Goal: Task Accomplishment & Management: Manage account settings

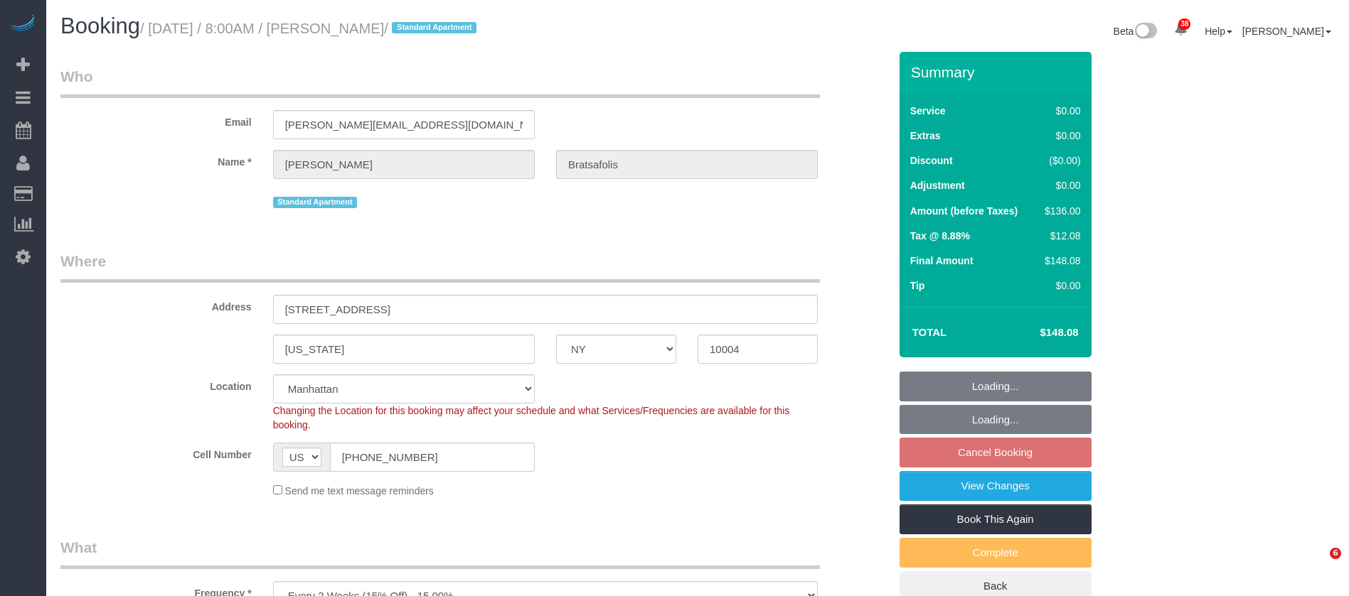
select select "NY"
select select "1"
select select "string:stripe"
select select "spot1"
select select "number:56"
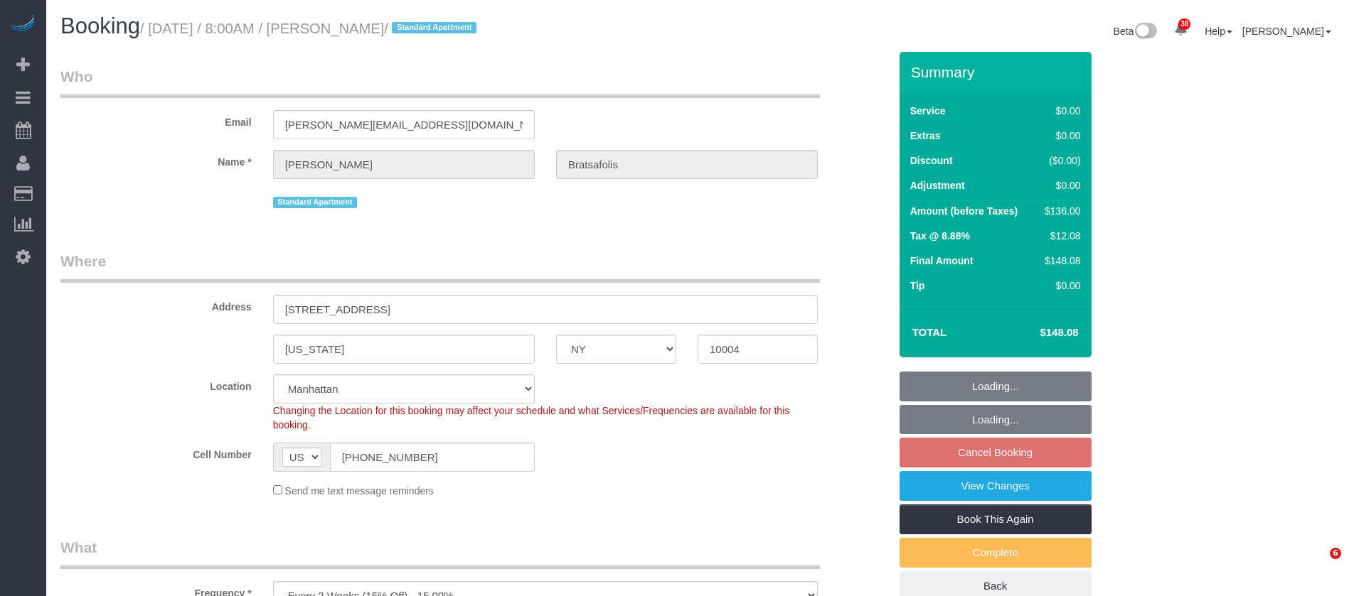
select select "number:69"
select select "number:14"
select select "number:7"
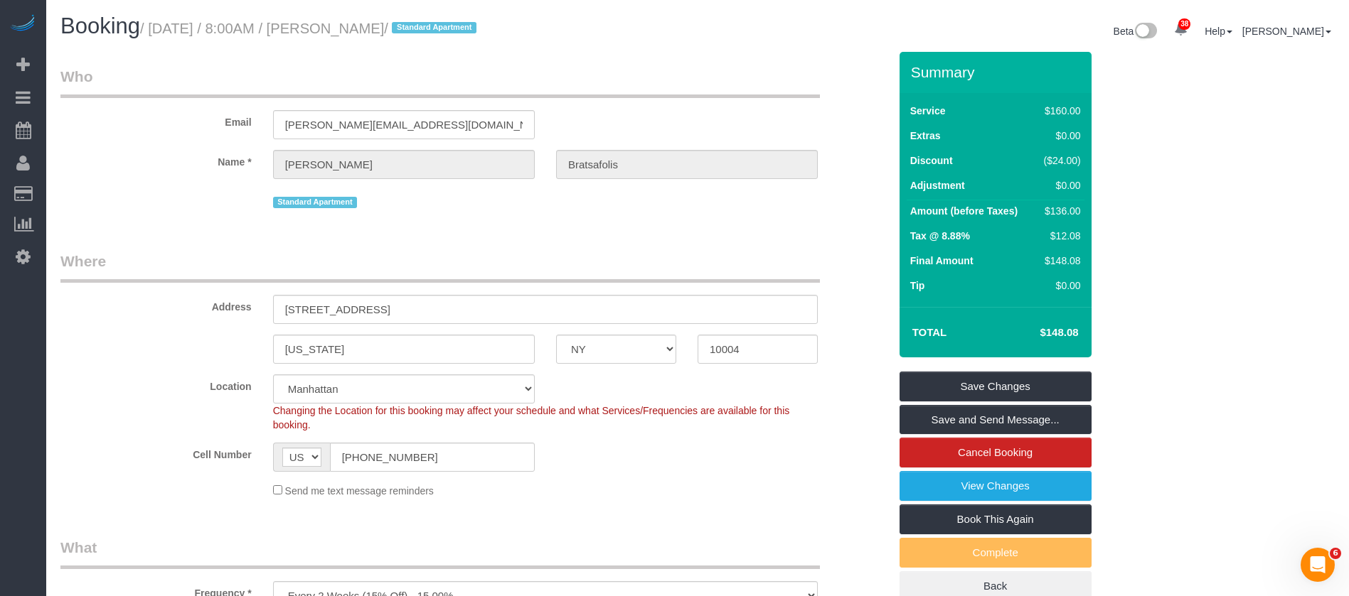
drag, startPoint x: 153, startPoint y: 30, endPoint x: 430, endPoint y: 23, distance: 277.4
click at [434, 23] on small "/ October 14, 2025 / 8:00AM / Alex Bratsafolis / Standard Apartment" at bounding box center [310, 29] width 341 height 16
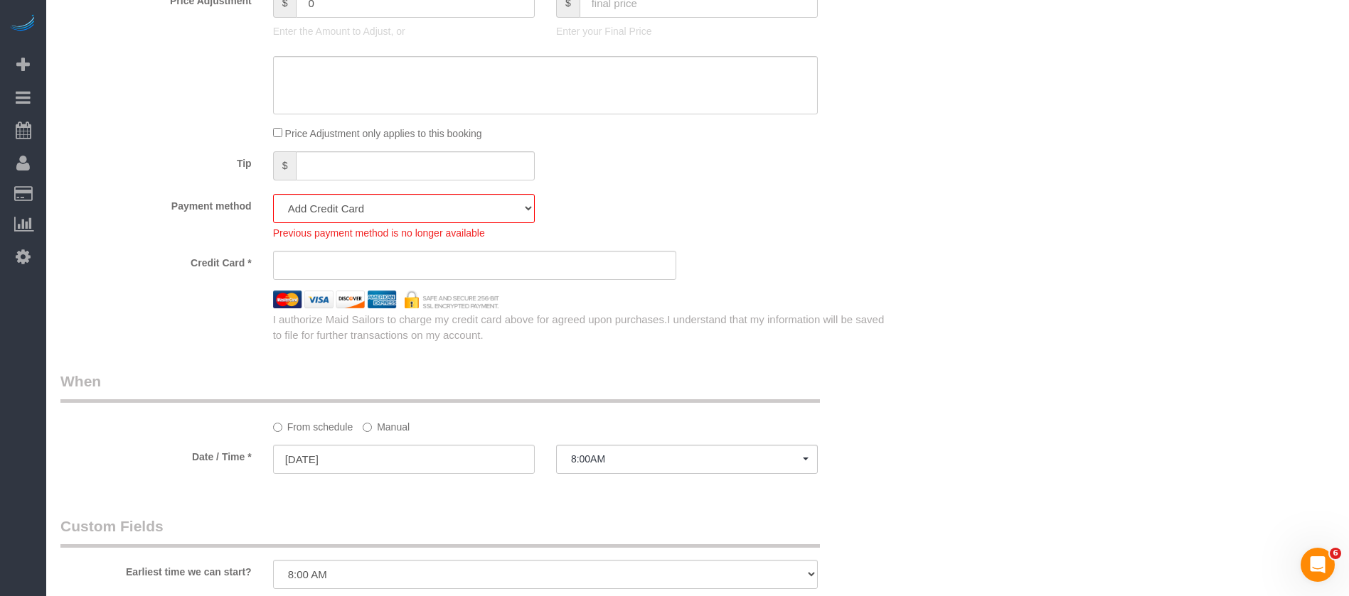
scroll to position [1168, 0]
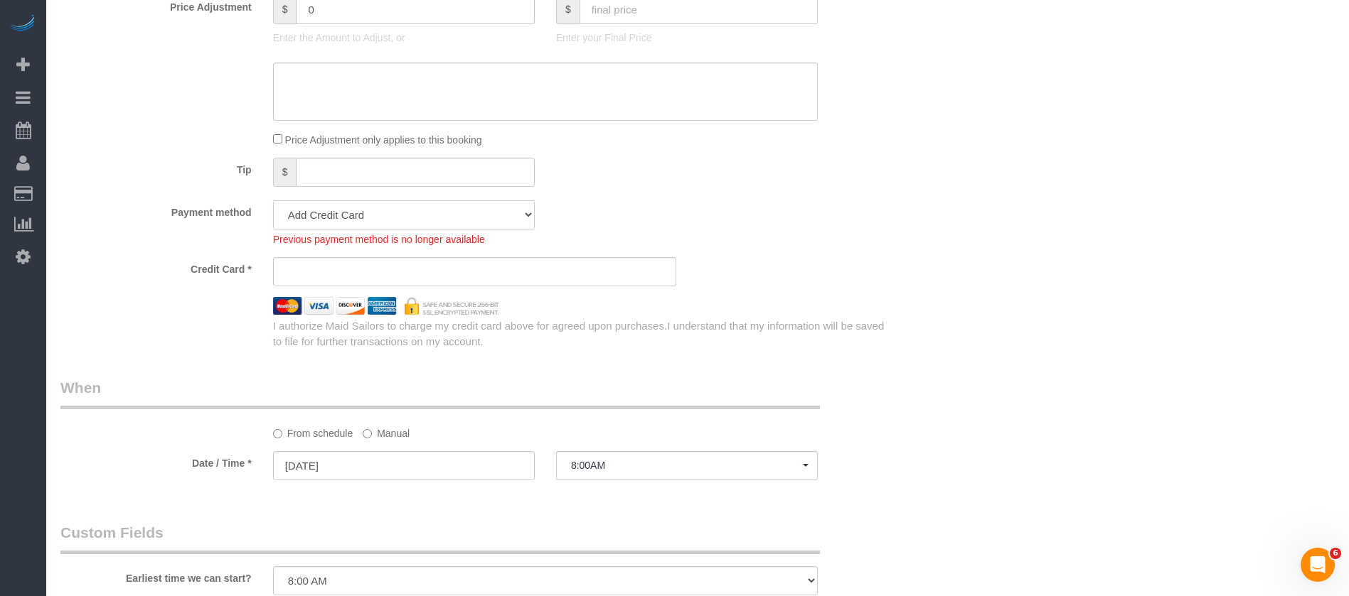
drag, startPoint x: 508, startPoint y: 213, endPoint x: 502, endPoint y: 223, distance: 11.8
click at [508, 212] on select "Amex - 4008 - 01/2027 (Default) Add Credit Card ─────────────── Cash Check Payp…" at bounding box center [404, 214] width 262 height 29
select select "string:stripe-pm_1SAEPo4VGloSiKo759tJ8k7m"
click at [273, 200] on select "Amex - 4008 - 01/2027 (Default) Add Credit Card ─────────────── Cash Check Payp…" at bounding box center [404, 214] width 262 height 29
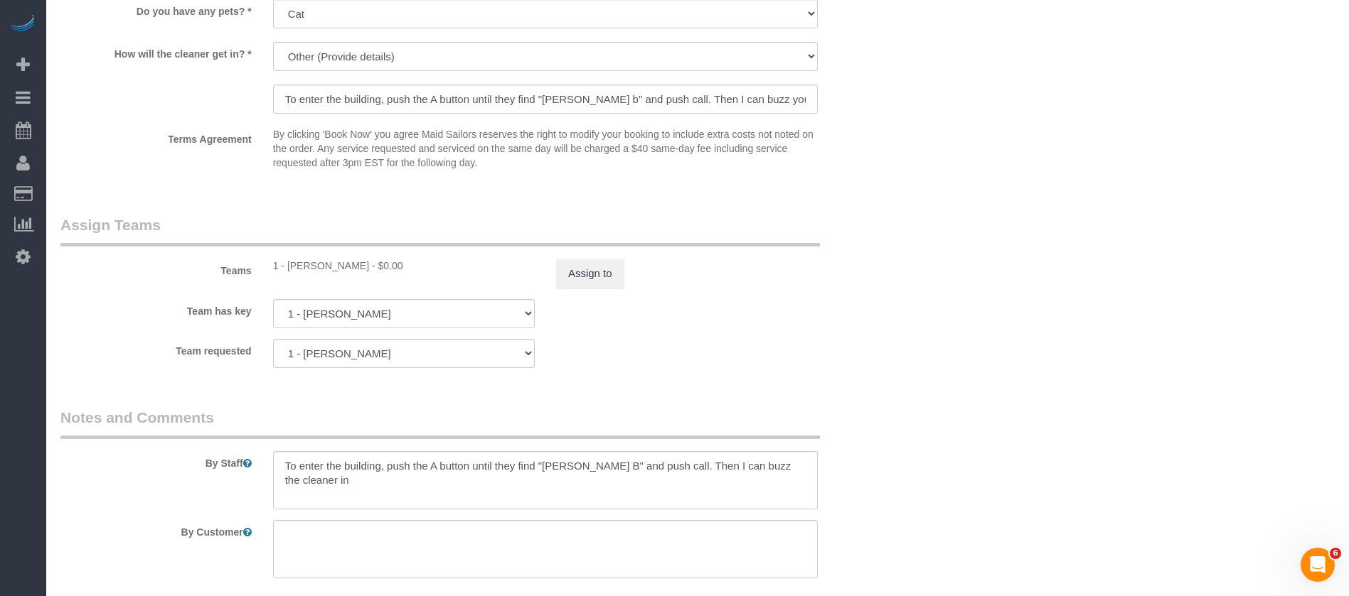
scroll to position [1912, 0]
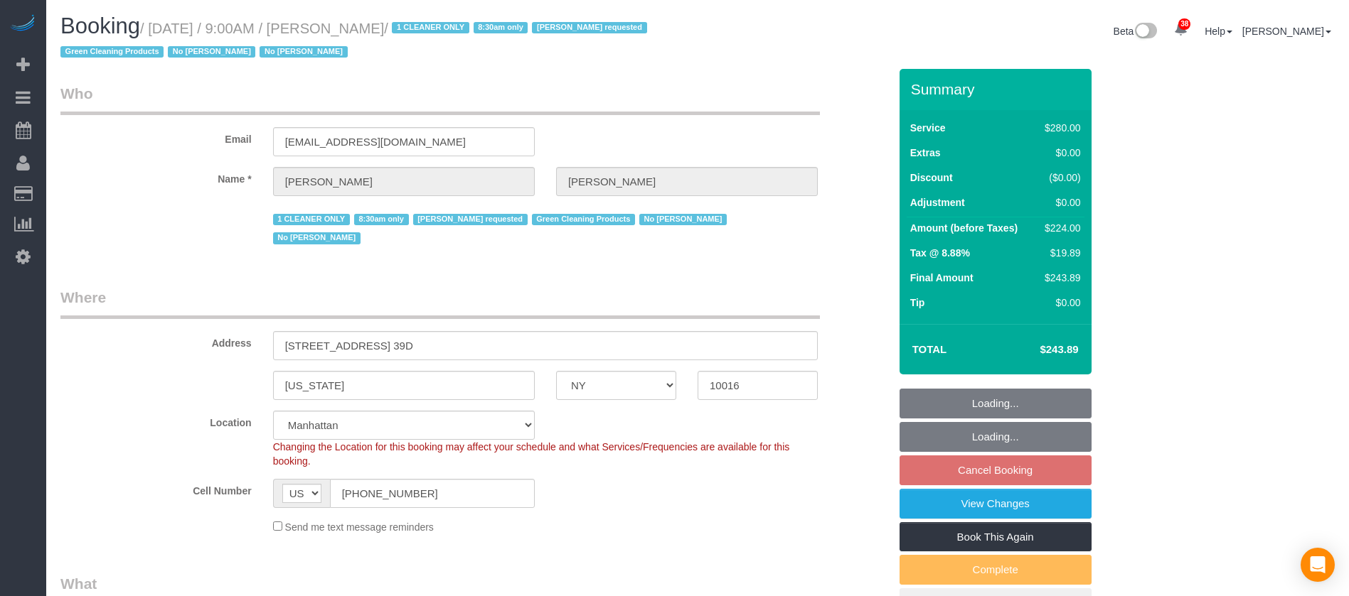
select select "NY"
select select "210"
select select "spot2"
select select "number:89"
select select "number:90"
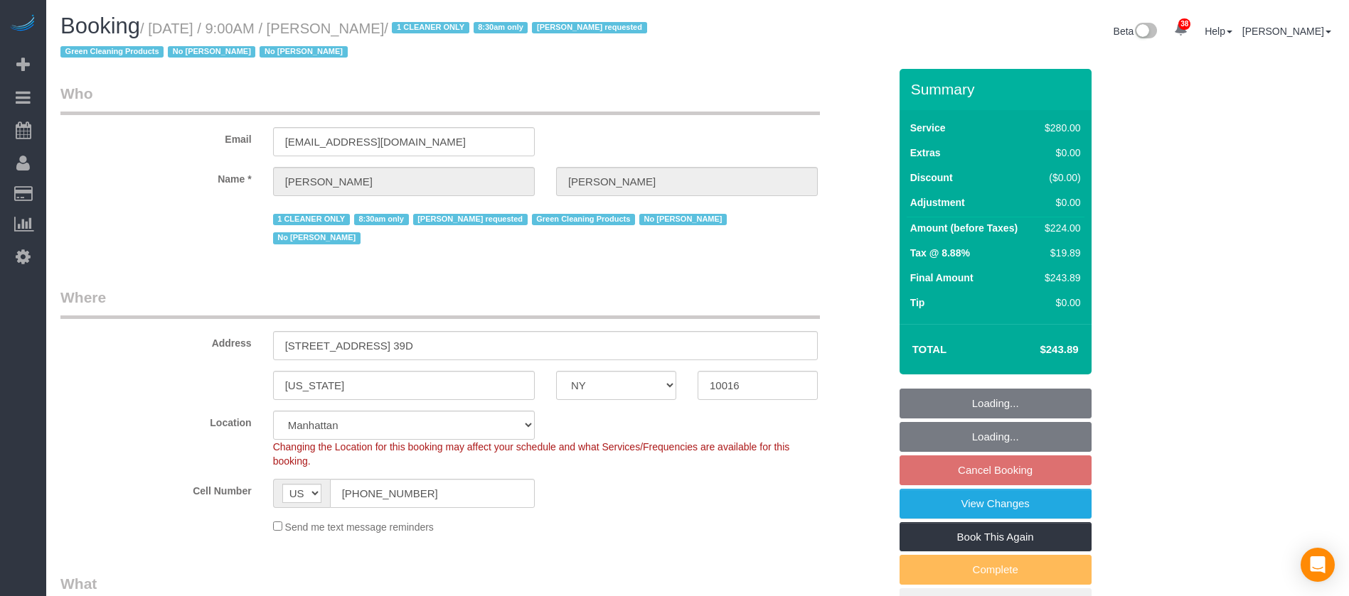
select select "number:15"
select select "number:5"
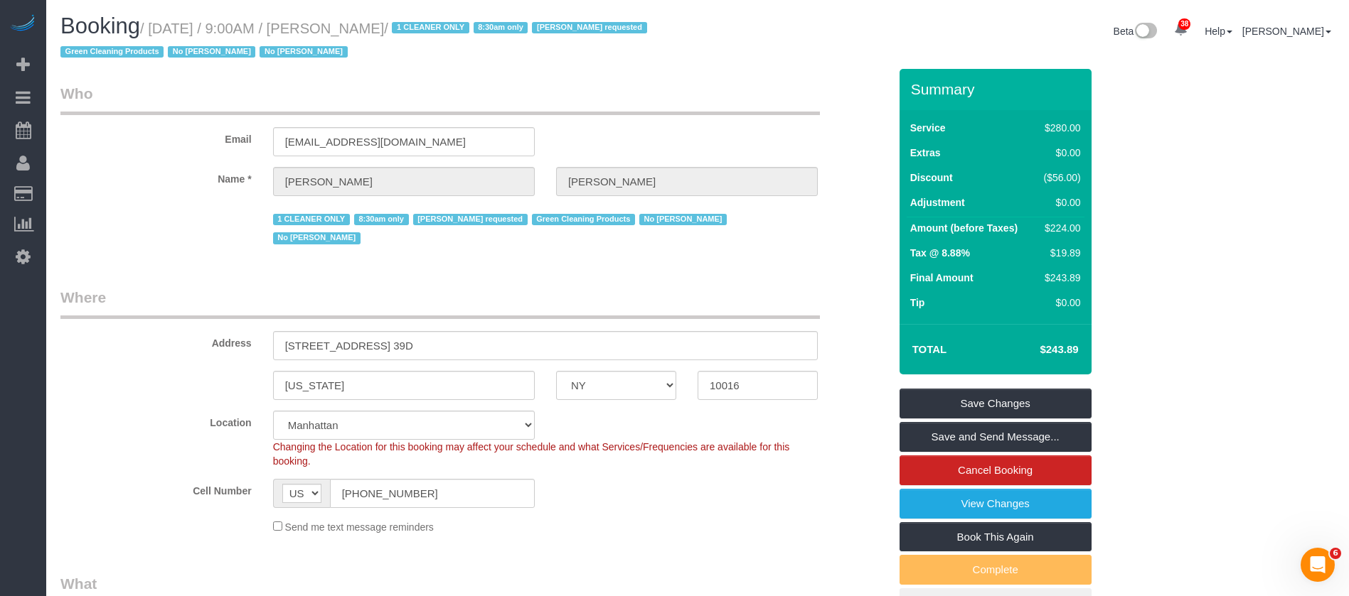
drag, startPoint x: 153, startPoint y: 26, endPoint x: 432, endPoint y: 27, distance: 278.7
click at [432, 27] on small "/ October 14, 2025 / 9:00AM / Sheila Murthy / 1 CLEANER ONLY 8:30am only Ana Ar…" at bounding box center [355, 41] width 591 height 40
copy small "October 14, 2025 / 9:00AM / Sheila Murthy"
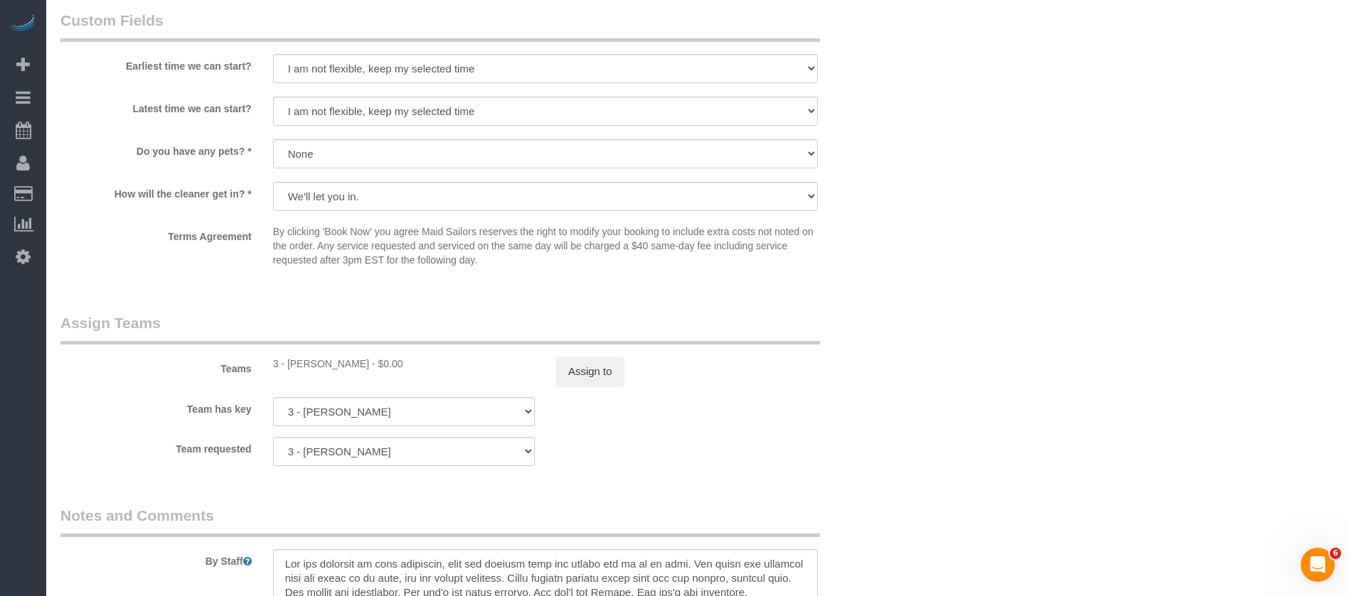
scroll to position [1493, 0]
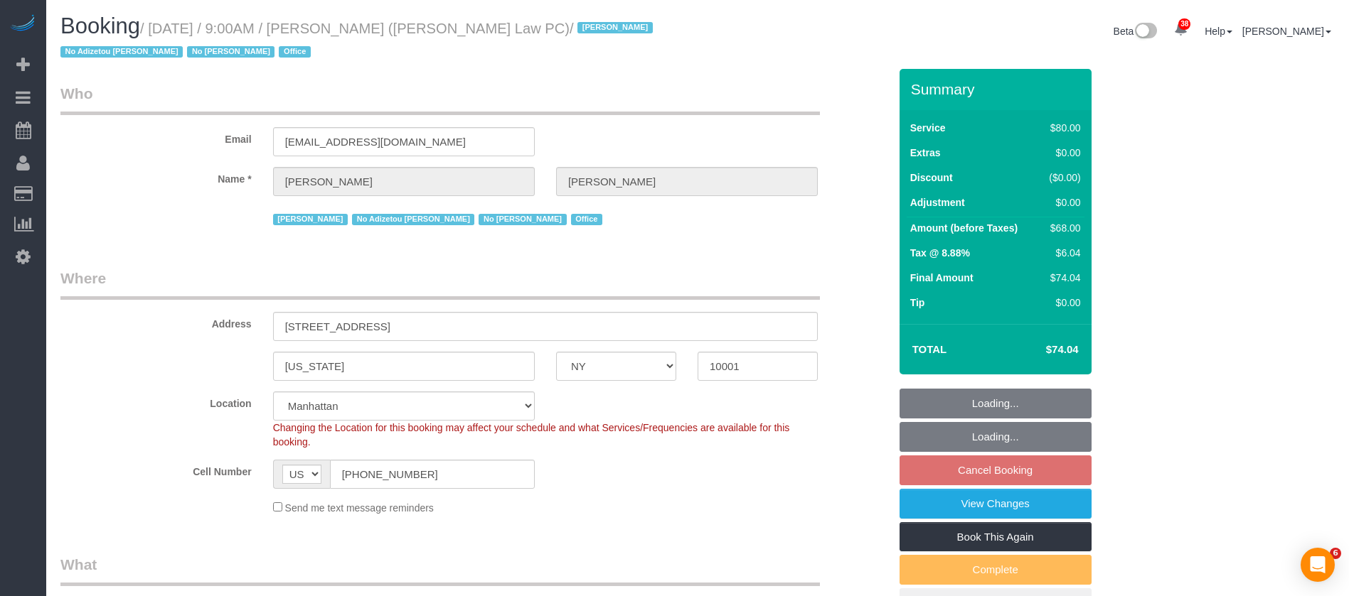
select select "NY"
select select "spot2"
select select "number:89"
select select "number:90"
select select "number:15"
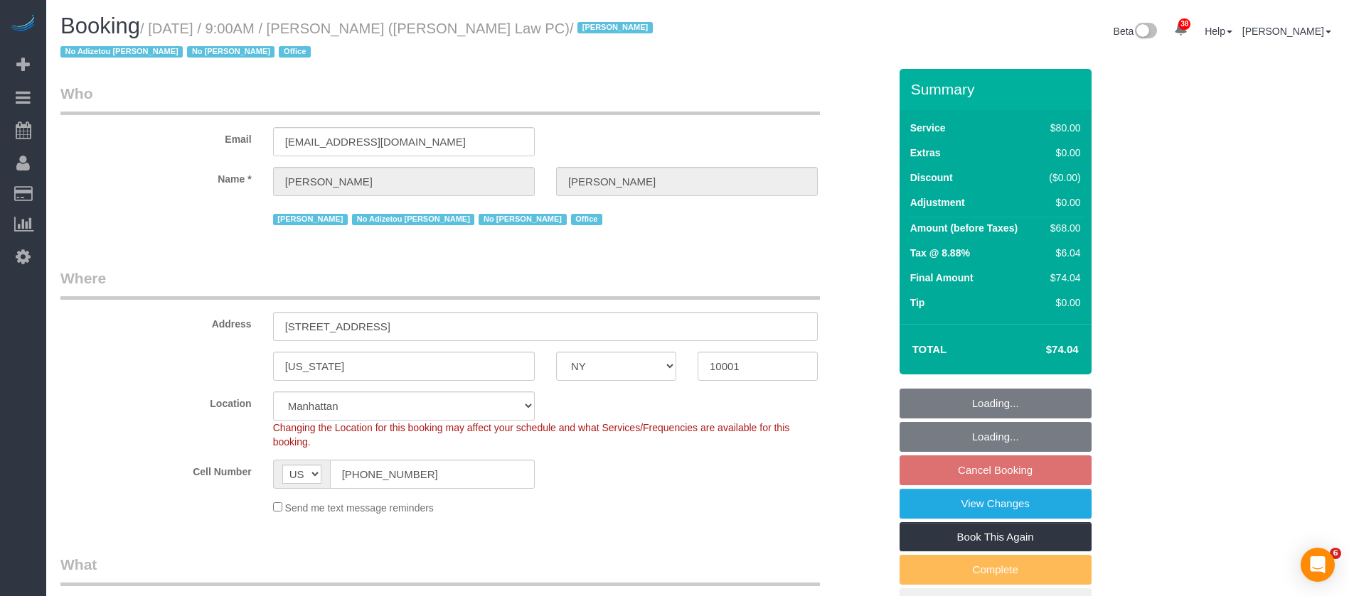
select select "number:7"
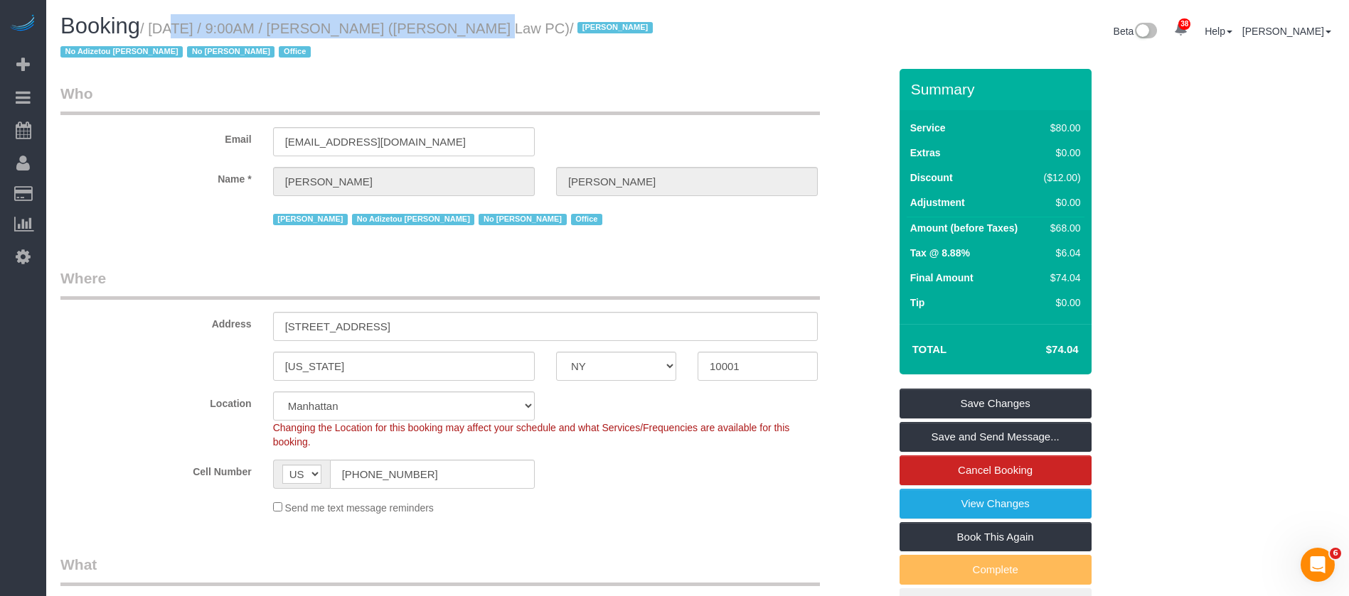
drag, startPoint x: 191, startPoint y: 26, endPoint x: 417, endPoint y: 30, distance: 226.8
click at [425, 26] on small "/ October 14, 2025 / 9:00AM / Jaclyn Torrillo (Ramo Law PC) / Jacky Xu No Adize…" at bounding box center [358, 41] width 596 height 40
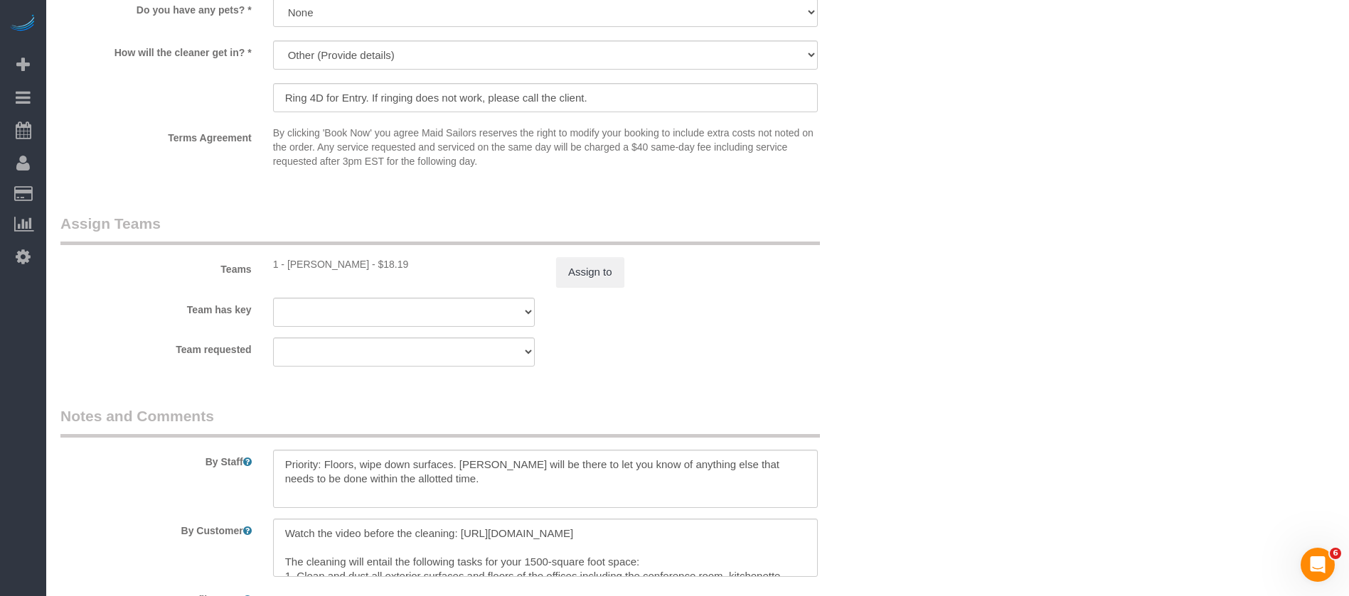
scroll to position [1600, 0]
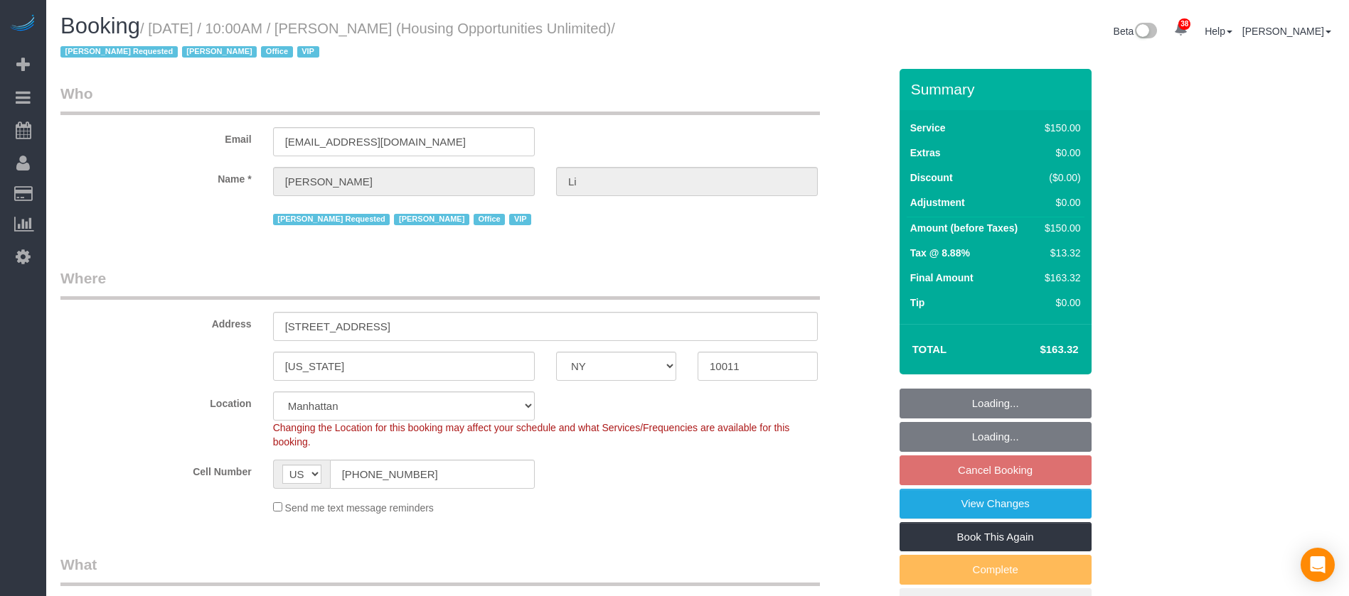
select select "NY"
select select "150"
select select "string:paypal"
select select "spot61"
select select "number:89"
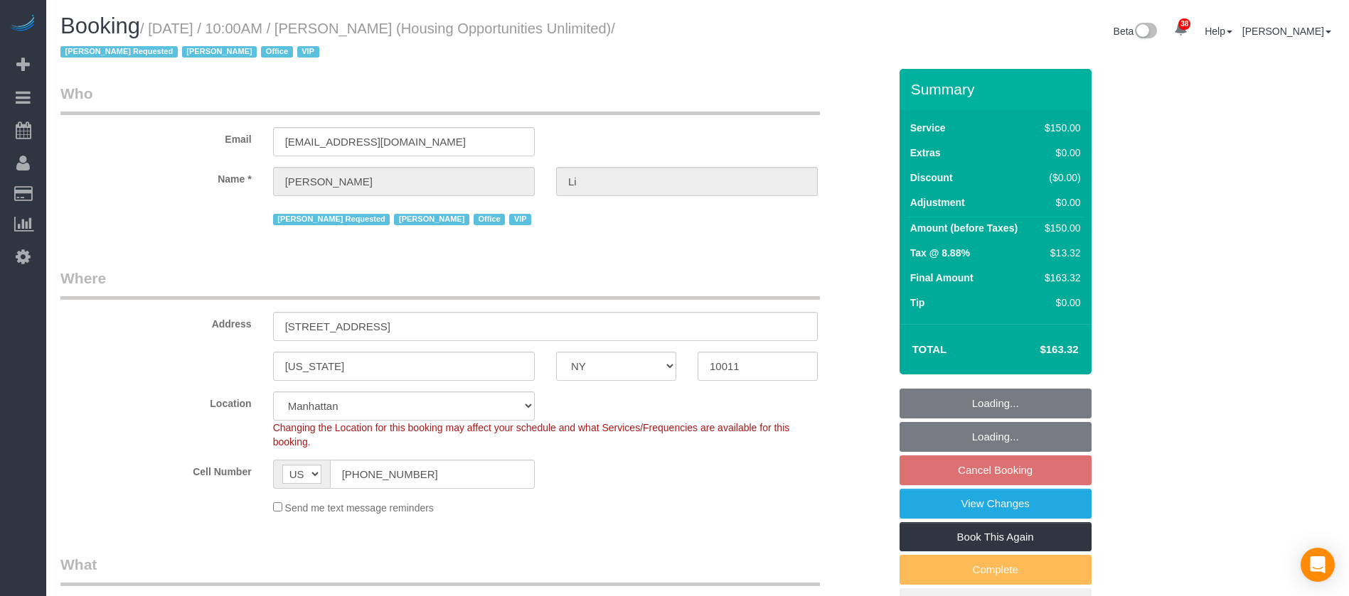
select select "number:90"
select select "number:15"
select select "number:7"
select select "54898"
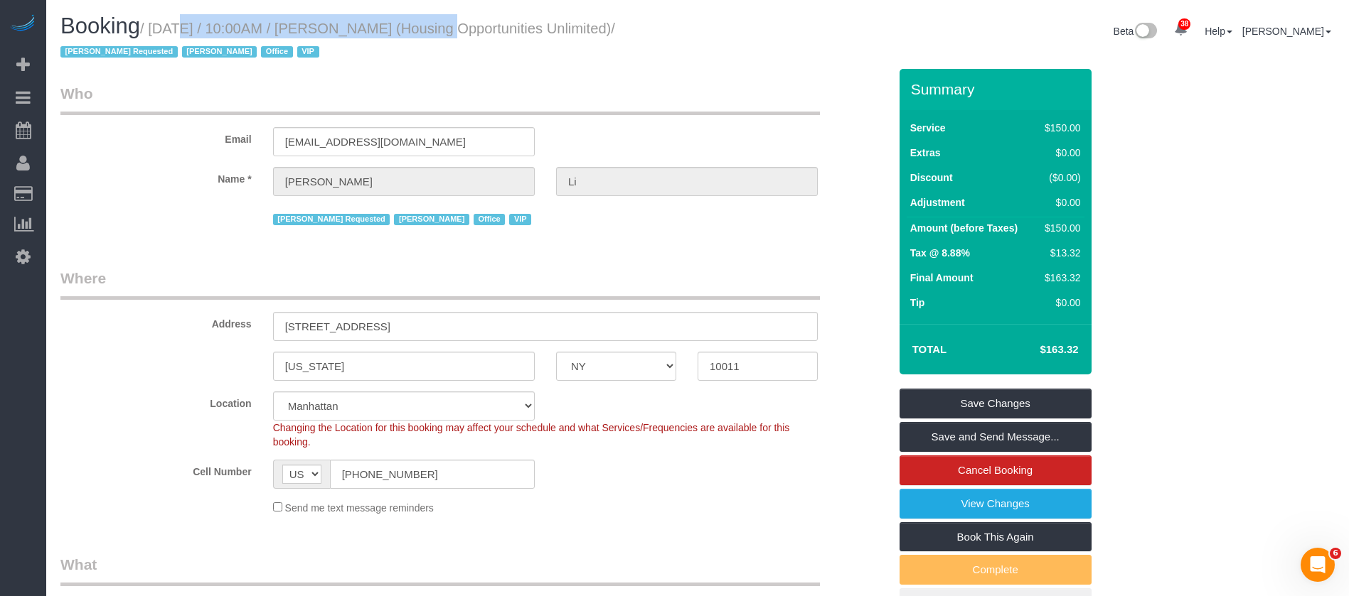
drag, startPoint x: 156, startPoint y: 22, endPoint x: 403, endPoint y: 23, distance: 247.4
click at [403, 23] on small "/ October 14, 2025 / 10:00AM / Henry Li (Housing Opportunities Unlimited) / Ane…" at bounding box center [337, 41] width 555 height 40
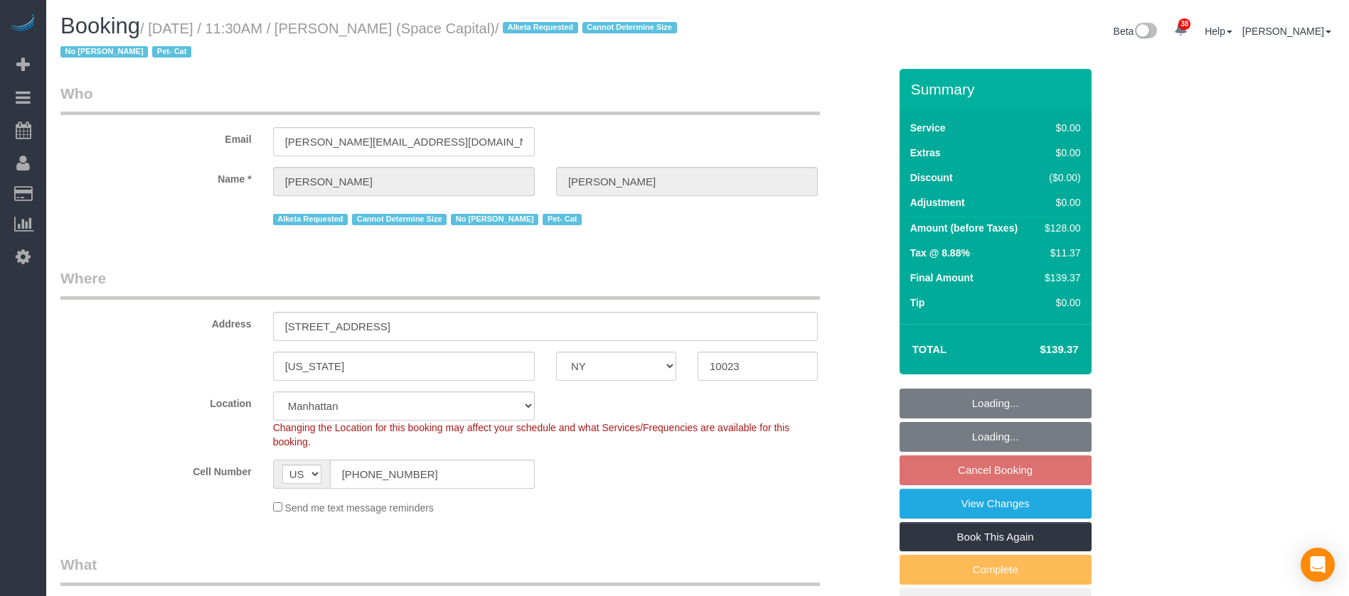
select select "NY"
select select "1"
select select "number:89"
select select "number:90"
select select "number:14"
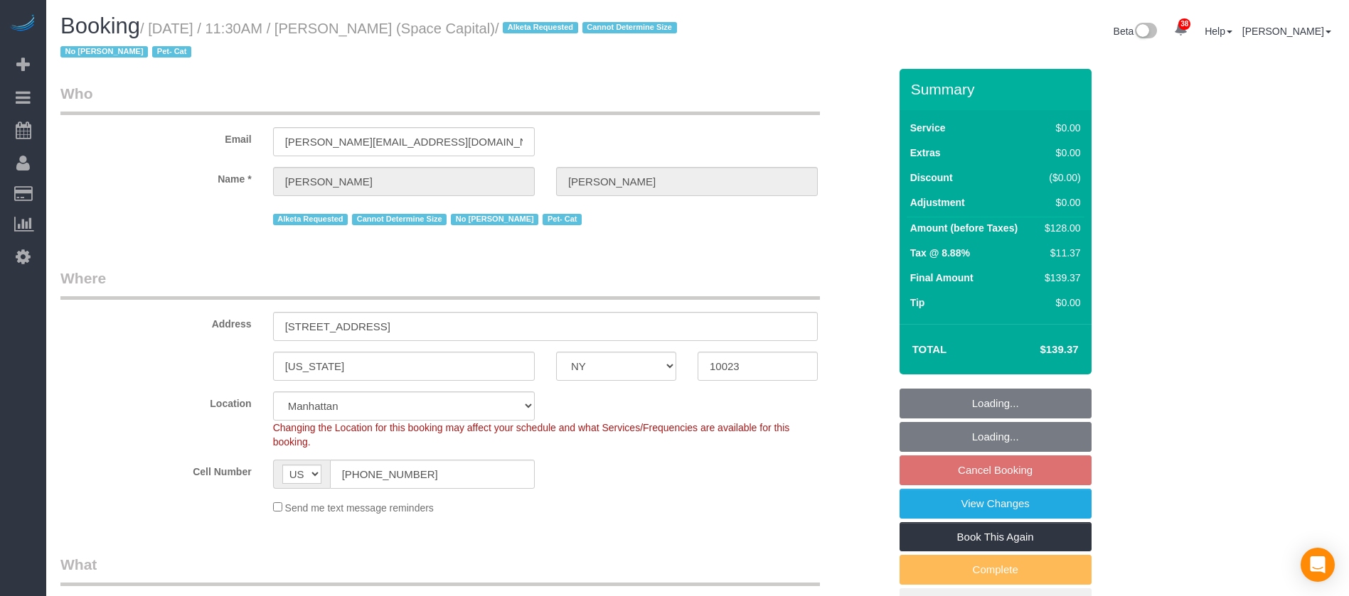
select select "number:6"
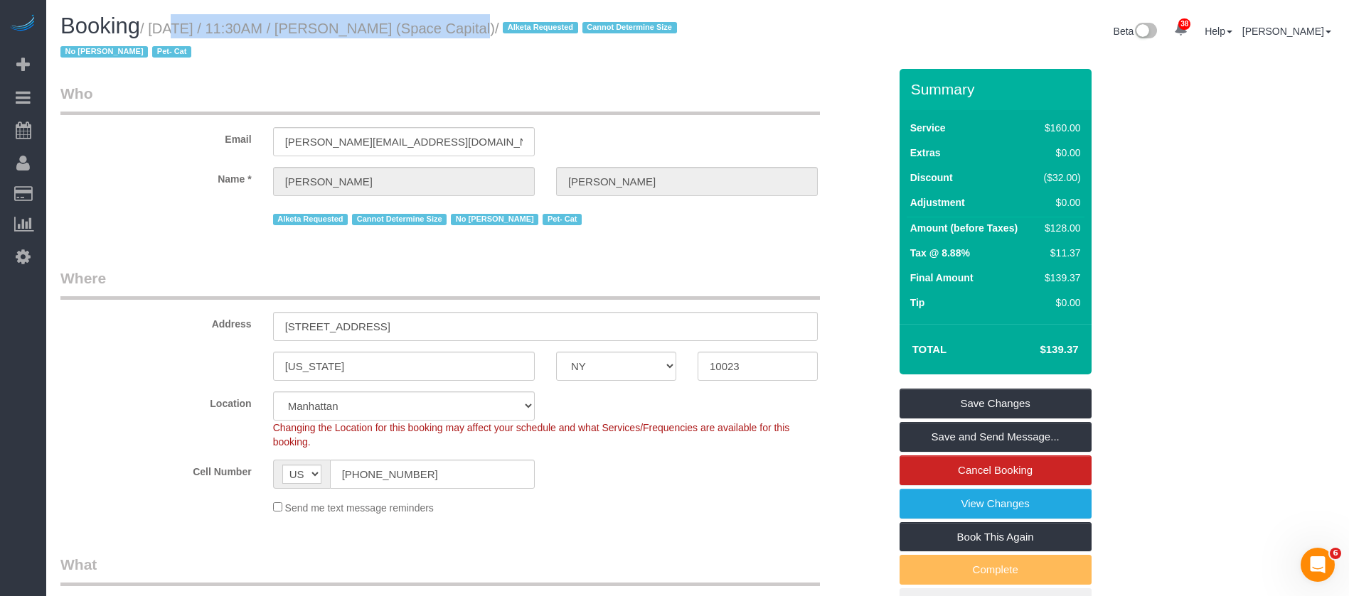
drag, startPoint x: 149, startPoint y: 25, endPoint x: 455, endPoint y: 31, distance: 306.5
click at [446, 29] on small "/ October 14, 2025 / 11:30AM / Chad Anderson (Space Capital) / Alketa Requested…" at bounding box center [370, 41] width 621 height 40
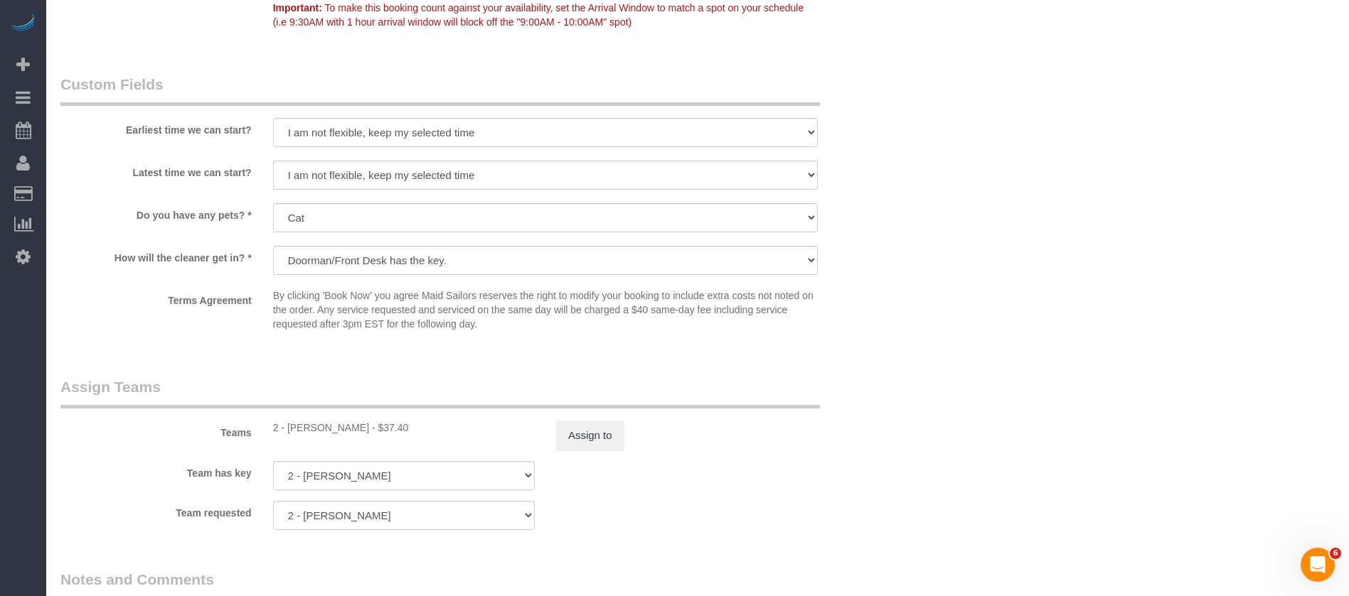
scroll to position [1920, 0]
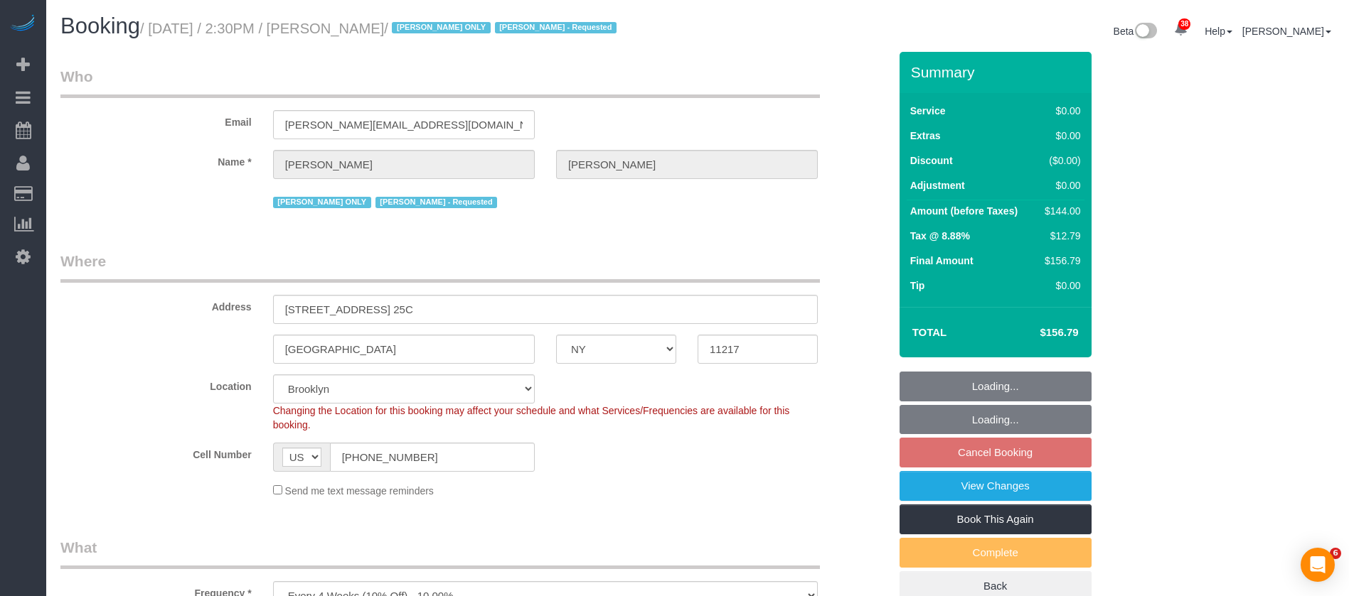
select select "NY"
select select "1"
select select "number:61"
select select "number:77"
select select "number:15"
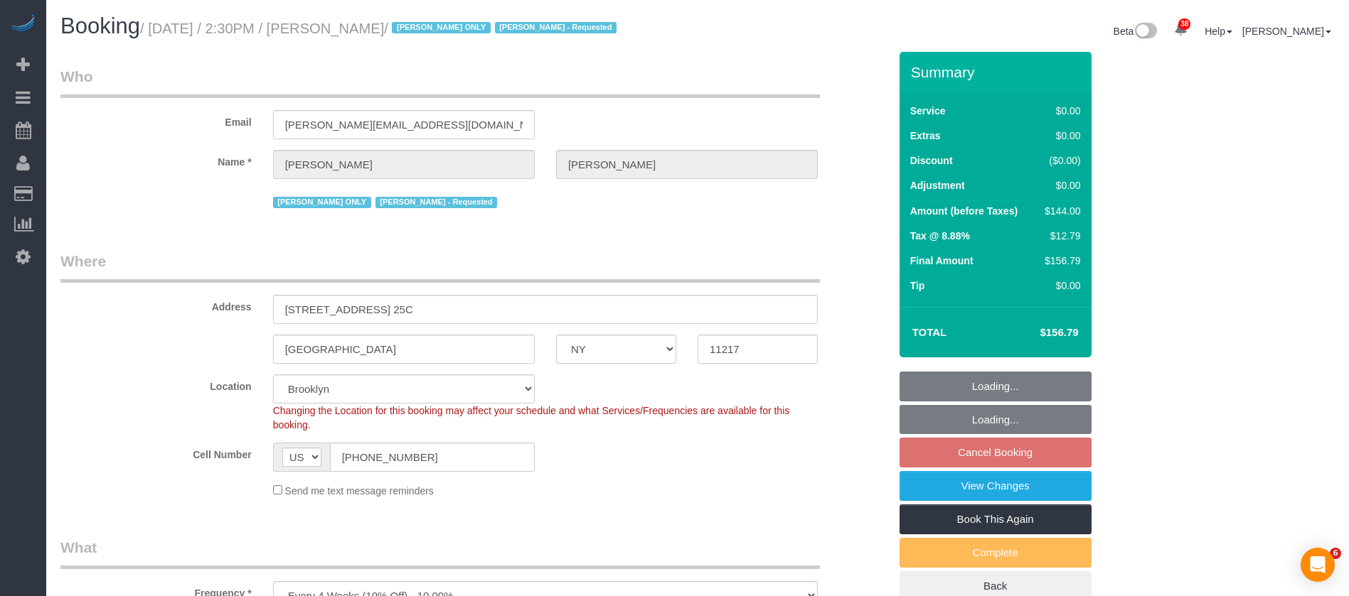
select select "number:5"
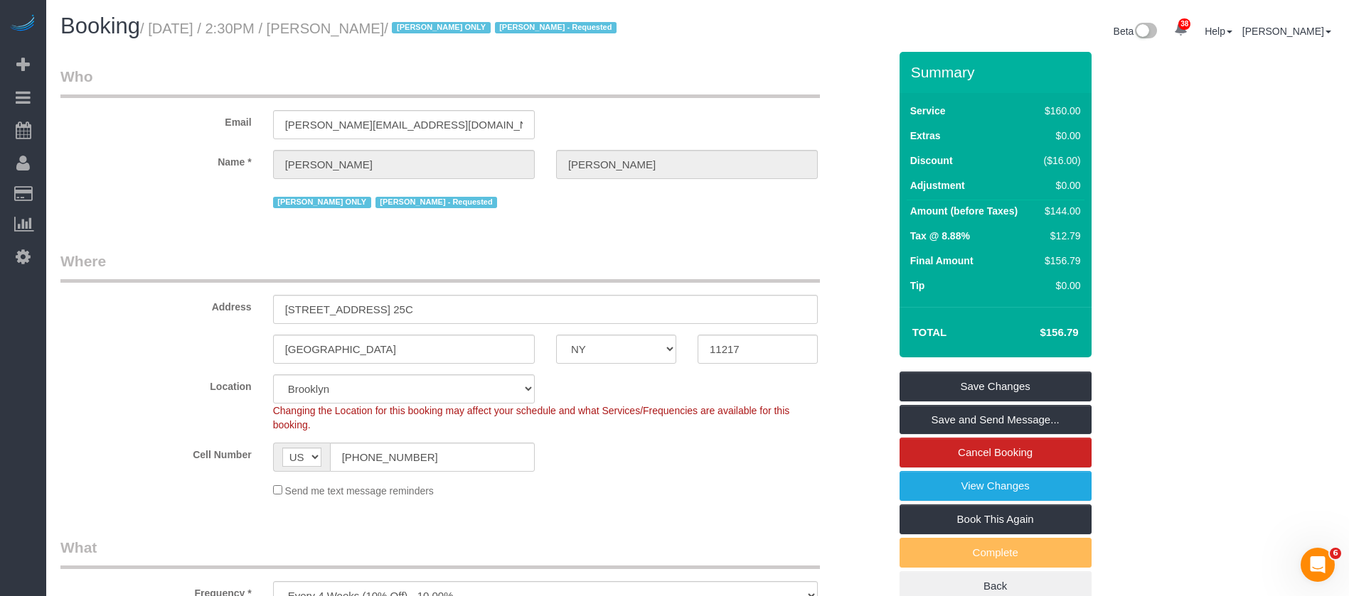
drag, startPoint x: 156, startPoint y: 27, endPoint x: 434, endPoint y: 31, distance: 277.3
click at [434, 31] on small "/ October 14, 2025 / 2:30PM / Tyler Marcolini / Alketa Tomaj ONLY Alketa Tomaj …" at bounding box center [380, 29] width 481 height 16
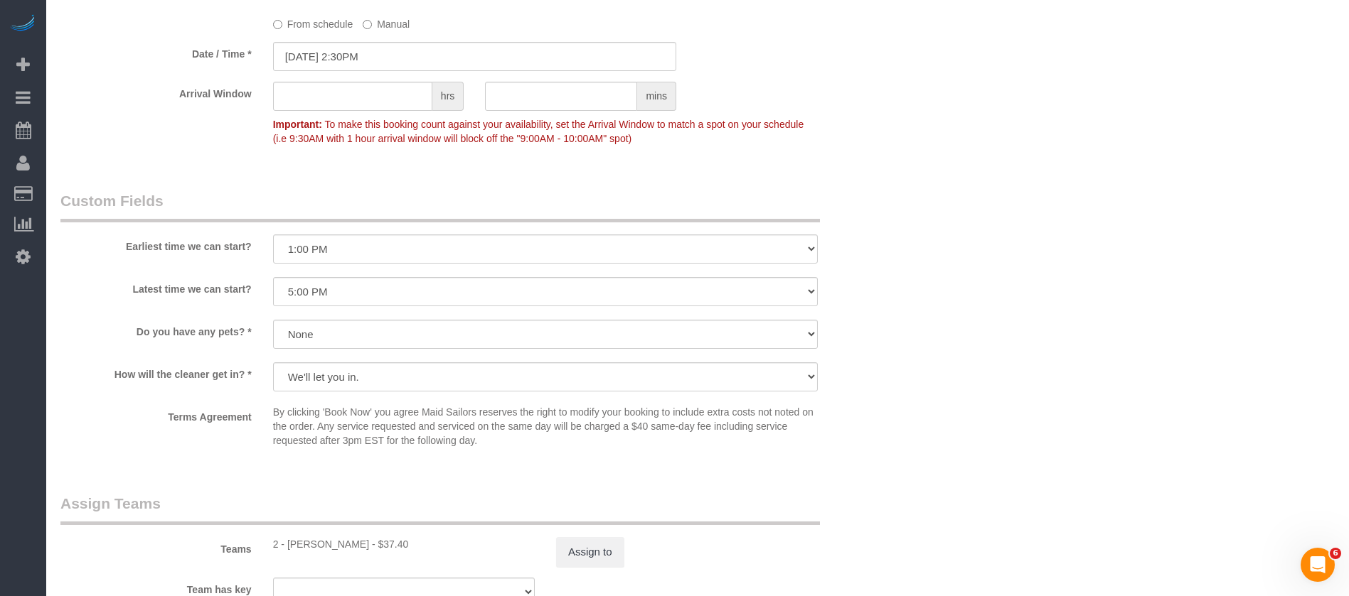
scroll to position [1706, 0]
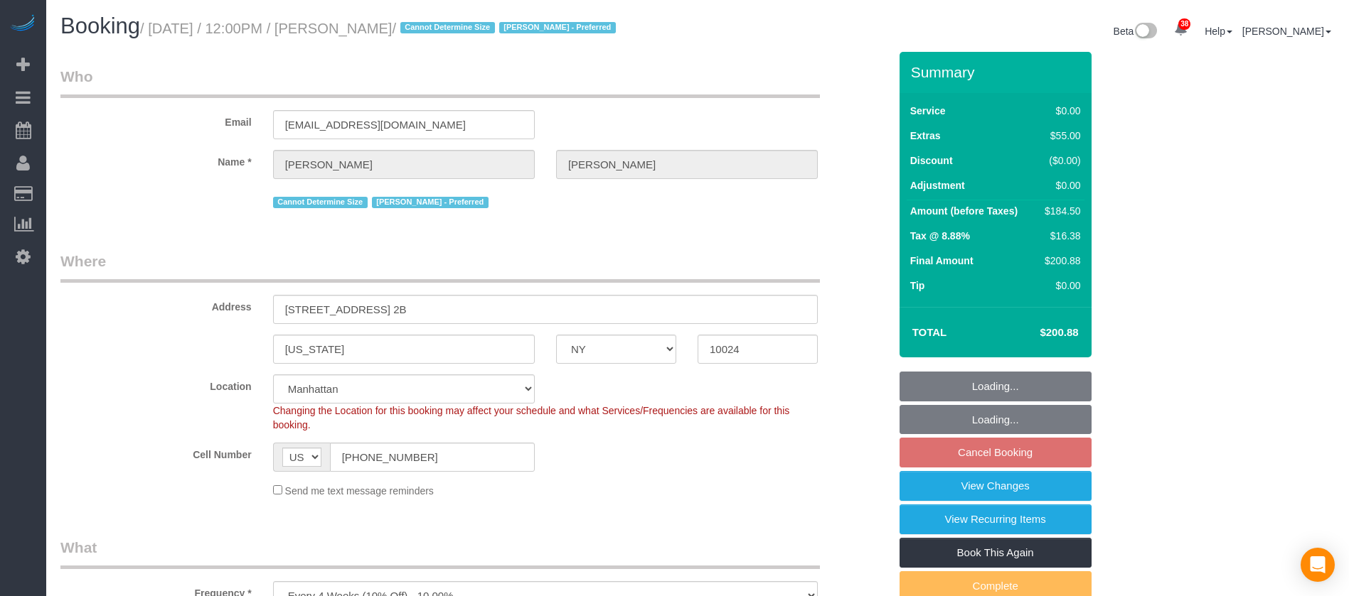
select select "NY"
select select "spot5"
select select "number:89"
select select "number:90"
select select "number:15"
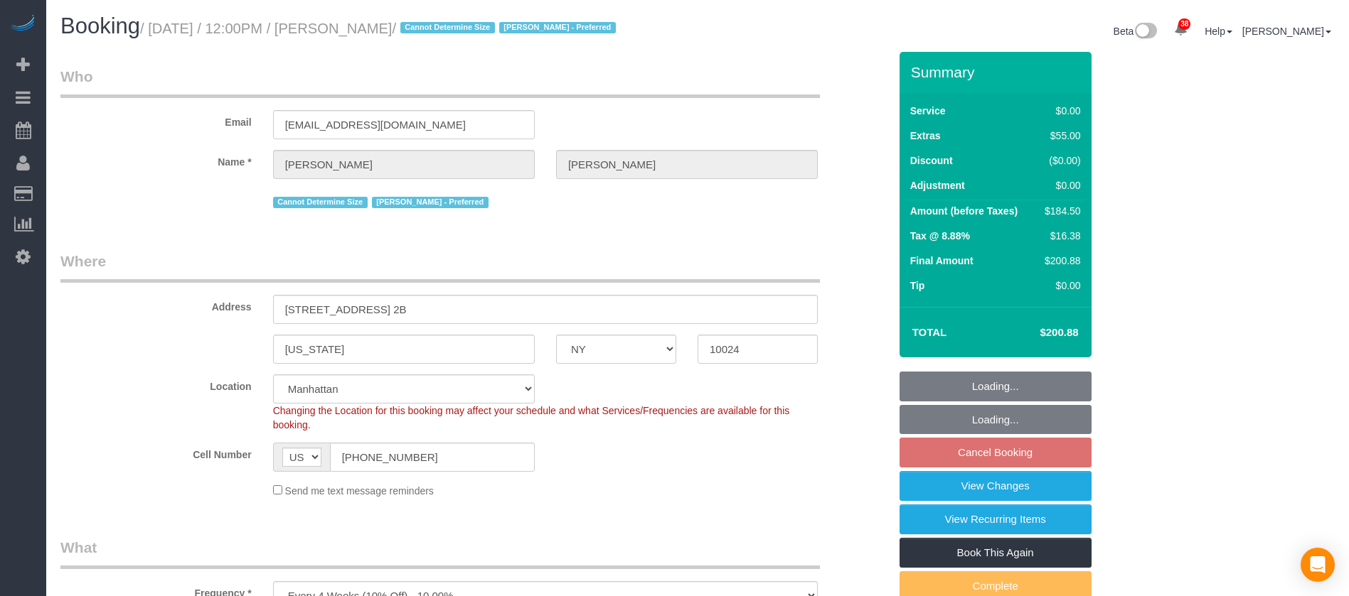
select select "number:5"
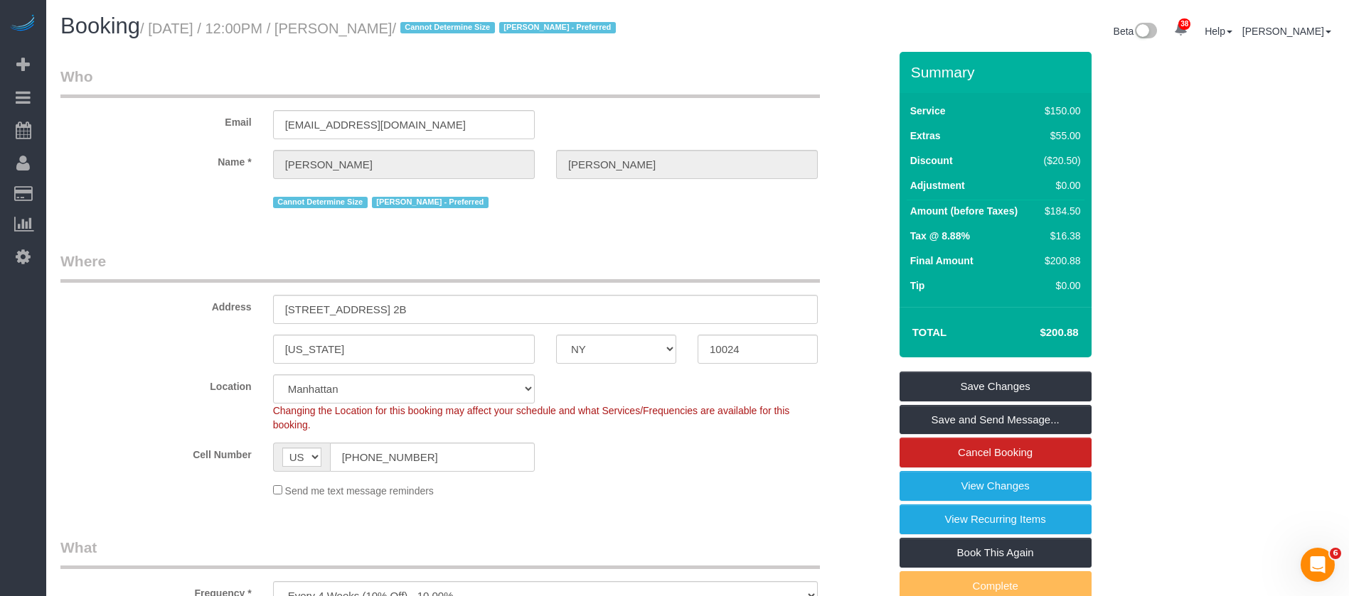
drag, startPoint x: 151, startPoint y: 26, endPoint x: 435, endPoint y: 23, distance: 284.4
click at [435, 23] on small "/ October 14, 2025 / 12:00PM / Duane McKee / Cannot Determine Size Noufoh Sodan…" at bounding box center [380, 29] width 480 height 16
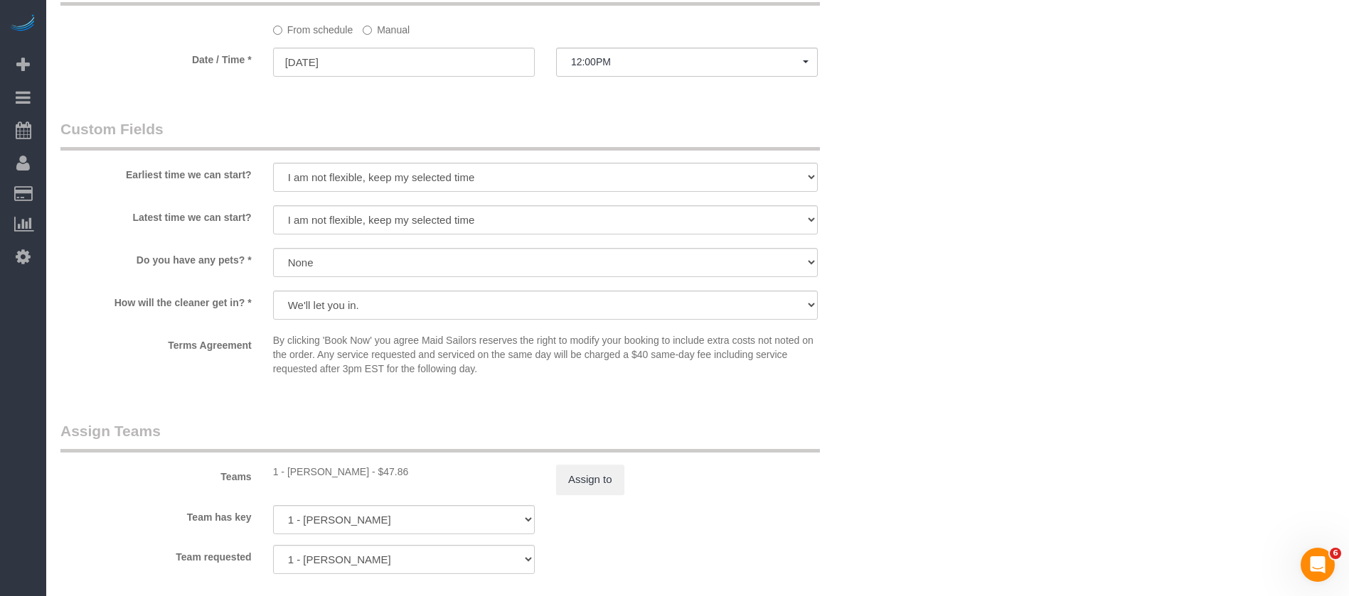
scroll to position [1706, 0]
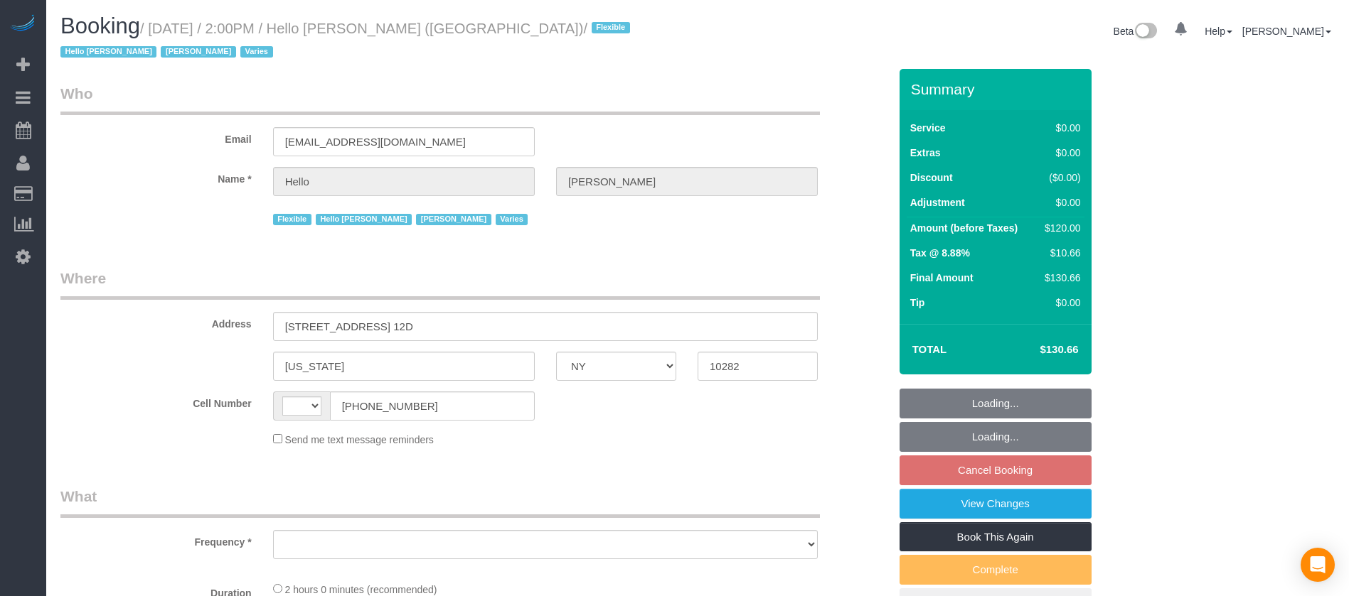
select select "NY"
select select "spot7"
select select "string:US"
select select "object:1953"
select select "1"
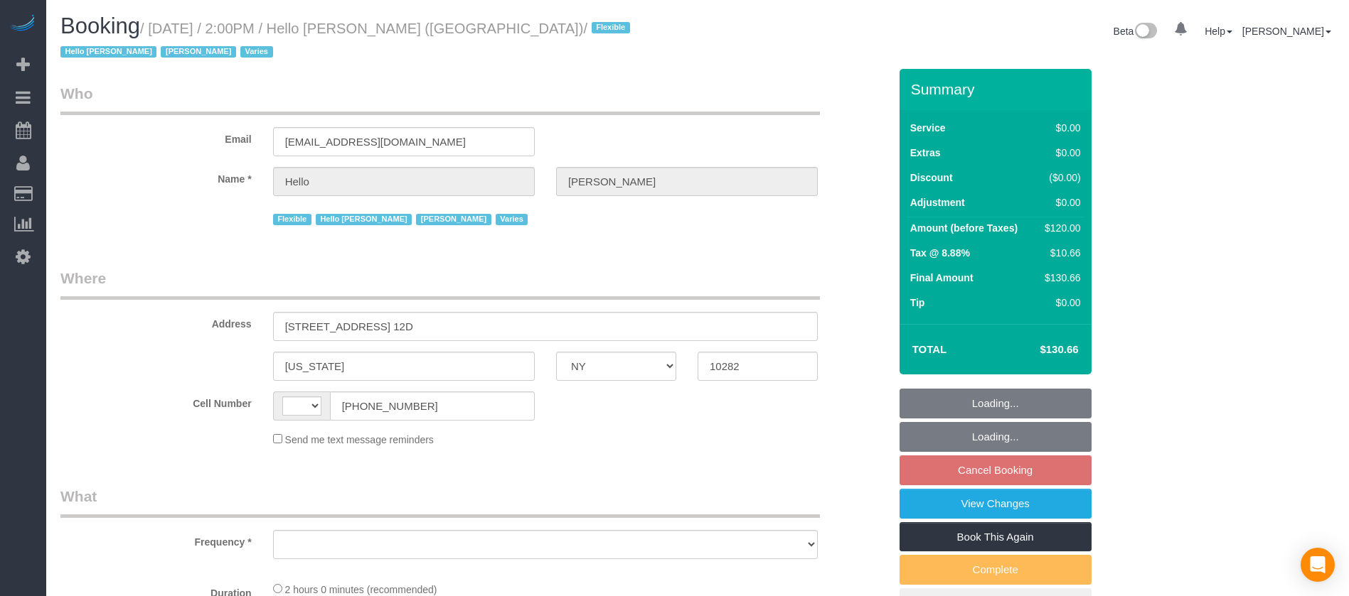
select select "number:89"
select select "number:90"
select select "number:15"
select select "number:6"
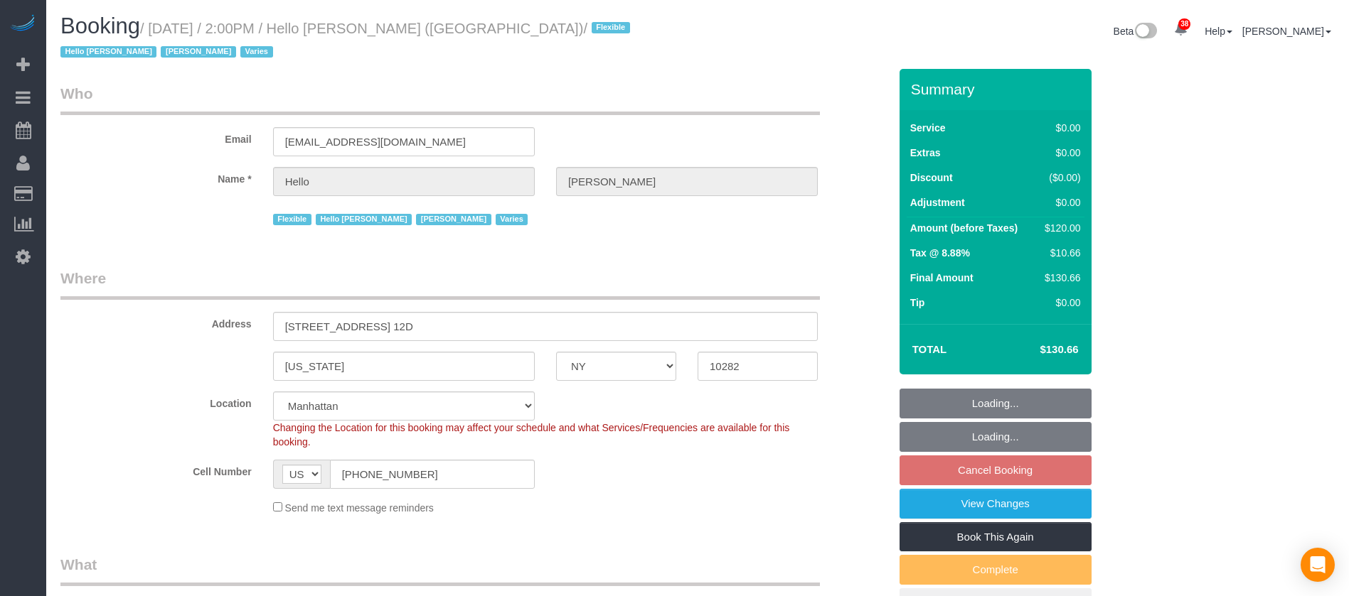
select select "spot65"
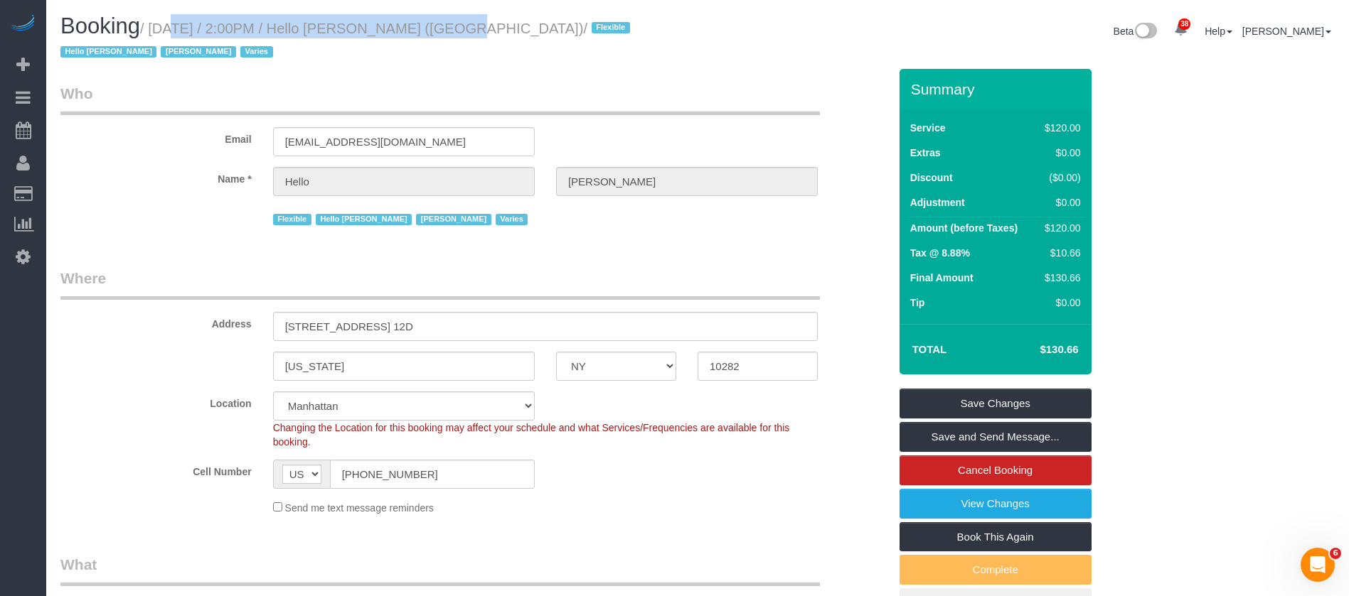
drag, startPoint x: 152, startPoint y: 25, endPoint x: 422, endPoint y: 48, distance: 270.5
click at [416, 28] on small "/ October 14, 2025 / 2:00PM / Hello Alfred (NYC) / Flexible Hello Alfred Jacky …" at bounding box center [347, 41] width 574 height 40
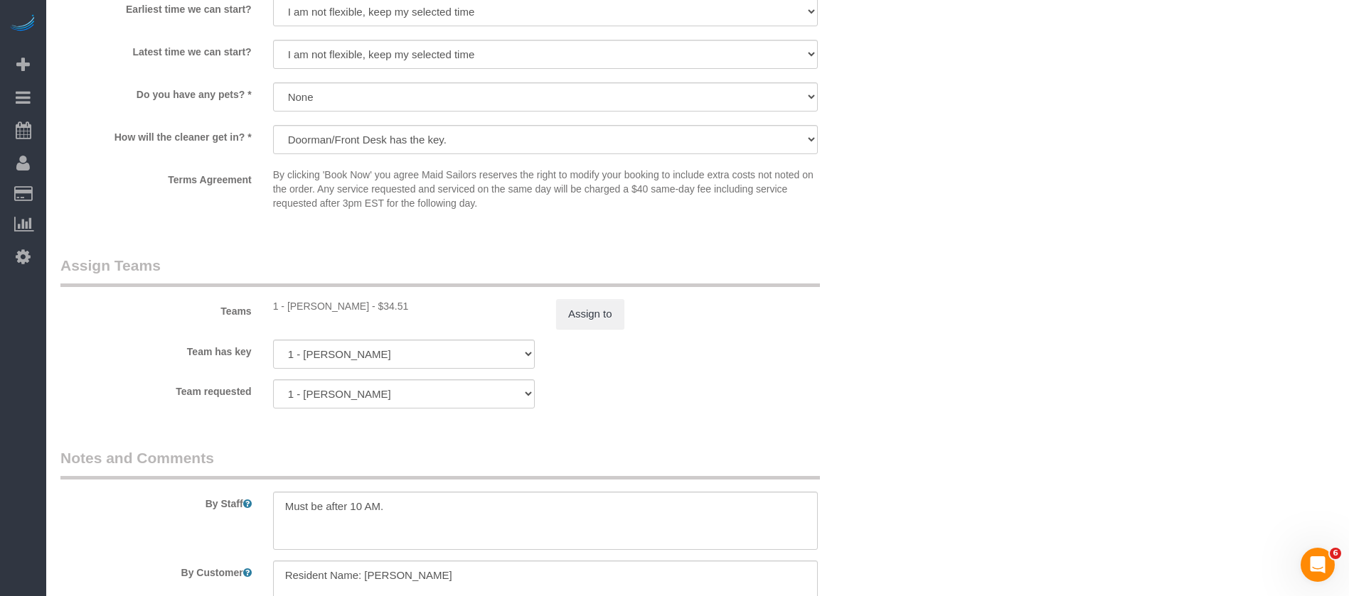
scroll to position [1600, 0]
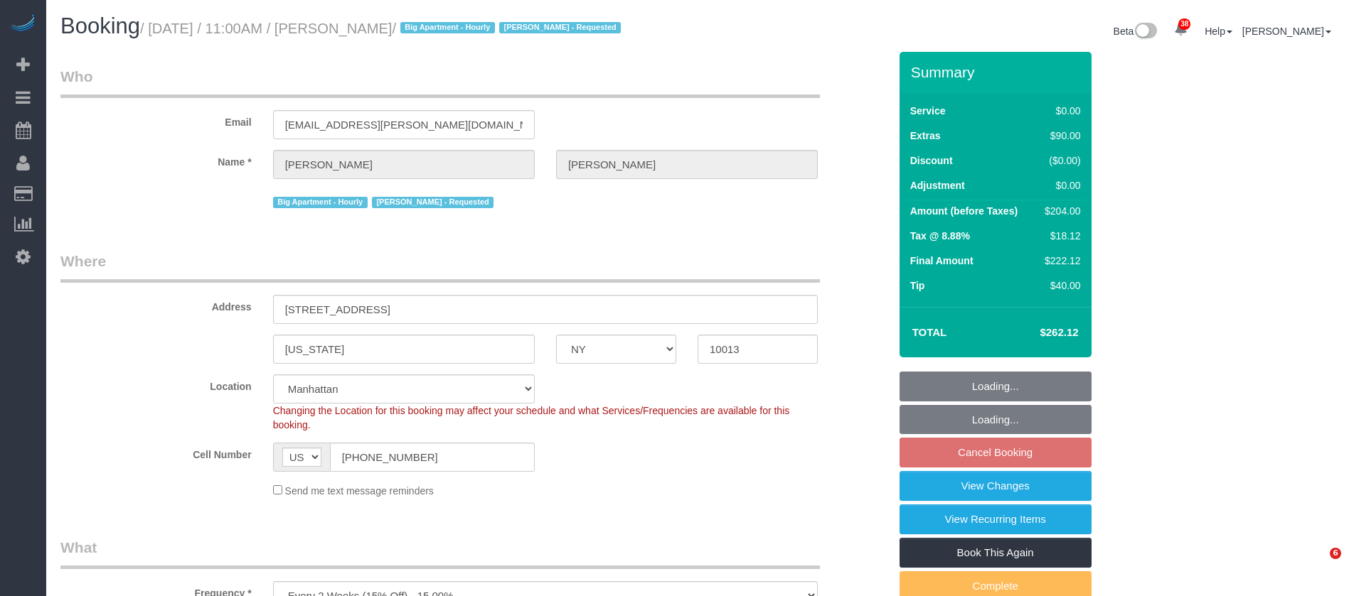
select select "NY"
select select "number:89"
select select "number:90"
select select "number:15"
select select "number:5"
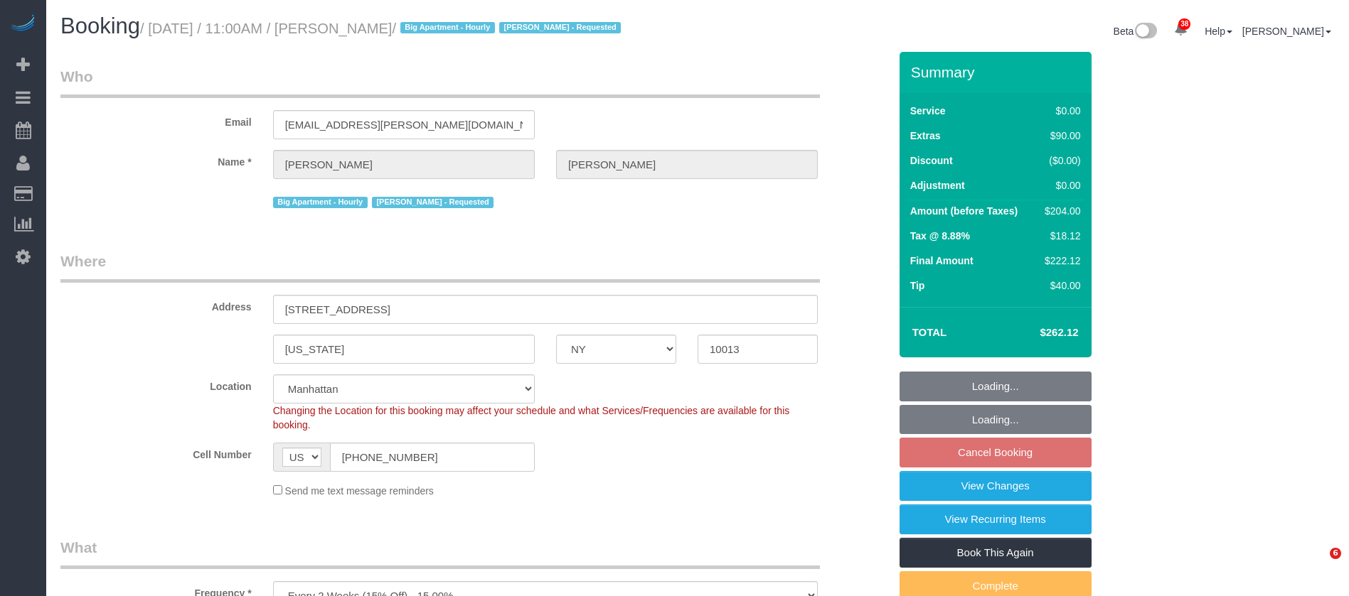
select select "spot62"
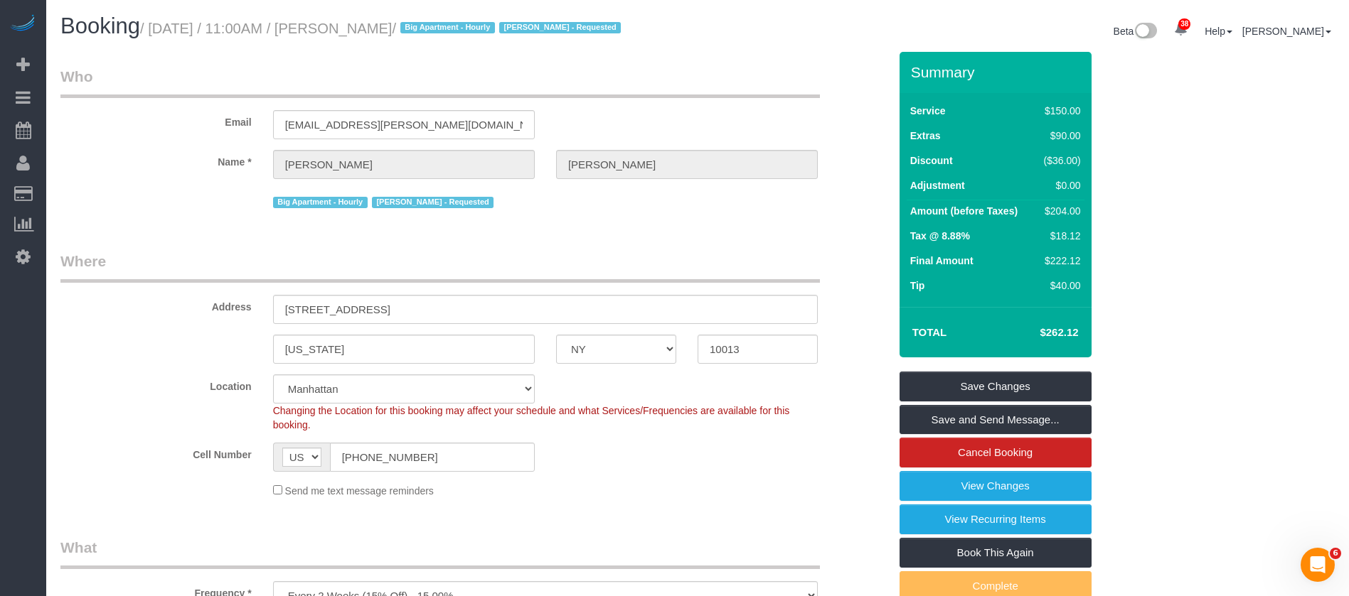
drag, startPoint x: 157, startPoint y: 25, endPoint x: 461, endPoint y: 26, distance: 303.6
click at [457, 26] on small "/ October 14, 2025 / 11:00AM / Marc Brodherson / Big Apartment - Hourly Paula A…" at bounding box center [382, 29] width 485 height 16
copy small "October 14, 2025 / 11:00AM / Marc Brodherson"
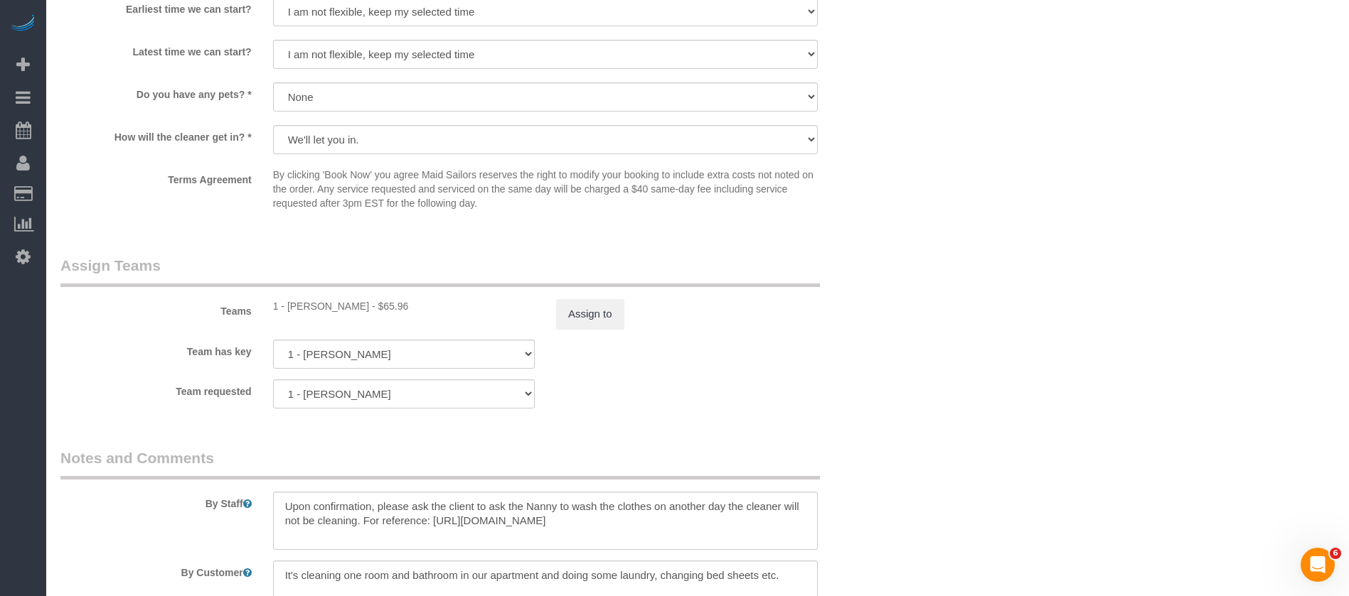
scroll to position [1884, 0]
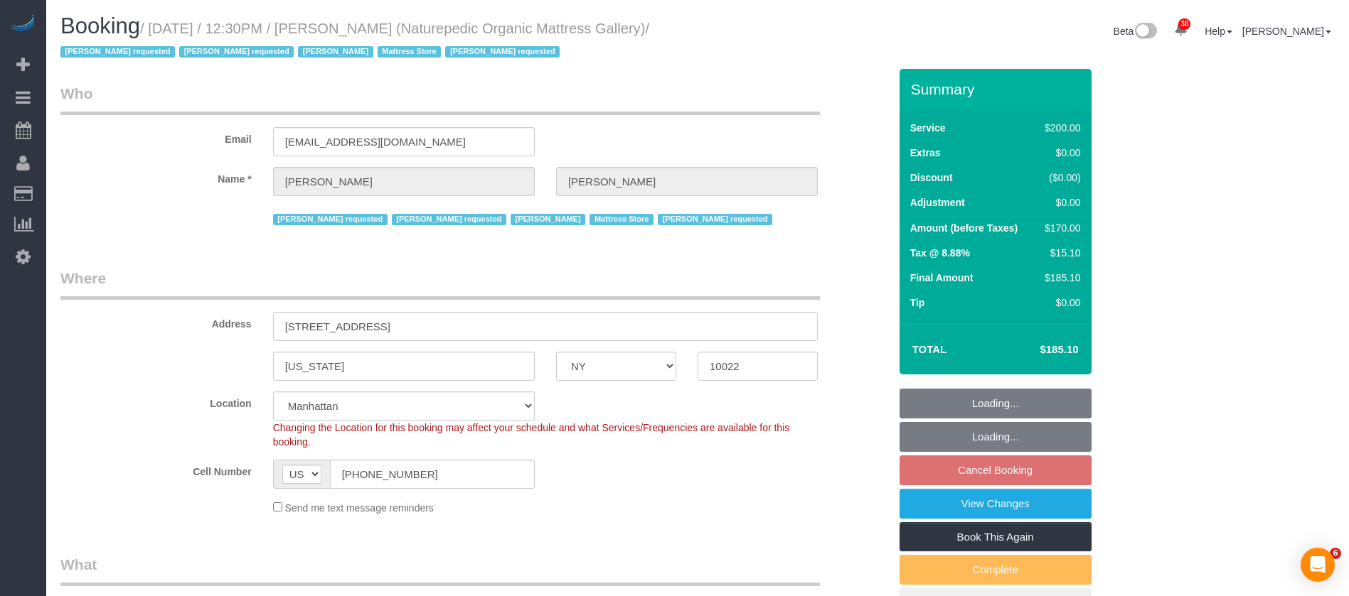
select select "NY"
select select "150"
select select "number:89"
select select "number:90"
select select "number:15"
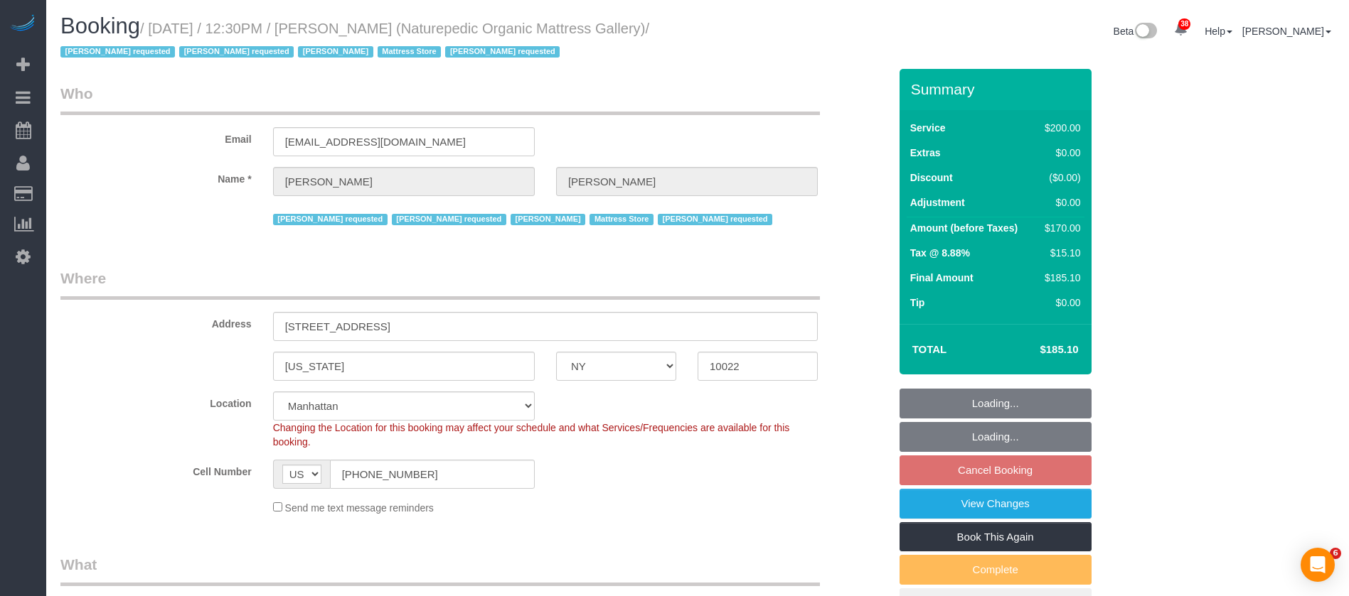
select select "number:5"
select select "number:21"
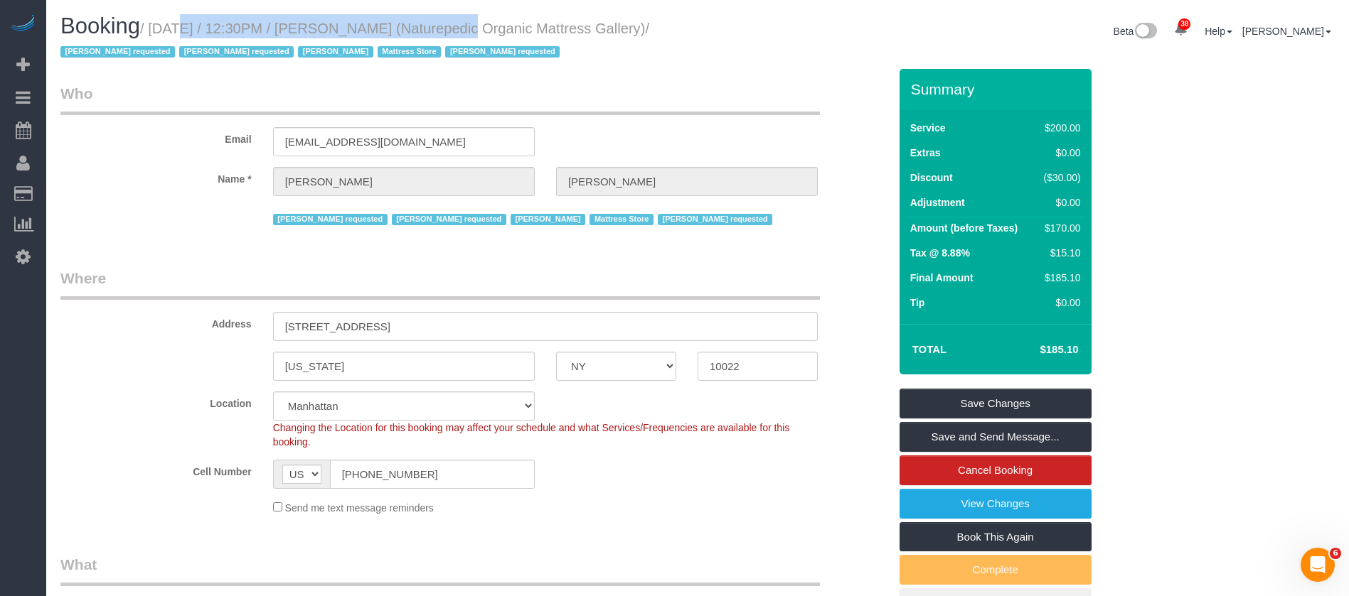
drag, startPoint x: 154, startPoint y: 29, endPoint x: 434, endPoint y: 44, distance: 280.5
click at [432, 25] on small "/ October 14, 2025 / 12:30PM / Luis Chevere (Naturepedic Organic Mattress Galle…" at bounding box center [354, 41] width 589 height 40
copy small "October 14, 2025 / 12:30PM / Luis Chevere"
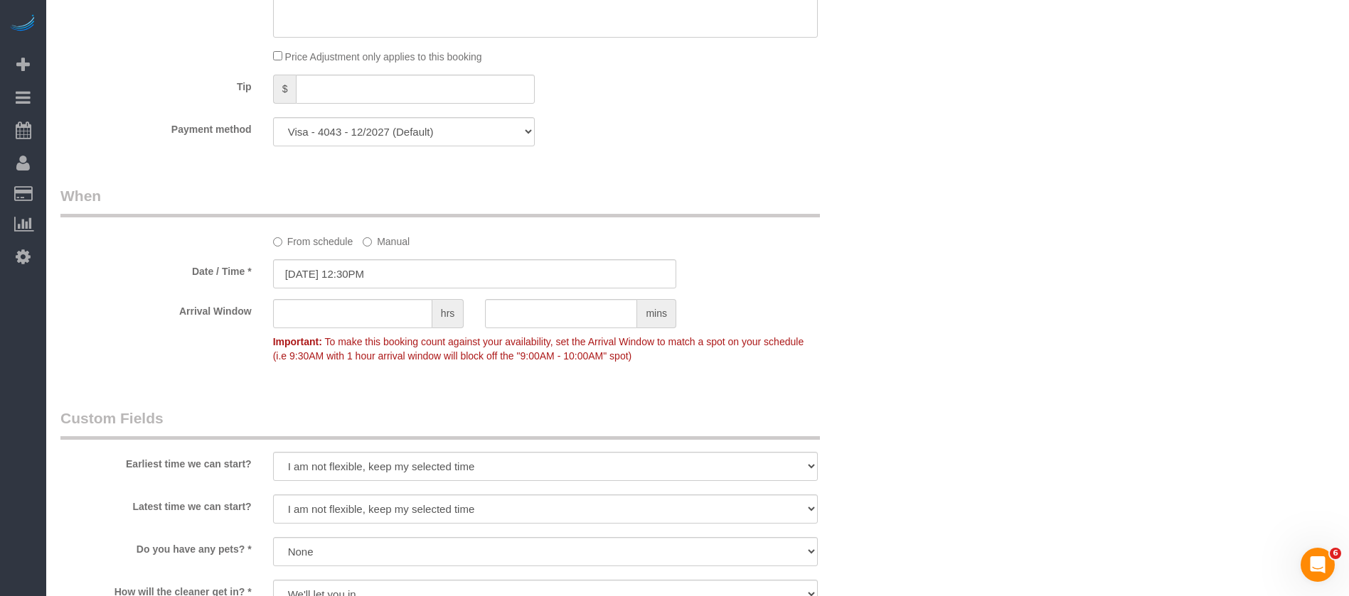
scroll to position [1280, 0]
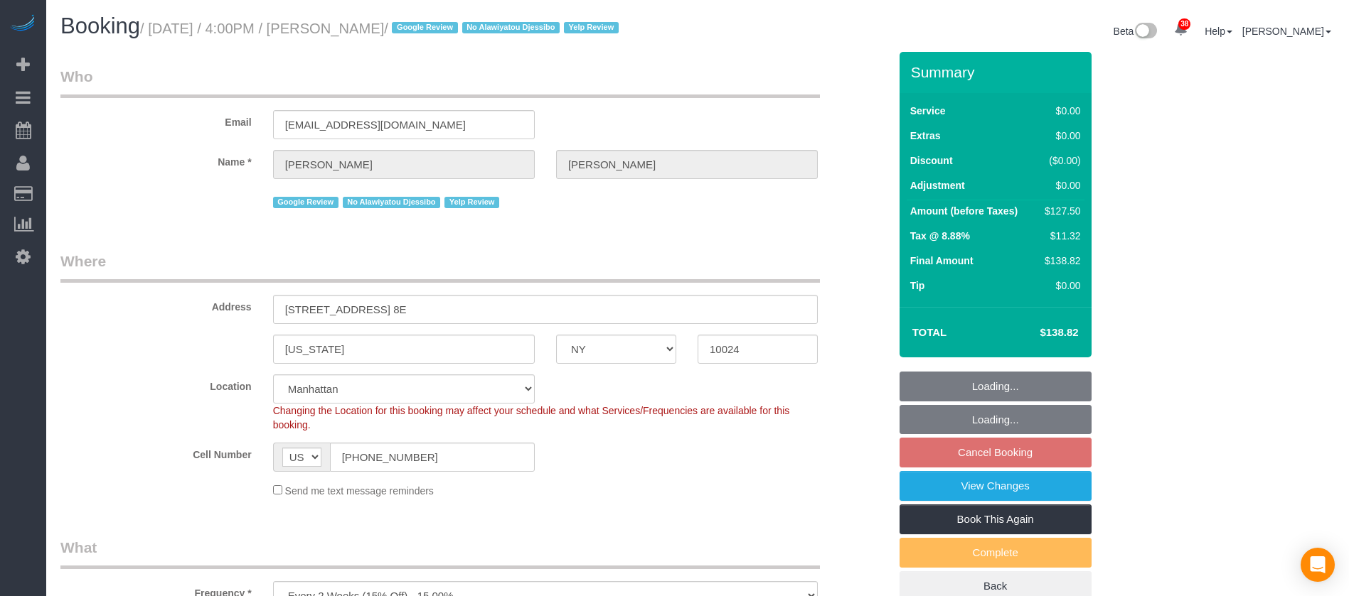
select select "NY"
select select "1"
select select "spot9"
select select "number:89"
select select "number:90"
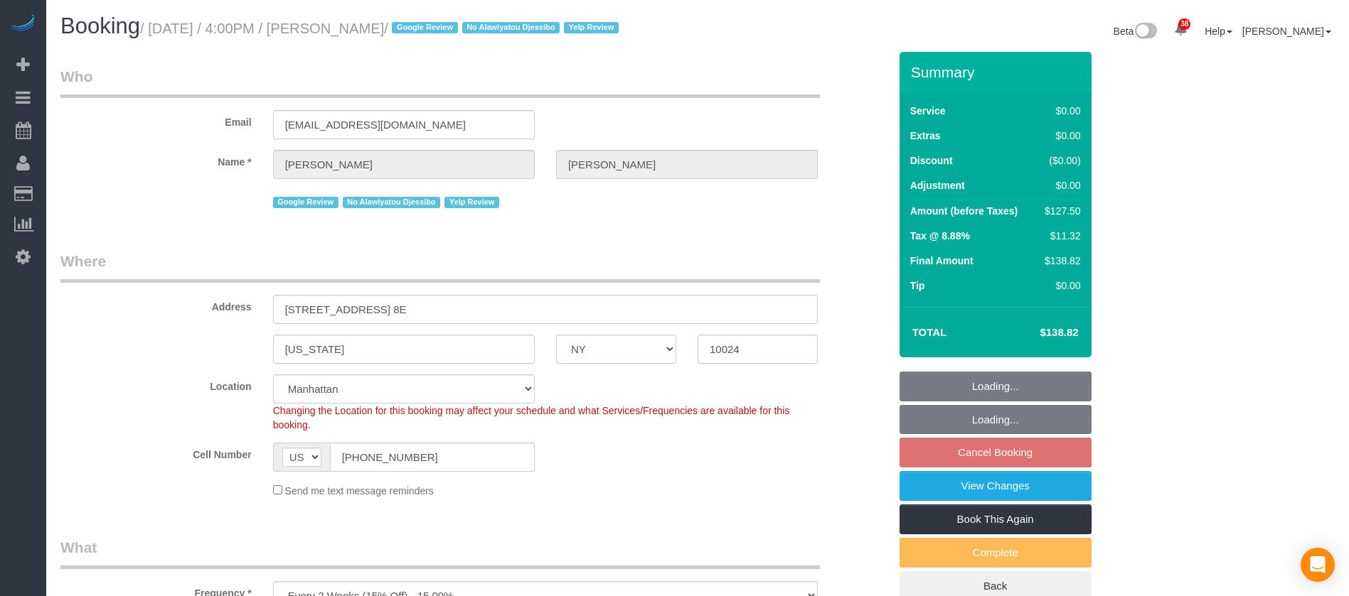
select select "number:15"
select select "number:5"
select select "number:21"
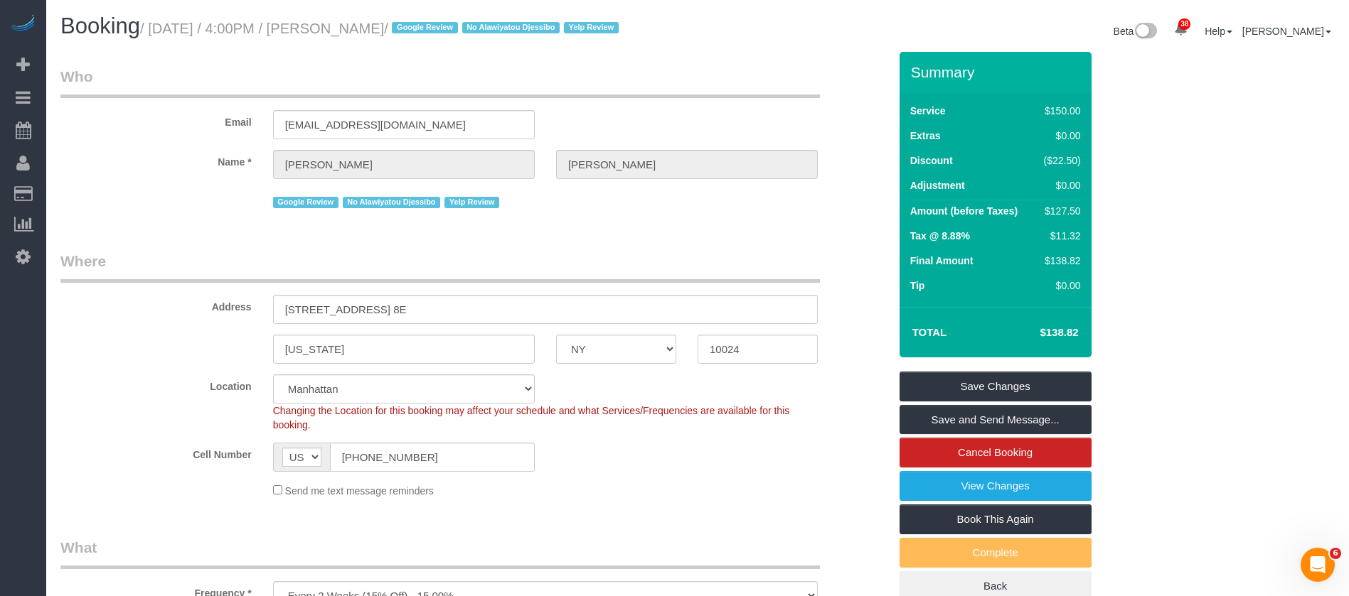
drag, startPoint x: 154, startPoint y: 25, endPoint x: 429, endPoint y: 23, distance: 274.4
click at [429, 23] on small "/ October 14, 2025 / 4:00PM / Mike Maguire / Google Review No Alawiyatou Djessi…" at bounding box center [381, 29] width 483 height 16
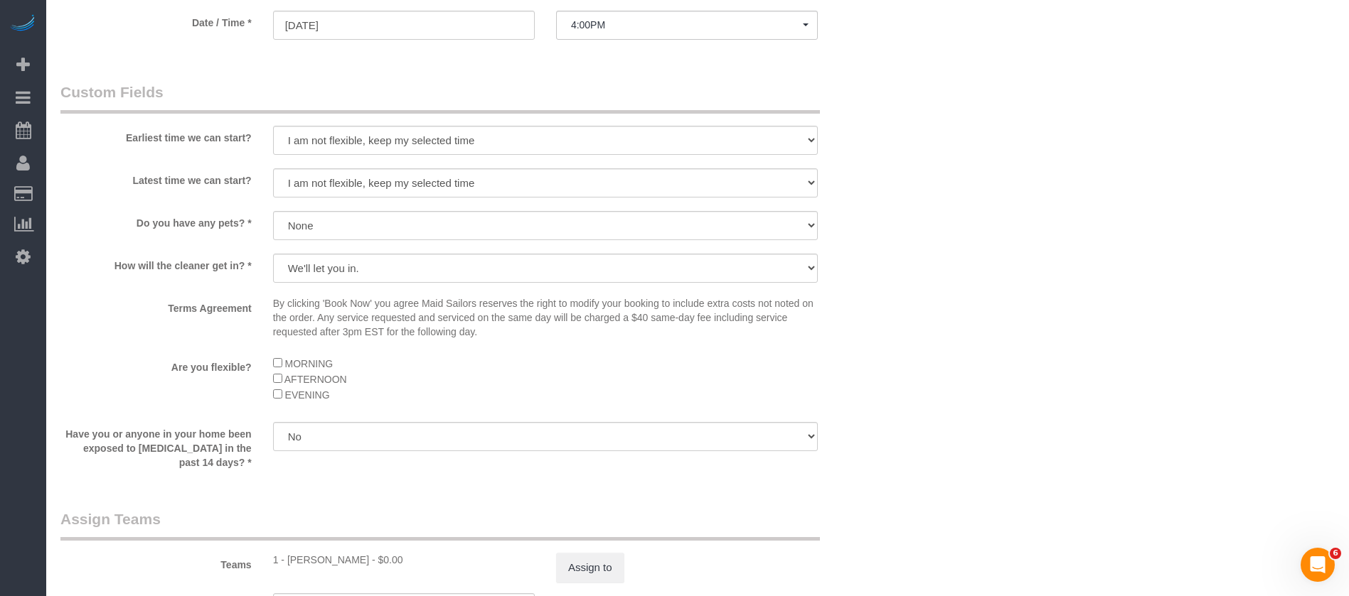
scroll to position [1600, 0]
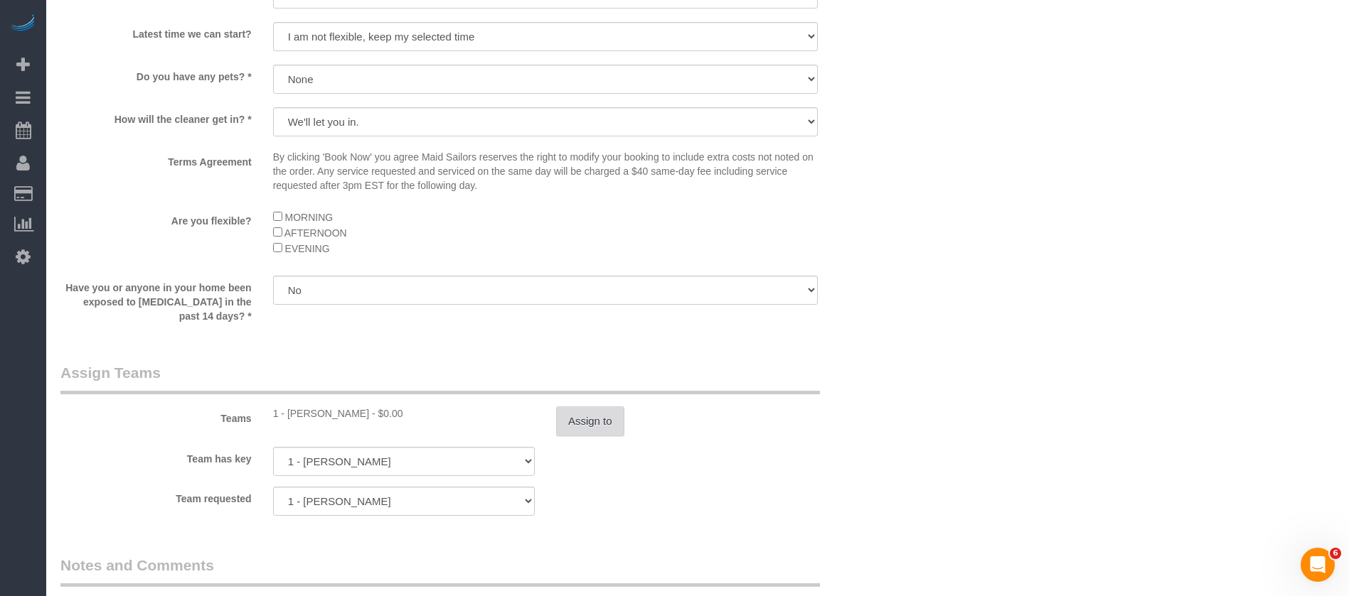
click at [614, 415] on button "Assign to" at bounding box center [590, 422] width 68 height 30
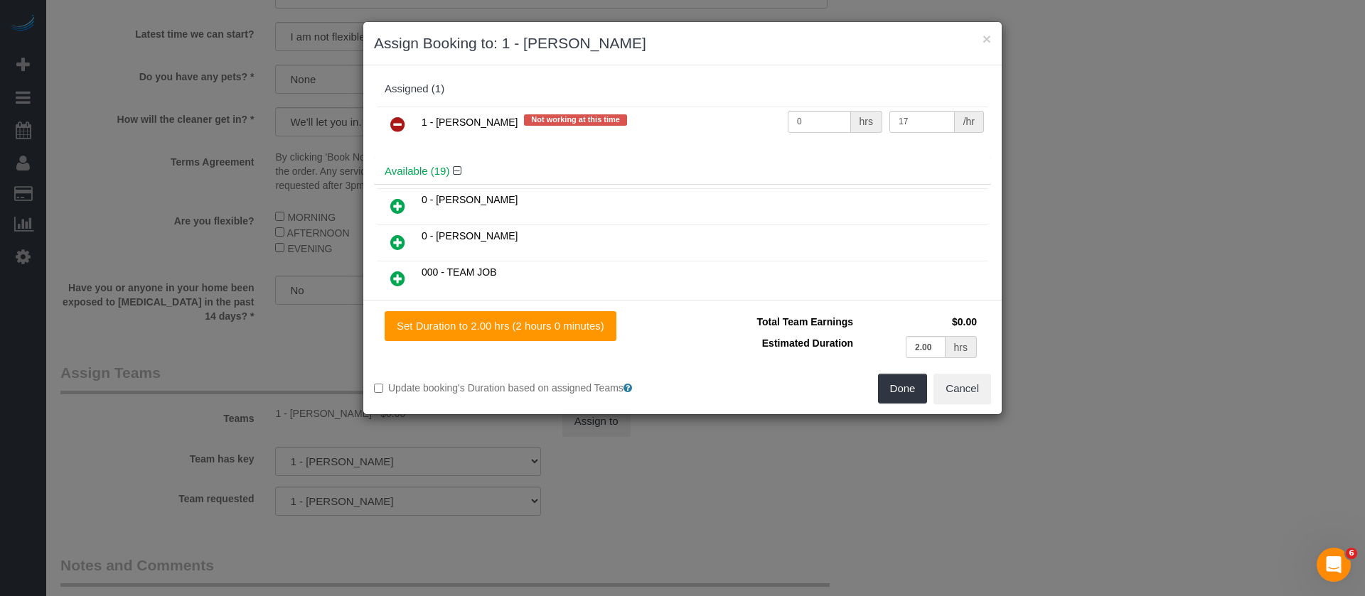
click at [395, 126] on icon at bounding box center [397, 124] width 15 height 17
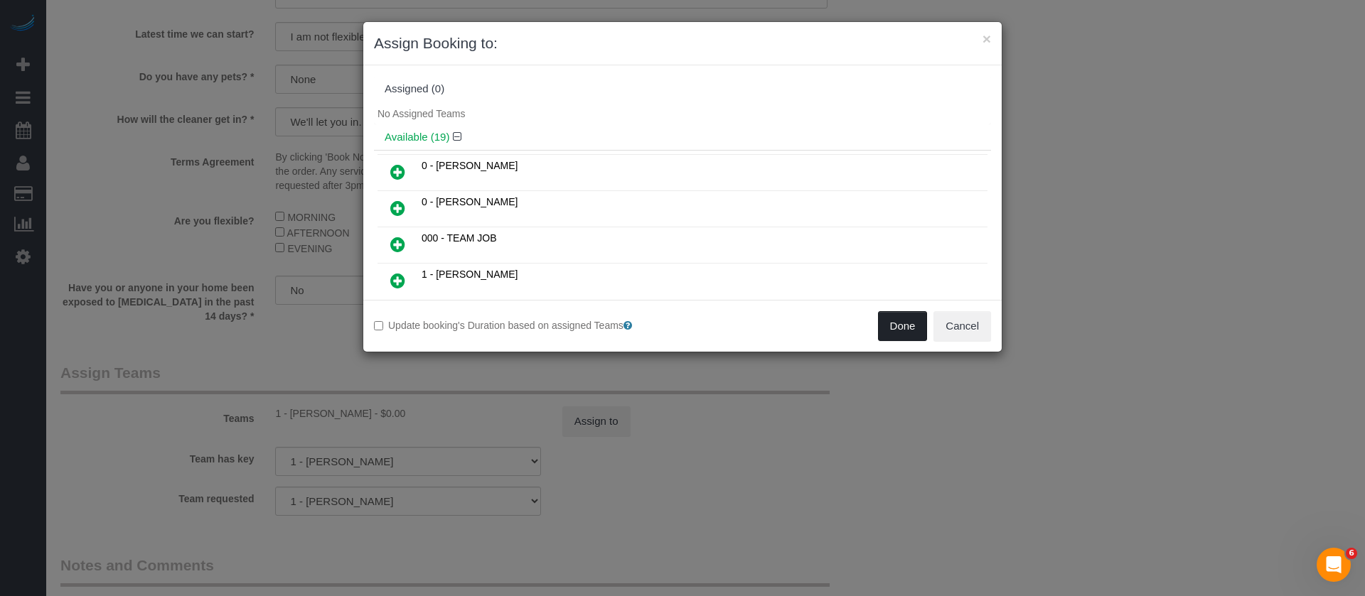
click at [904, 335] on button "Done" at bounding box center [903, 326] width 50 height 30
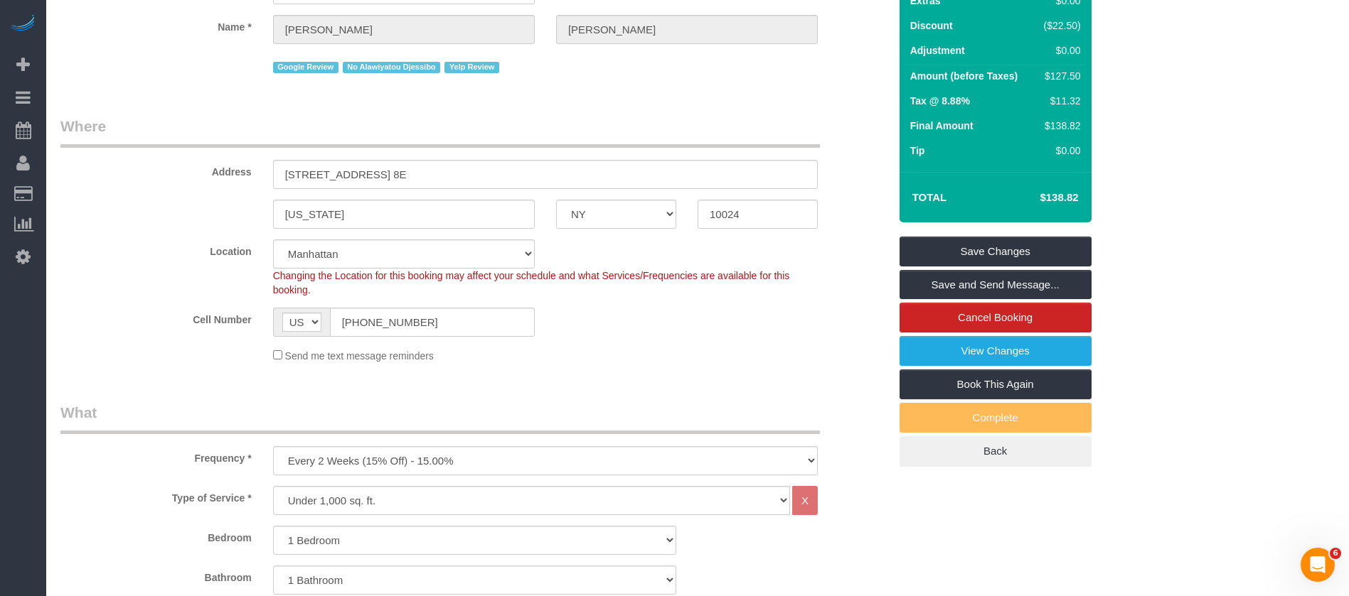
scroll to position [0, 0]
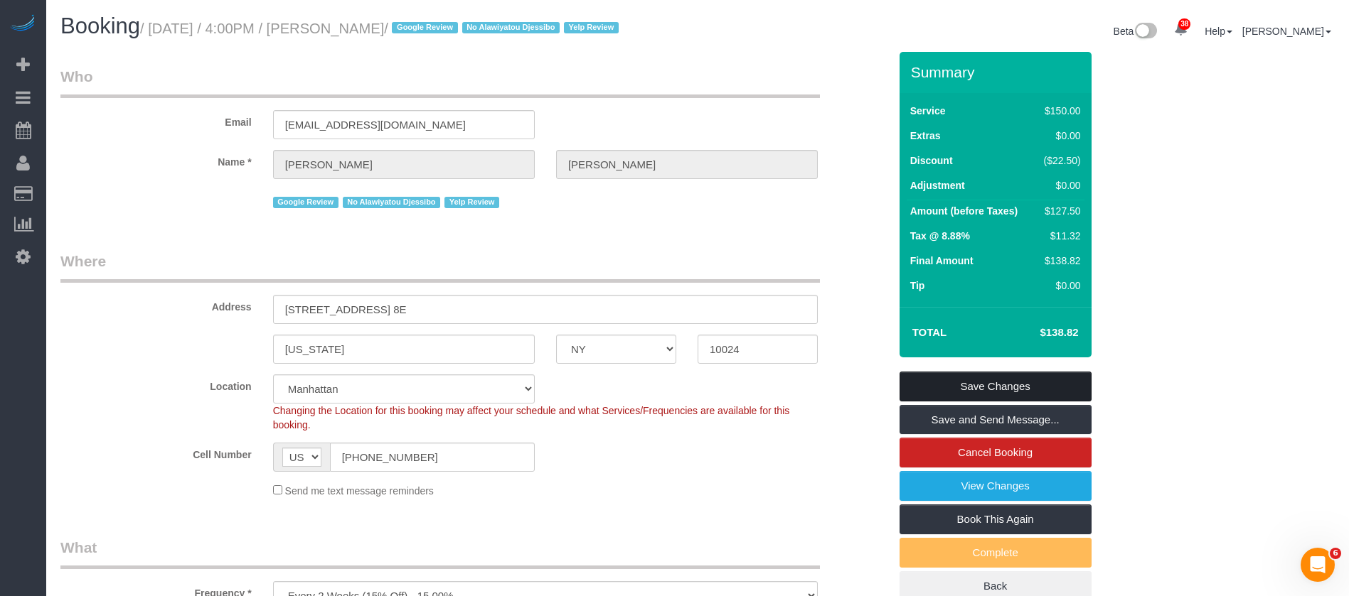
drag, startPoint x: 1029, startPoint y: 378, endPoint x: 979, endPoint y: 373, distance: 50.8
click at [1029, 380] on link "Save Changes" at bounding box center [995, 387] width 192 height 30
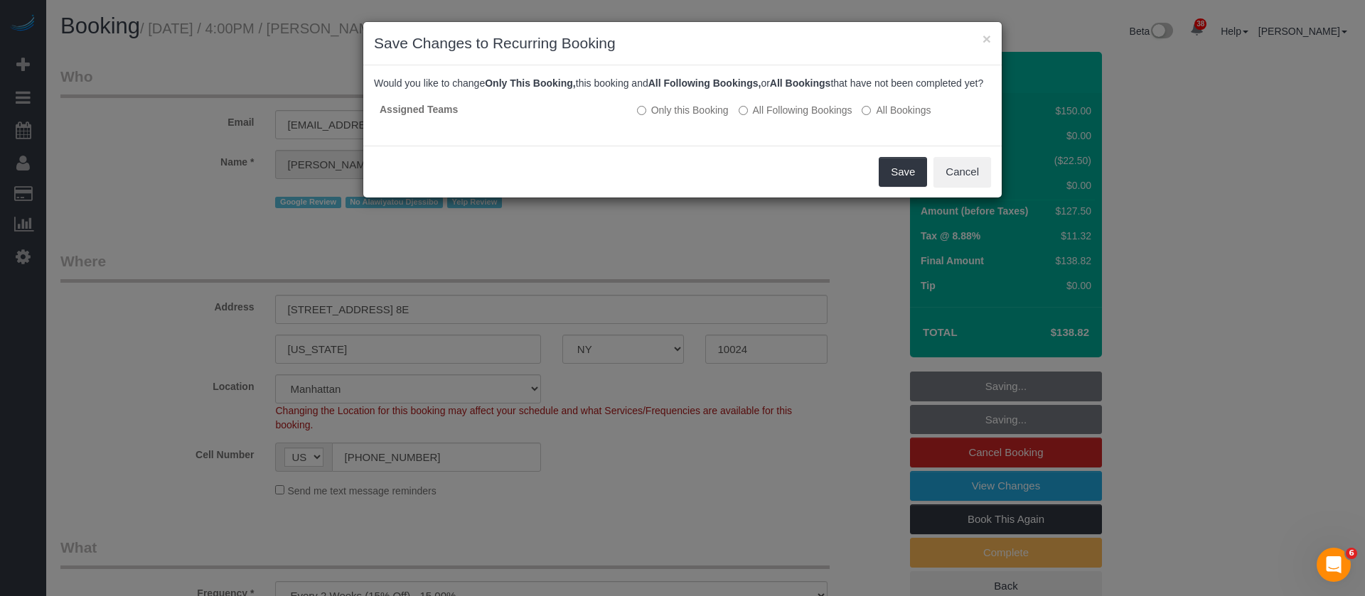
click at [895, 170] on div "Save Cancel" at bounding box center [682, 172] width 638 height 52
click at [905, 181] on button "Save" at bounding box center [903, 172] width 48 height 30
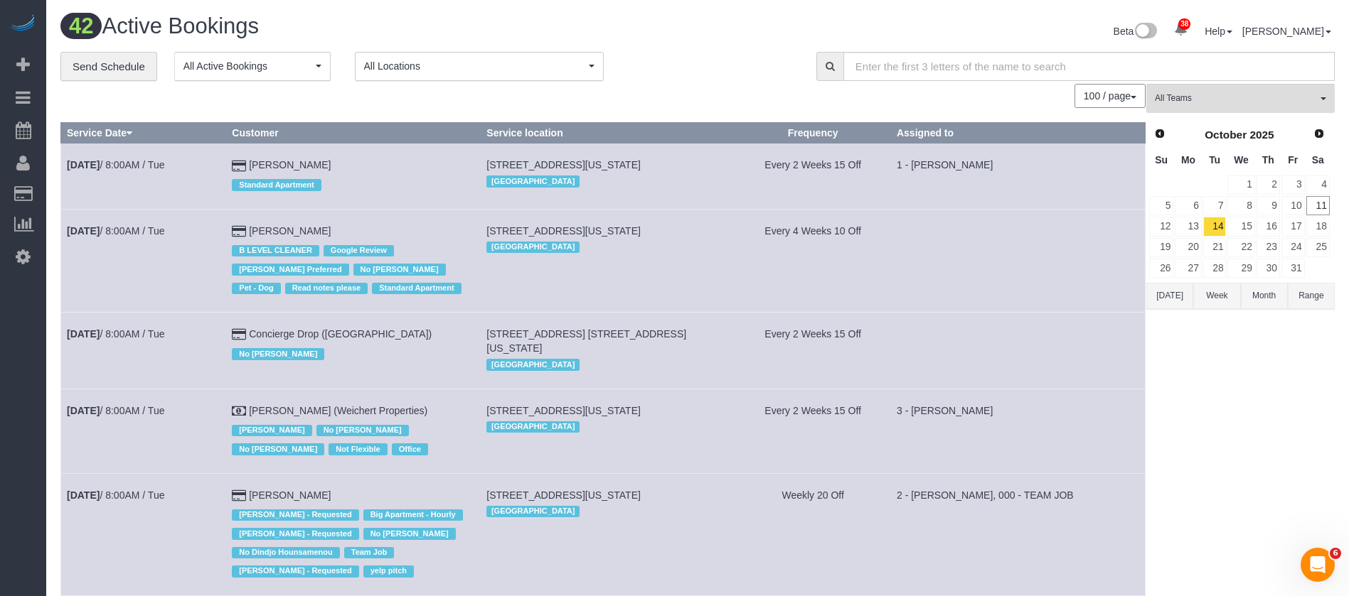
click at [528, 74] on button "All Locations" at bounding box center [479, 66] width 249 height 29
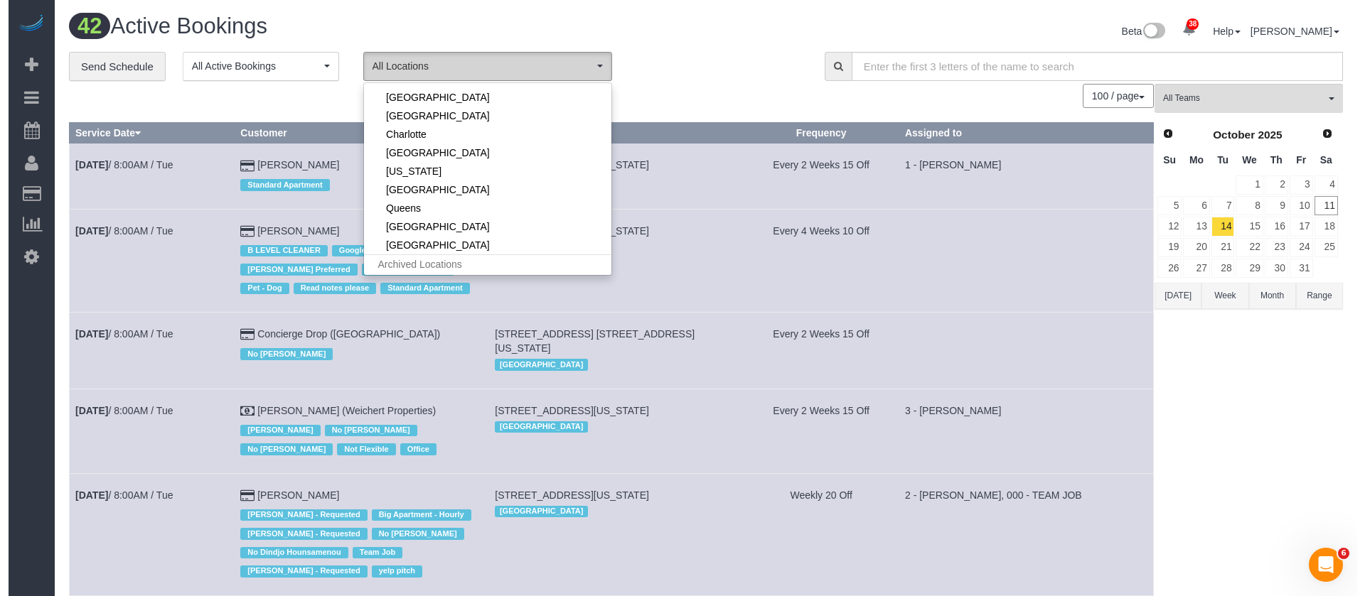
scroll to position [203, 0]
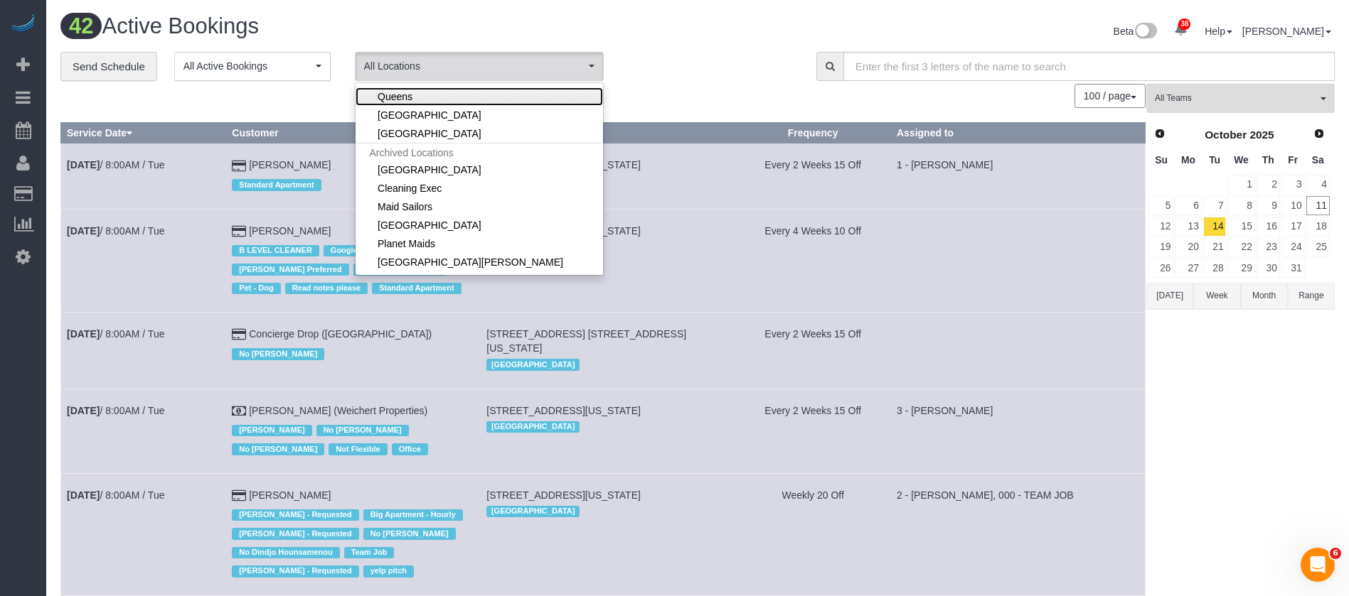
click at [441, 92] on link "Queens" at bounding box center [478, 96] width 247 height 18
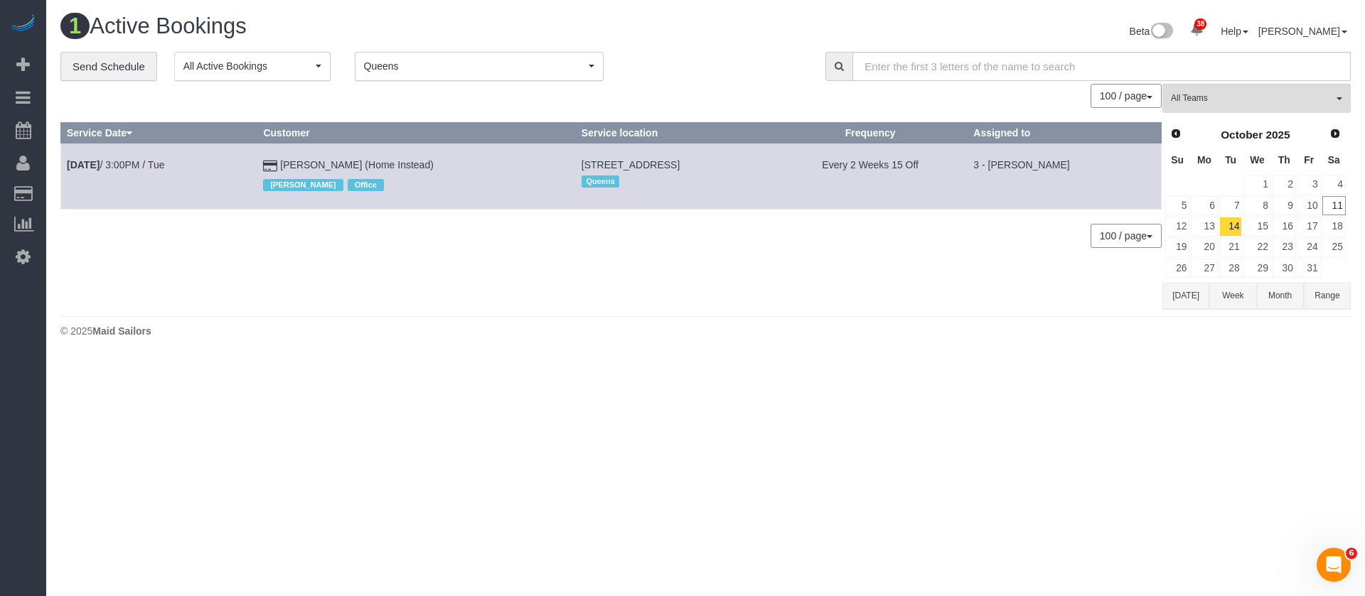
drag, startPoint x: 515, startPoint y: 65, endPoint x: 513, endPoint y: 104, distance: 39.1
click at [516, 67] on span "Queens" at bounding box center [474, 66] width 221 height 14
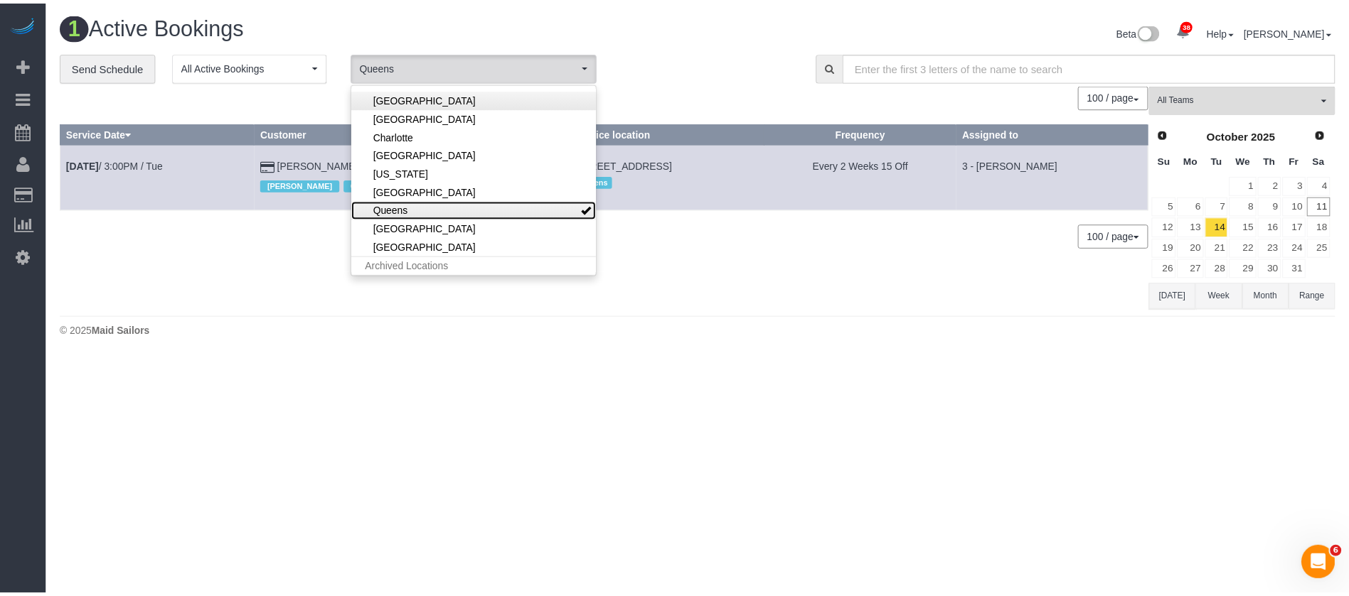
scroll to position [0, 0]
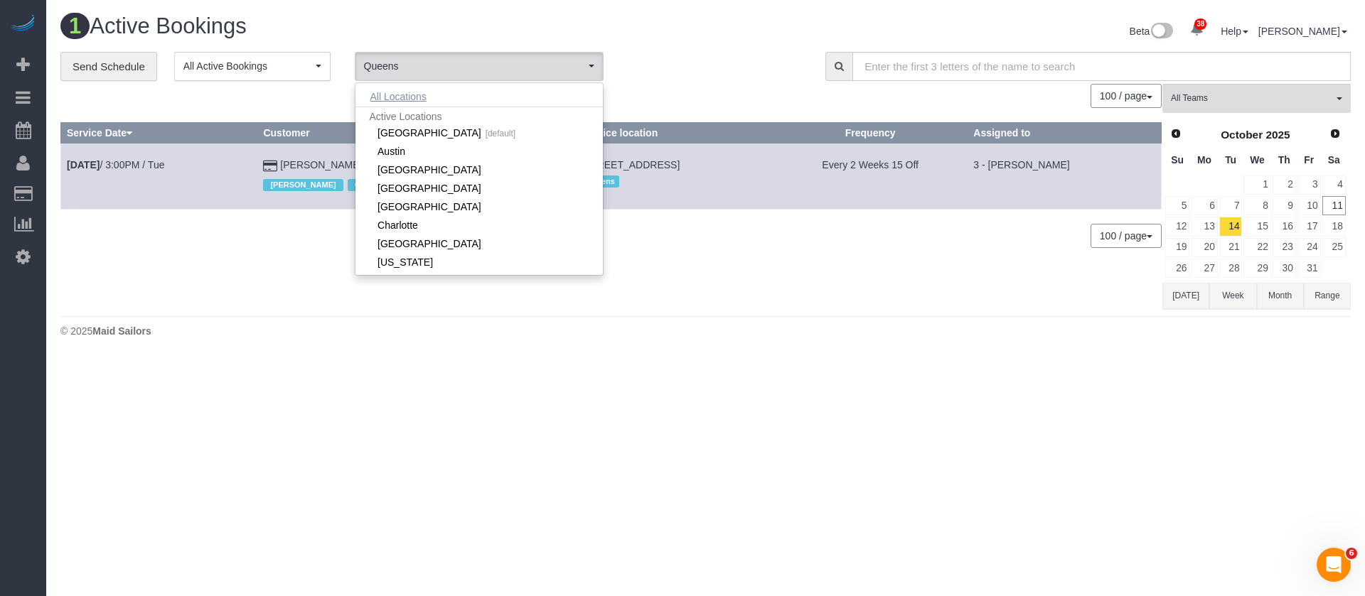
click at [414, 95] on button "All Locations" at bounding box center [398, 97] width 86 height 20
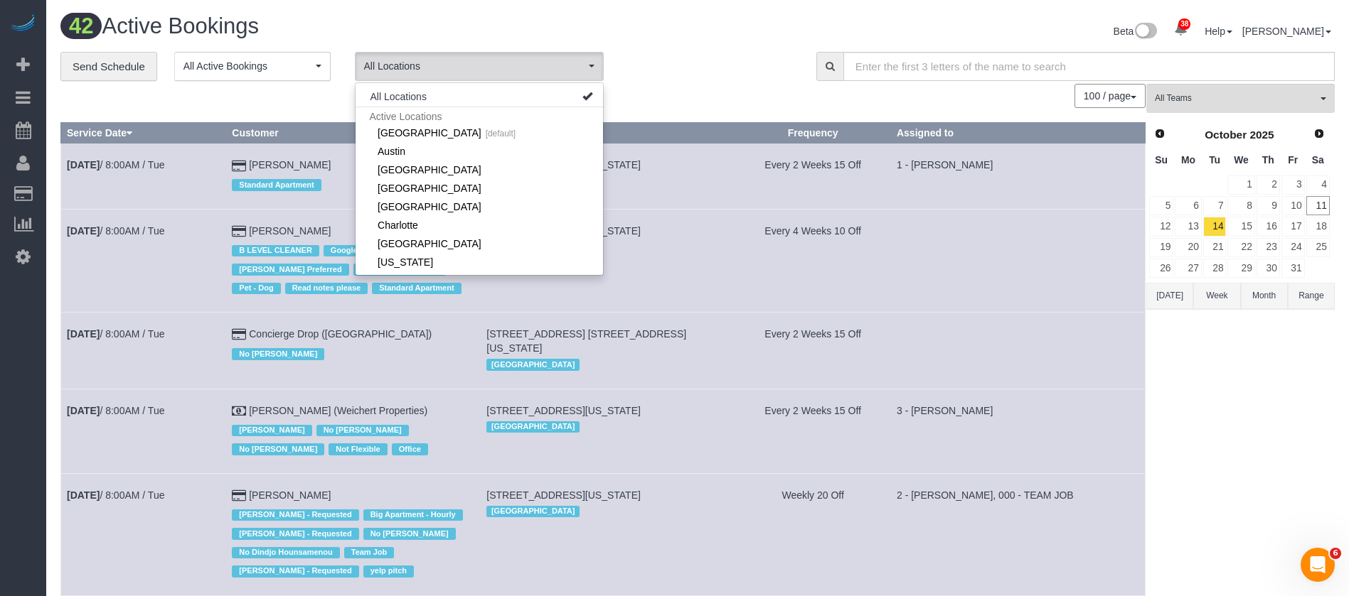
click at [732, 79] on div "**********" at bounding box center [427, 67] width 734 height 30
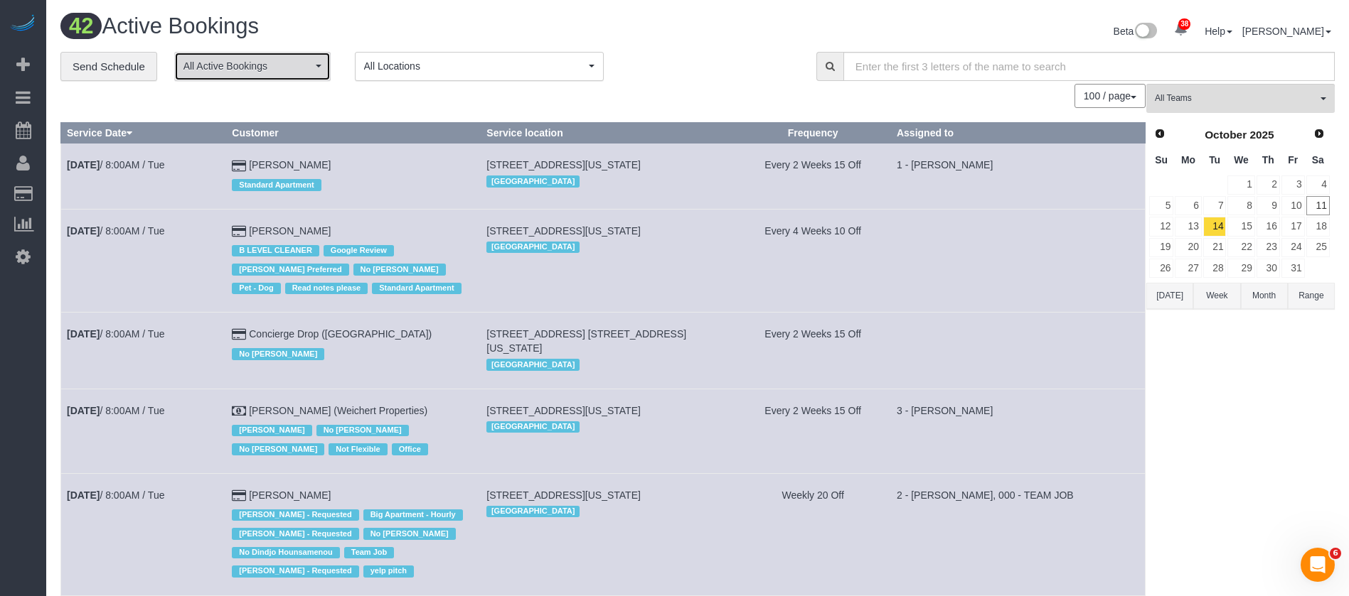
click at [308, 65] on span "All Active Bookings" at bounding box center [247, 66] width 129 height 14
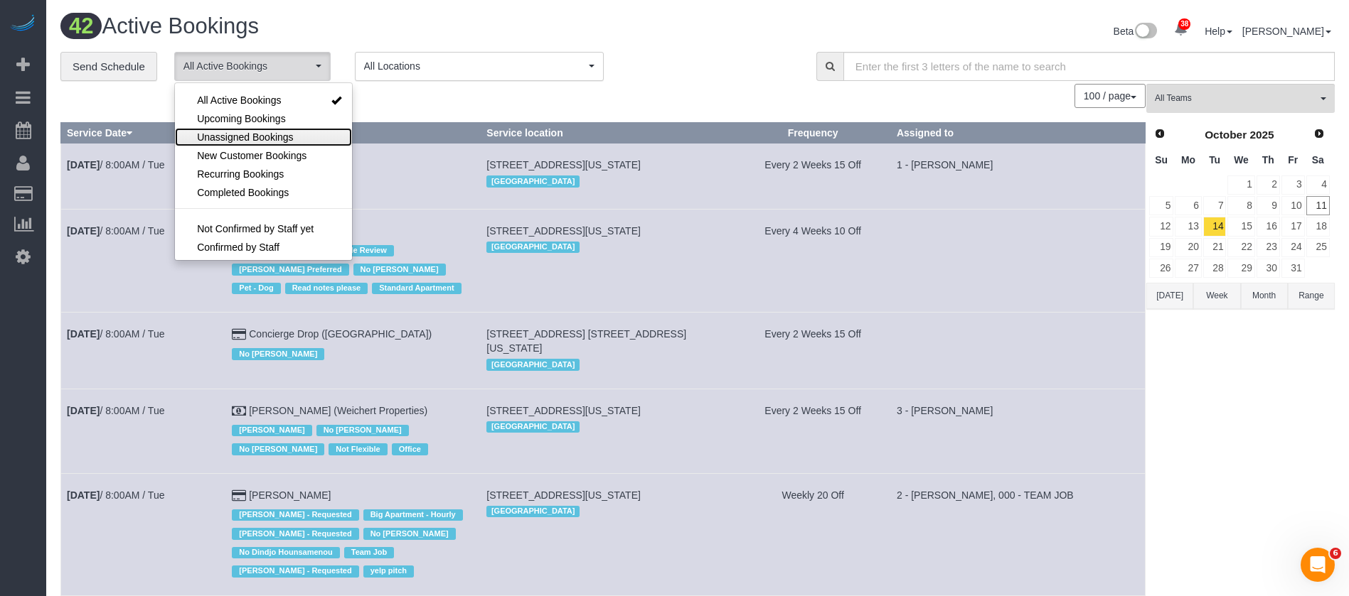
click at [290, 132] on span "Unassigned Bookings" at bounding box center [245, 137] width 96 height 14
select select "**********"
click at [436, 106] on div "100 / page 10 / page 20 / page 30 / page 40 / page 50 / page 100 / page" at bounding box center [602, 96] width 1085 height 24
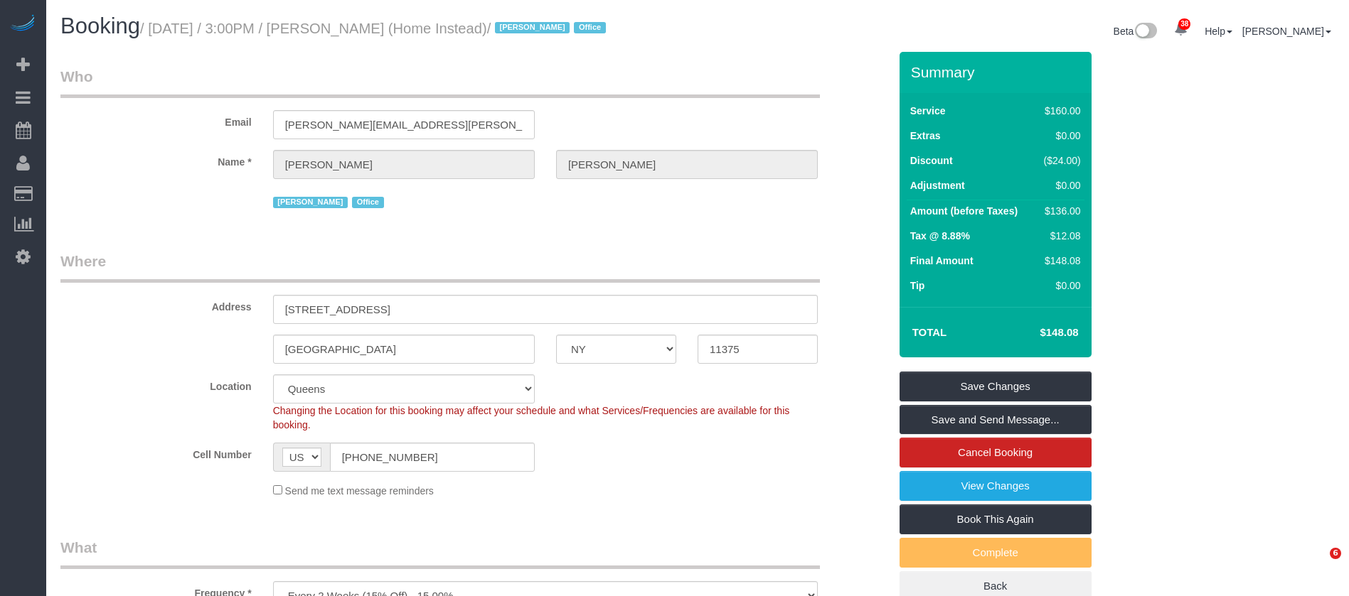
select select "NY"
select select "spot63"
select select "number:61"
select select "number:76"
select select "number:15"
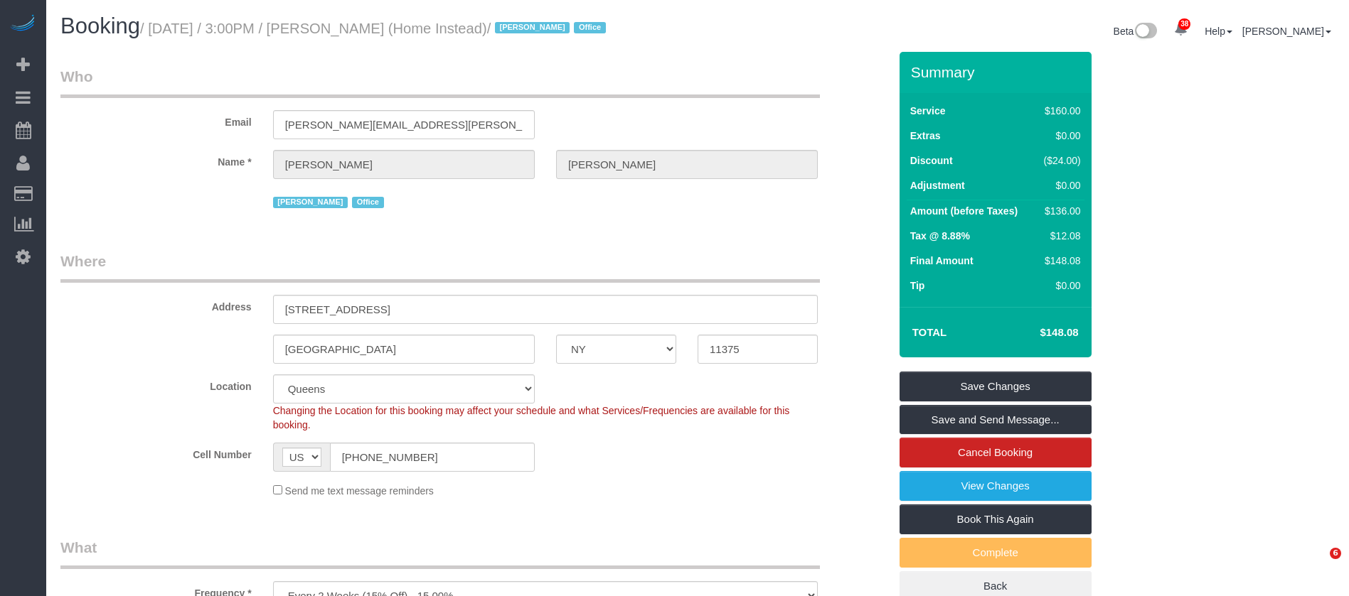
select select "number:7"
drag, startPoint x: 154, startPoint y: 31, endPoint x: 440, endPoint y: 34, distance: 285.8
click at [440, 34] on small "/ October 14, 2025 / 3:00PM / Mike Carpenter (Home Instead) / Jacky Xu Office" at bounding box center [375, 29] width 470 height 16
copy small "October 14, 2025 / 3:00PM / Mike Carpenter"
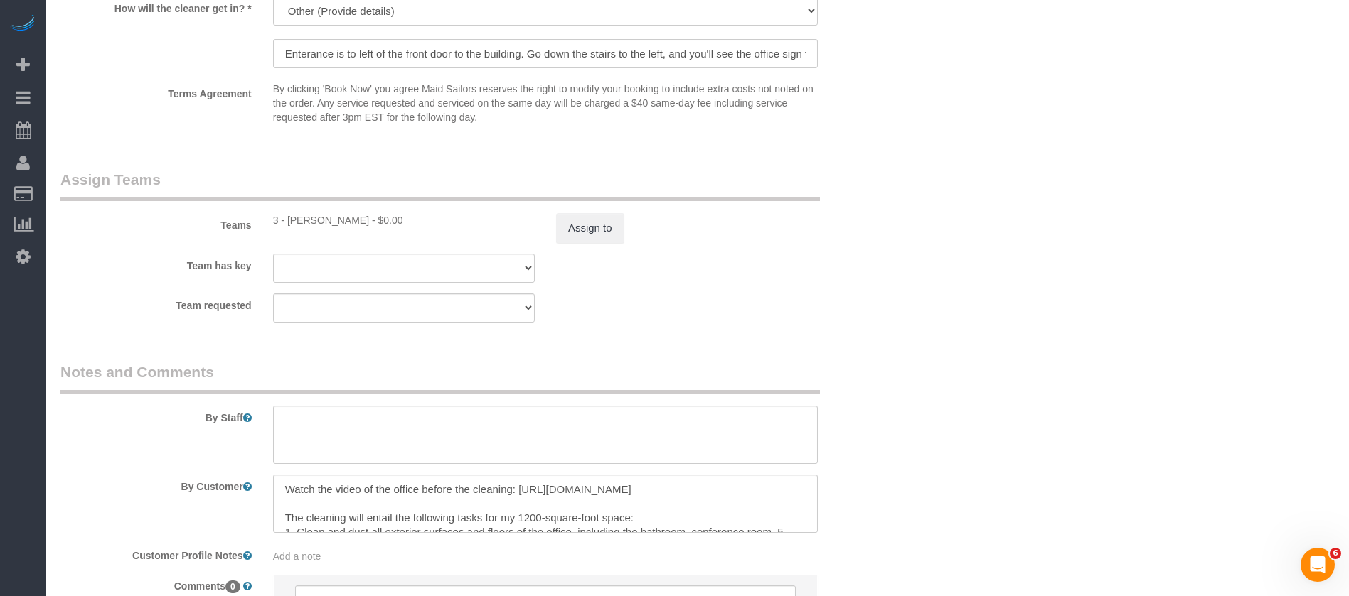
scroll to position [1637, 0]
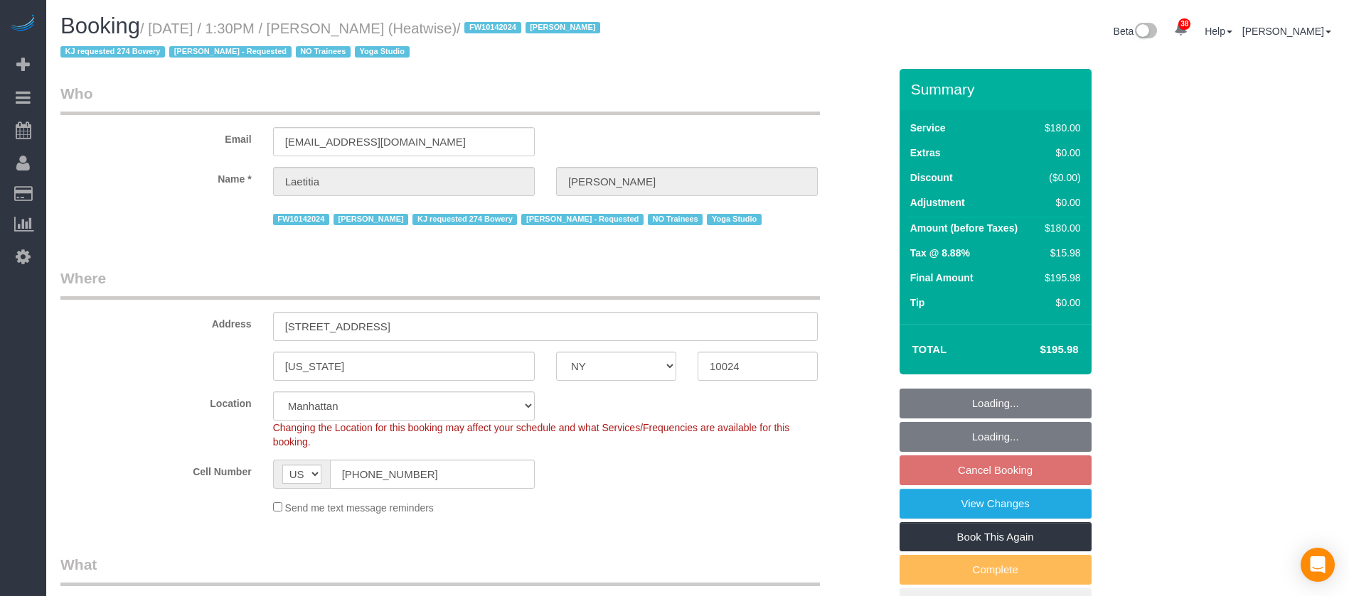
select select "NY"
select select "180"
select select "number:89"
select select "number:90"
select select "number:15"
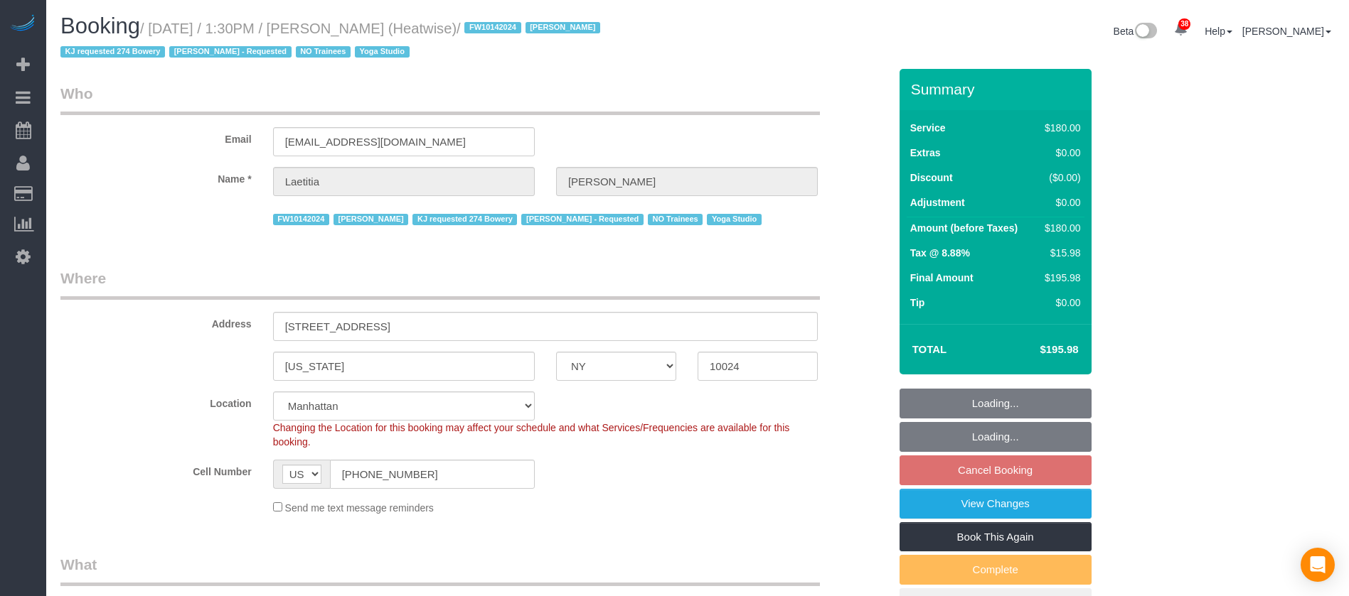
select select "number:7"
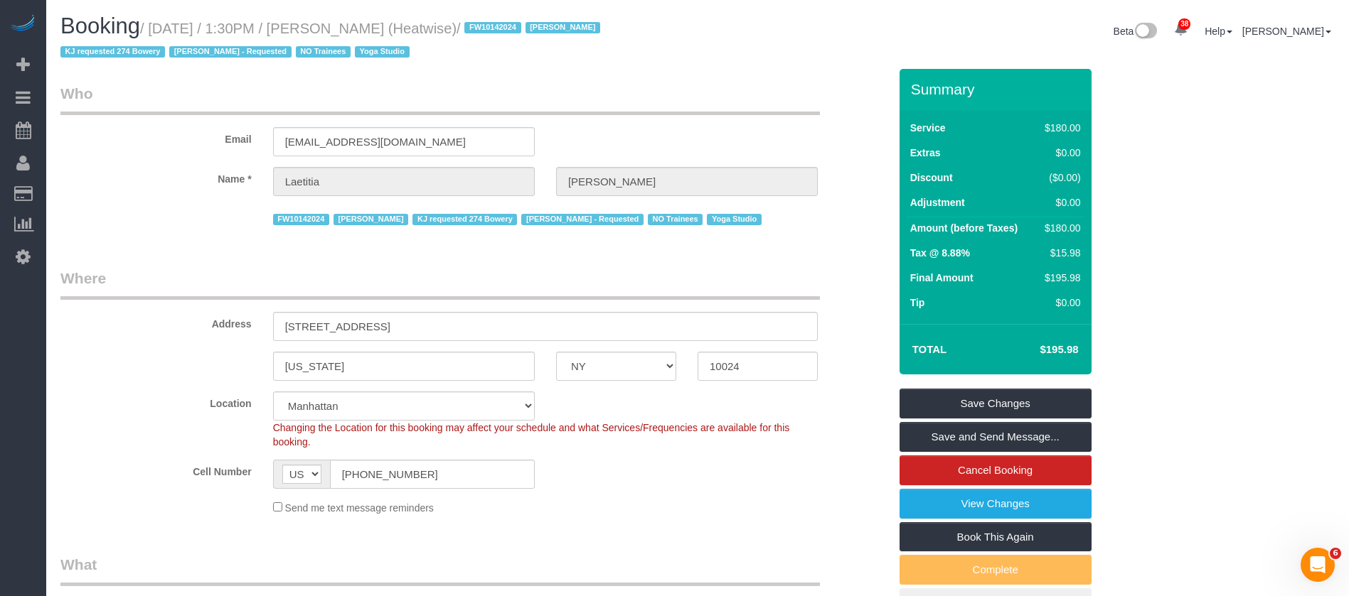
drag, startPoint x: 153, startPoint y: 24, endPoint x: 445, endPoint y: 76, distance: 296.8
click at [430, 23] on small "/ [DATE] / 1:30PM / [PERSON_NAME] (Heatwise) / FW10142024 [PERSON_NAME] KJ requ…" at bounding box center [332, 41] width 544 height 40
copy small "[DATE] / 1:30PM / [PERSON_NAME]"
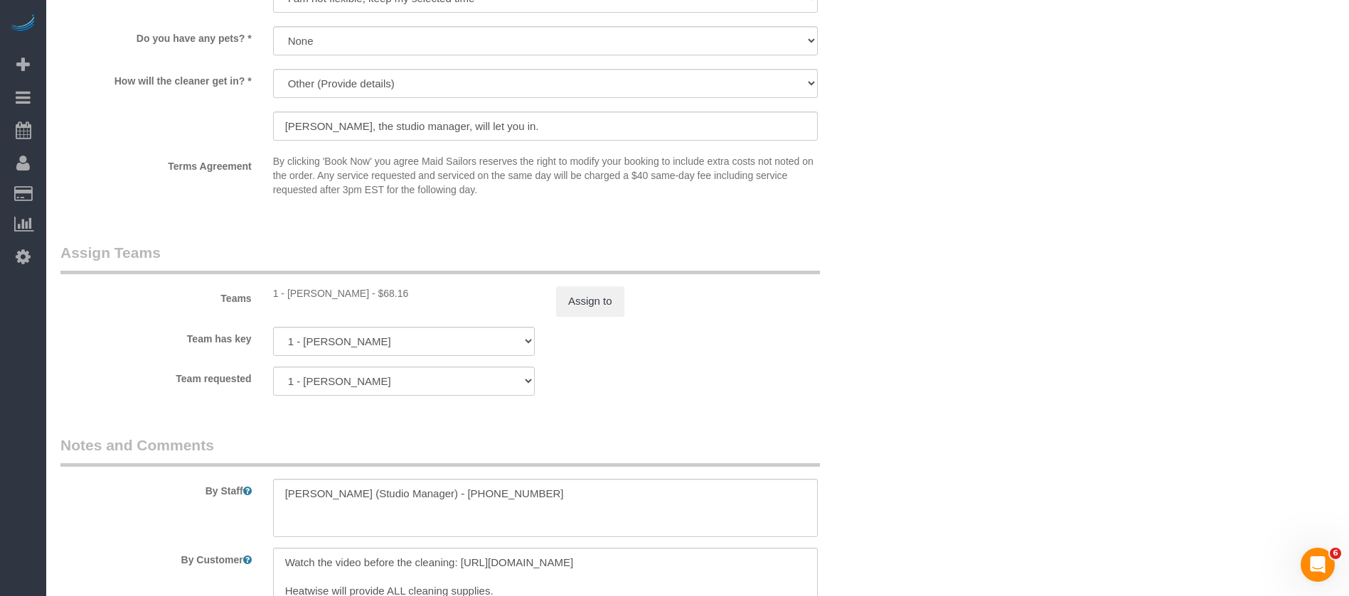
scroll to position [1749, 0]
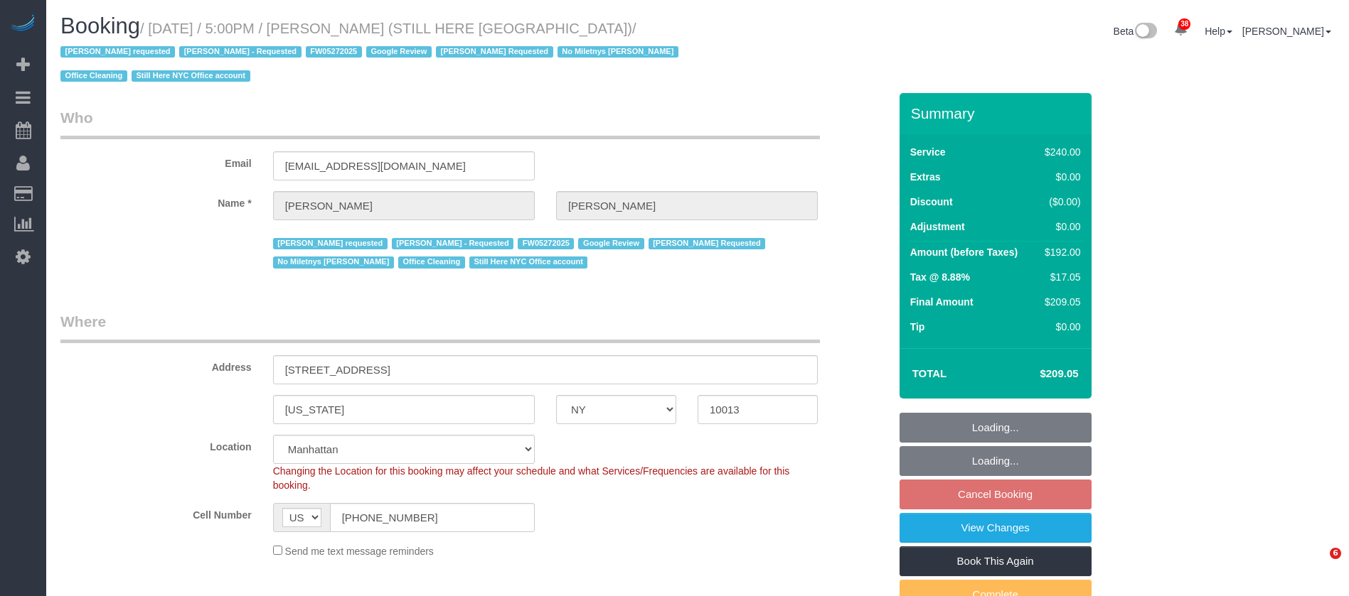
select select "NY"
select select "180"
select select "spot10"
select select "number:89"
select select "number:90"
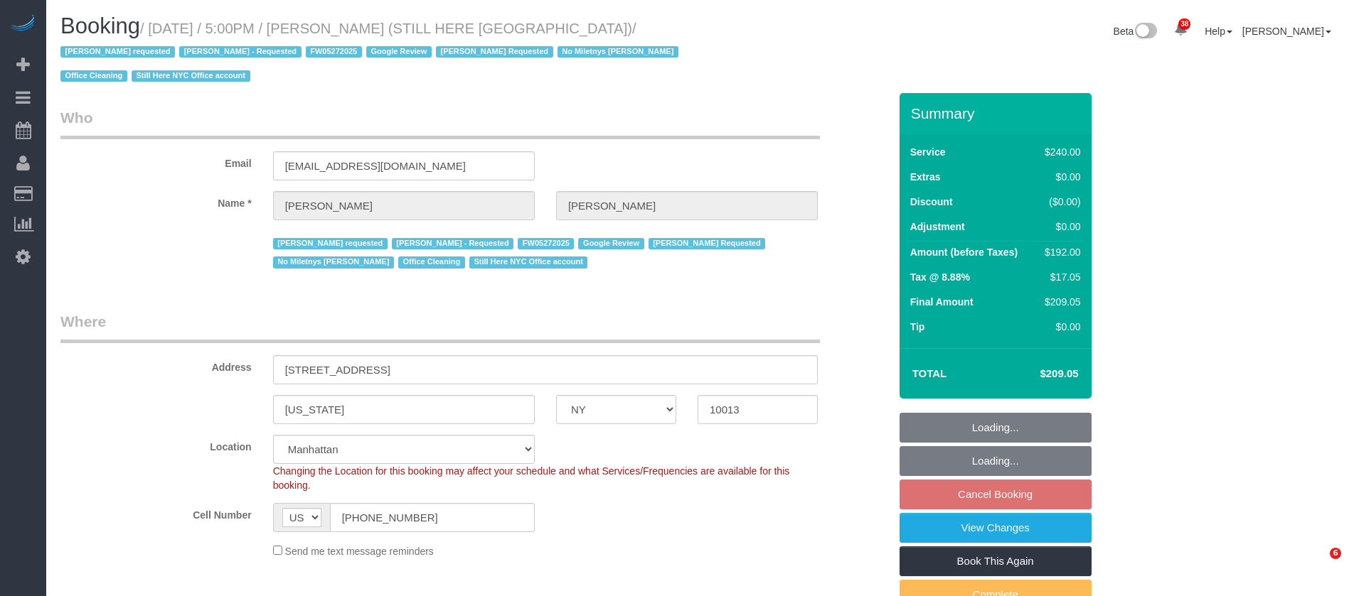
select select "number:15"
select select "number:5"
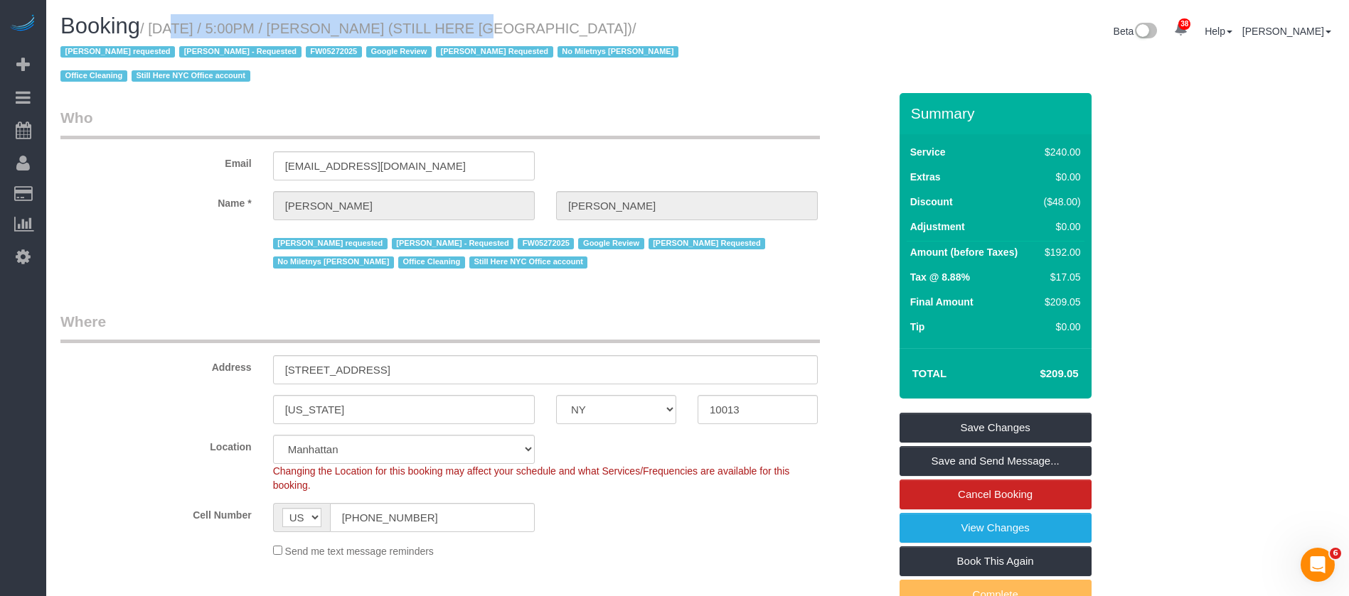
drag, startPoint x: 152, startPoint y: 22, endPoint x: 442, endPoint y: 45, distance: 290.3
click at [437, 26] on small "/ [DATE] / 5:00PM / [PERSON_NAME] (STILL HERE [GEOGRAPHIC_DATA]) / [PERSON_NAME…" at bounding box center [371, 53] width 622 height 64
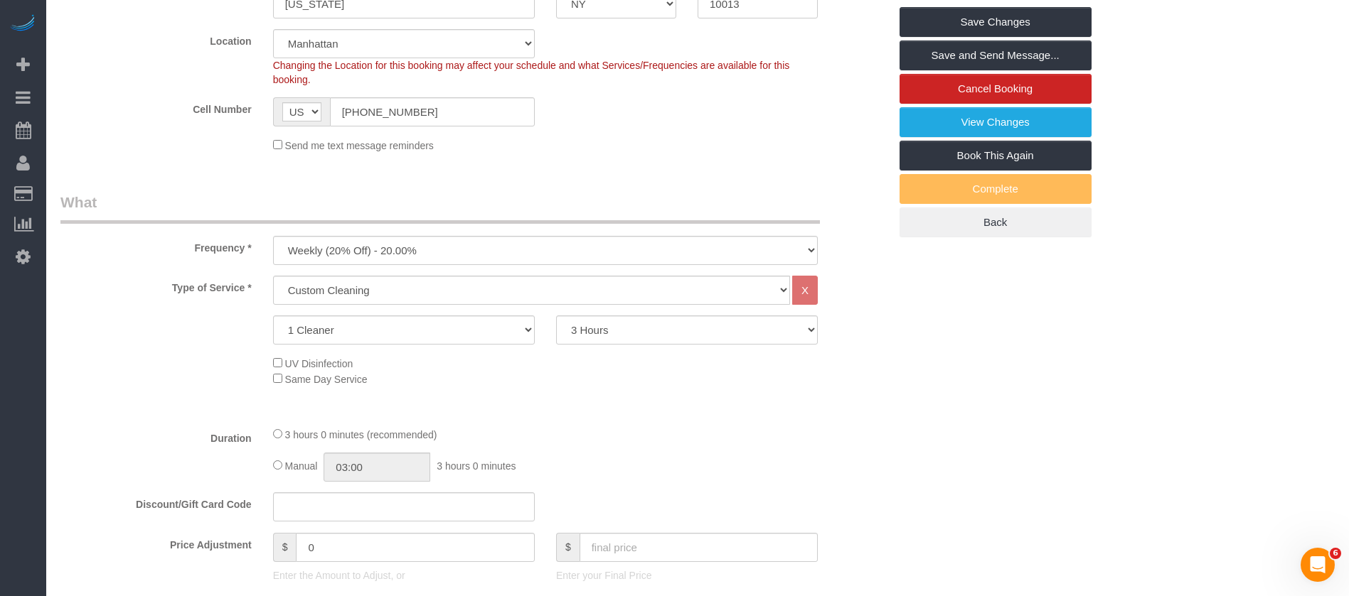
scroll to position [747, 0]
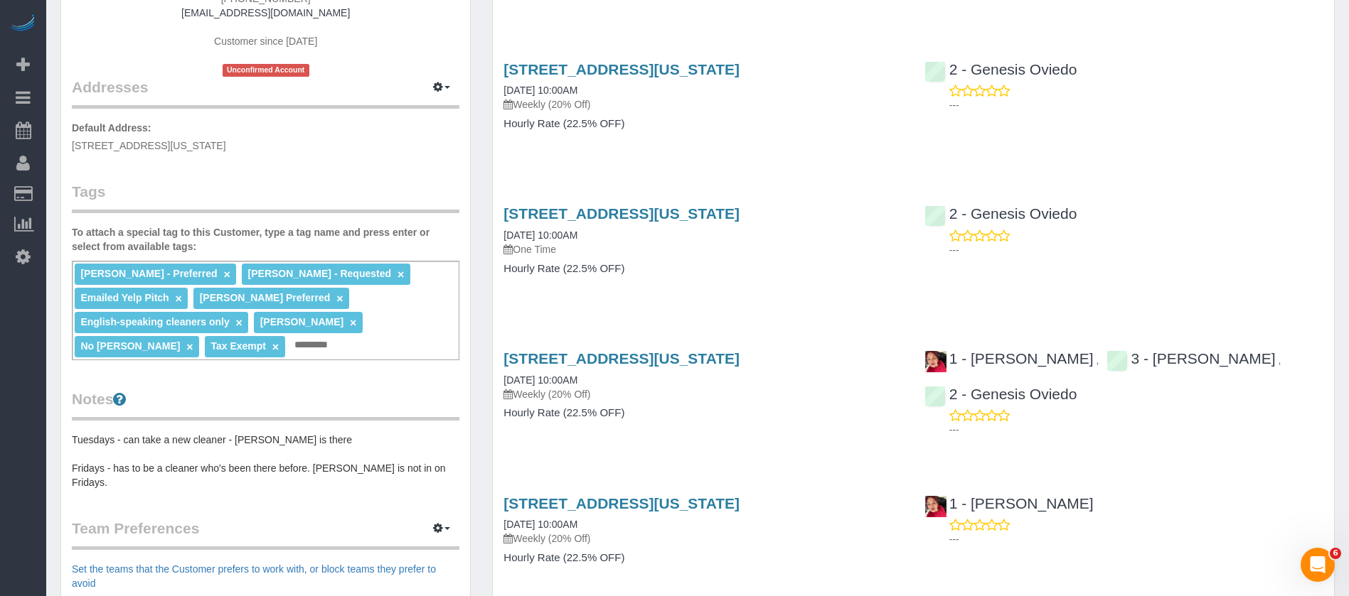
scroll to position [107, 0]
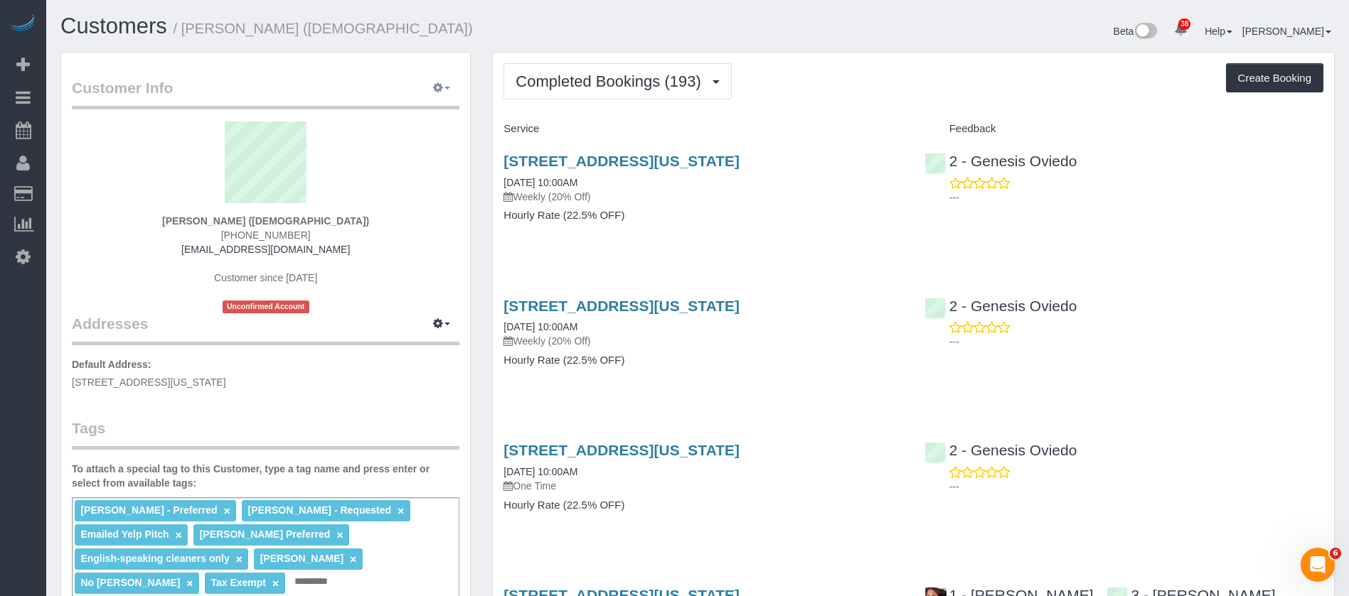
click at [447, 82] on button "button" at bounding box center [442, 88] width 36 height 22
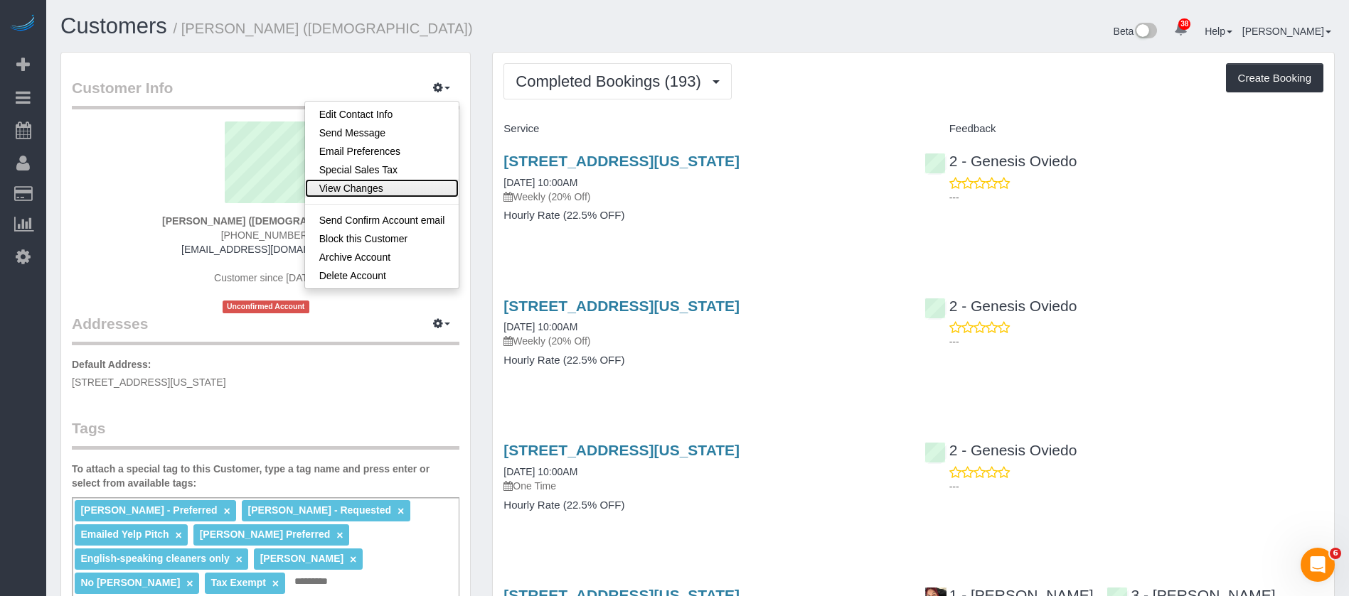
click at [387, 189] on link "View Changes" at bounding box center [382, 188] width 154 height 18
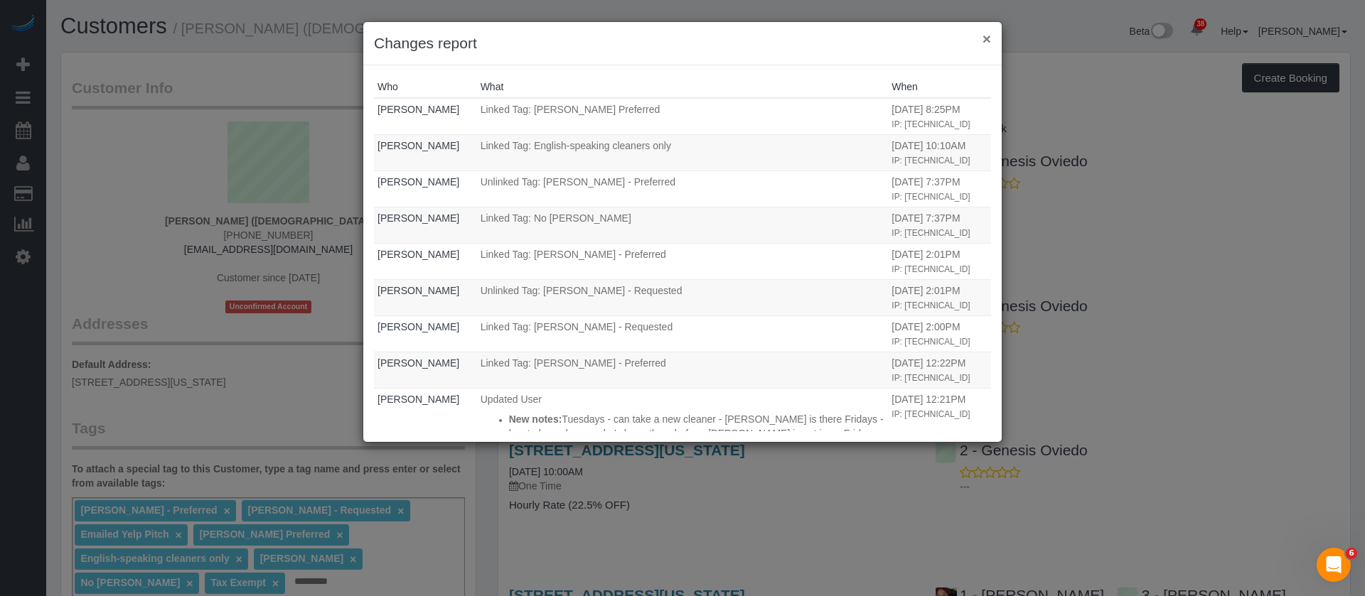
click at [988, 39] on button "×" at bounding box center [987, 38] width 9 height 15
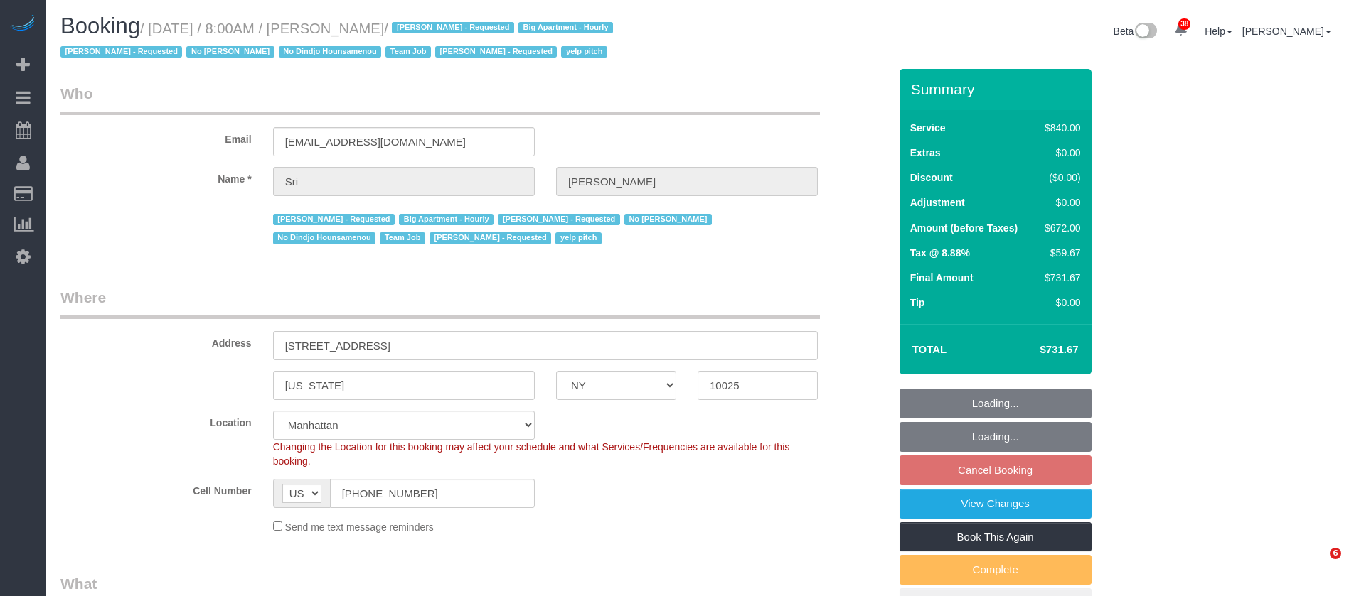
select select "NY"
select select "3"
select select "210"
select select "spot1"
select select "number:89"
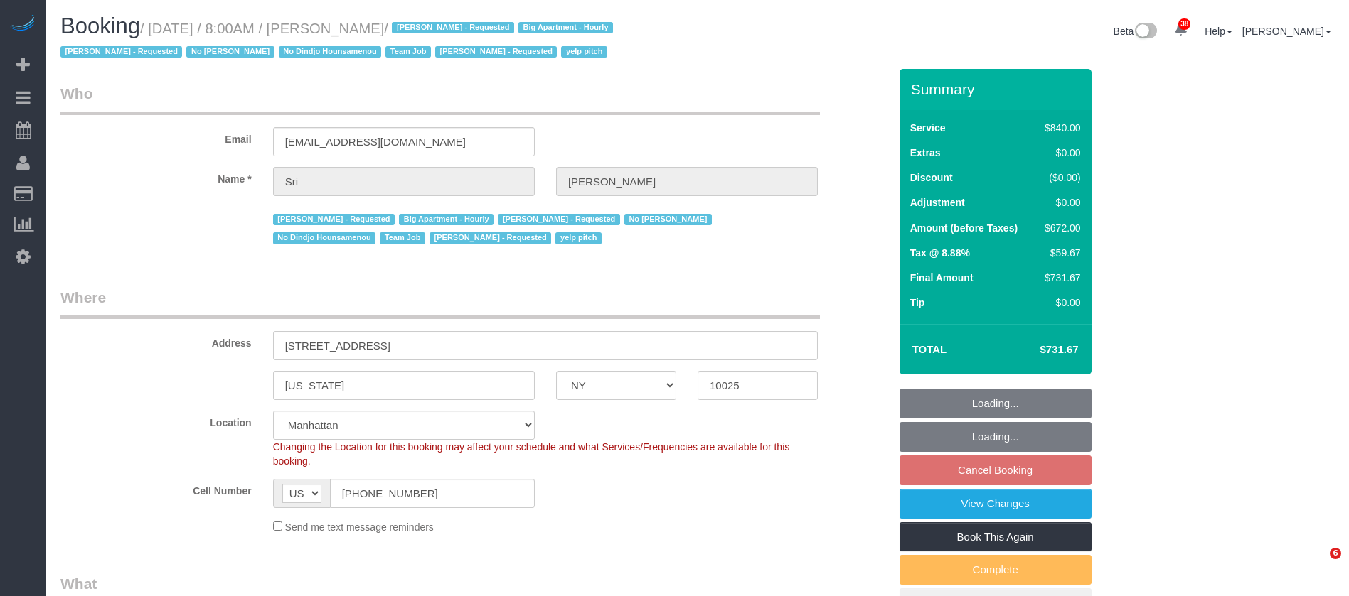
select select "number:90"
select select "number:15"
select select "number:5"
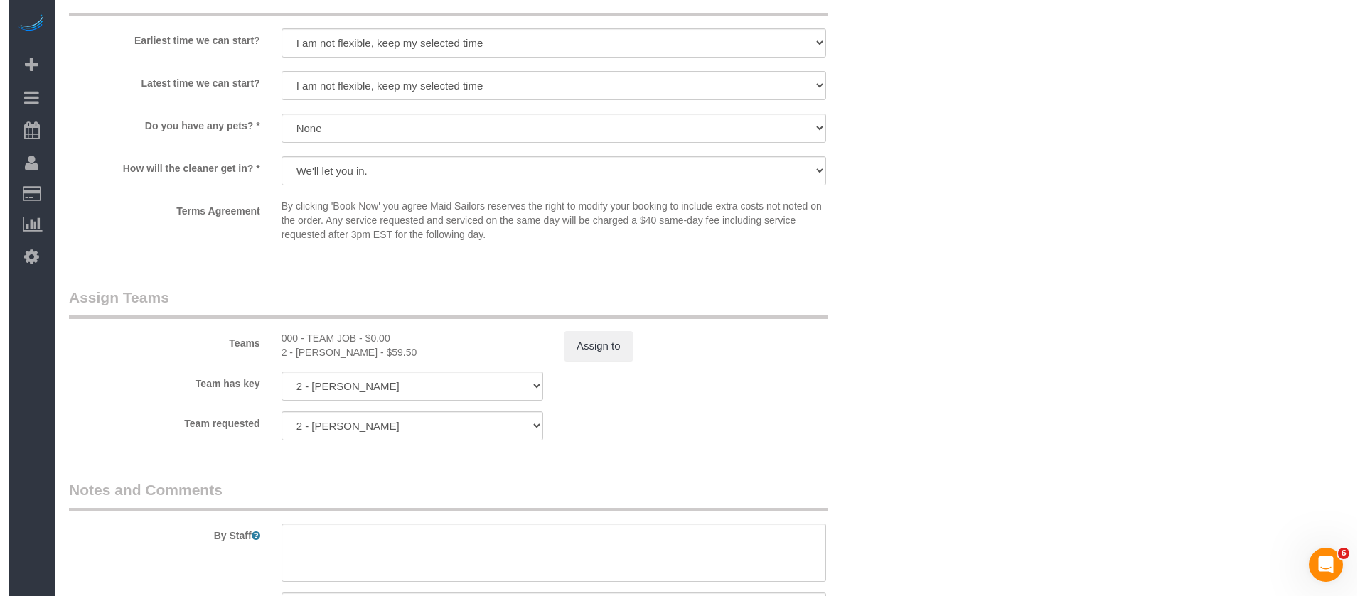
scroll to position [1386, 0]
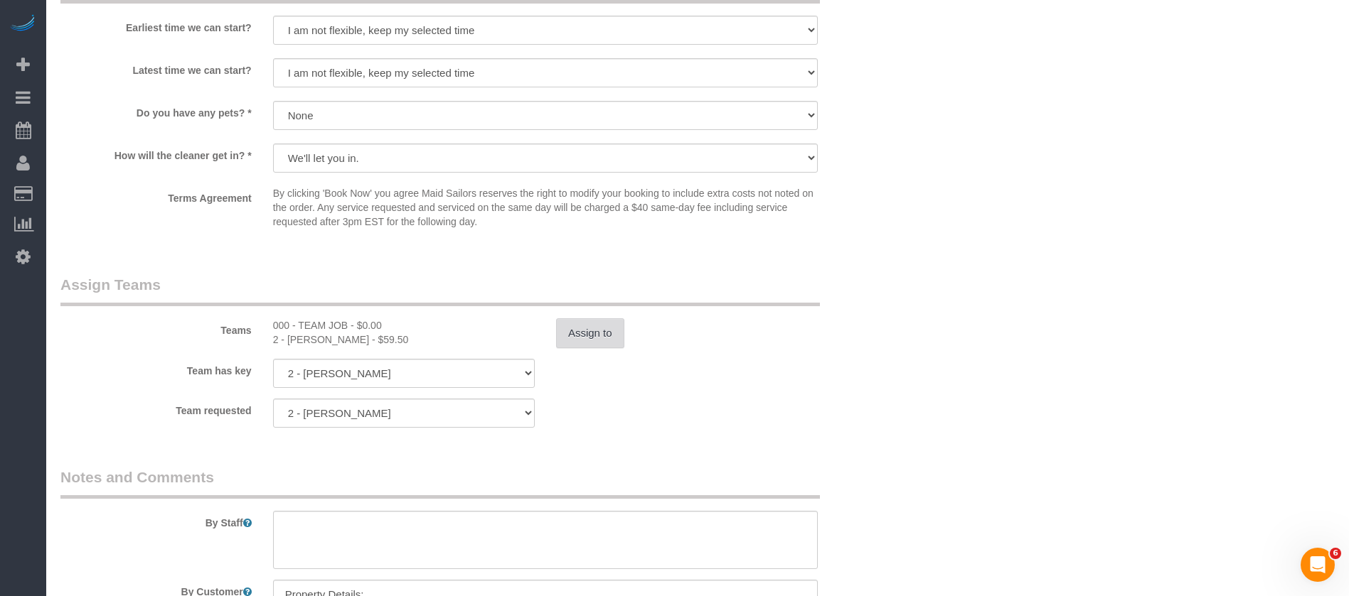
click at [616, 333] on button "Assign to" at bounding box center [590, 334] width 68 height 30
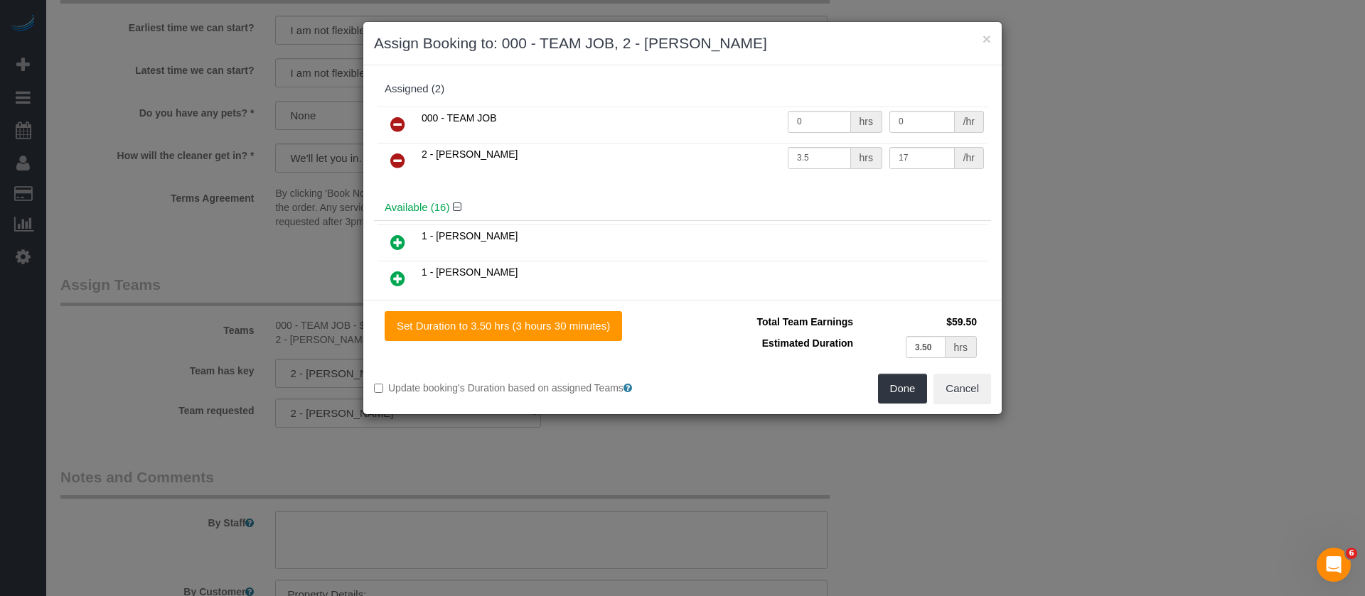
click at [396, 124] on icon at bounding box center [397, 124] width 15 height 17
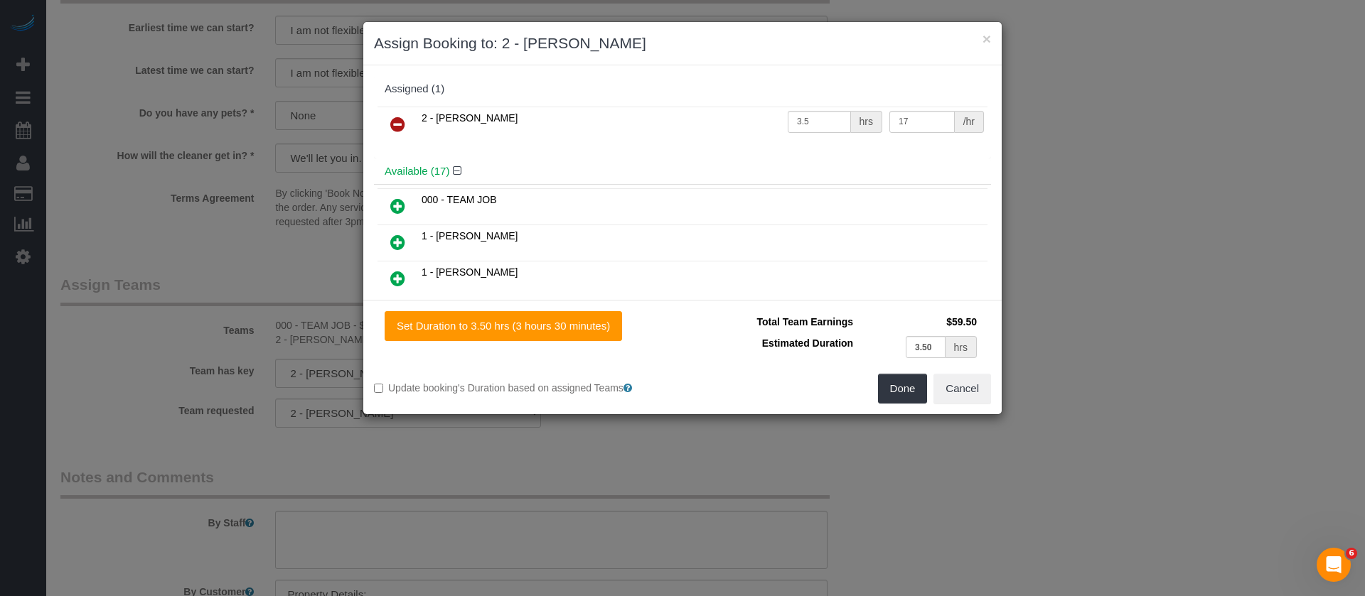
drag, startPoint x: 397, startPoint y: 241, endPoint x: 577, endPoint y: 213, distance: 181.3
click at [397, 240] on icon at bounding box center [397, 242] width 15 height 17
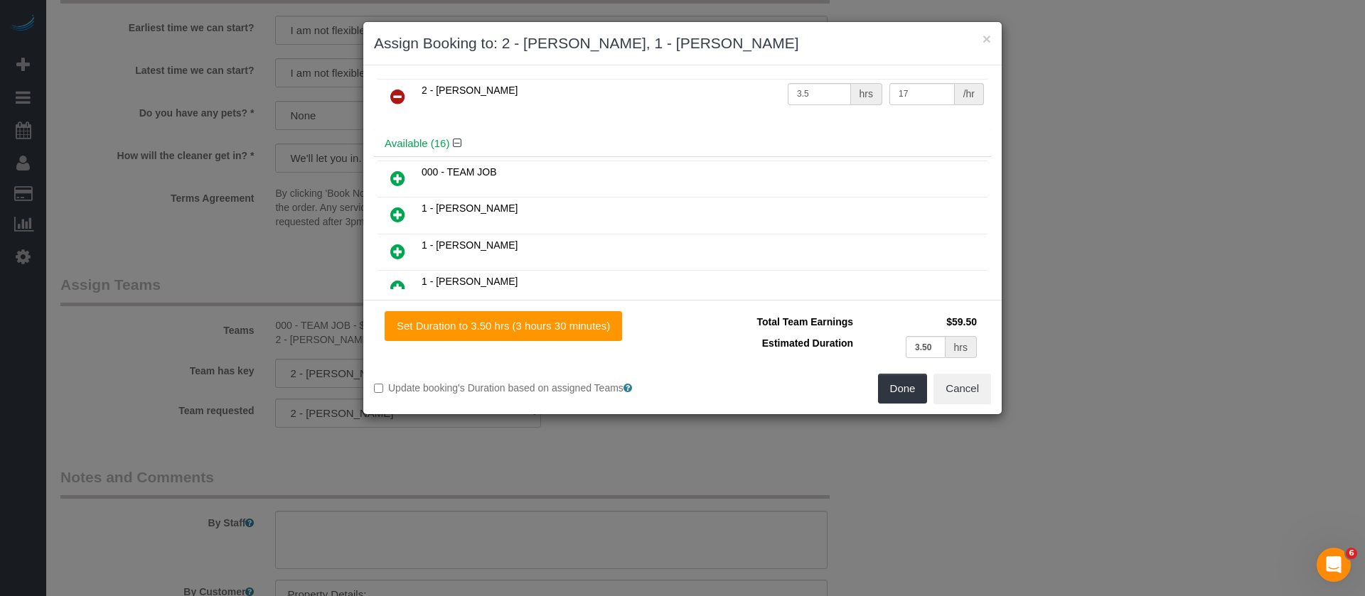
scroll to position [213, 0]
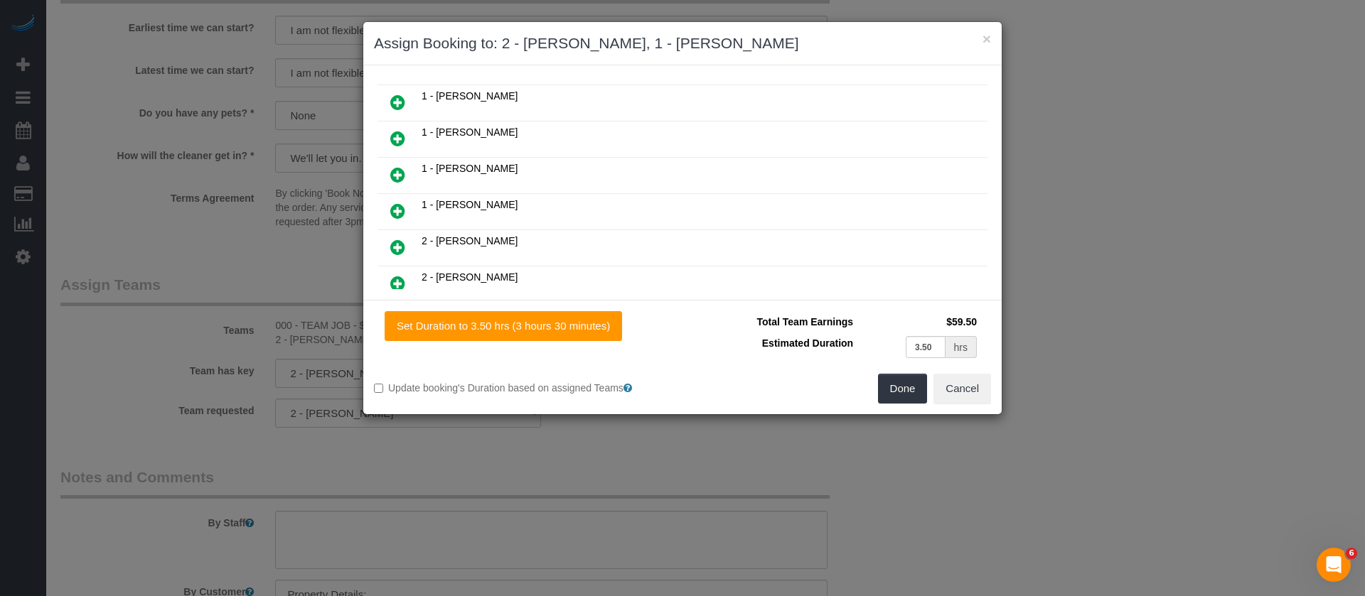
drag, startPoint x: 394, startPoint y: 282, endPoint x: 565, endPoint y: 244, distance: 175.6
click at [395, 282] on icon at bounding box center [397, 283] width 15 height 17
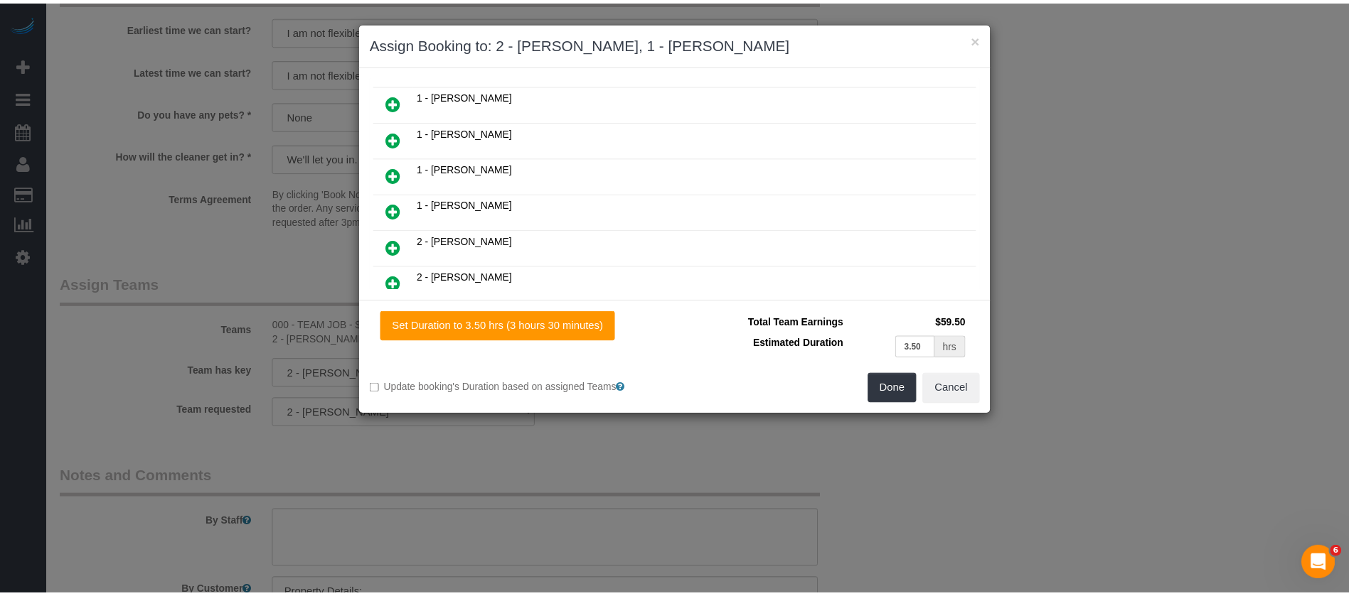
scroll to position [250, 0]
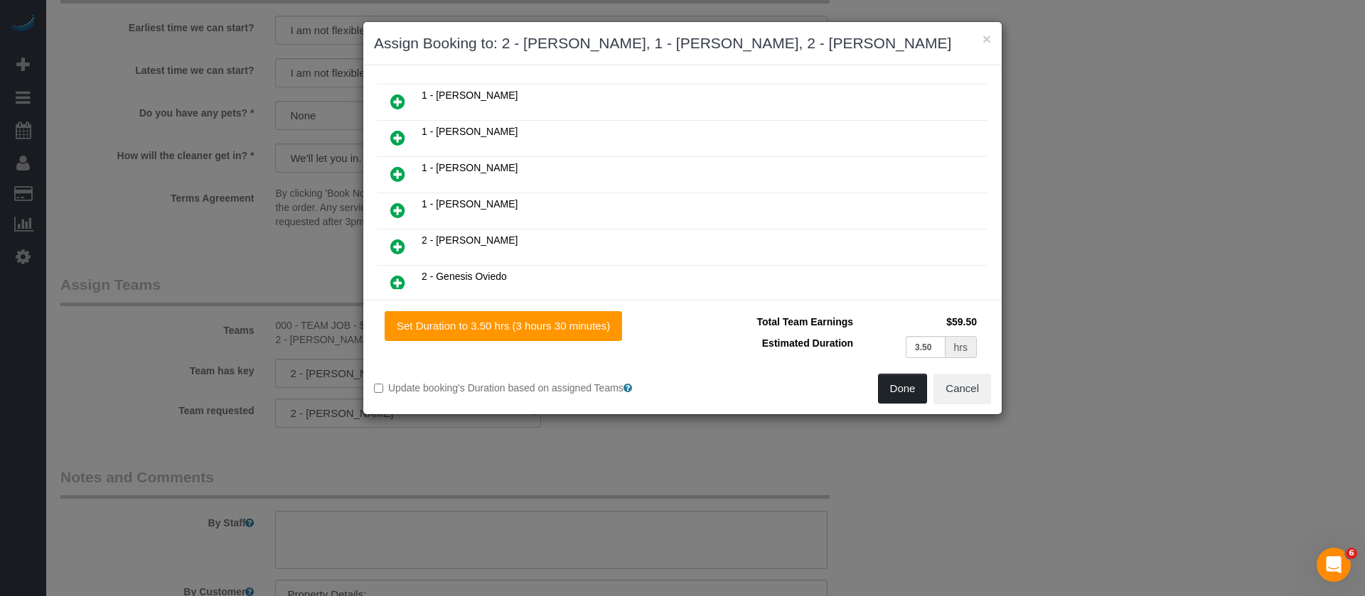
click at [892, 404] on button "Done" at bounding box center [903, 389] width 50 height 30
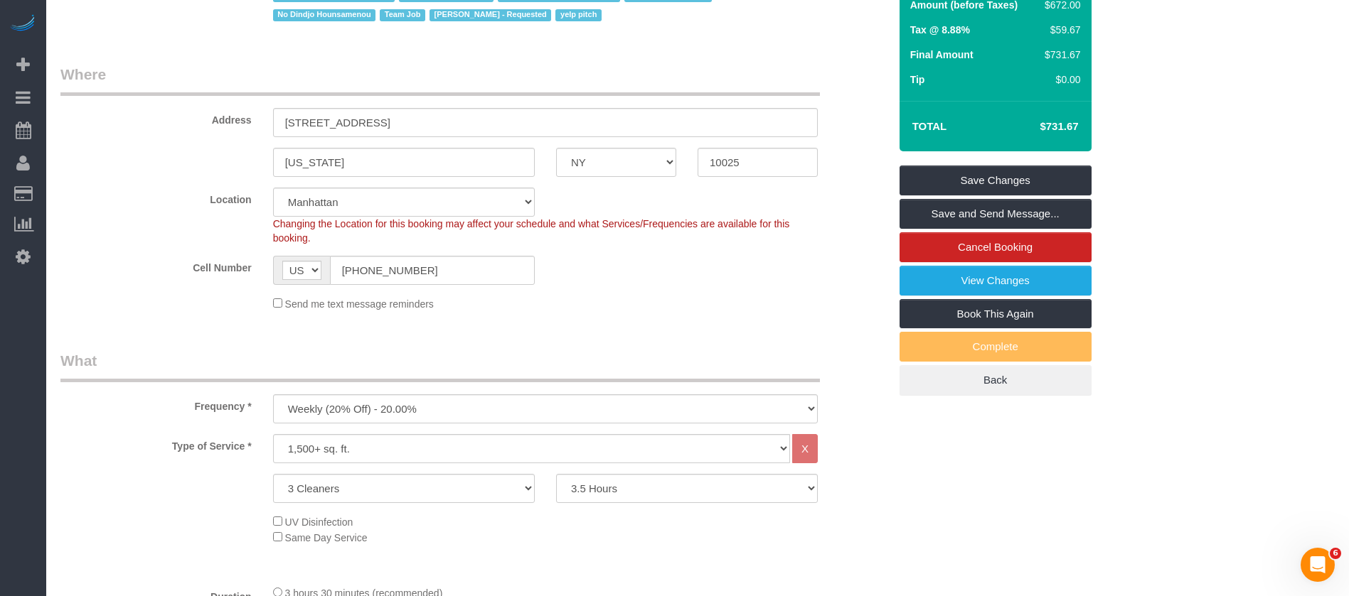
scroll to position [107, 0]
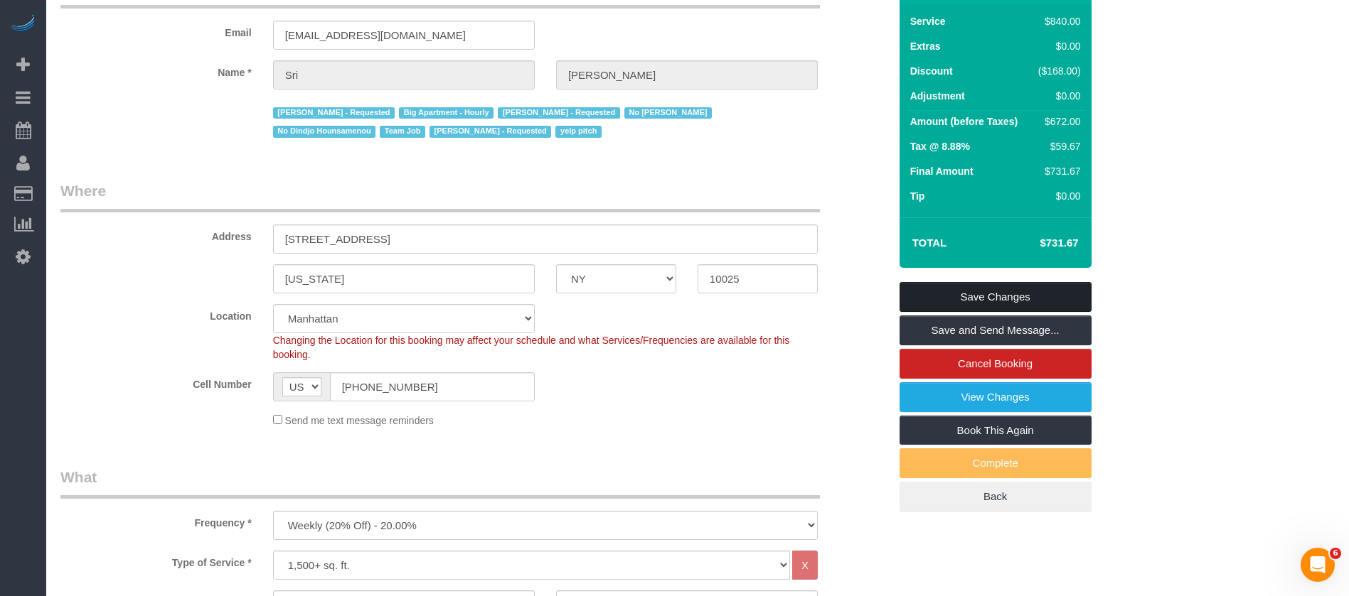
click at [1026, 293] on link "Save Changes" at bounding box center [995, 297] width 192 height 30
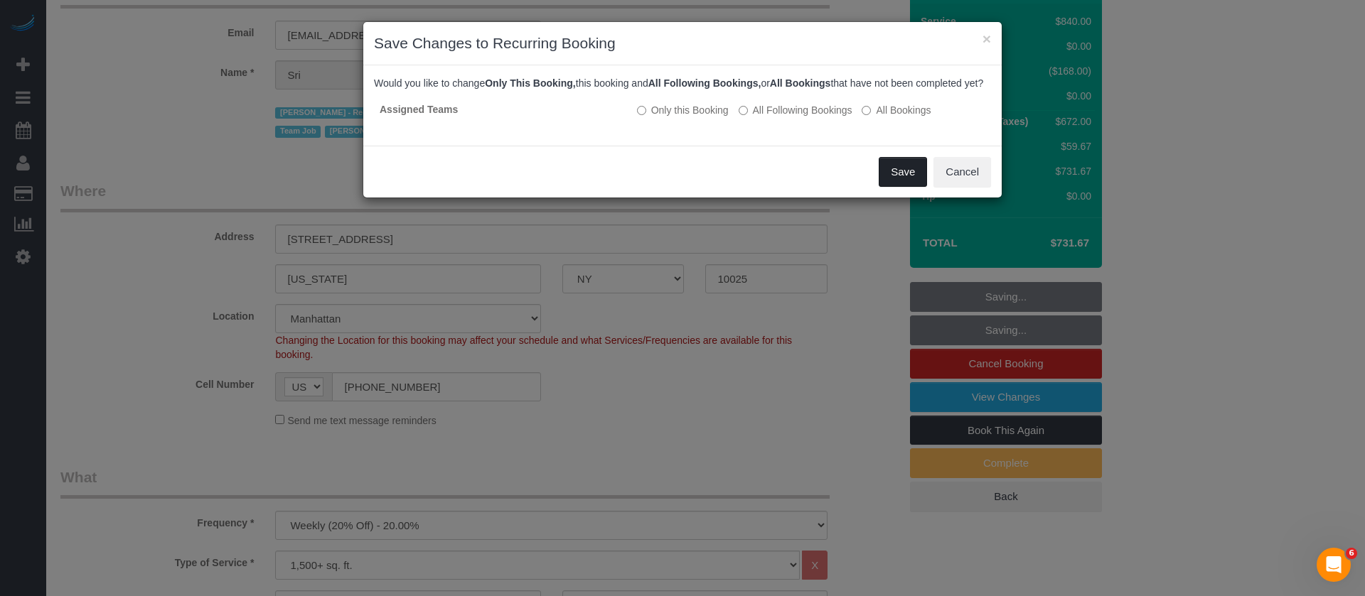
click at [897, 183] on button "Save" at bounding box center [903, 172] width 48 height 30
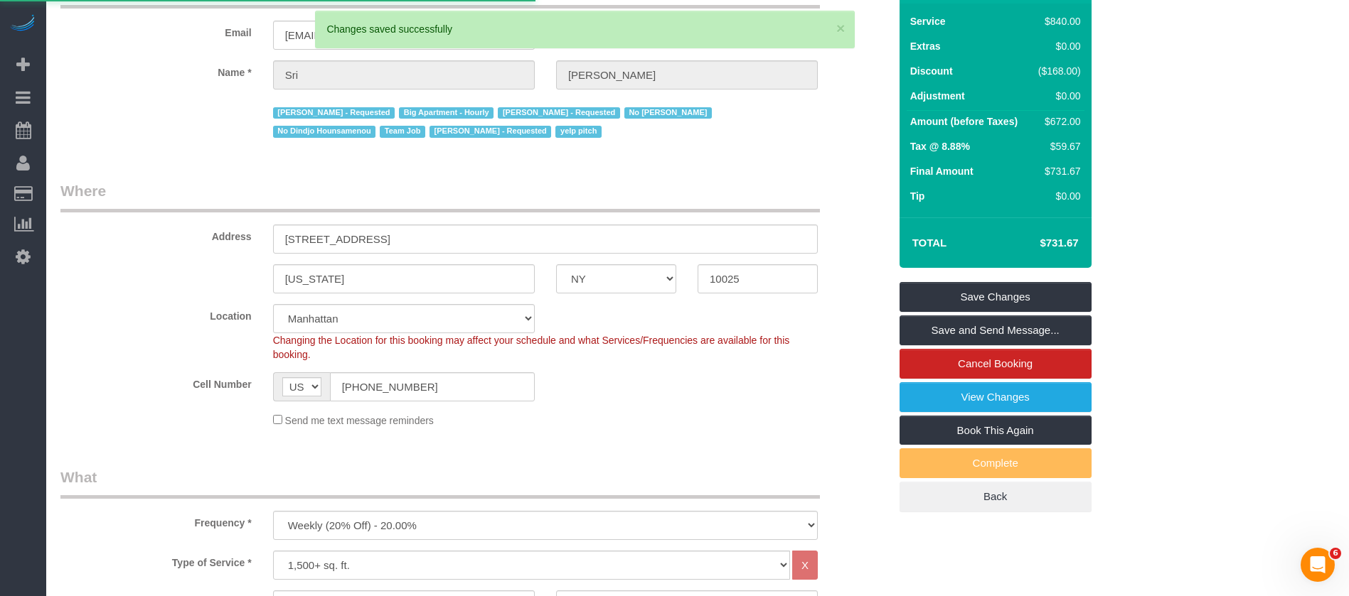
select select "**********"
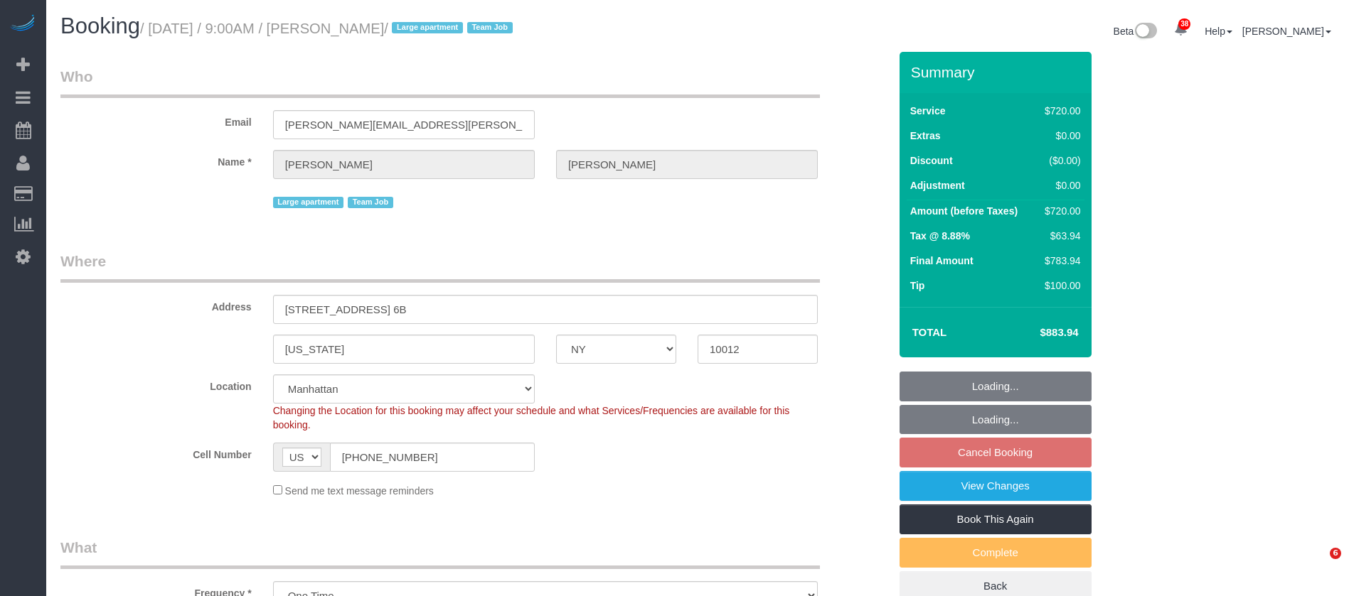
select select "NY"
select select "270"
select select "string:stripe-pm_1S6Gzo4VGloSiKo7bUrrxfkt"
select select "spot60"
select select "number:56"
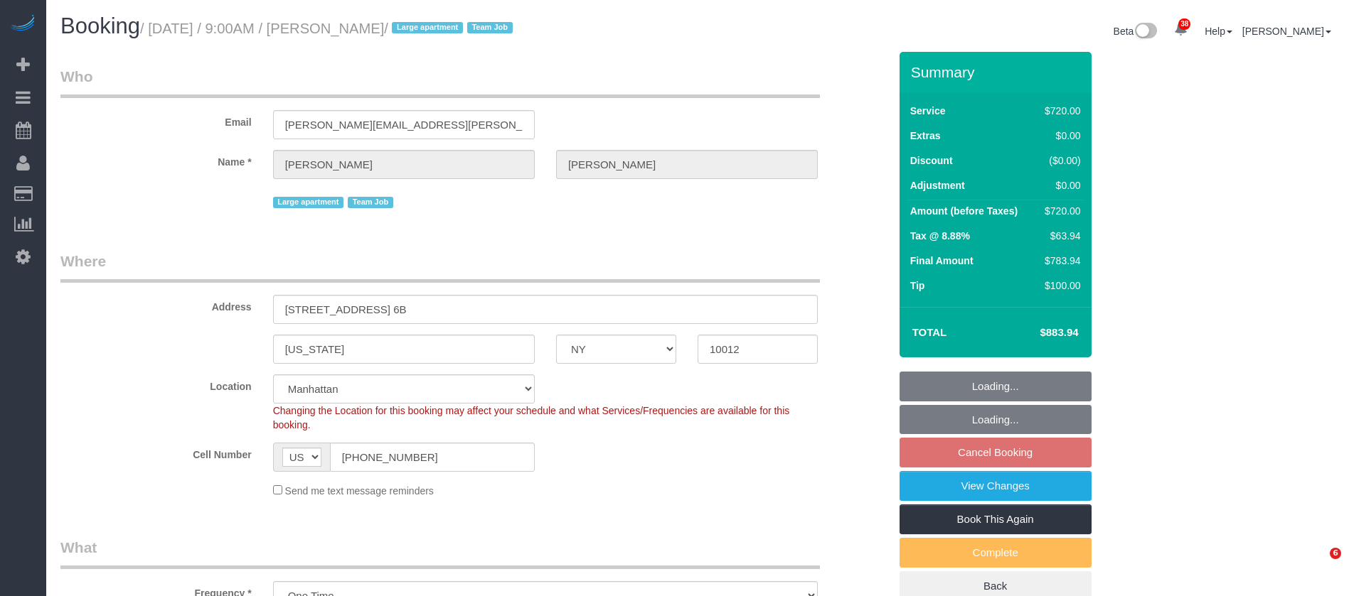
select select "number:70"
select select "number:15"
select select "number:6"
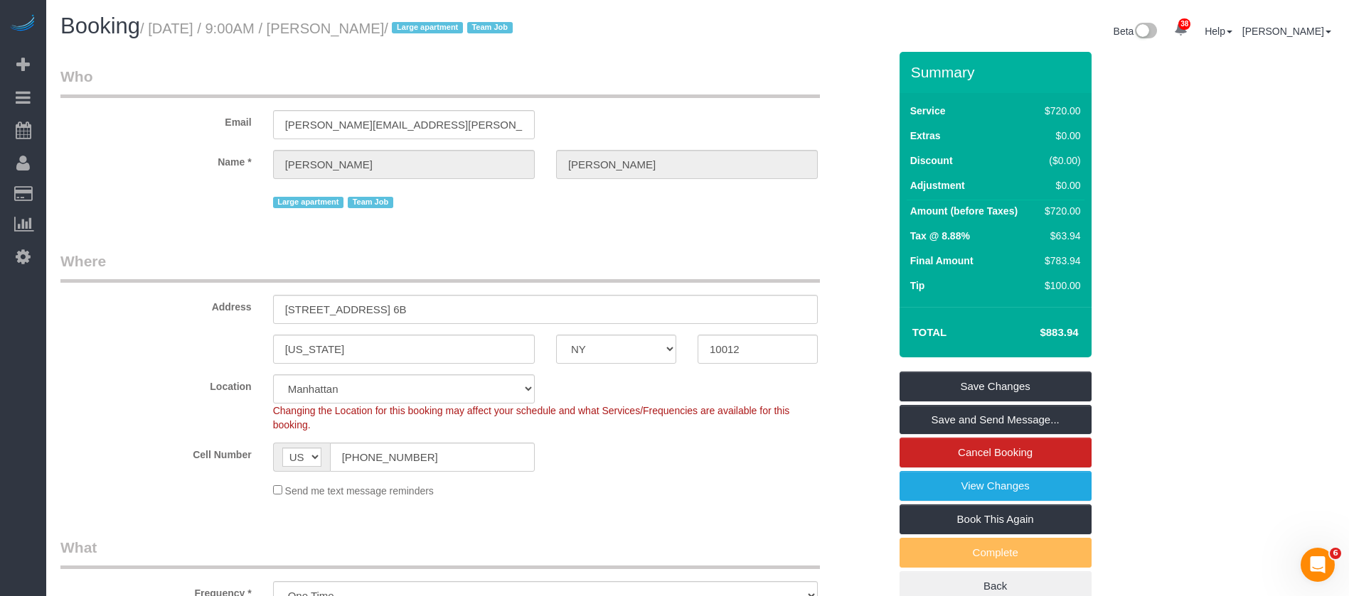
drag, startPoint x: 157, startPoint y: 29, endPoint x: 471, endPoint y: 22, distance: 313.6
click at [471, 22] on small "/ October 14, 2025 / 9:00AM / Stephanie Zilberman / Large apartment Team Job" at bounding box center [328, 29] width 377 height 16
copy small "October 14, 2025 / 9:00AM / Stephanie Zilberman"
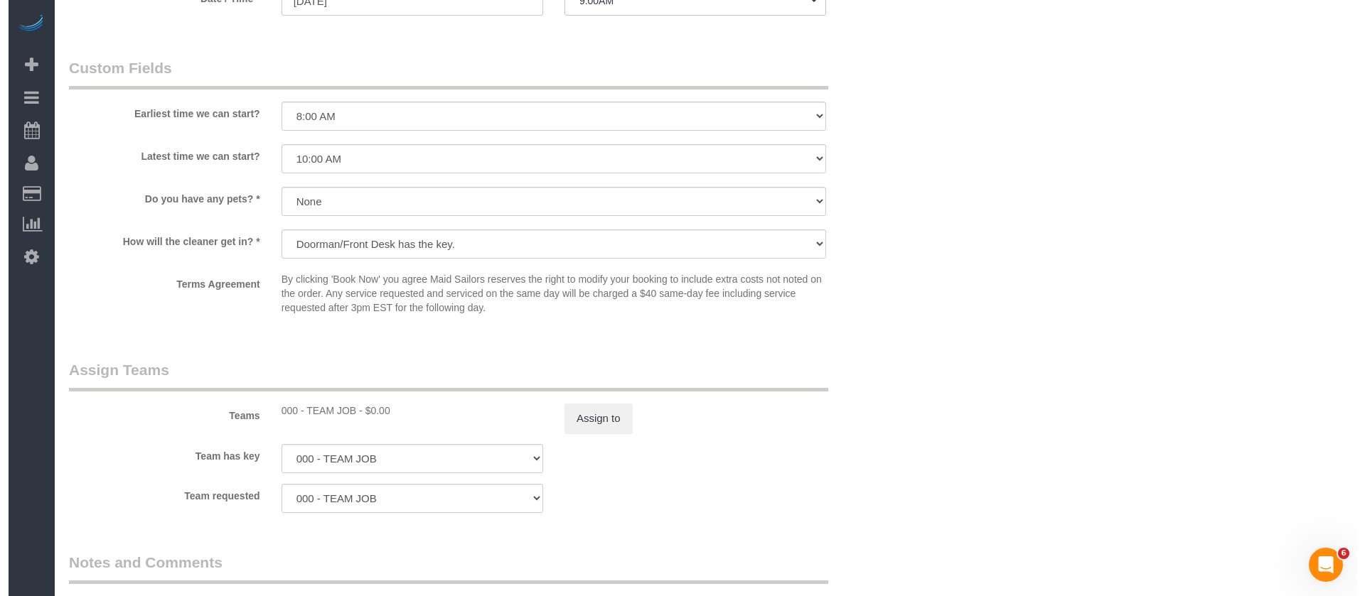
scroll to position [1386, 0]
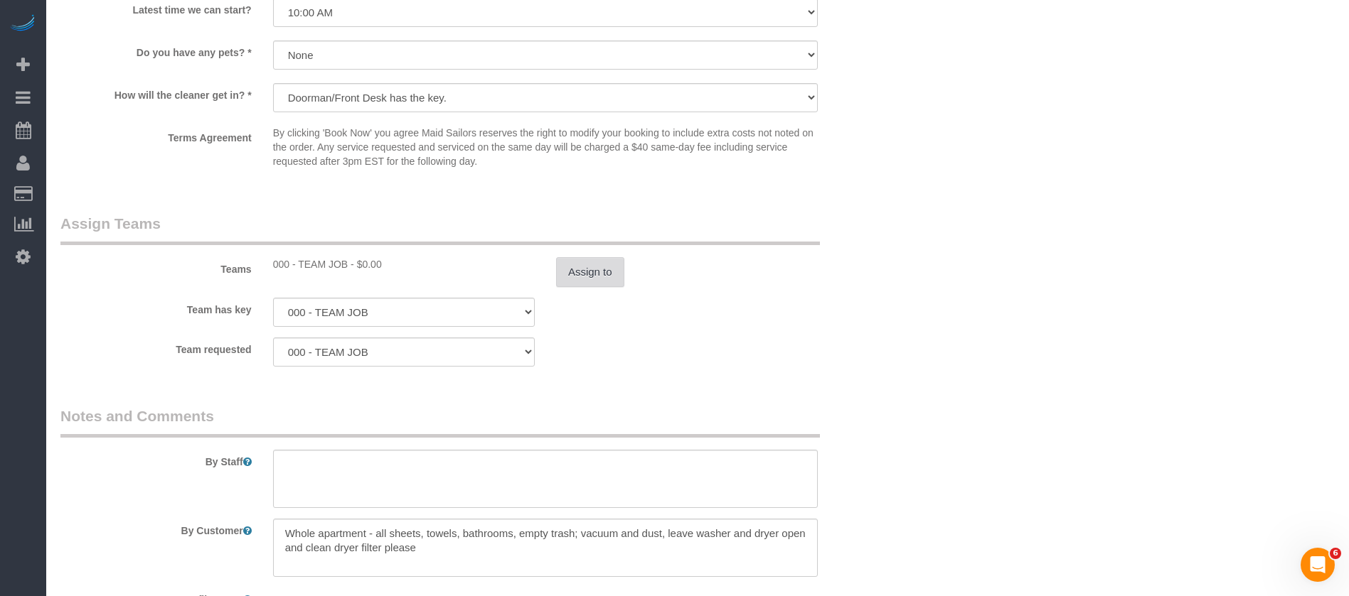
click at [595, 276] on button "Assign to" at bounding box center [590, 272] width 68 height 30
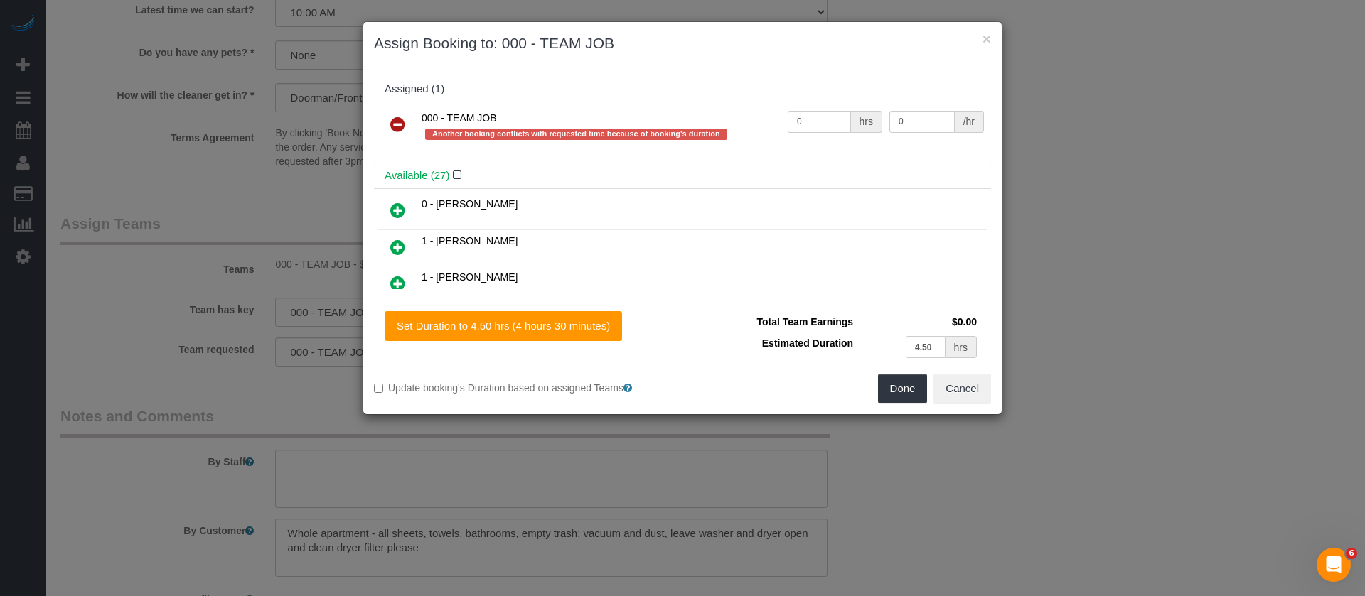
click at [392, 122] on icon at bounding box center [397, 124] width 15 height 17
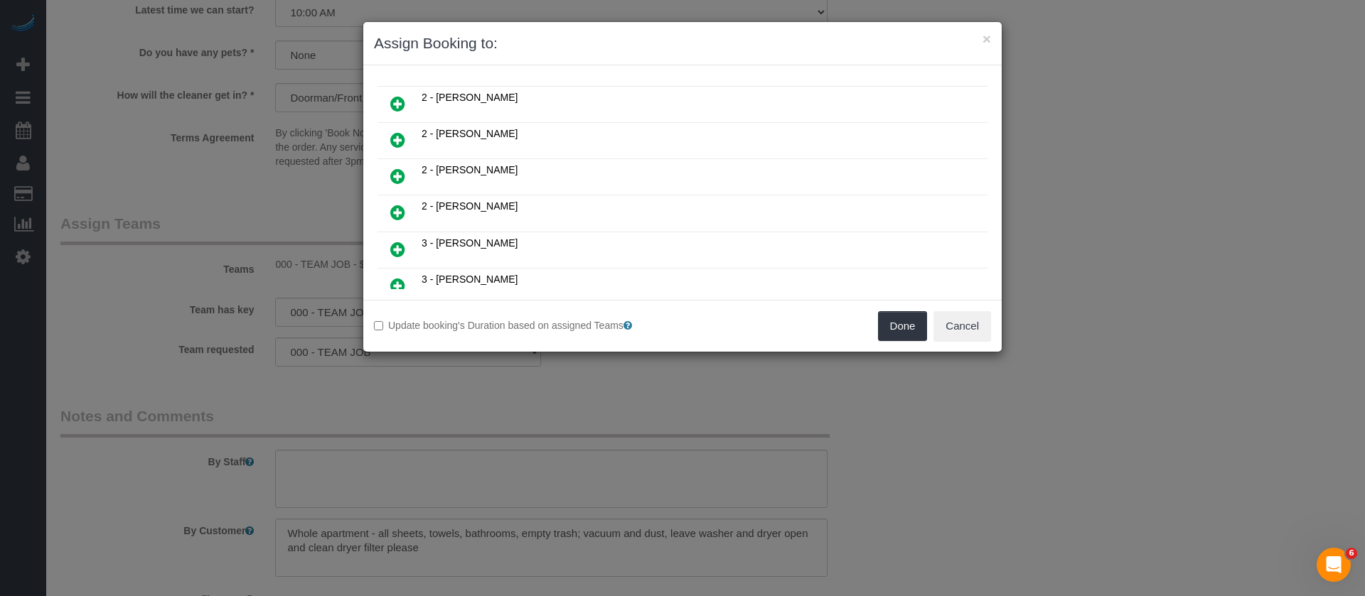
scroll to position [533, 0]
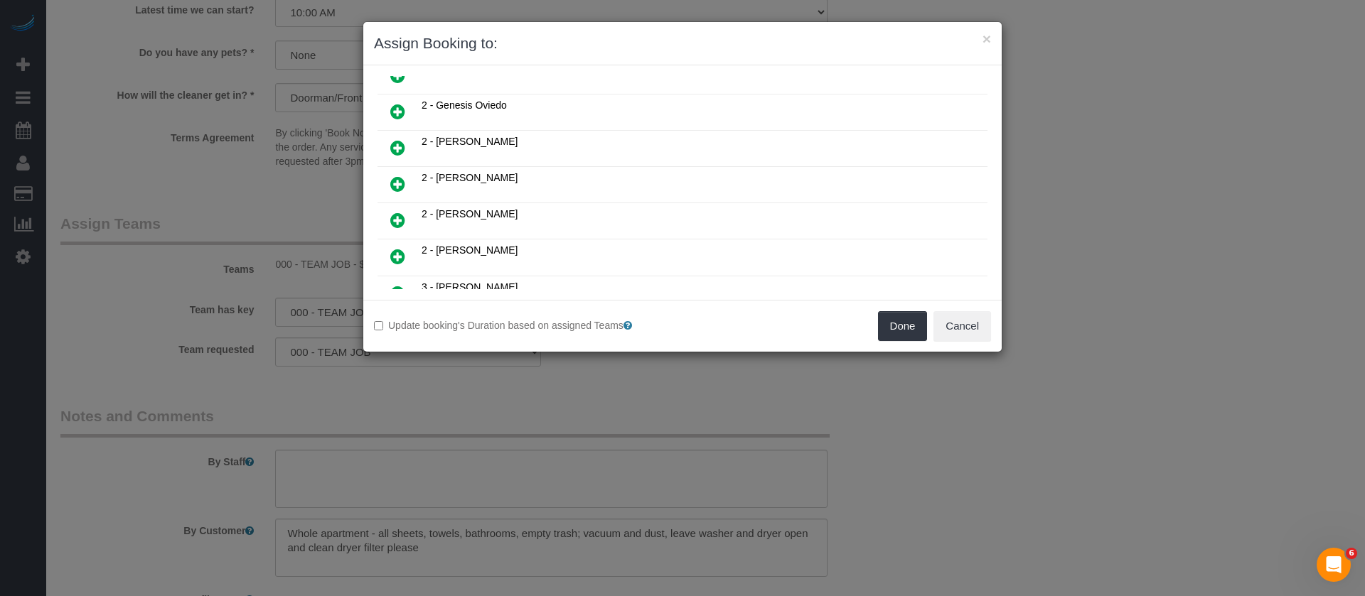
click at [399, 183] on icon at bounding box center [397, 184] width 15 height 17
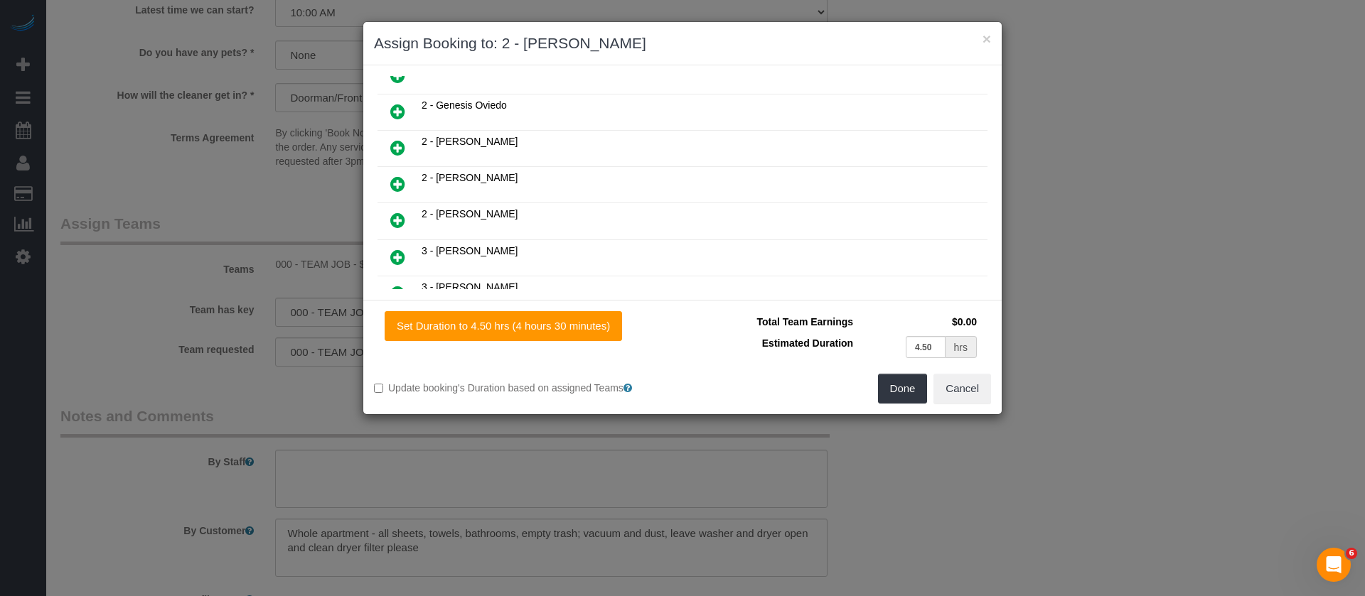
drag, startPoint x: 400, startPoint y: 187, endPoint x: 636, endPoint y: 219, distance: 238.2
click at [401, 186] on icon at bounding box center [397, 184] width 15 height 17
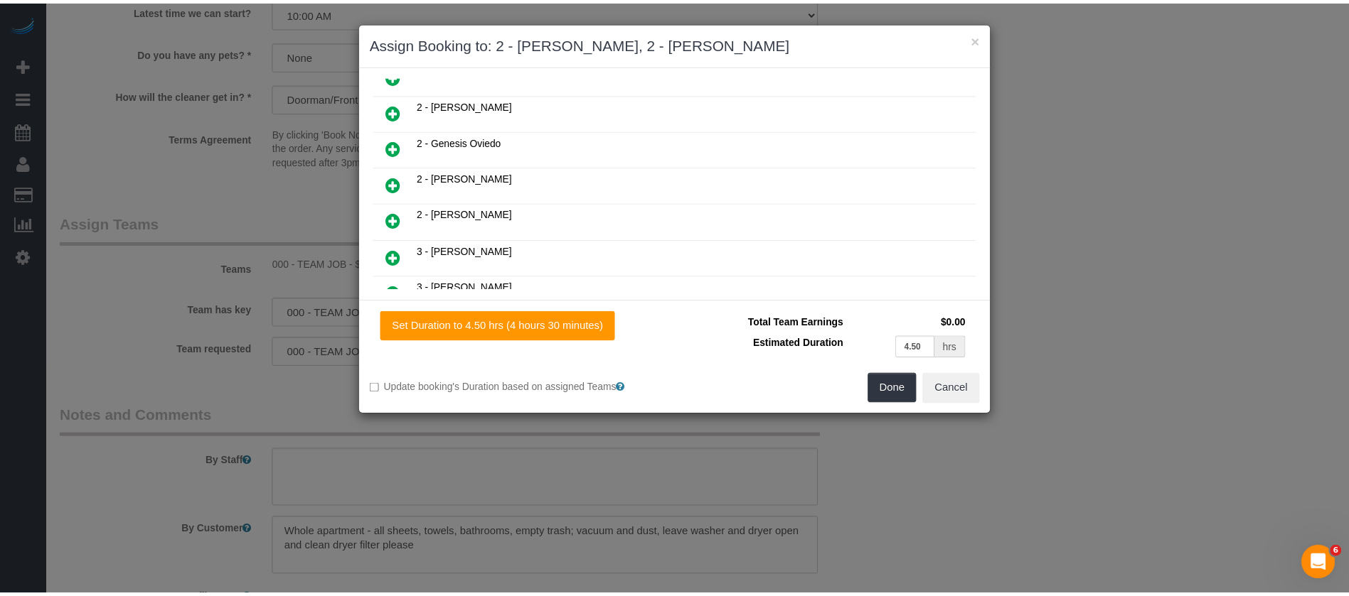
scroll to position [604, 0]
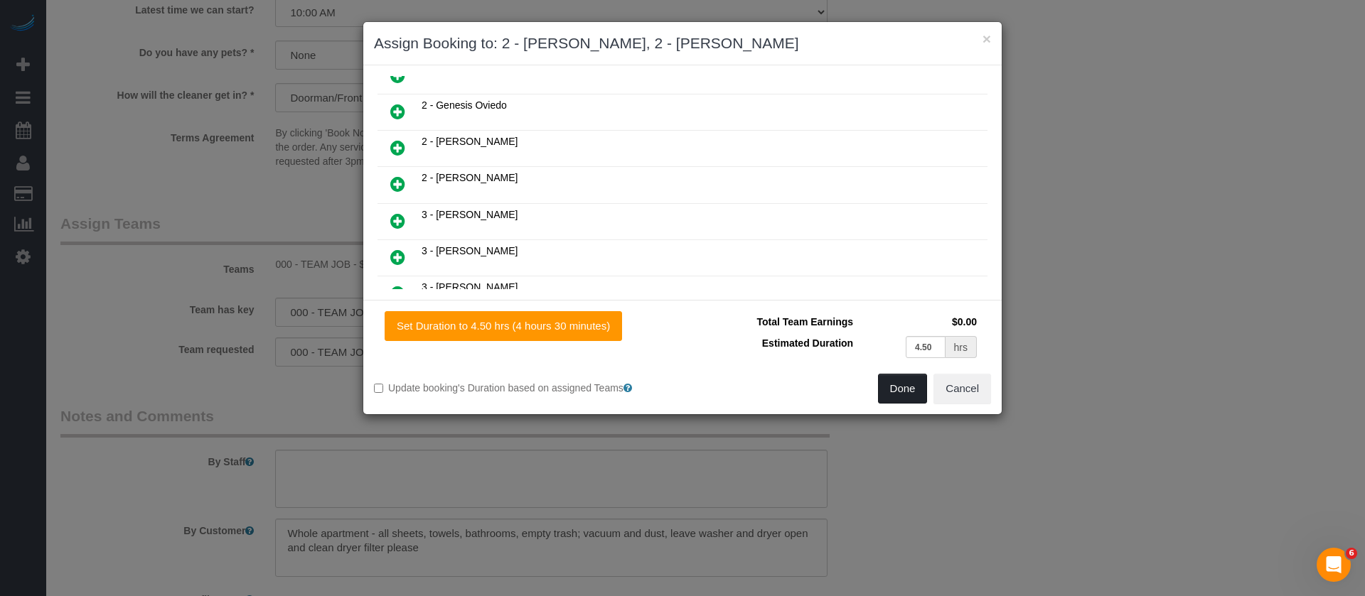
click at [892, 381] on button "Done" at bounding box center [903, 389] width 50 height 30
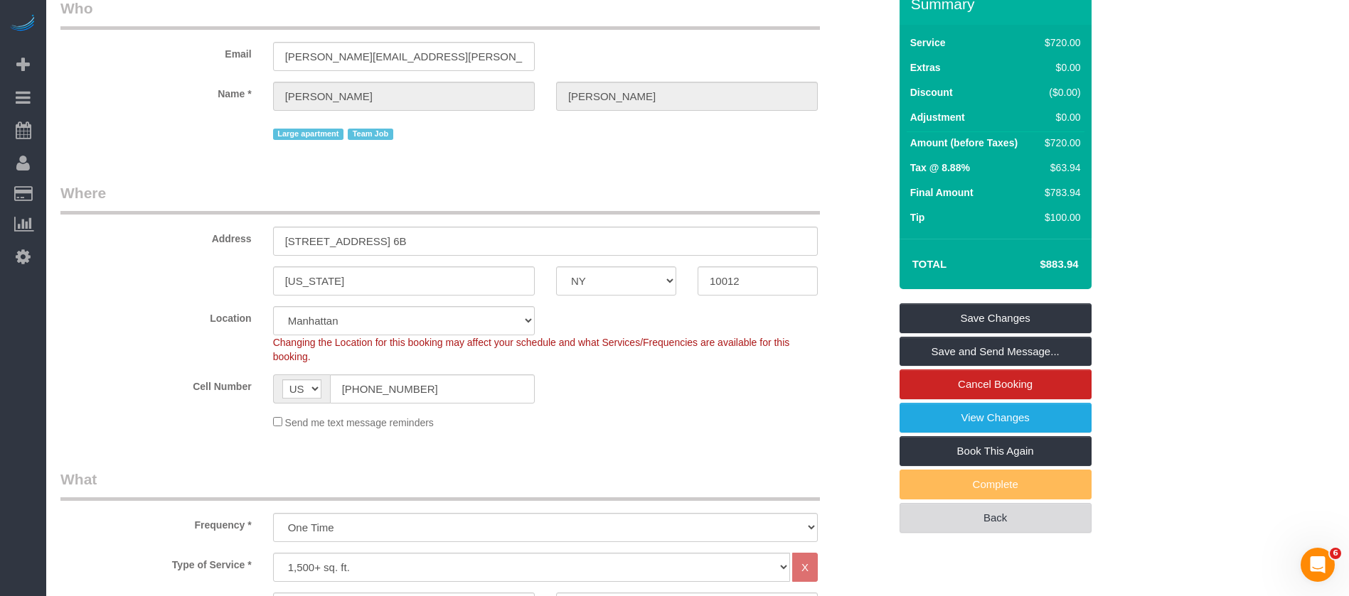
scroll to position [0, 0]
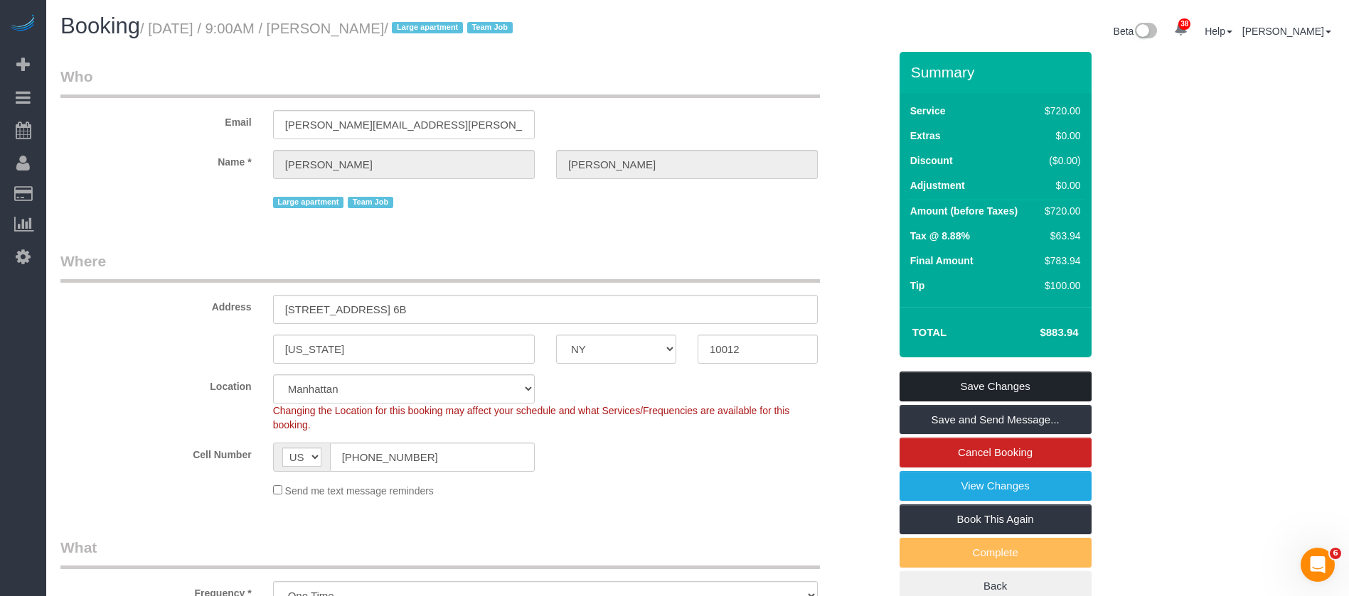
click at [1054, 390] on link "Save Changes" at bounding box center [995, 387] width 192 height 30
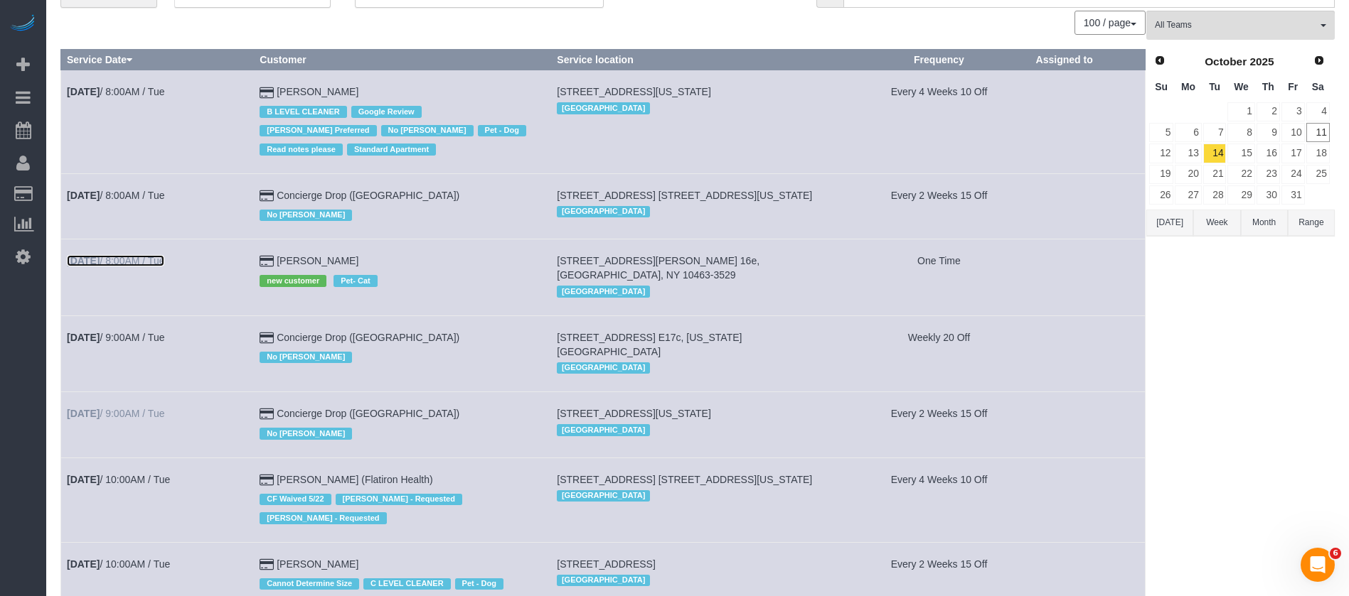
scroll to position [107, 0]
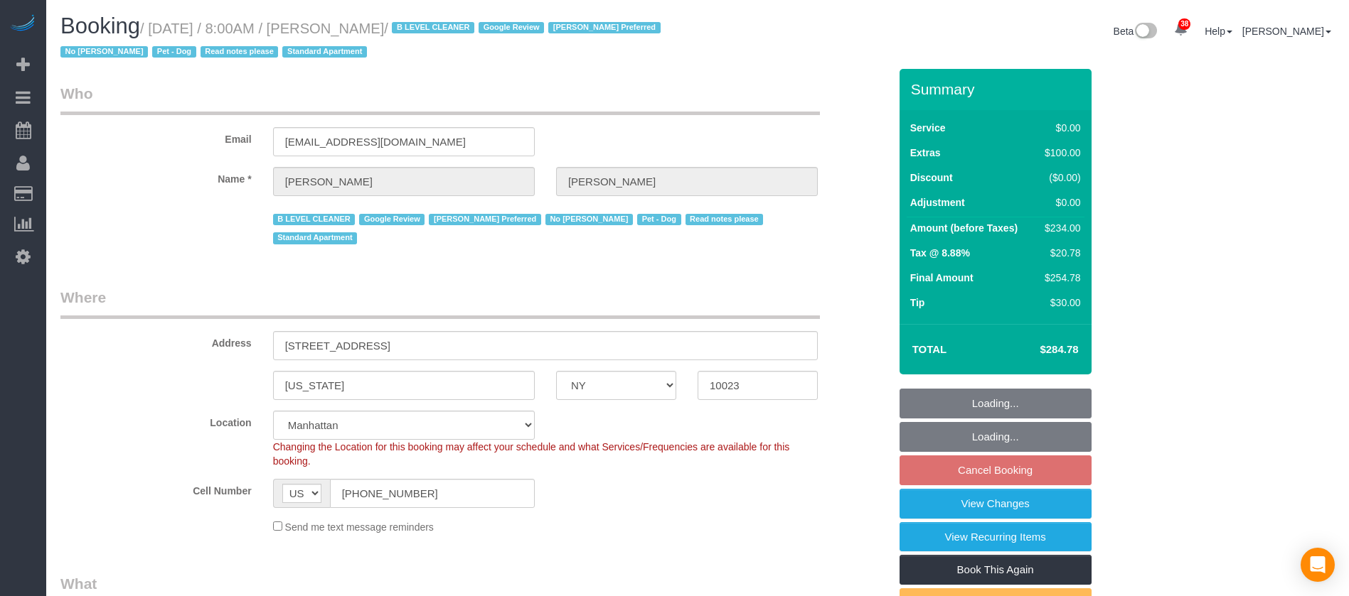
select select "NY"
select select "1"
select select "spot1"
select select "number:56"
select select "number:72"
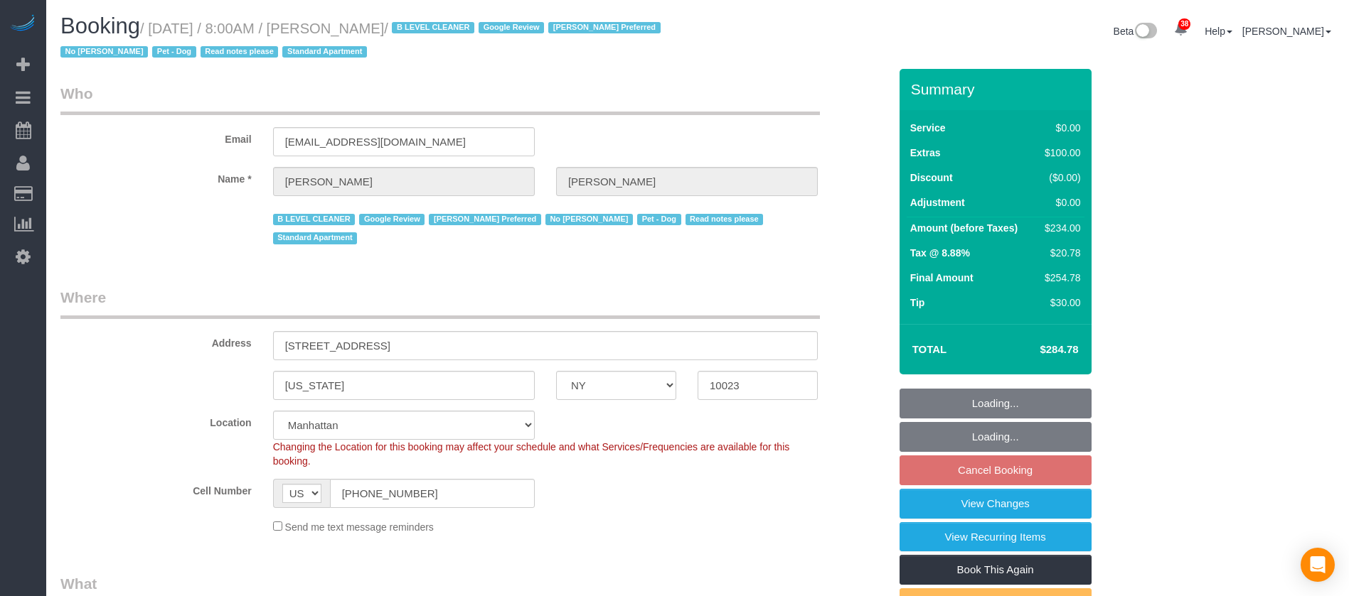
select select "number:13"
select select "number:6"
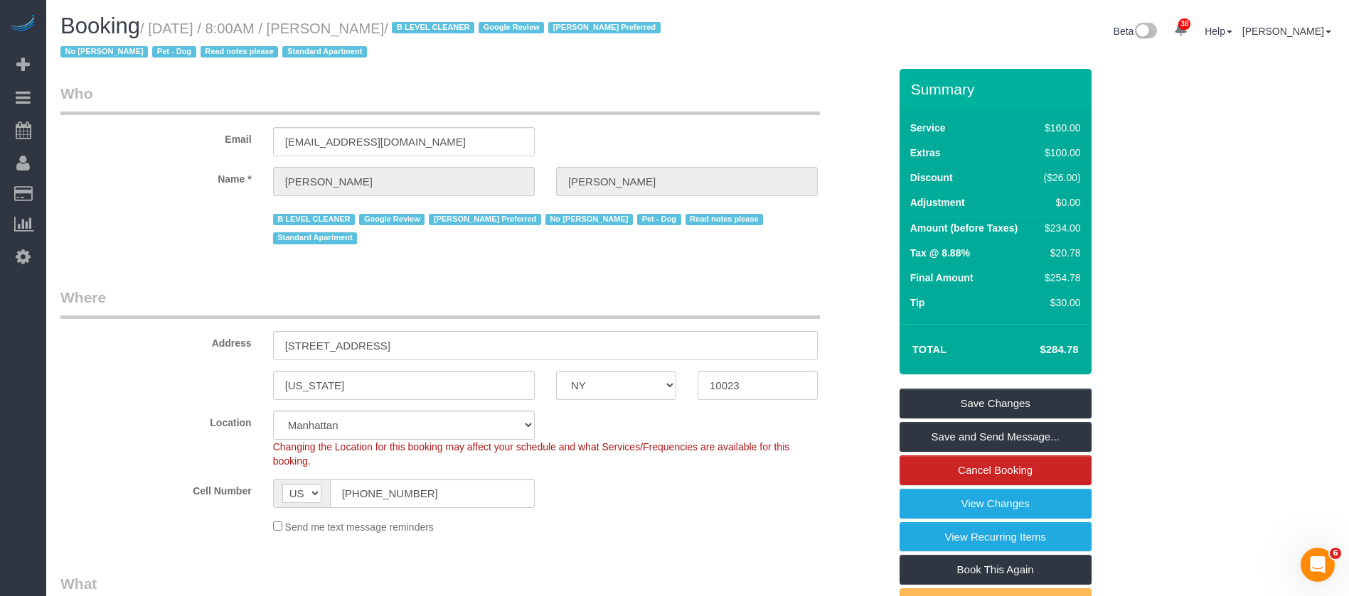
drag, startPoint x: 154, startPoint y: 25, endPoint x: 428, endPoint y: 25, distance: 274.4
click at [428, 25] on small "/ October 14, 2025 / 8:00AM / John Goldman / B LEVEL CLEANER Google Review Liz …" at bounding box center [362, 41] width 604 height 40
copy small "October 14, 2025 / 8:00AM / John Goldman"
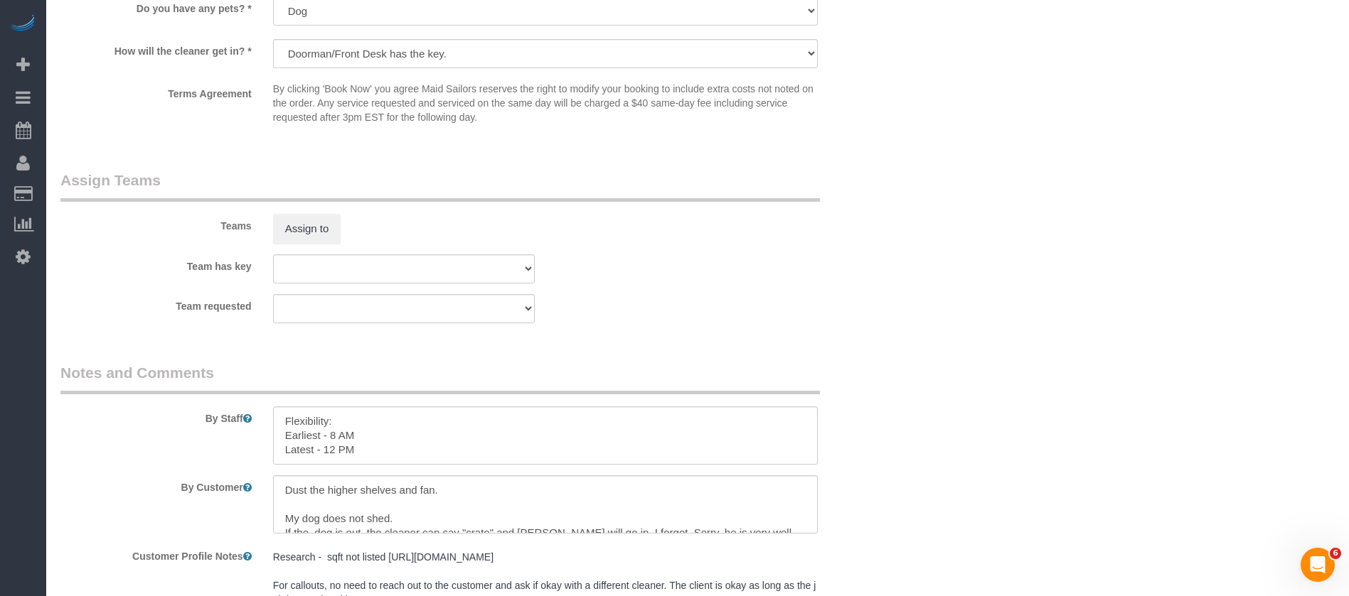
scroll to position [1749, 0]
click at [323, 231] on button "Assign to" at bounding box center [307, 230] width 68 height 30
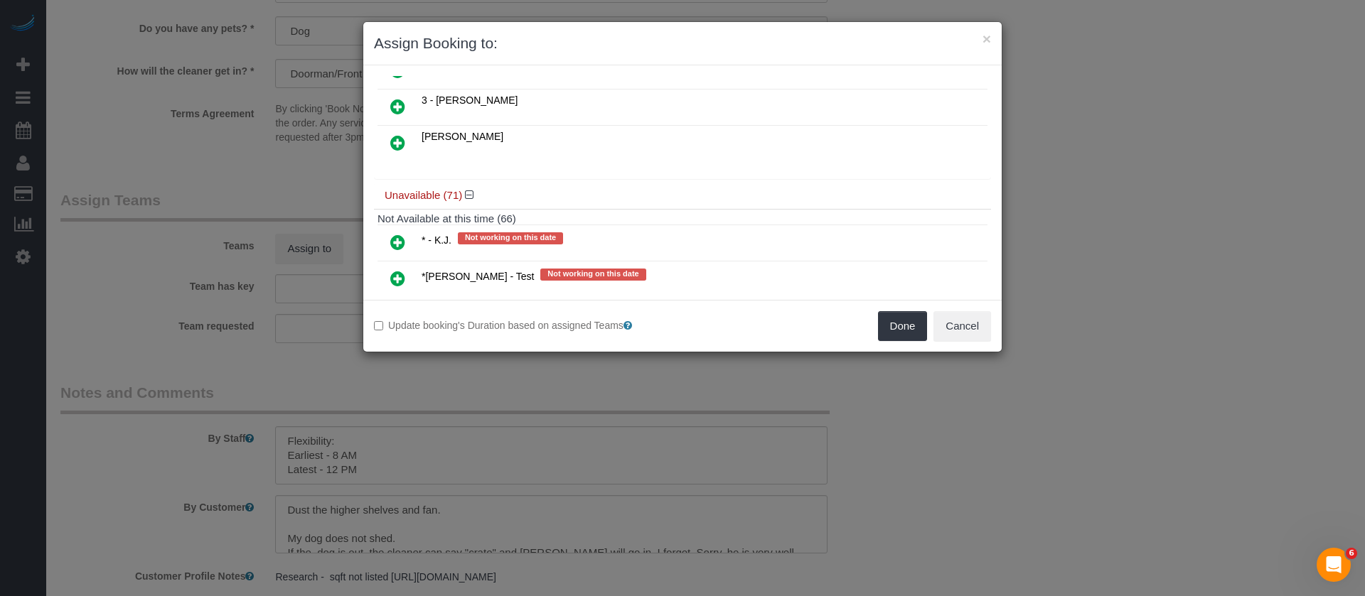
scroll to position [427, 0]
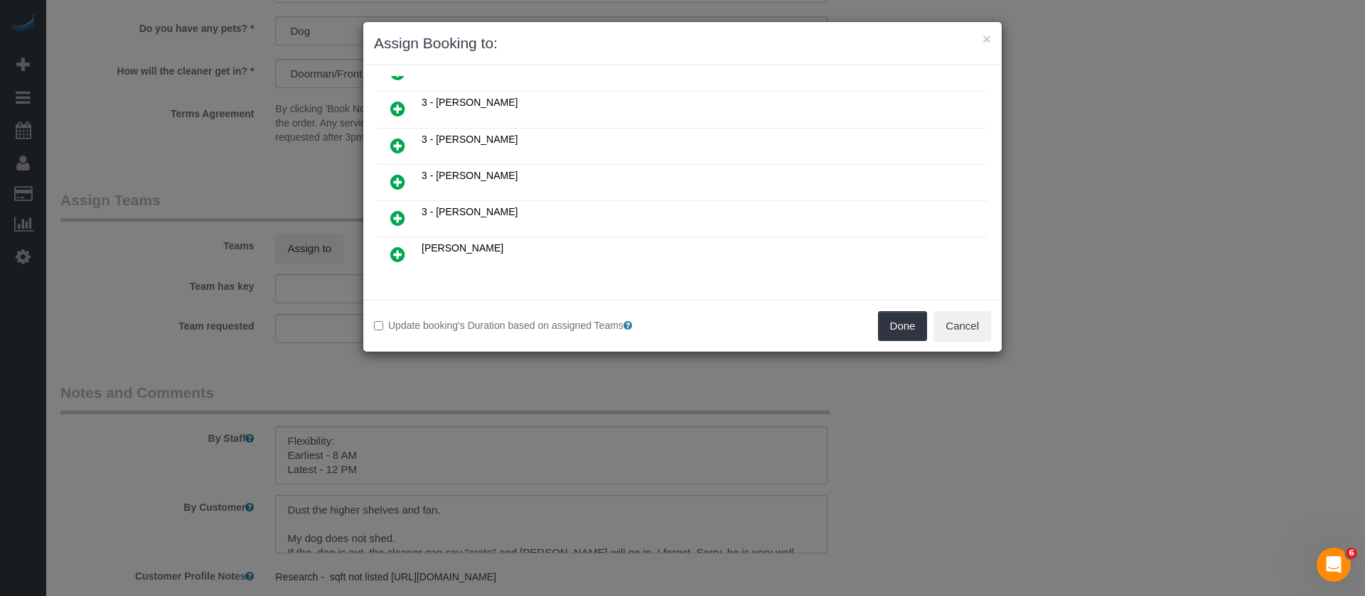
drag, startPoint x: 396, startPoint y: 144, endPoint x: 936, endPoint y: 254, distance: 551.5
click at [397, 144] on icon at bounding box center [397, 145] width 15 height 17
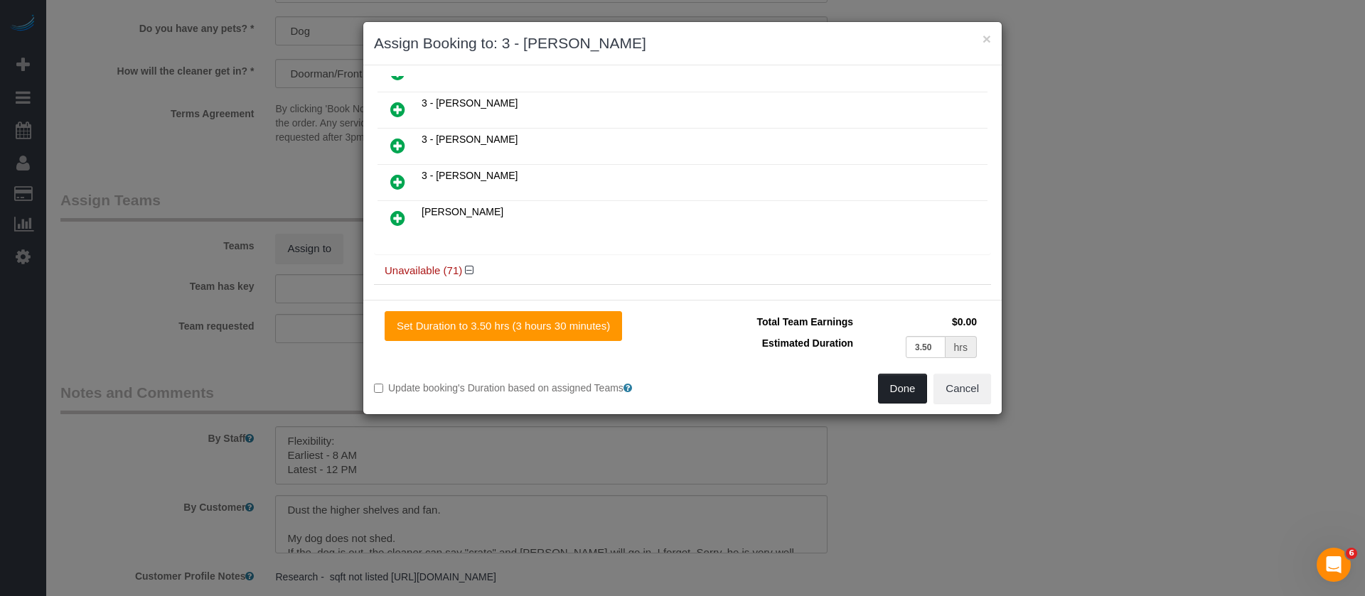
click at [904, 382] on button "Done" at bounding box center [903, 389] width 50 height 30
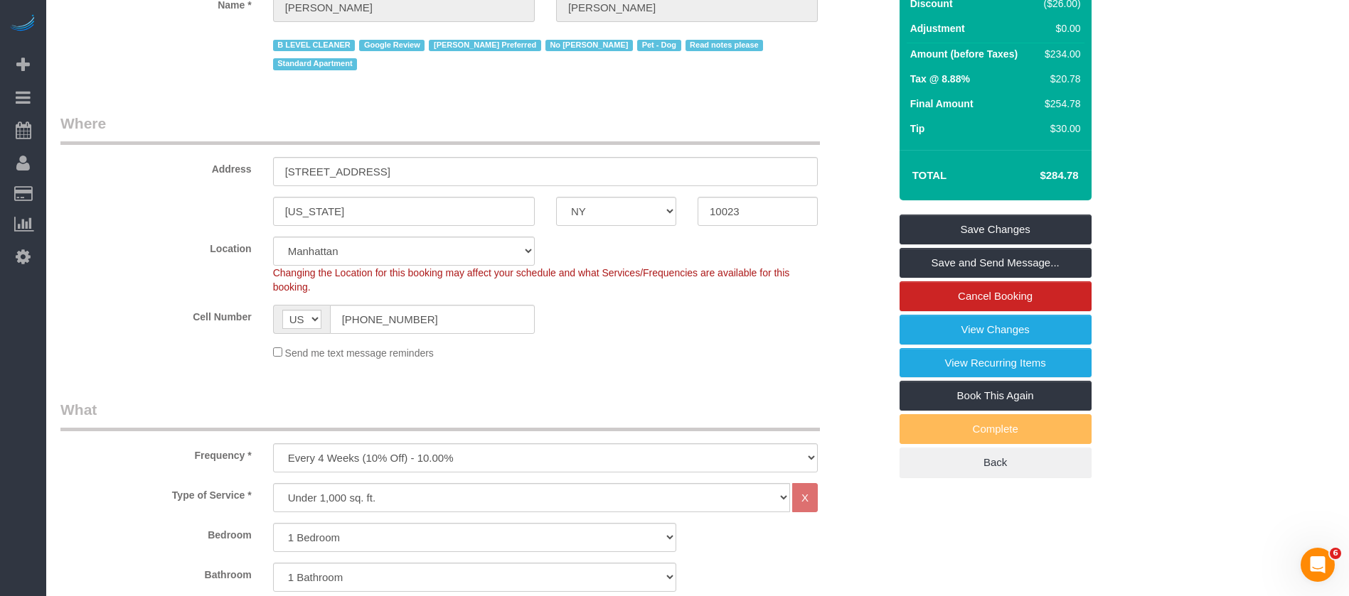
scroll to position [0, 0]
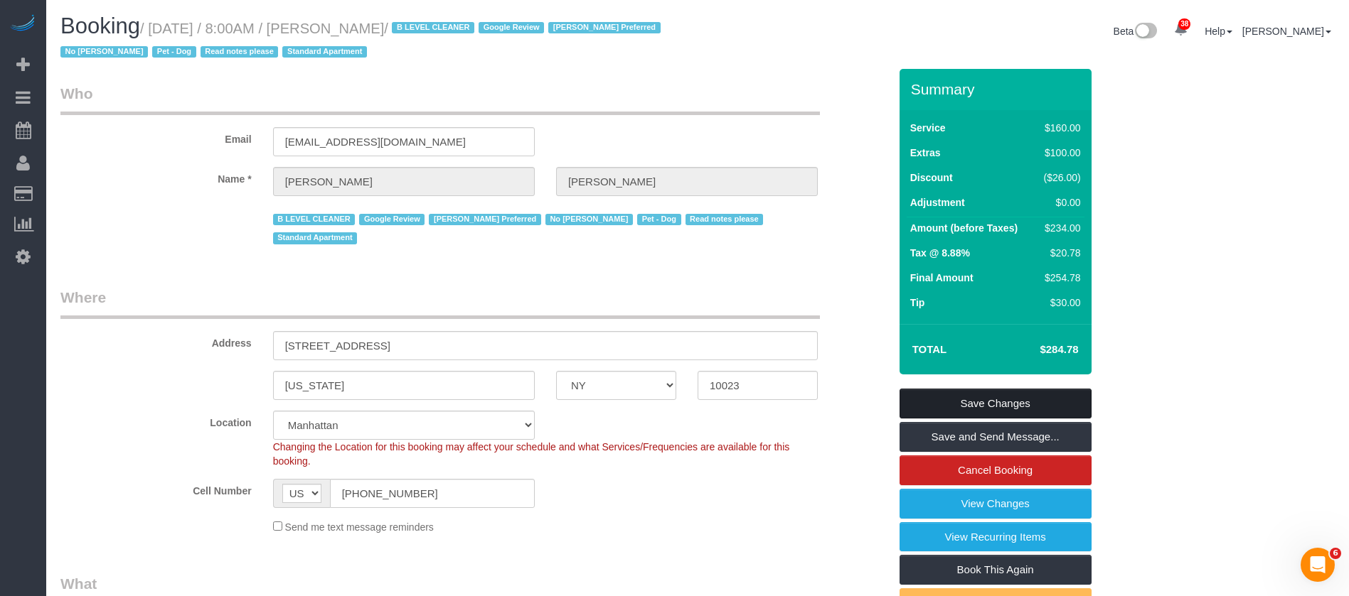
click at [1007, 390] on link "Save Changes" at bounding box center [995, 404] width 192 height 30
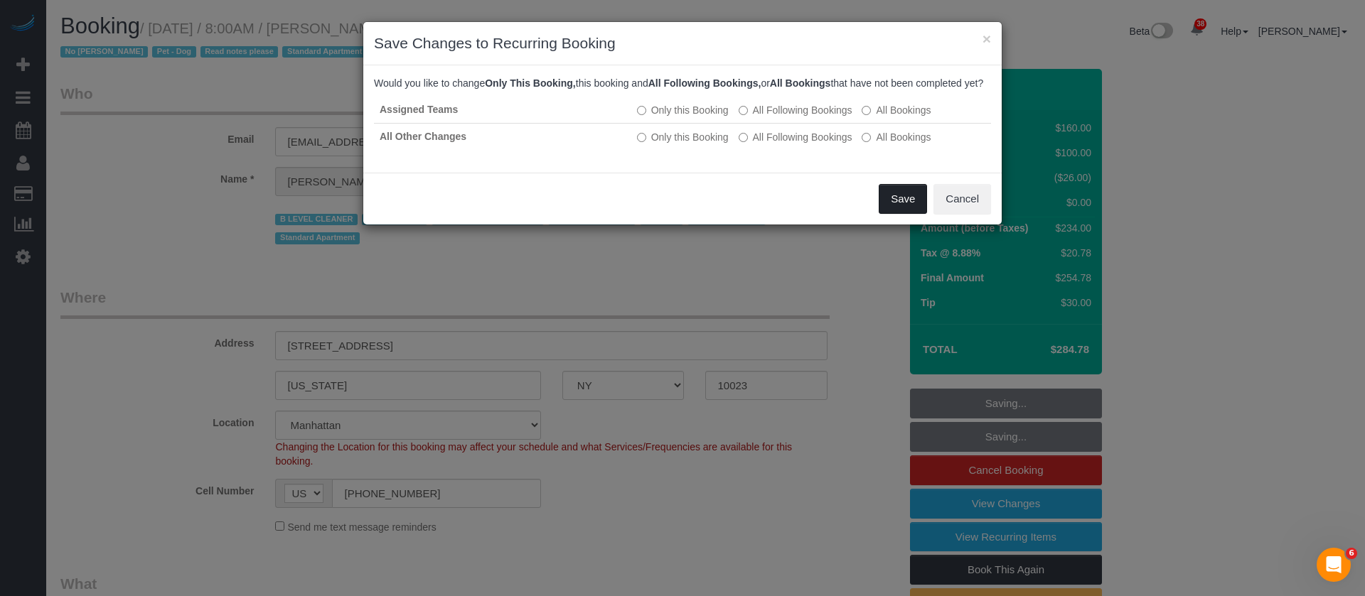
click at [911, 210] on button "Save" at bounding box center [903, 199] width 48 height 30
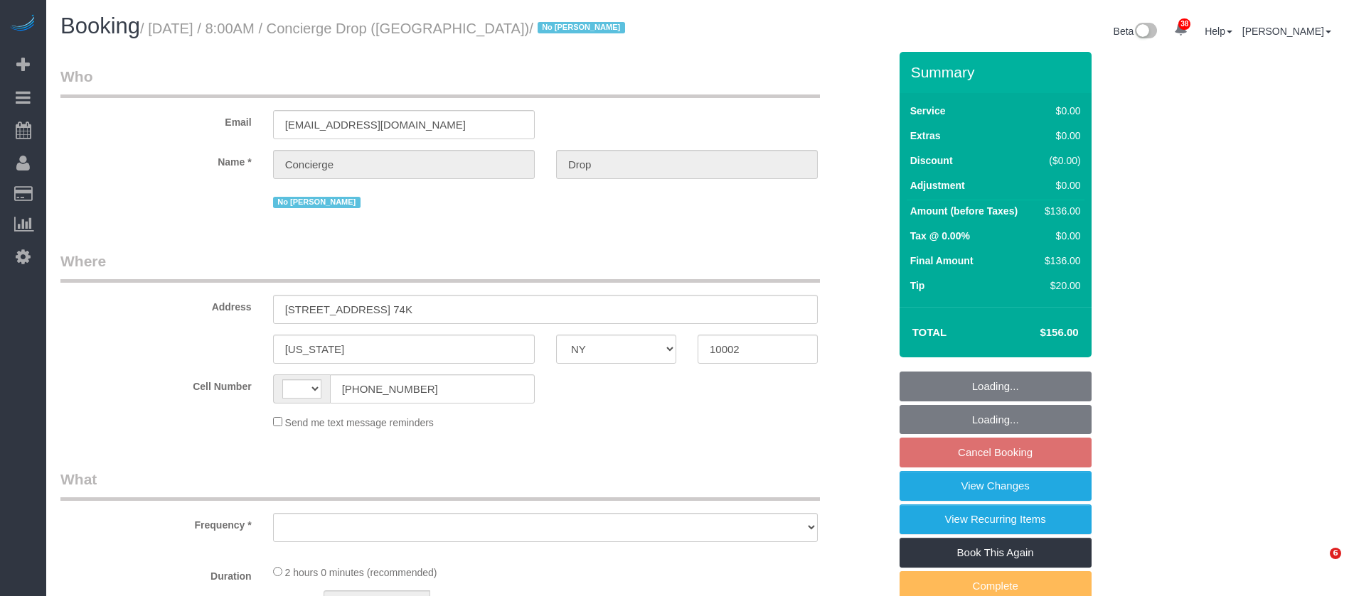
select select "NY"
select select "spot1"
select select "number:89"
select select "number:90"
select select "number:13"
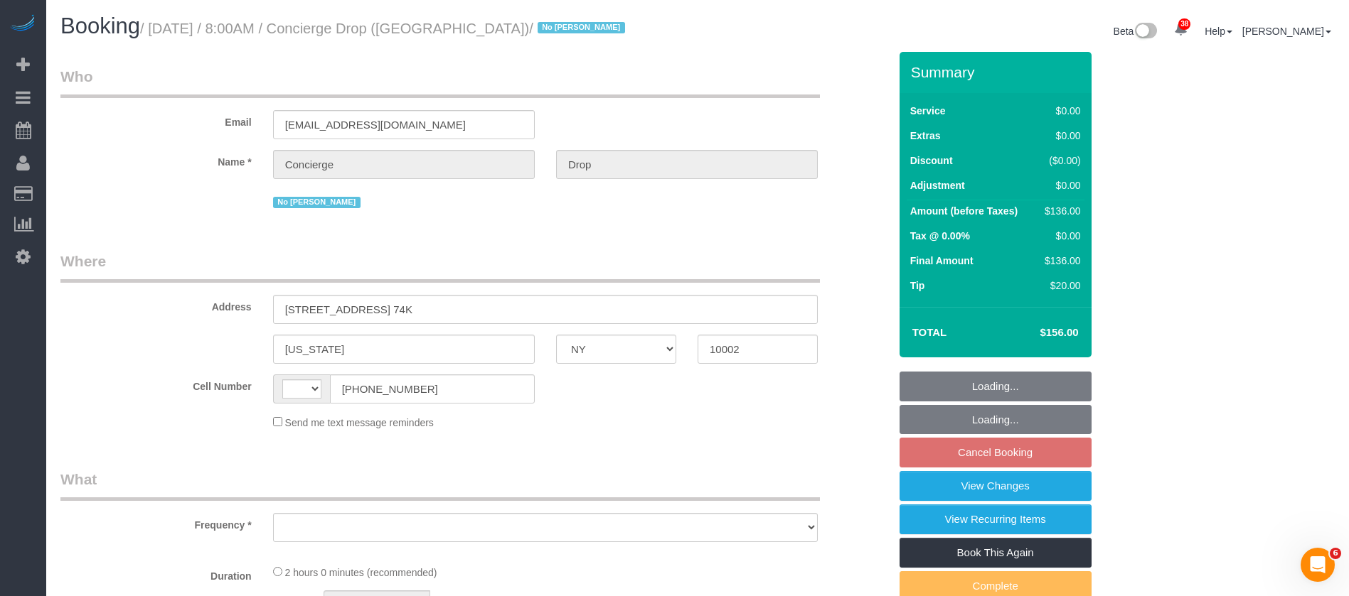
select select "number:6"
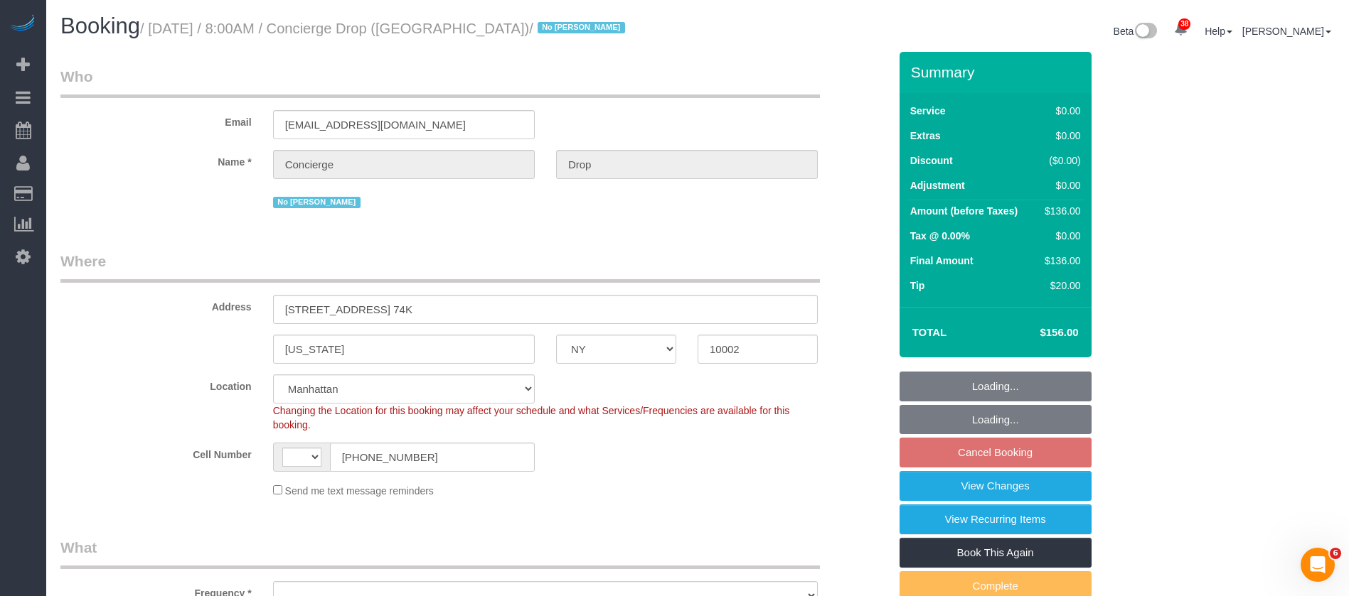
select select "string:stripe-pm_1RaQn24VGloSiKo7zeOF73Wj"
select select "string:[GEOGRAPHIC_DATA]"
select select "object:1936"
select select "spot59"
select select "1"
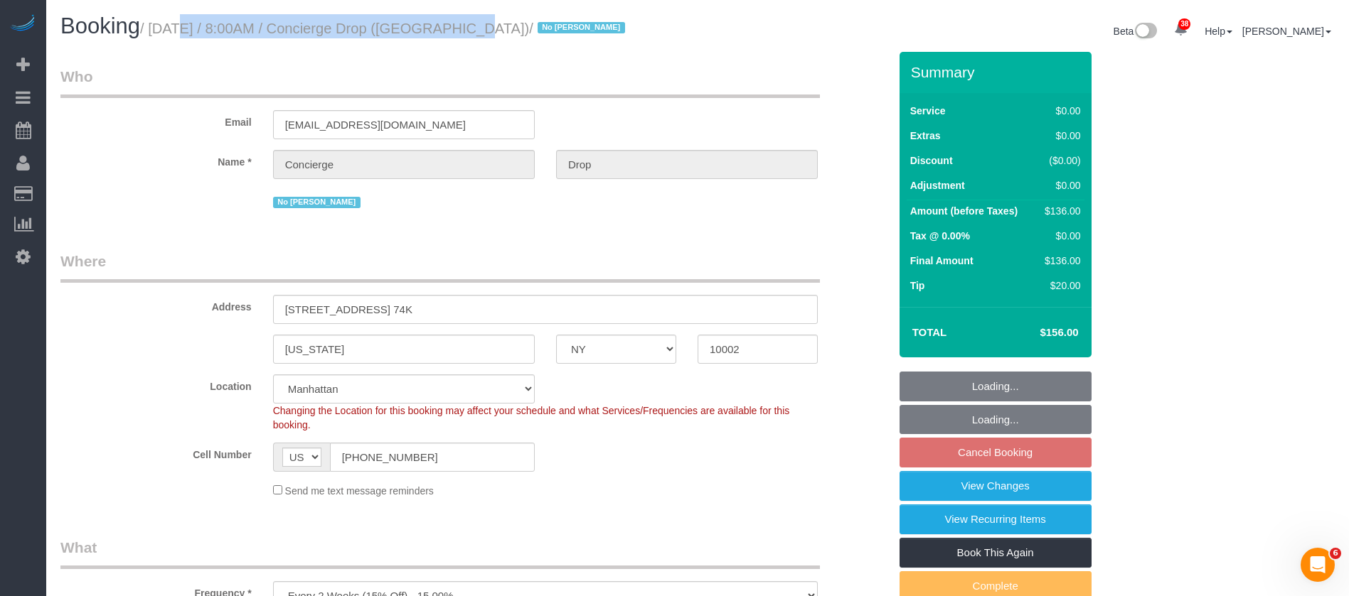
drag, startPoint x: 154, startPoint y: 23, endPoint x: 442, endPoint y: 27, distance: 288.7
click at [442, 27] on small "/ [DATE] / 8:00AM / Concierge Drop ([GEOGRAPHIC_DATA]) / No [PERSON_NAME]" at bounding box center [384, 29] width 489 height 16
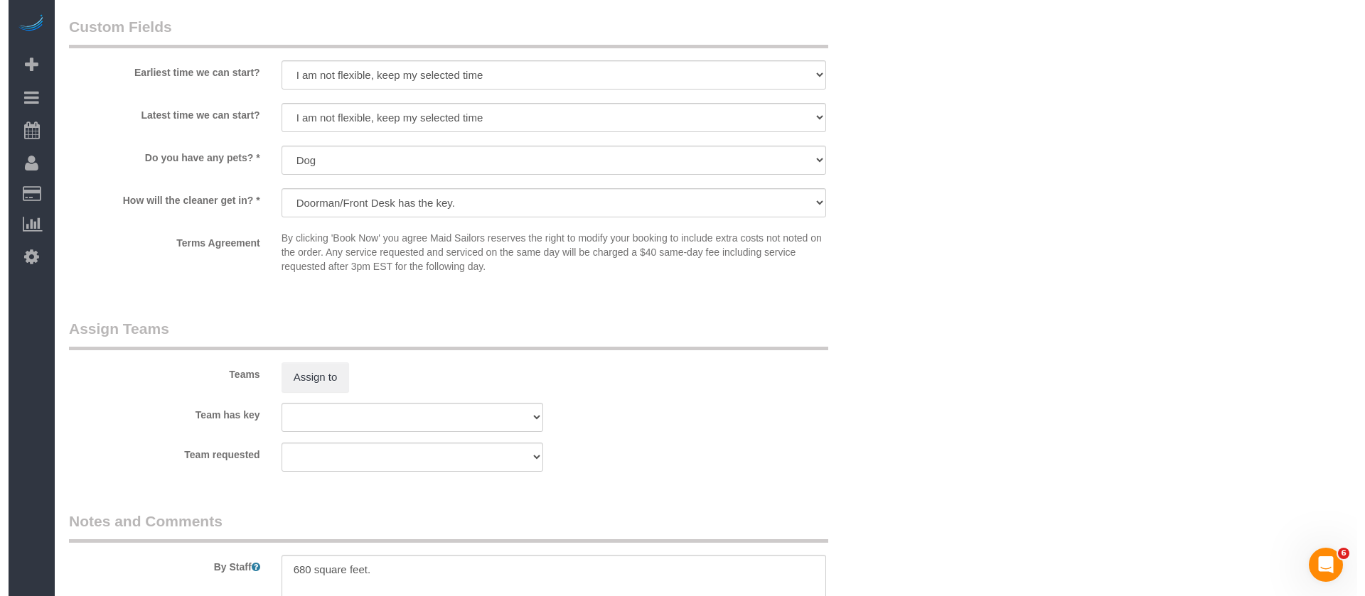
scroll to position [1706, 0]
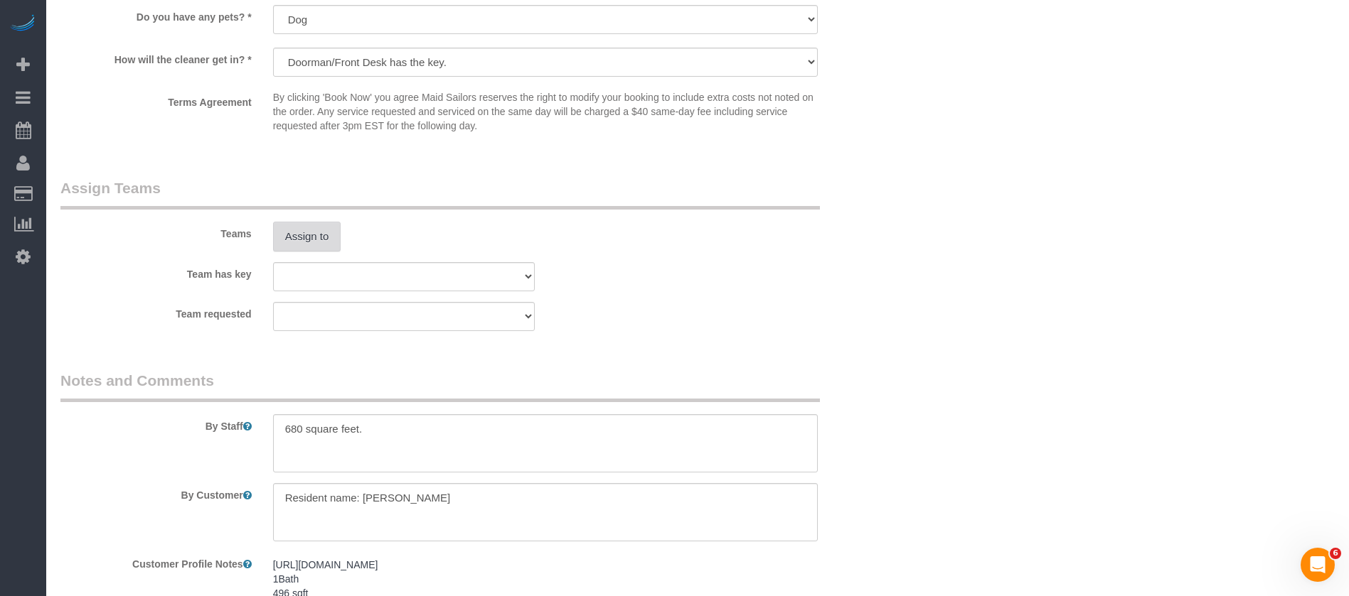
click at [301, 230] on button "Assign to" at bounding box center [307, 237] width 68 height 30
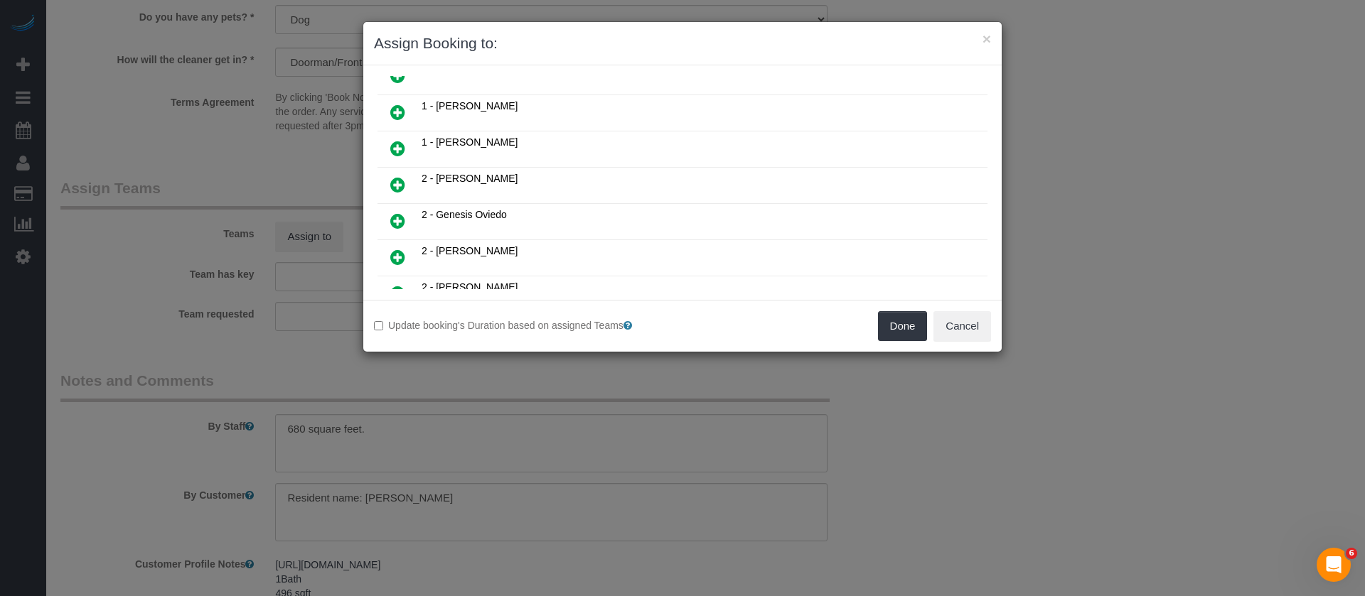
scroll to position [213, 0]
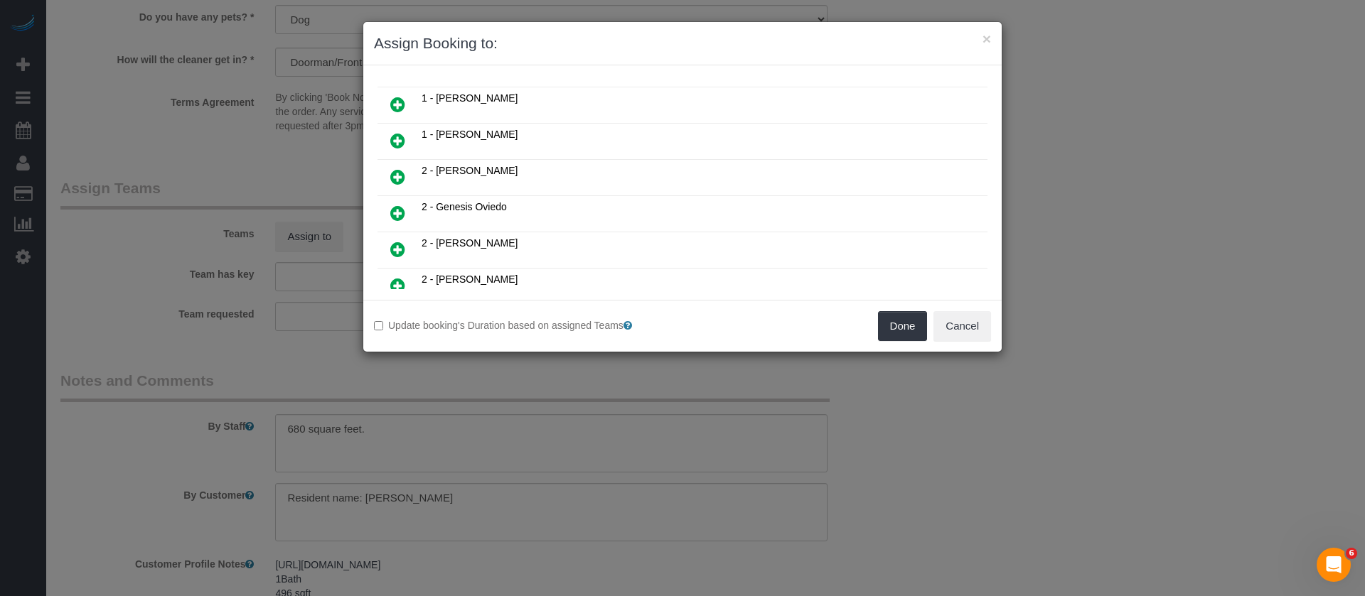
click at [399, 173] on icon at bounding box center [397, 176] width 15 height 17
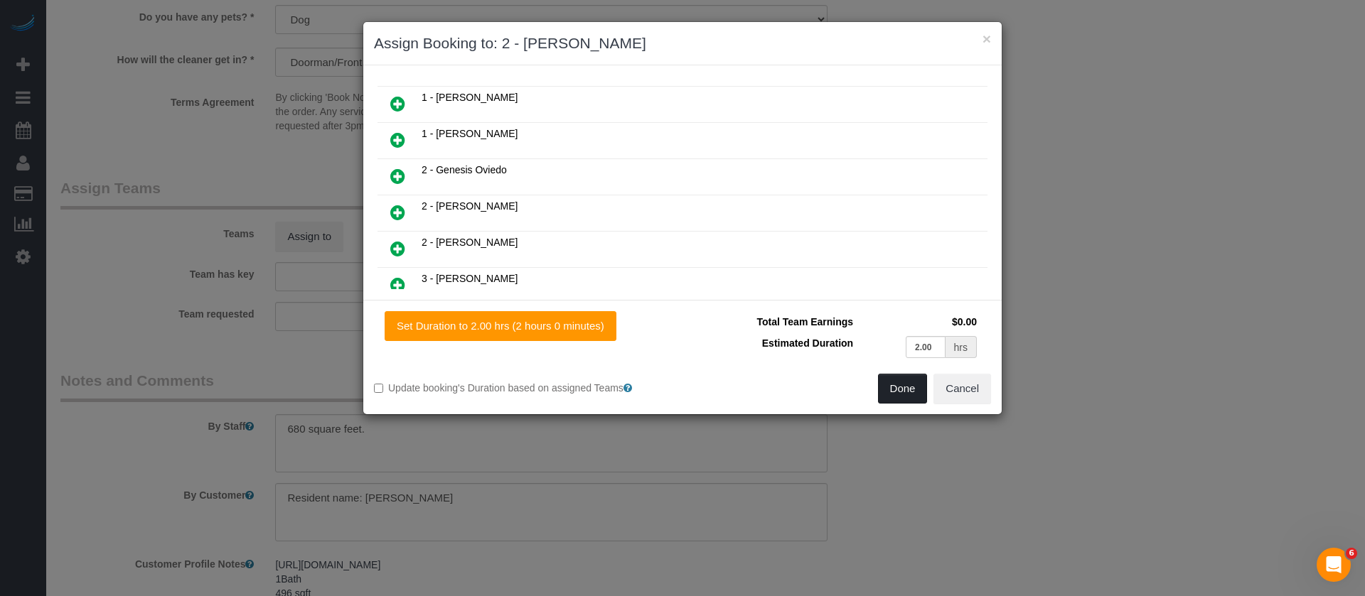
click at [907, 387] on button "Done" at bounding box center [903, 389] width 50 height 30
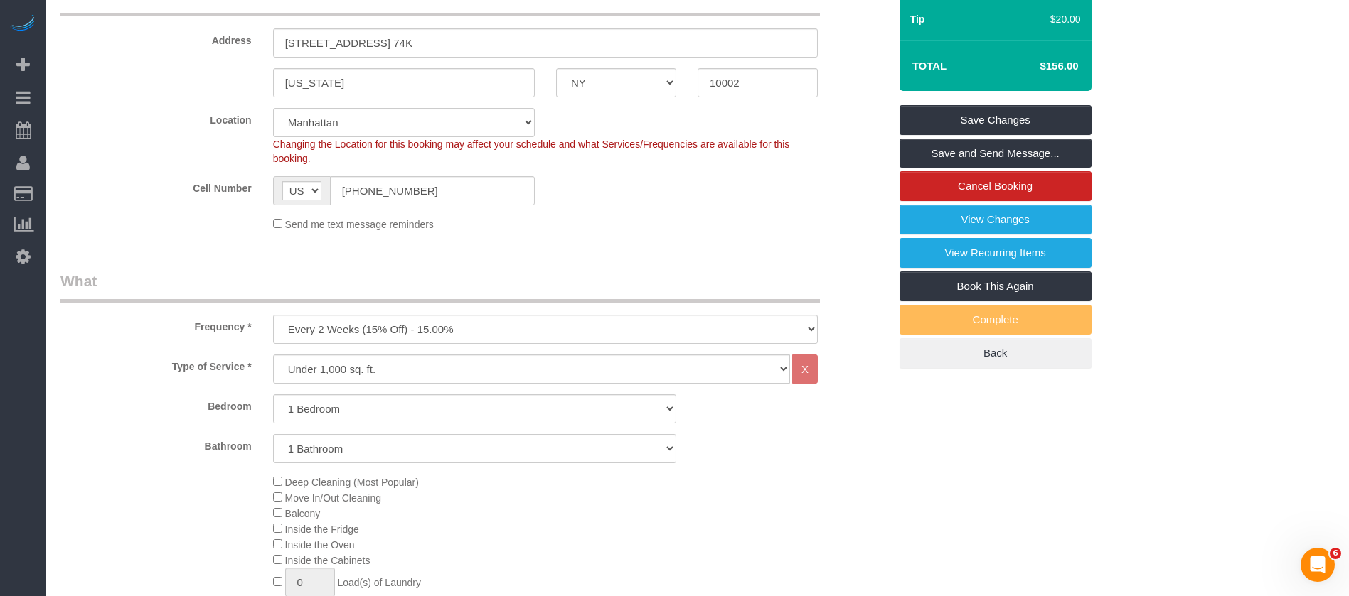
scroll to position [0, 0]
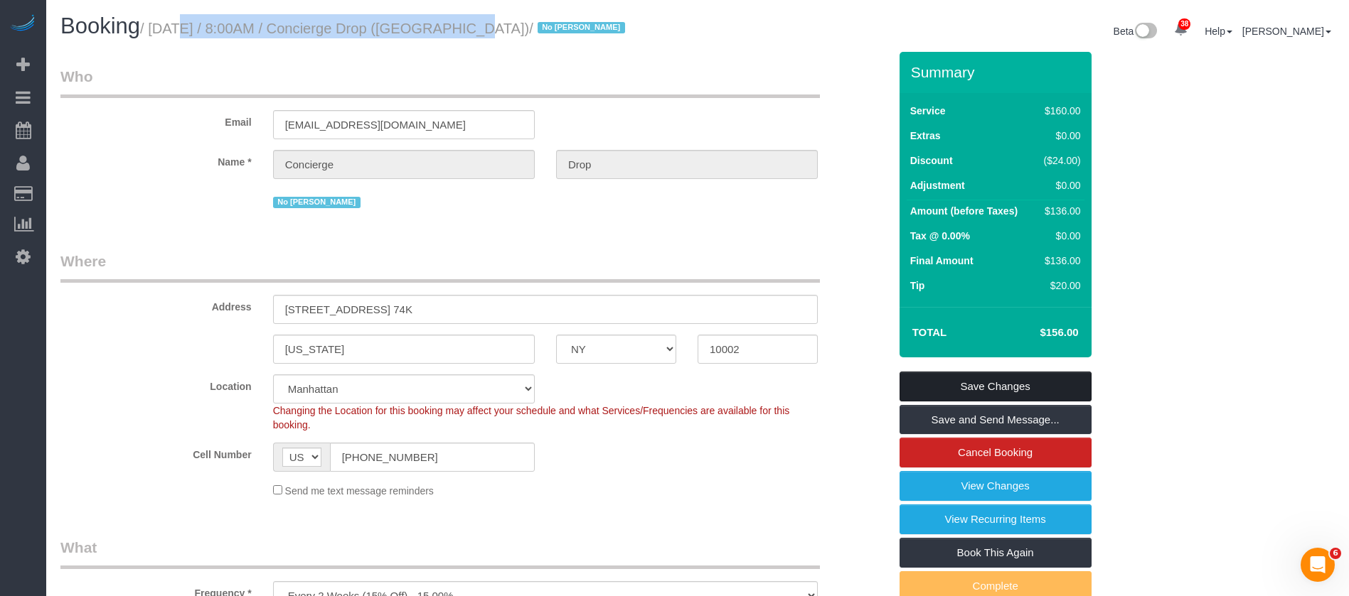
click at [1023, 385] on link "Save Changes" at bounding box center [995, 387] width 192 height 30
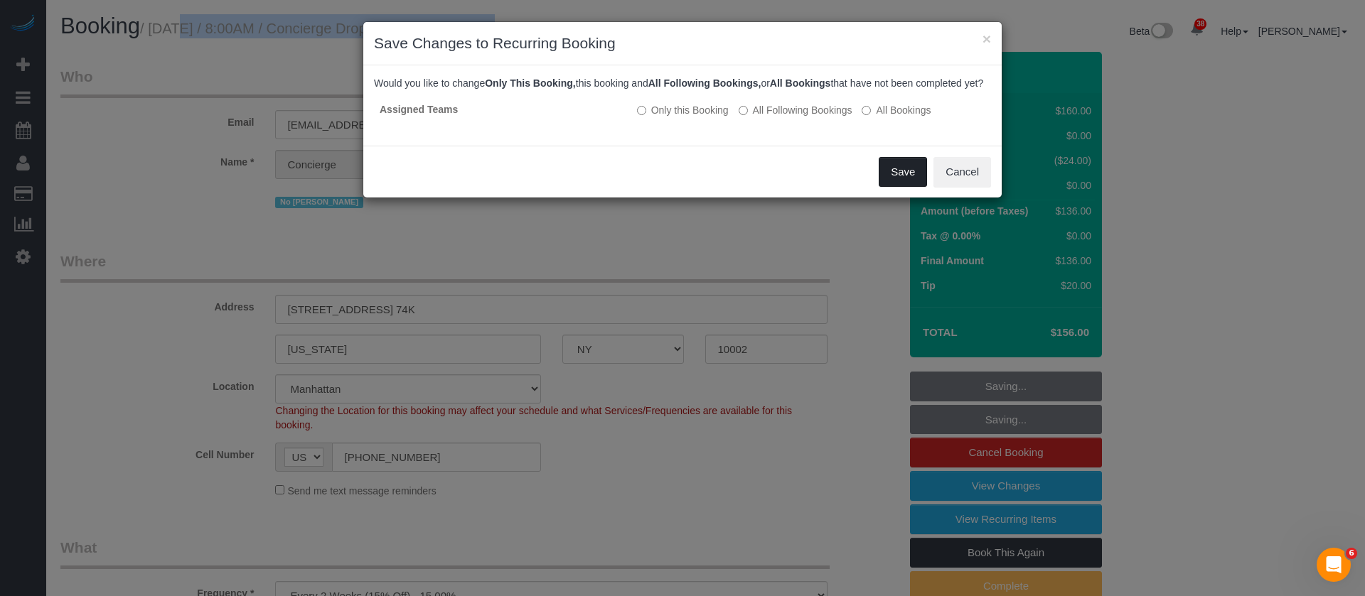
drag, startPoint x: 887, startPoint y: 181, endPoint x: 877, endPoint y: 184, distance: 11.0
click at [887, 182] on button "Save" at bounding box center [903, 172] width 48 height 30
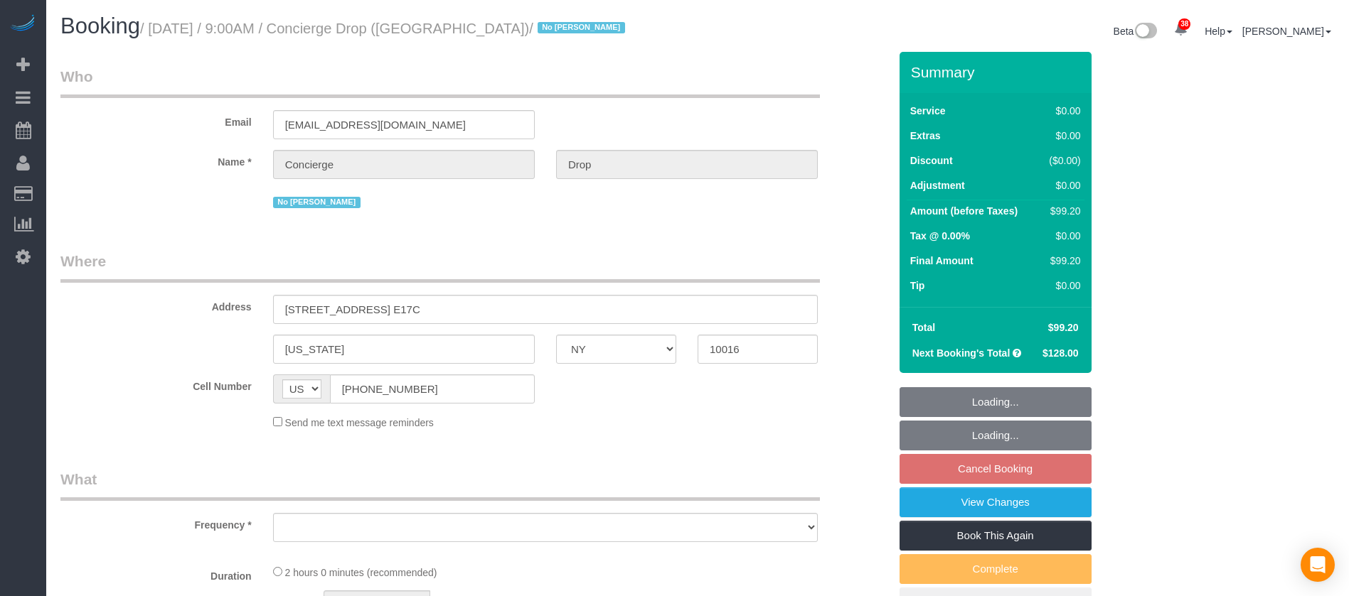
select select "NY"
select select "spot2"
select select "object:1940"
select select "string:stripe-pm_1RaQn24VGloSiKo7zeOF73Wj"
select select "1"
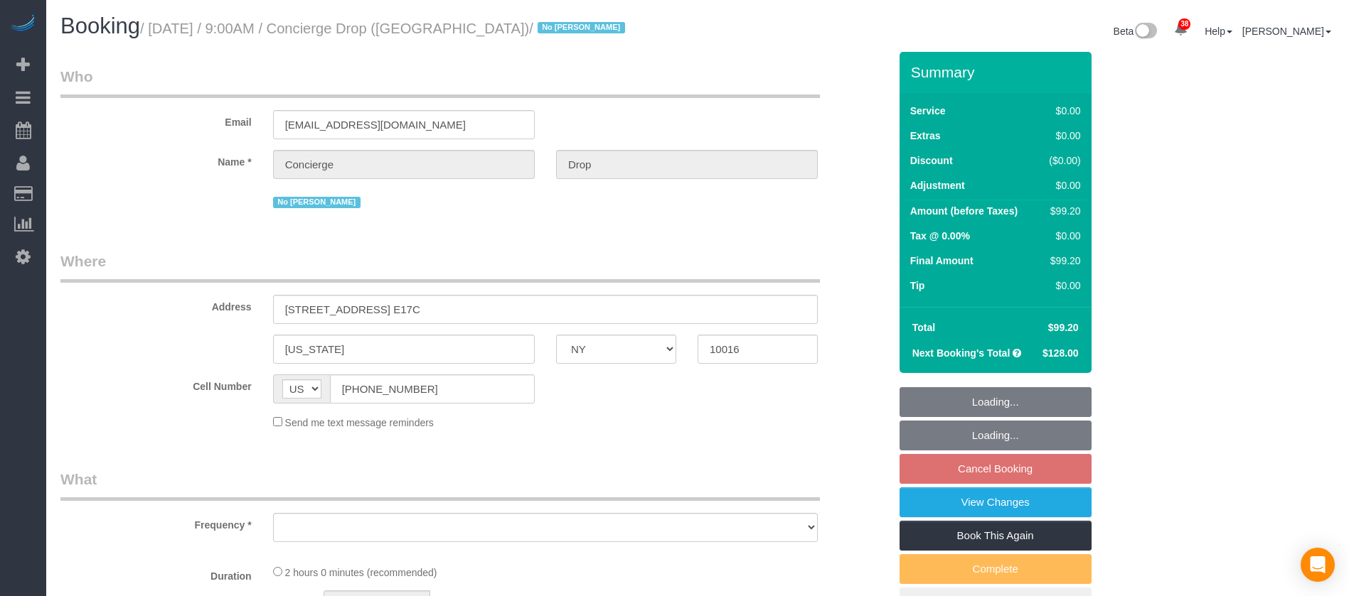
select select "number:89"
select select "number:90"
select select "number:15"
select select "number:6"
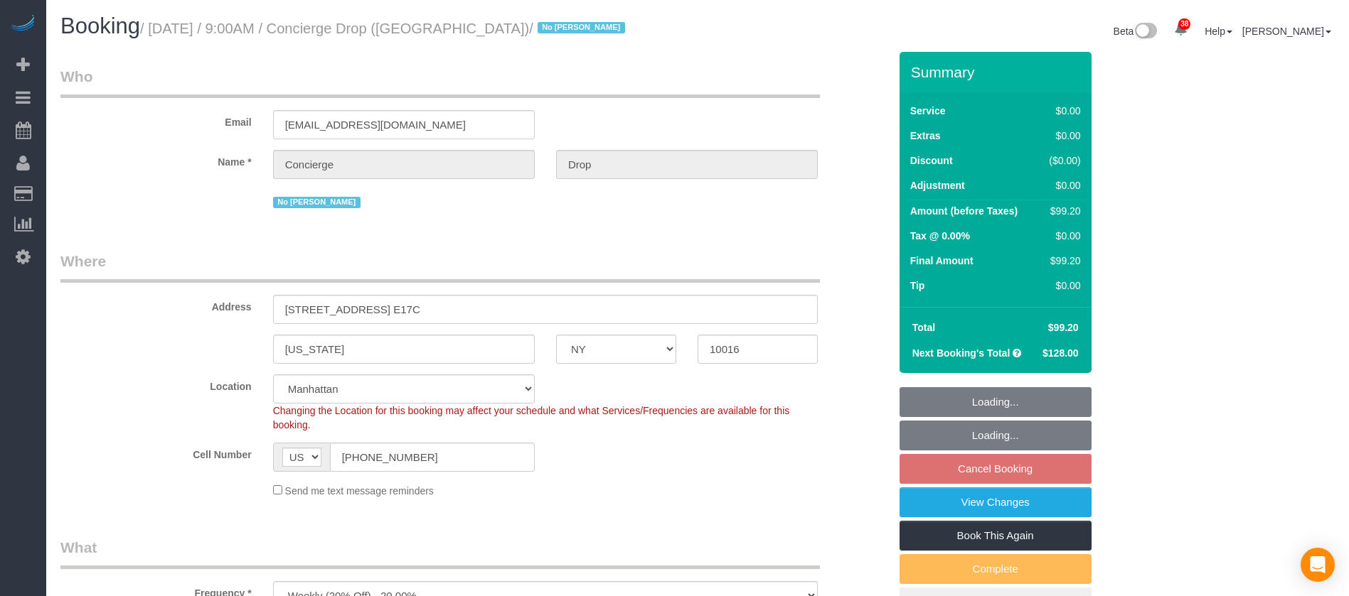
select select "spot60"
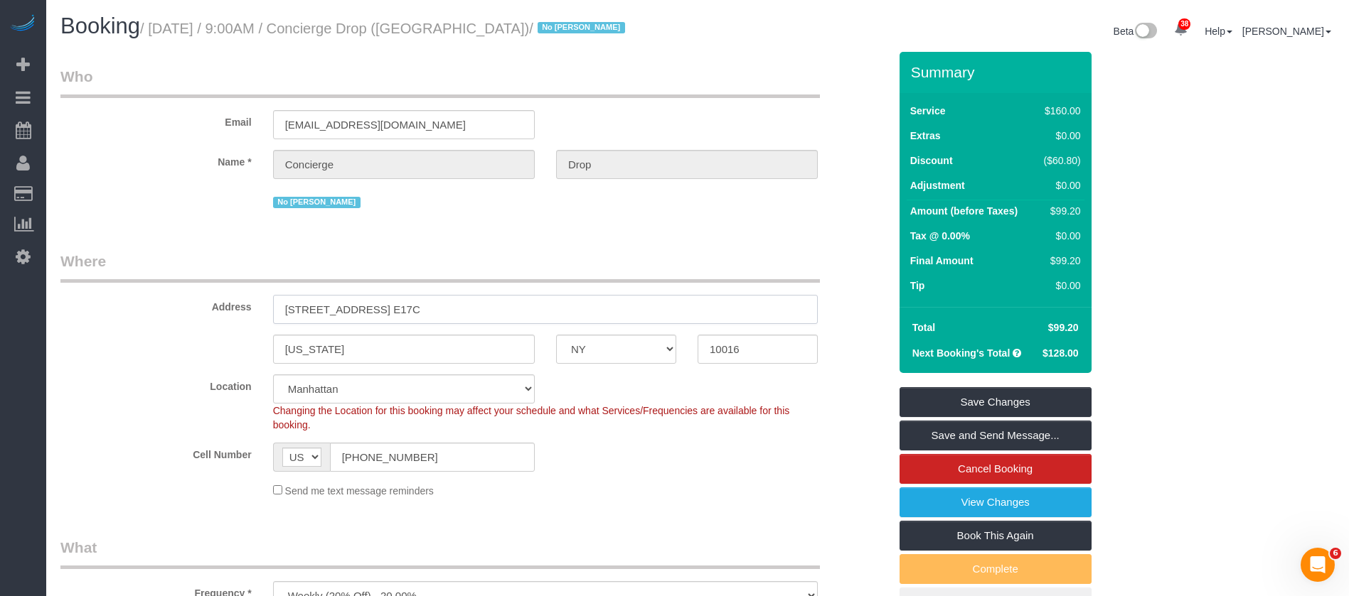
drag, startPoint x: 364, startPoint y: 304, endPoint x: 411, endPoint y: 306, distance: 46.9
click at [411, 306] on input "626 1st Ave, Apt. E17C" at bounding box center [545, 309] width 545 height 29
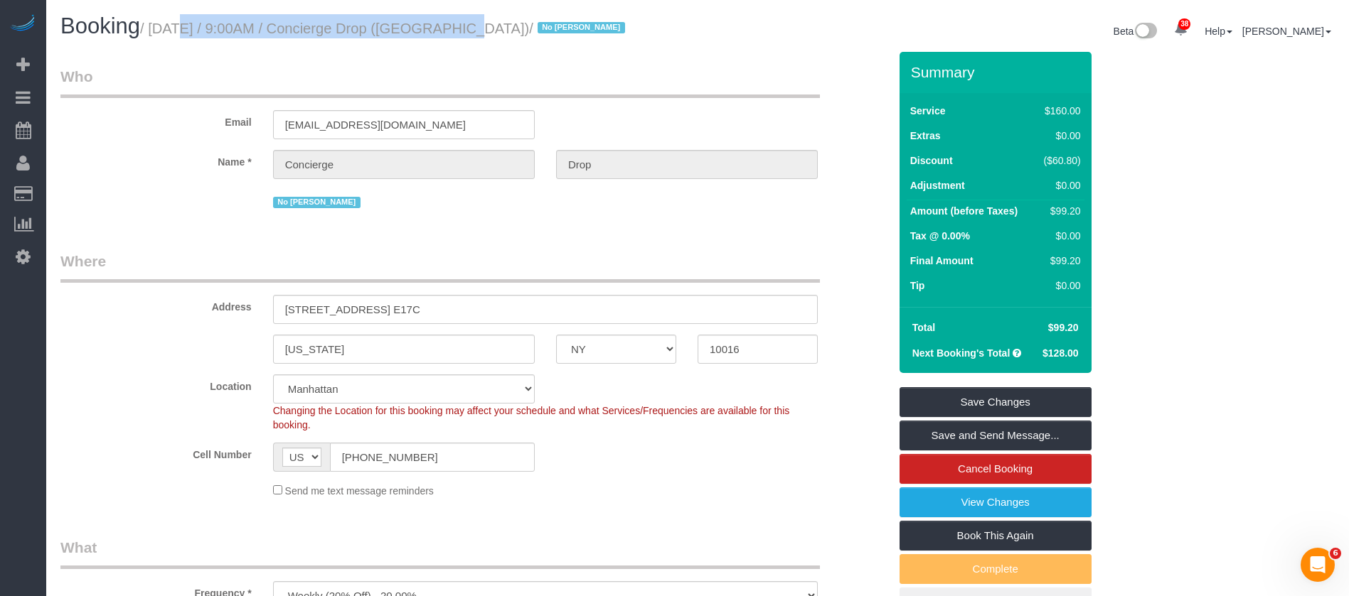
drag, startPoint x: 153, startPoint y: 26, endPoint x: 515, endPoint y: 117, distance: 373.8
click at [439, 28] on small "/ October 14, 2025 / 9:00AM / Concierge Drop (NYC) / No Eveling Mercado" at bounding box center [384, 29] width 489 height 16
copy small "October 14, 2025 / 9:00AM / Concierge Drop"
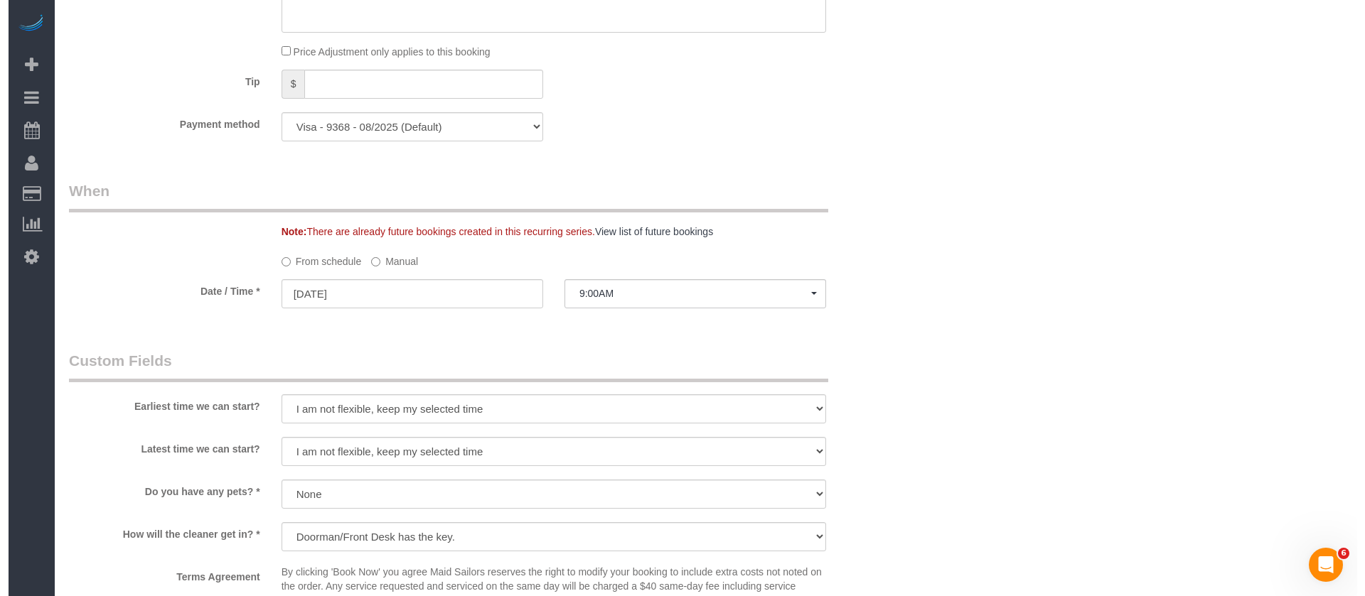
scroll to position [1600, 0]
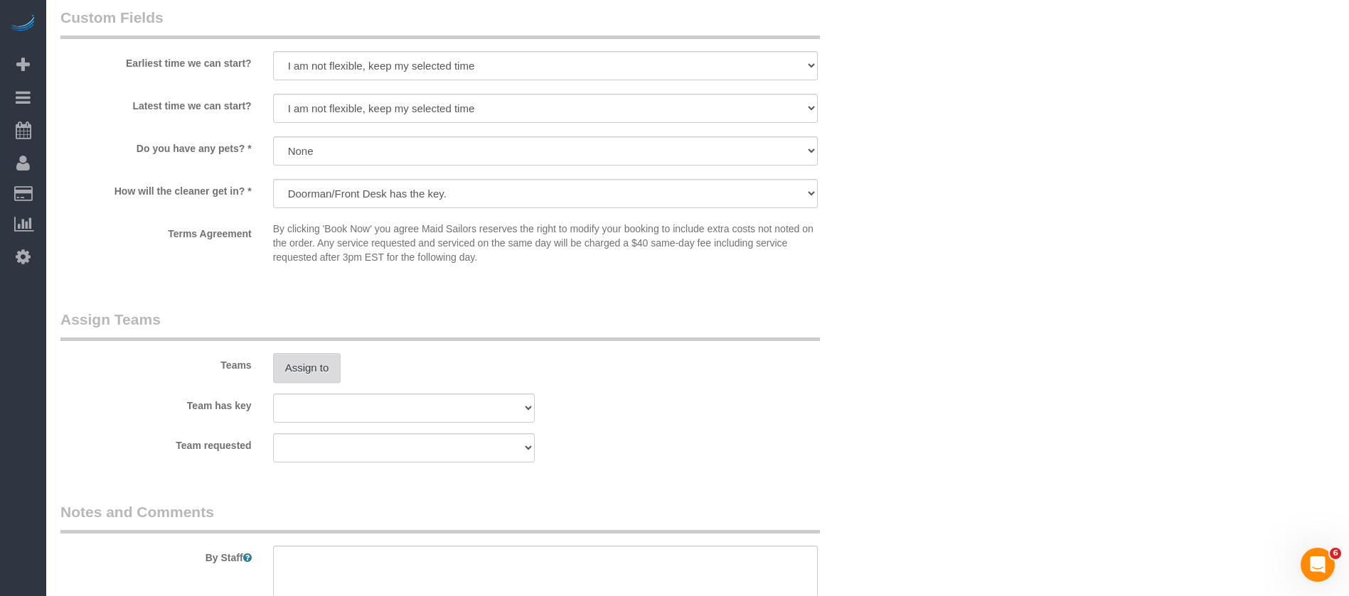
click at [309, 369] on button "Assign to" at bounding box center [307, 368] width 68 height 30
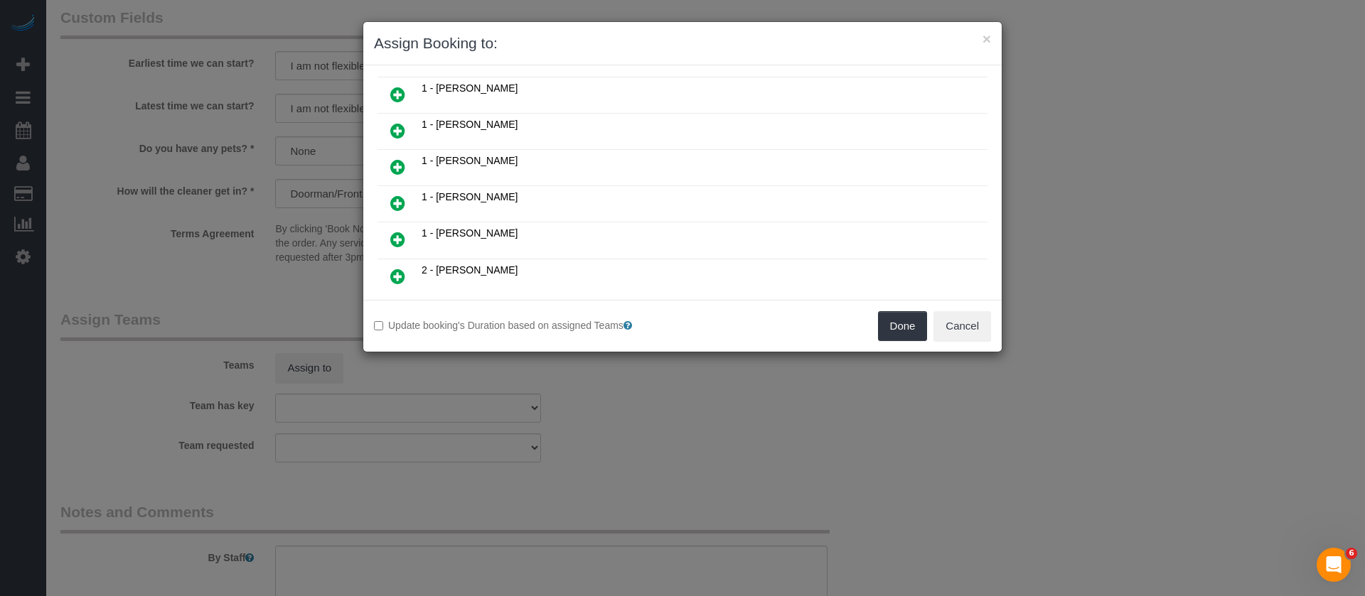
scroll to position [427, 0]
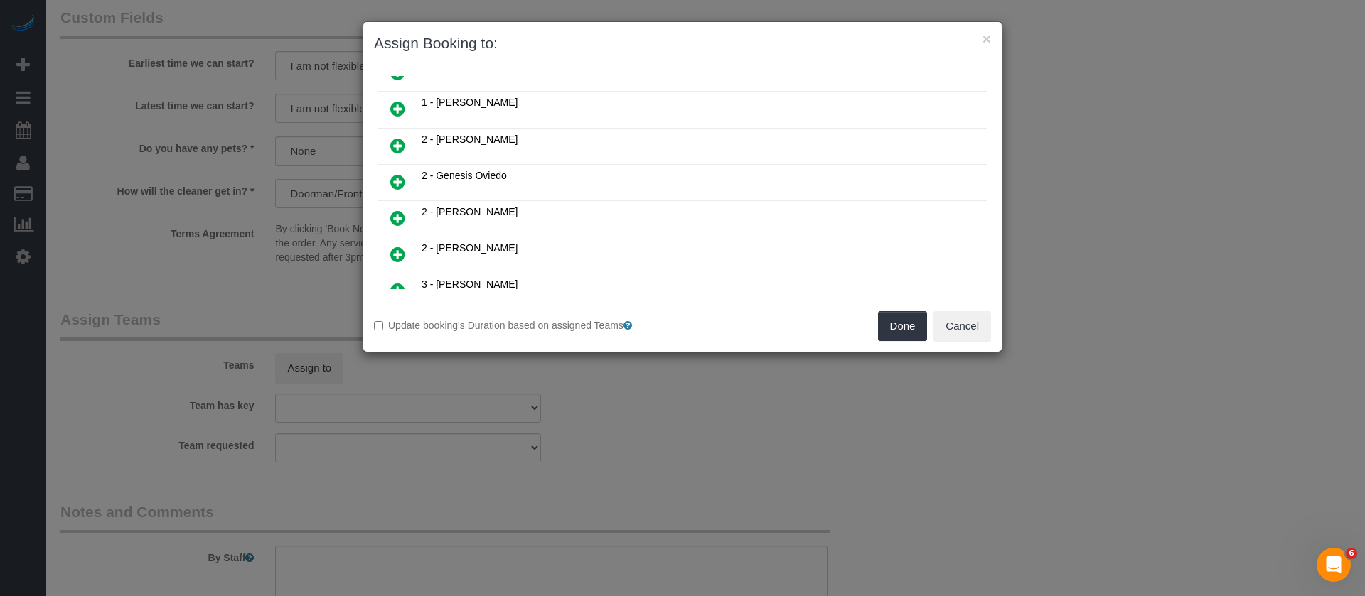
drag, startPoint x: 397, startPoint y: 105, endPoint x: 611, endPoint y: 194, distance: 232.0
click at [397, 105] on icon at bounding box center [397, 108] width 15 height 17
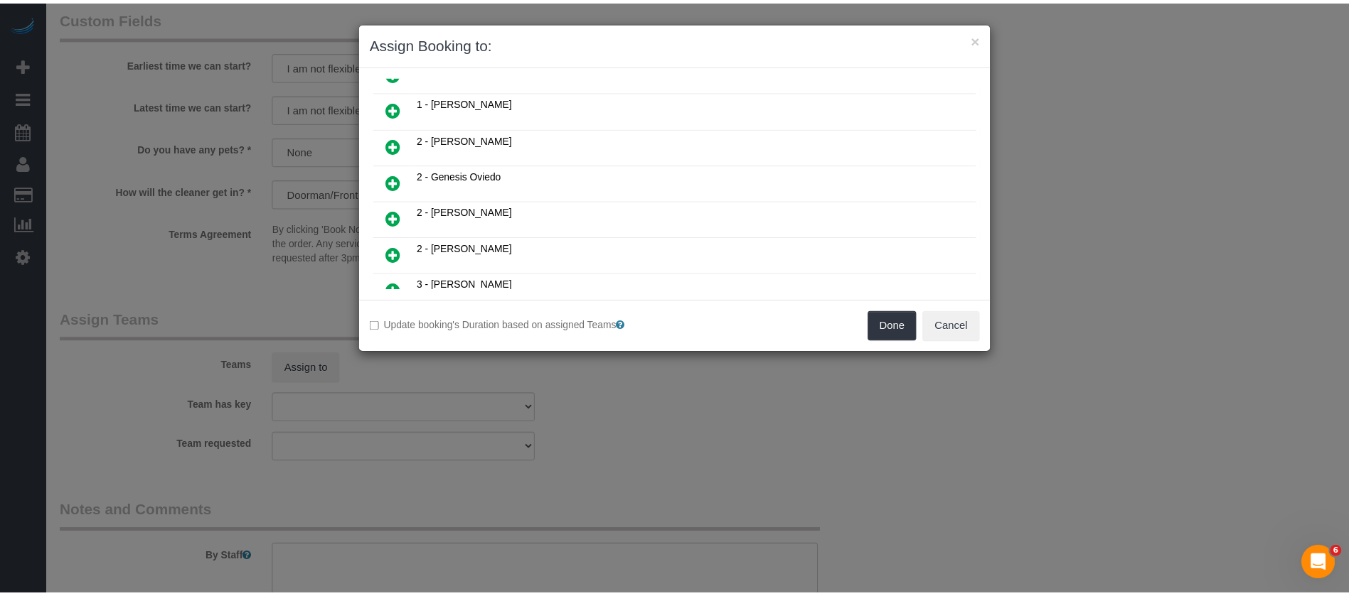
scroll to position [461, 0]
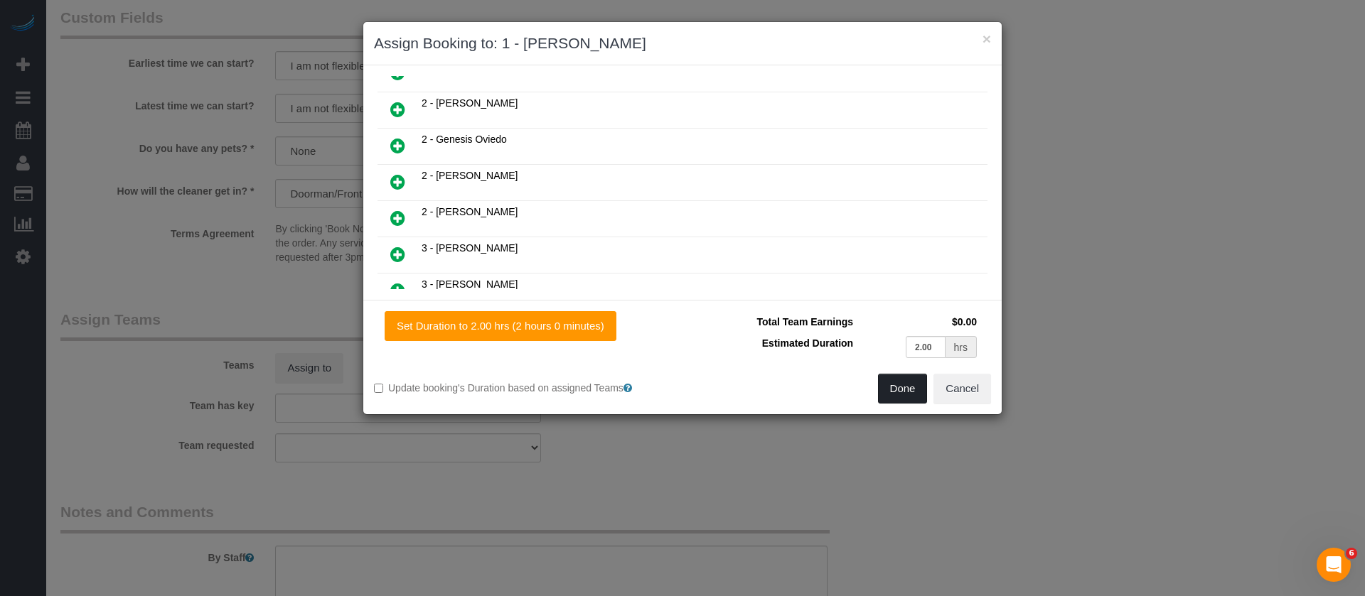
click at [912, 376] on button "Done" at bounding box center [903, 389] width 50 height 30
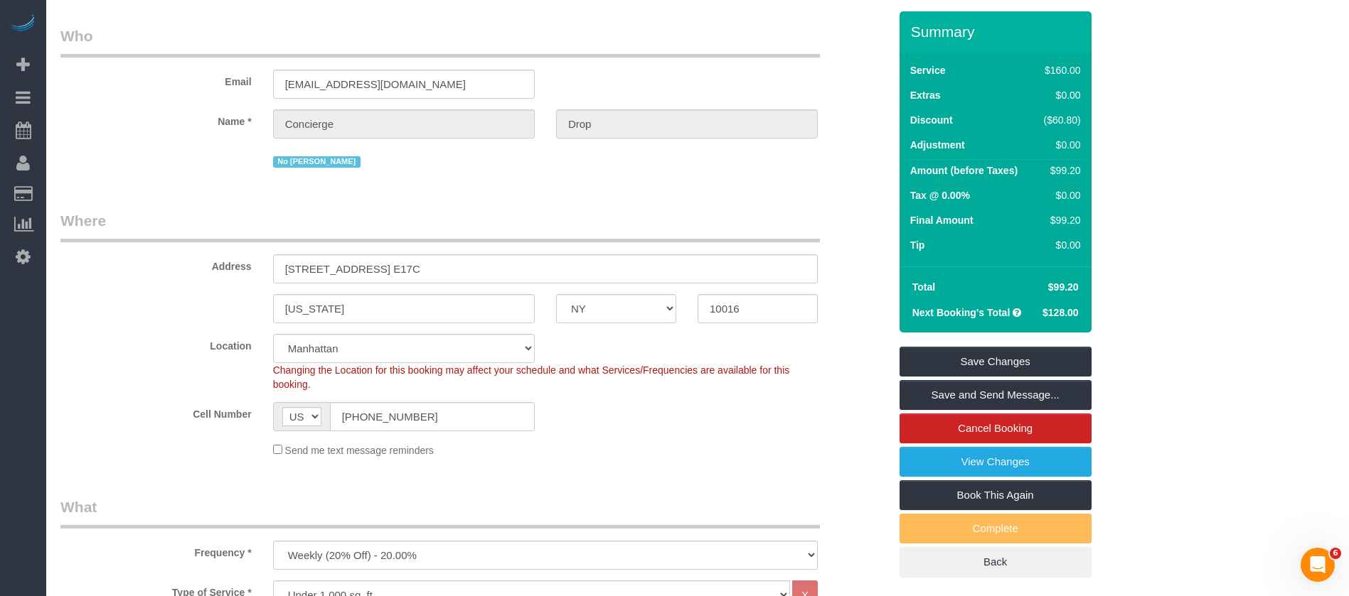
scroll to position [0, 0]
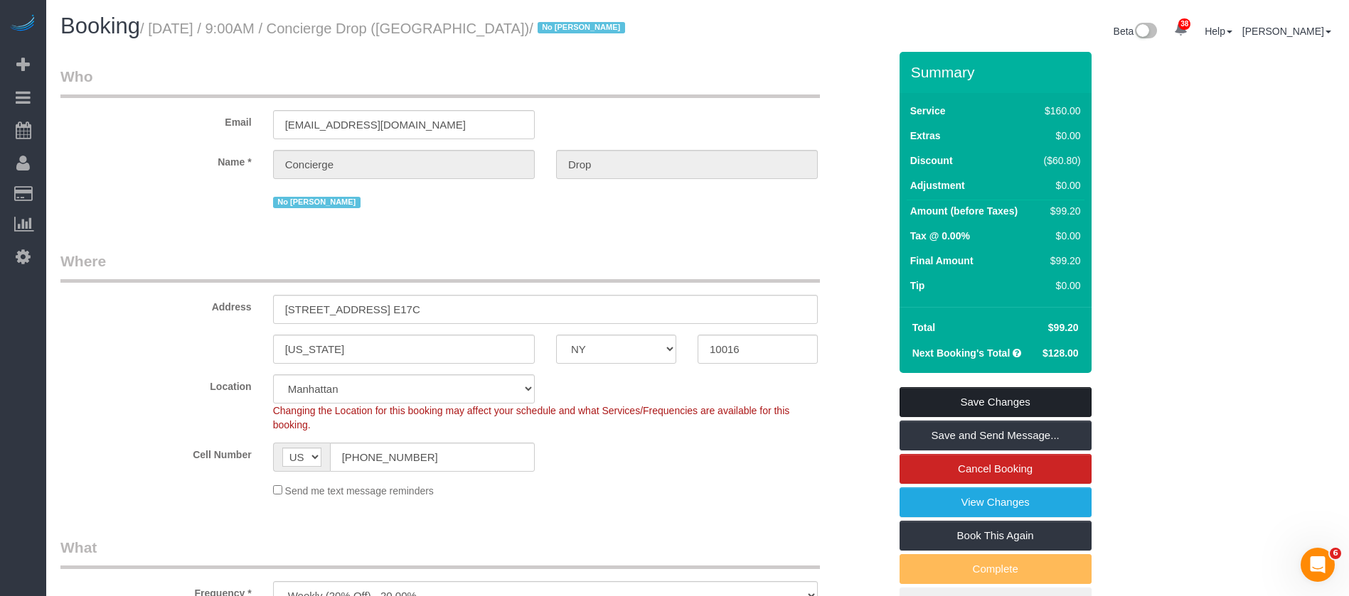
click at [1034, 399] on link "Save Changes" at bounding box center [995, 402] width 192 height 30
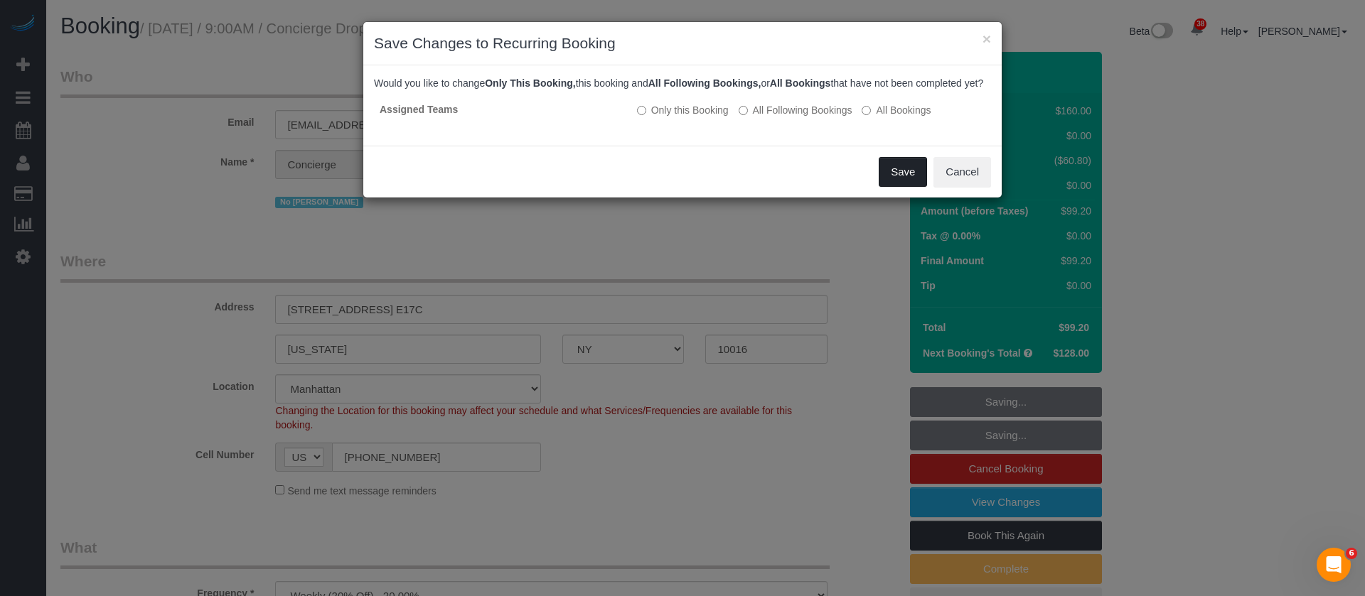
click at [896, 183] on button "Save" at bounding box center [903, 172] width 48 height 30
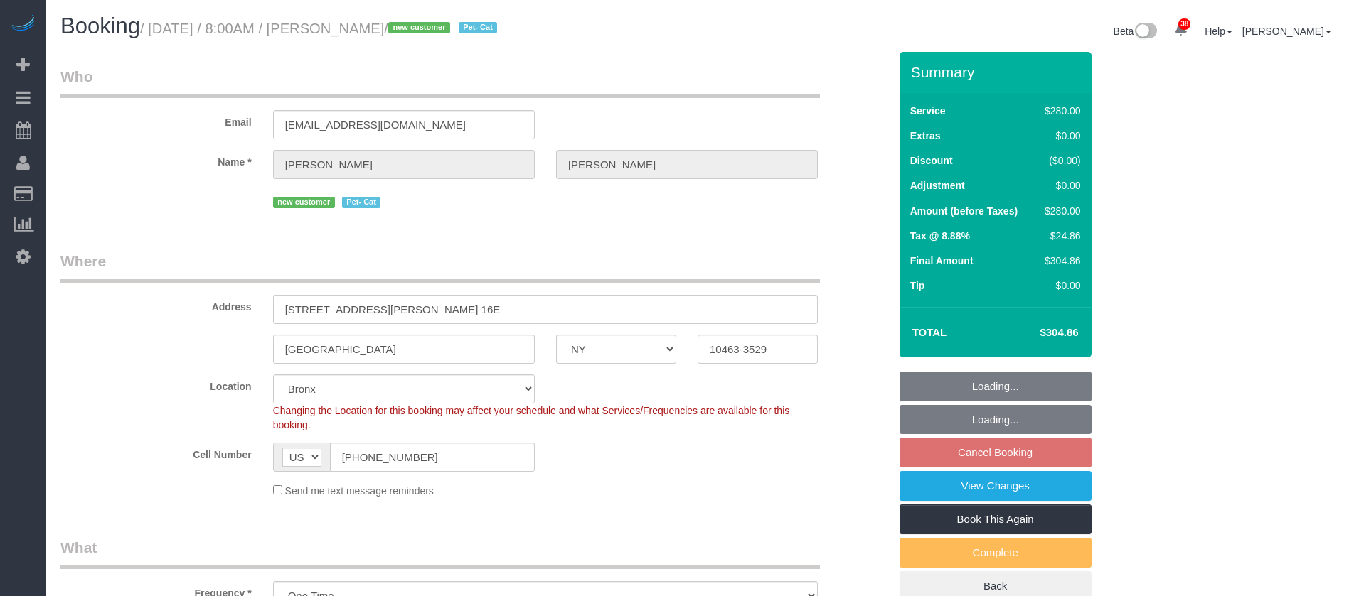
select select "NY"
select select "210"
select select "spot61"
select select "number:56"
select select "number:69"
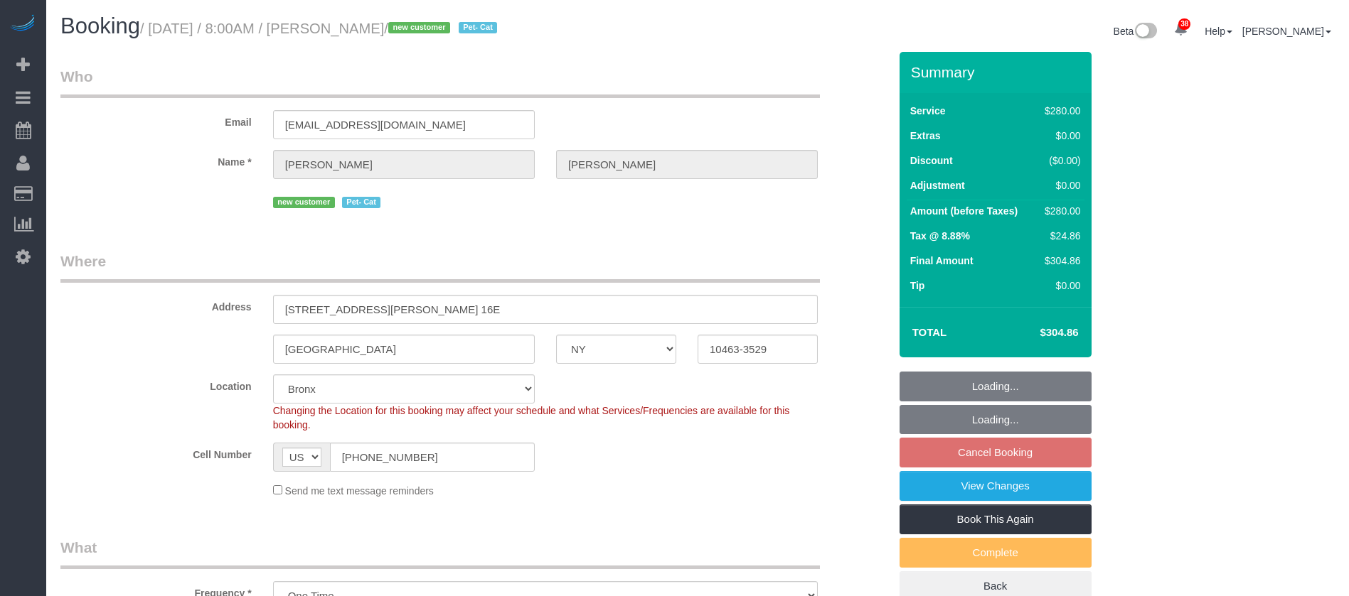
select select "number:14"
select select "number:6"
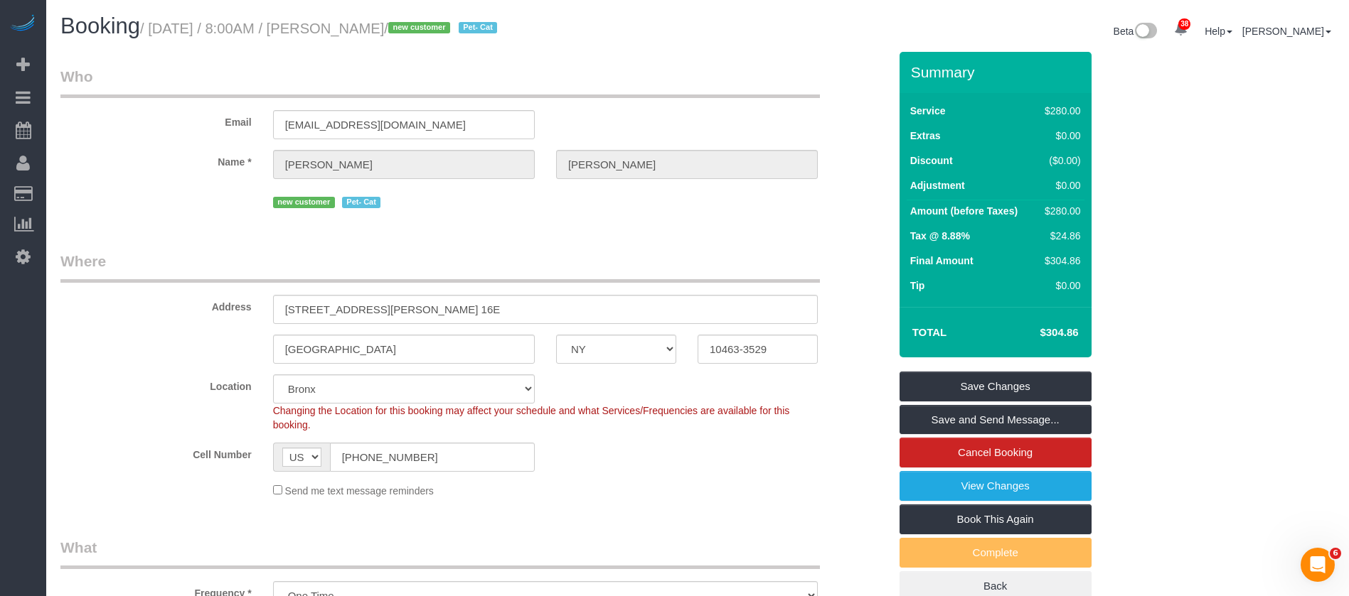
drag, startPoint x: 144, startPoint y: 23, endPoint x: 464, endPoint y: 18, distance: 319.3
click at [456, 14] on h1 "Booking / October 14, 2025 / 8:00AM / Elizabeth Manning / new customer Pet- Cat" at bounding box center [373, 26] width 626 height 24
copy small "/ October 14, 2025 / 8:00AM / Elizabeth Manning"
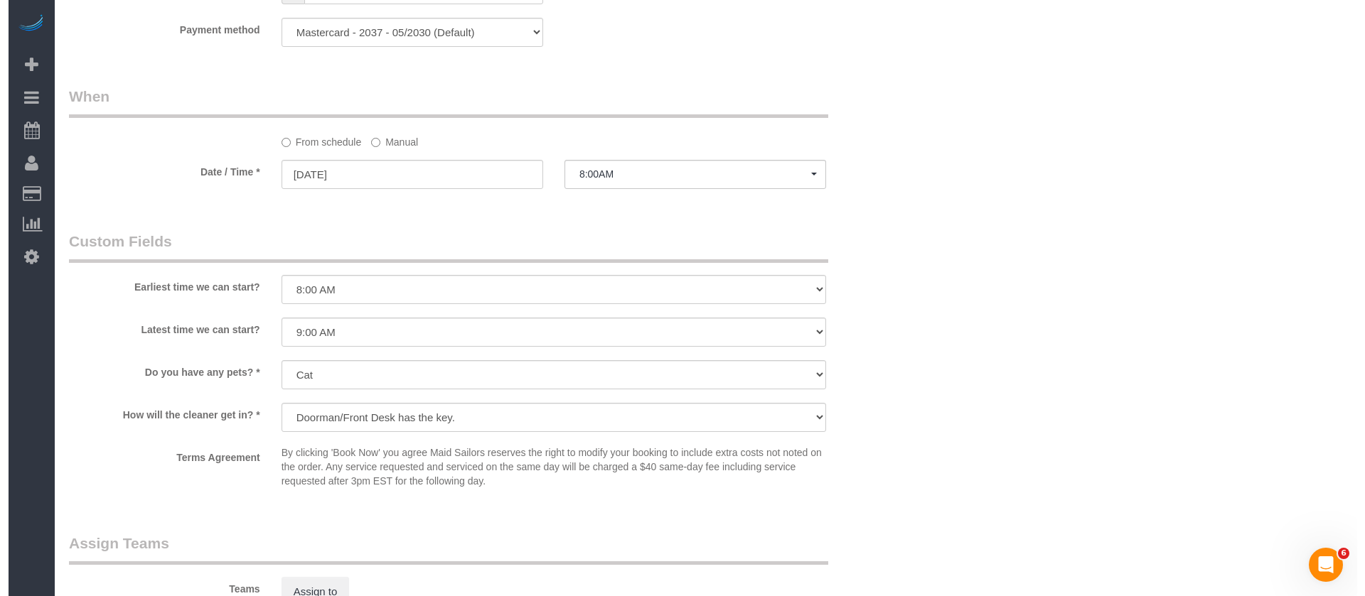
scroll to position [1386, 0]
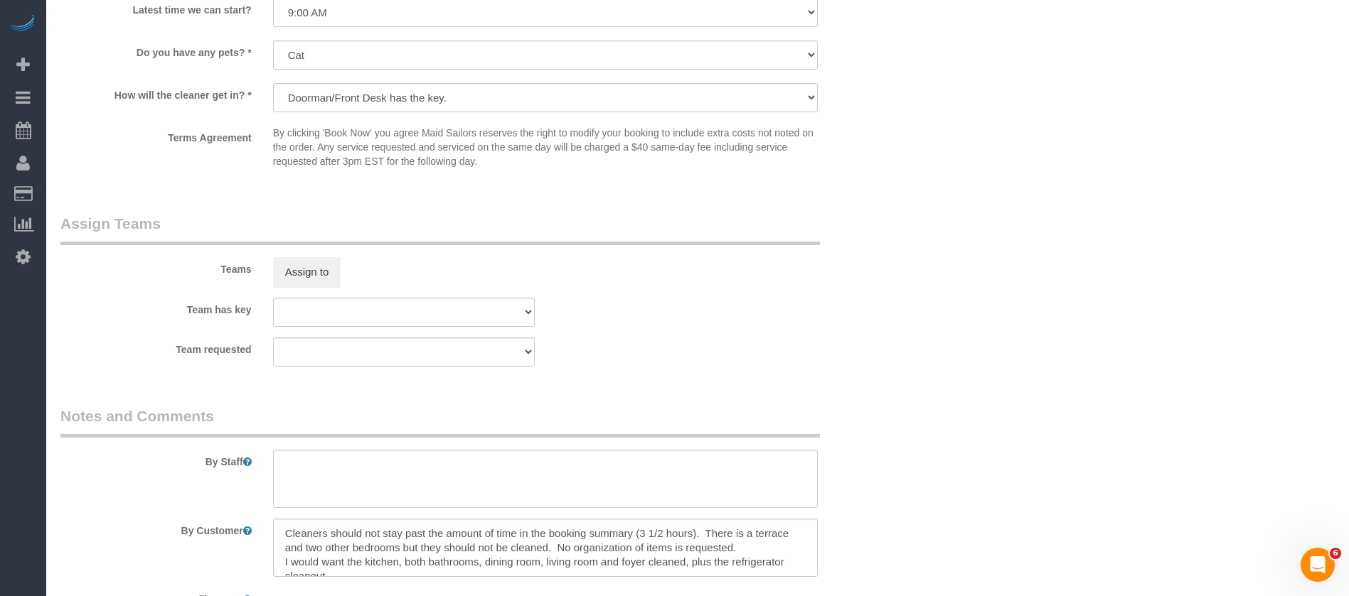
click at [290, 253] on div "Teams Assign to" at bounding box center [475, 250] width 850 height 74
click at [273, 277] on button "Assign to" at bounding box center [307, 272] width 68 height 30
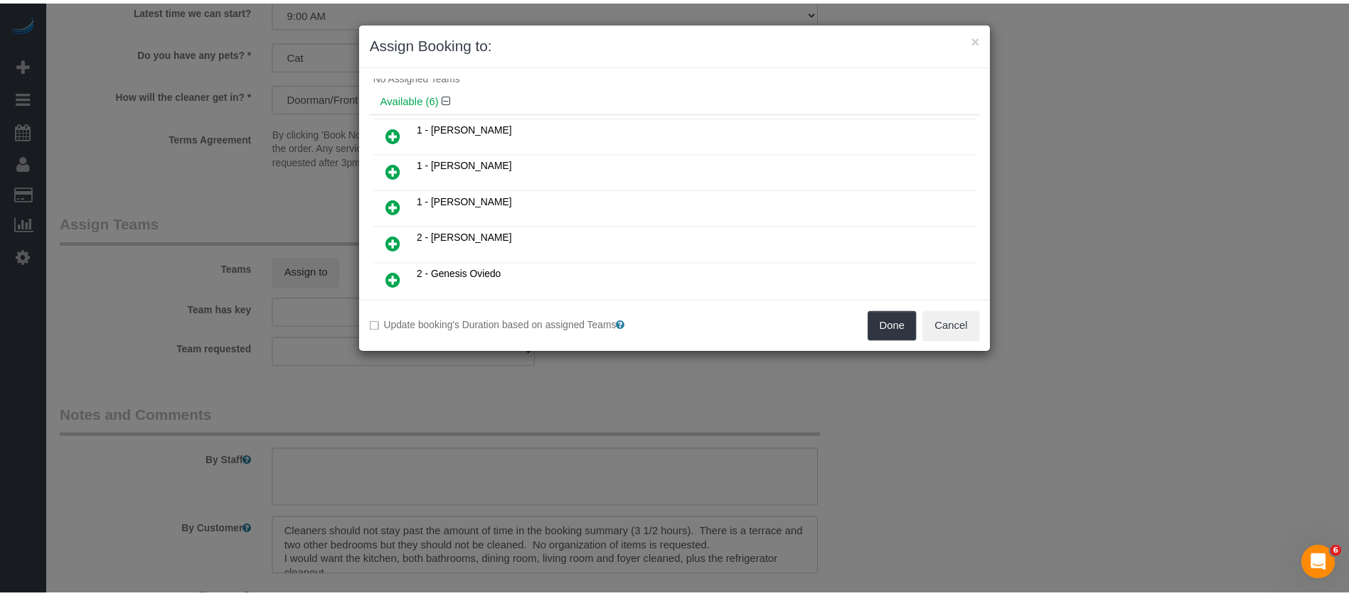
scroll to position [0, 0]
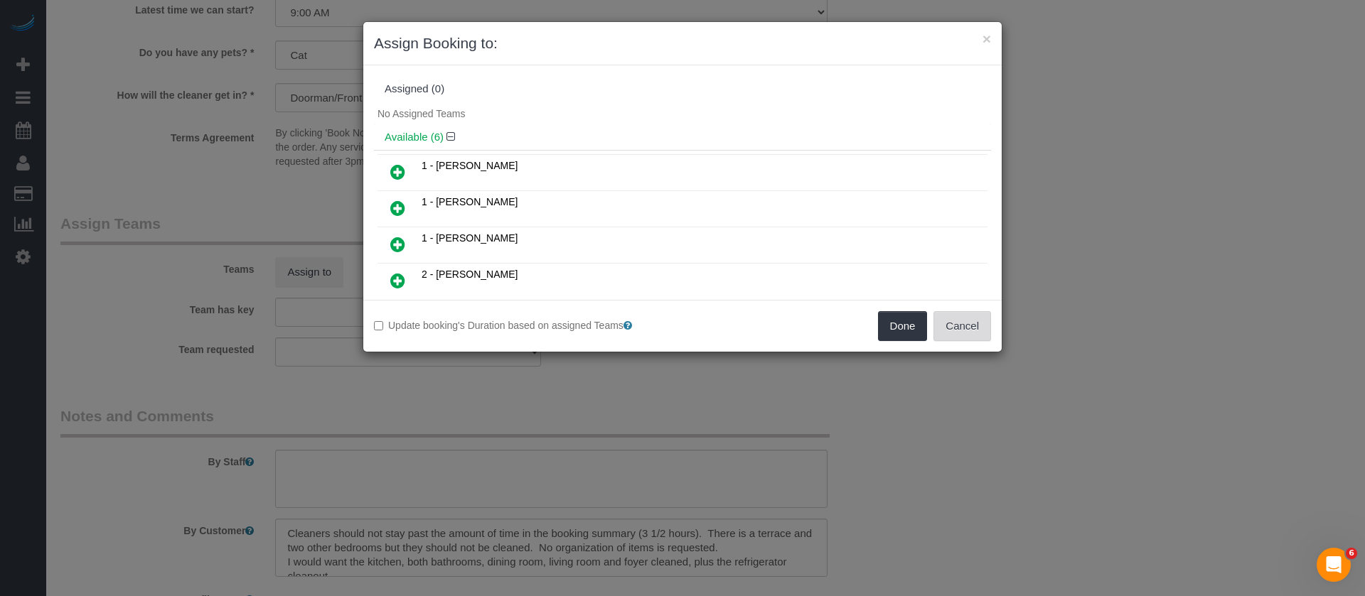
click at [980, 337] on button "Cancel" at bounding box center [962, 326] width 58 height 30
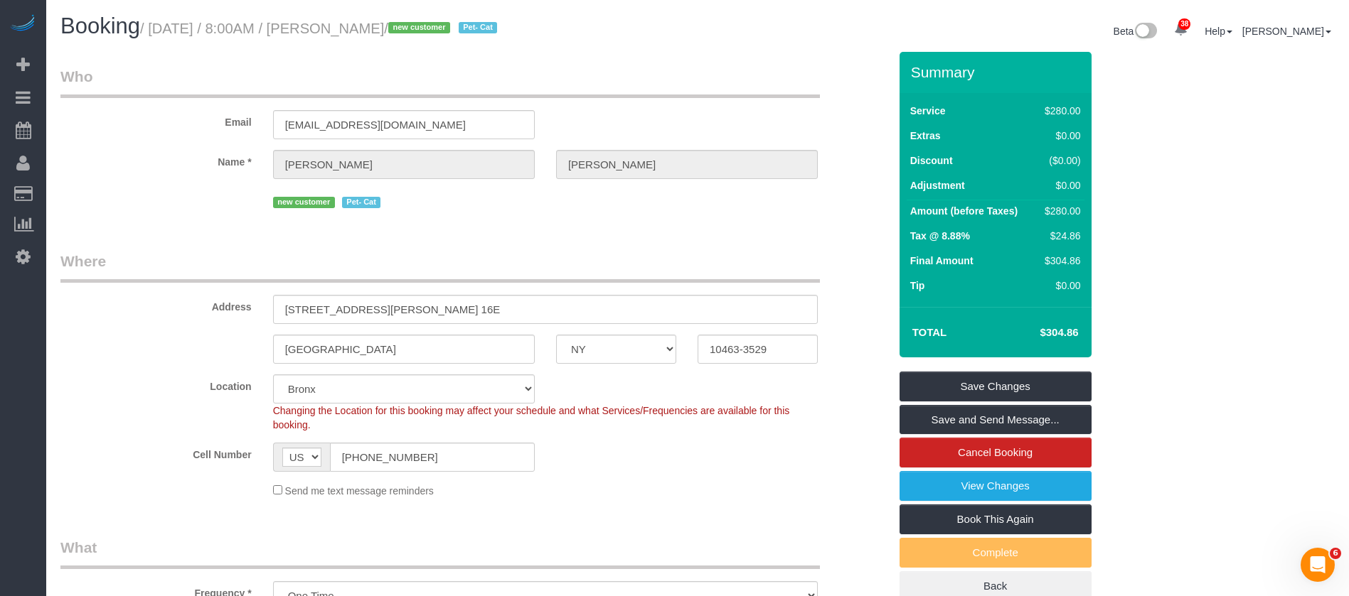
drag, startPoint x: 149, startPoint y: 27, endPoint x: 451, endPoint y: 37, distance: 303.0
click at [451, 37] on h1 "Booking / October 14, 2025 / 8:00AM / Elizabeth Manning / new customer Pet- Cat" at bounding box center [373, 26] width 626 height 24
copy small "October 14, 2025 / 8:00AM / Elizabeth Mannin"
copy small "October 14, 2025 / 8:00AM / Elizabeth Manning"
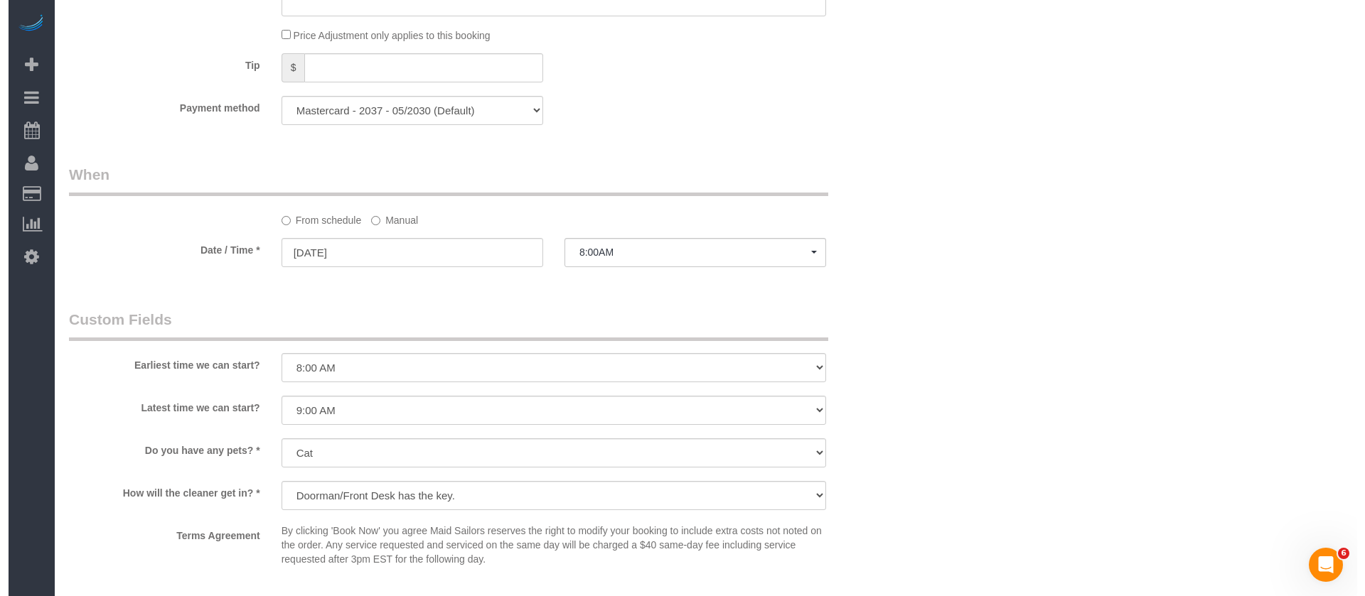
scroll to position [1280, 0]
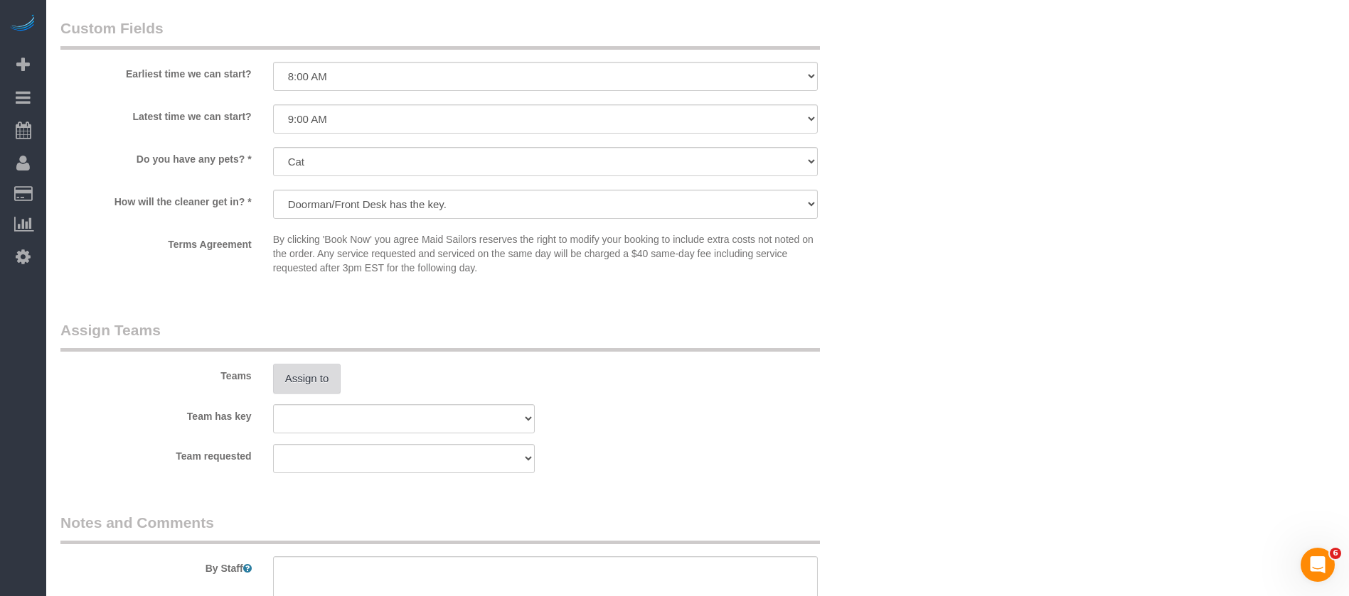
click at [313, 378] on button "Assign to" at bounding box center [307, 379] width 68 height 30
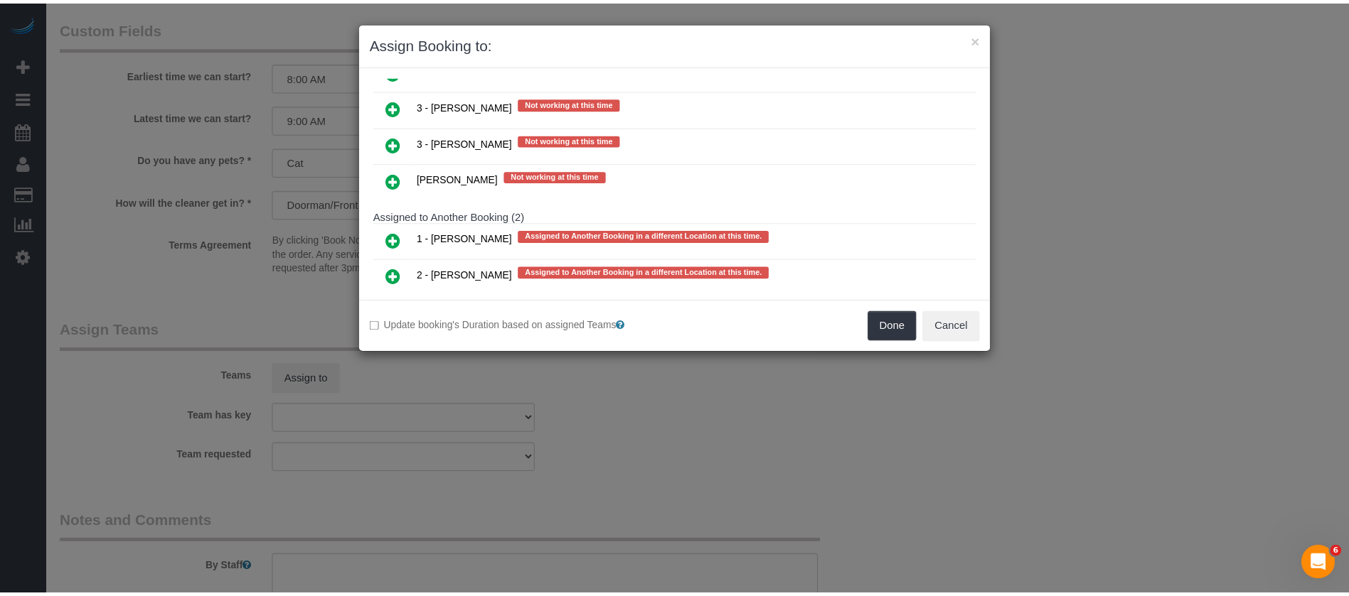
scroll to position [1037, 0]
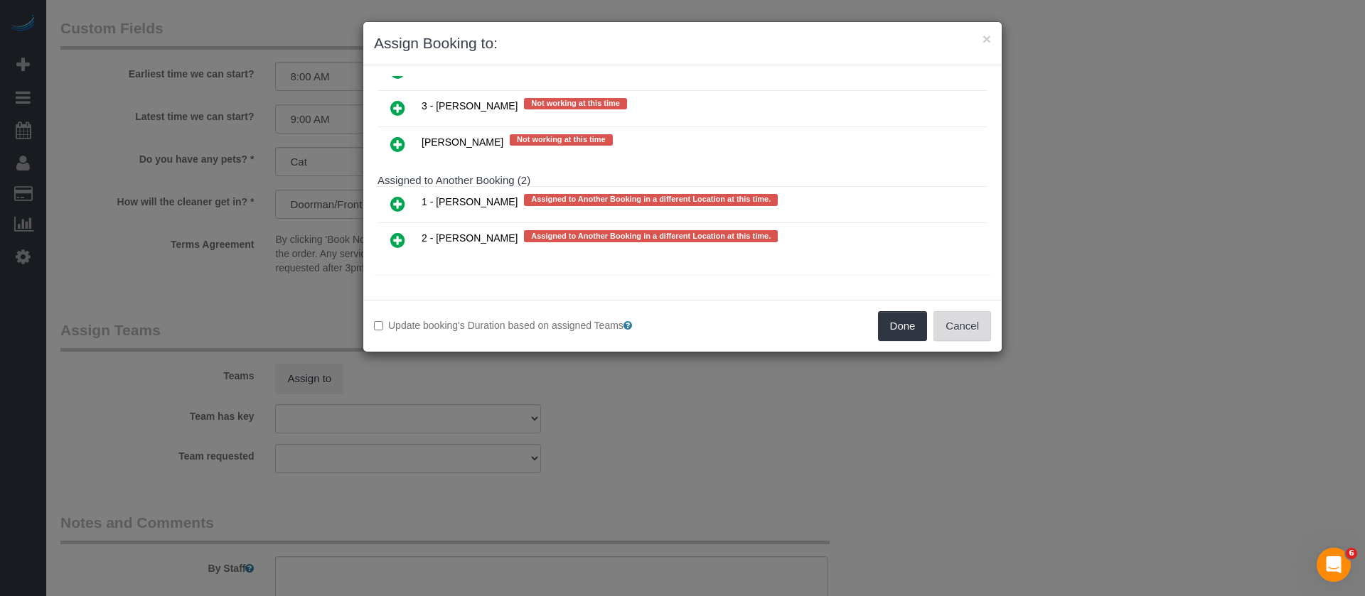
click at [964, 316] on button "Cancel" at bounding box center [962, 326] width 58 height 30
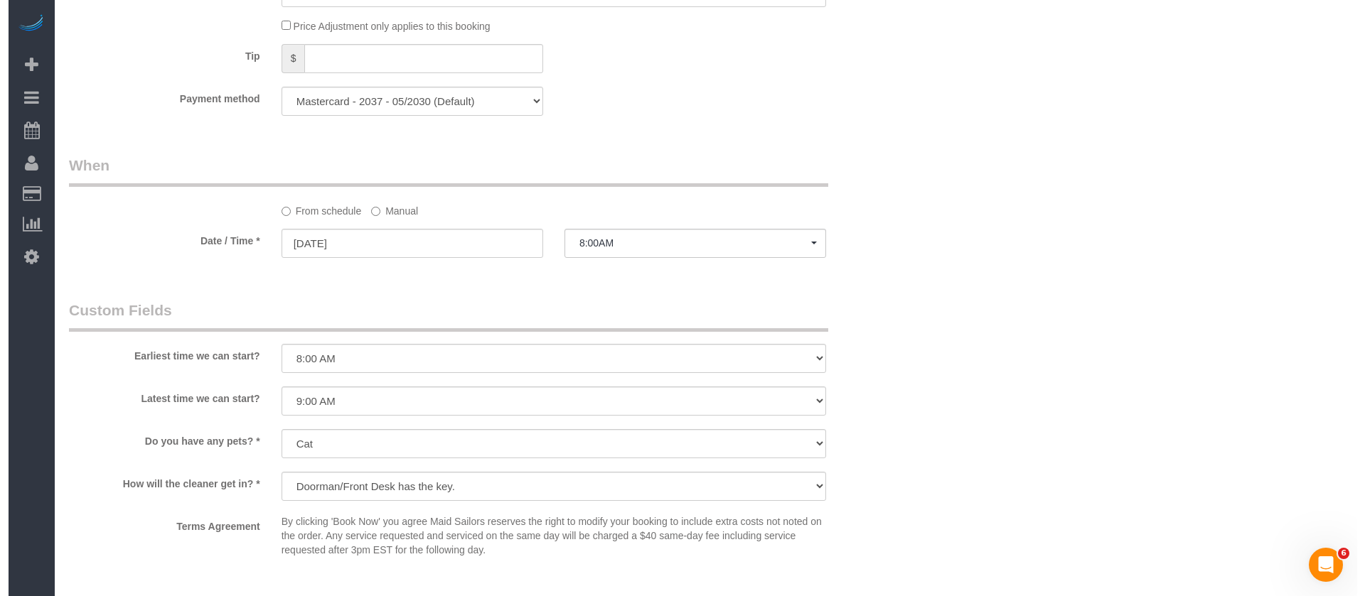
scroll to position [1173, 0]
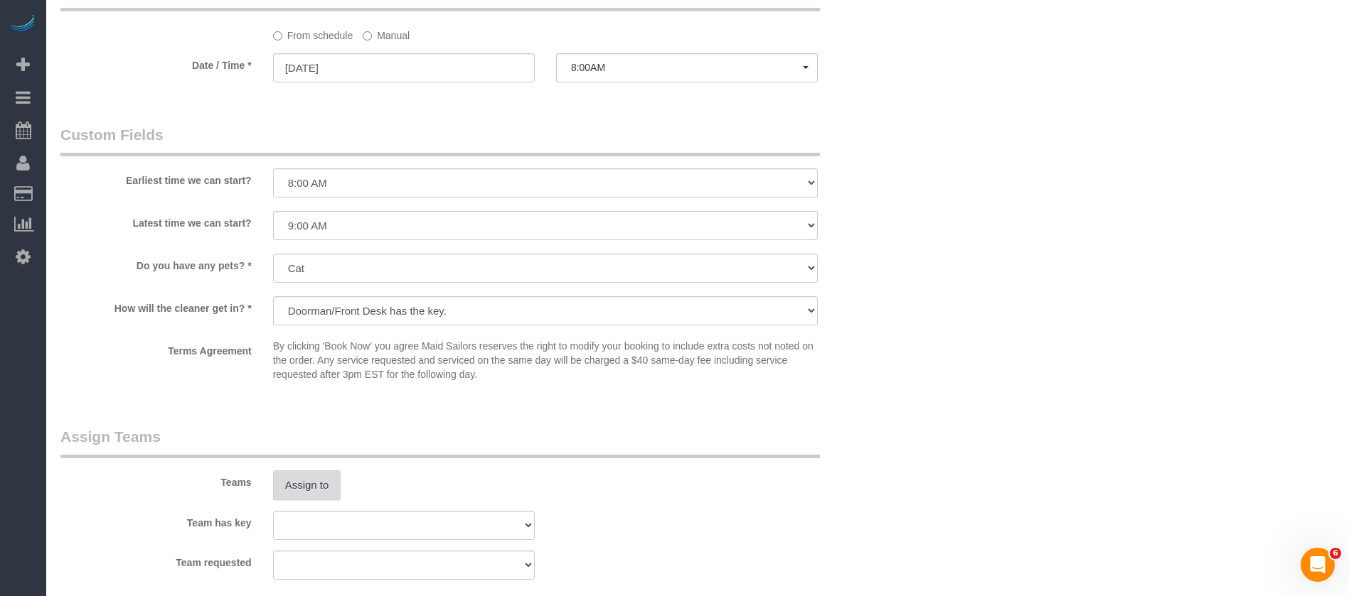
click at [306, 481] on button "Assign to" at bounding box center [307, 486] width 68 height 30
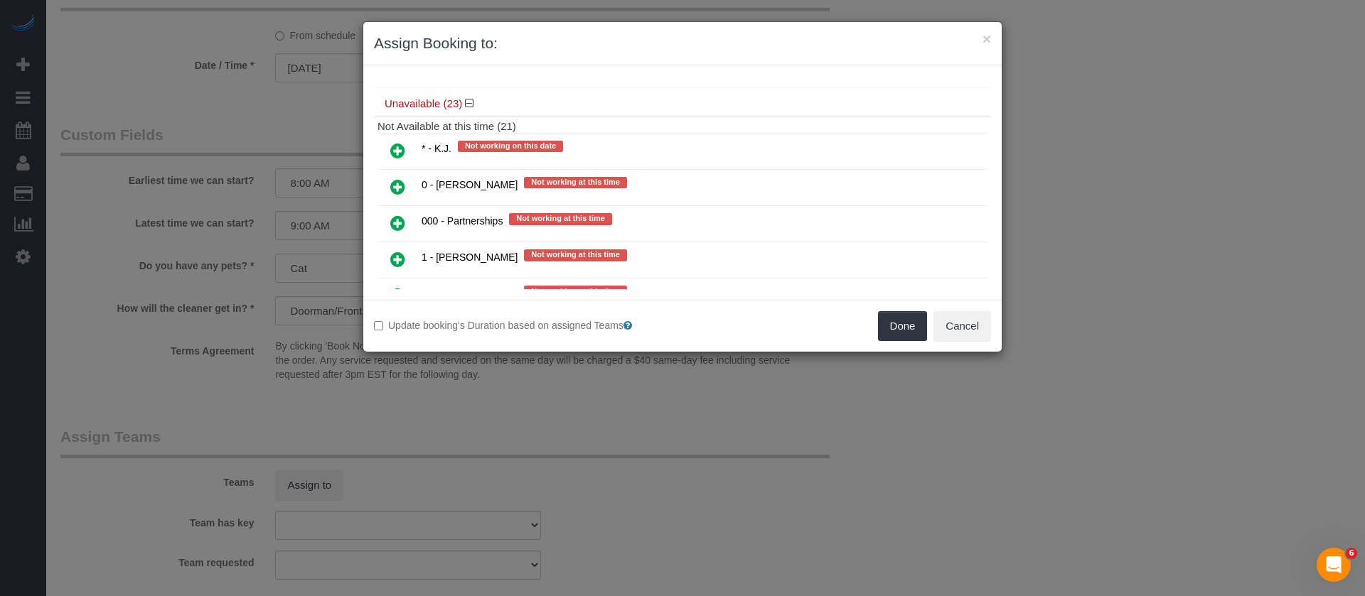
scroll to position [320, 0]
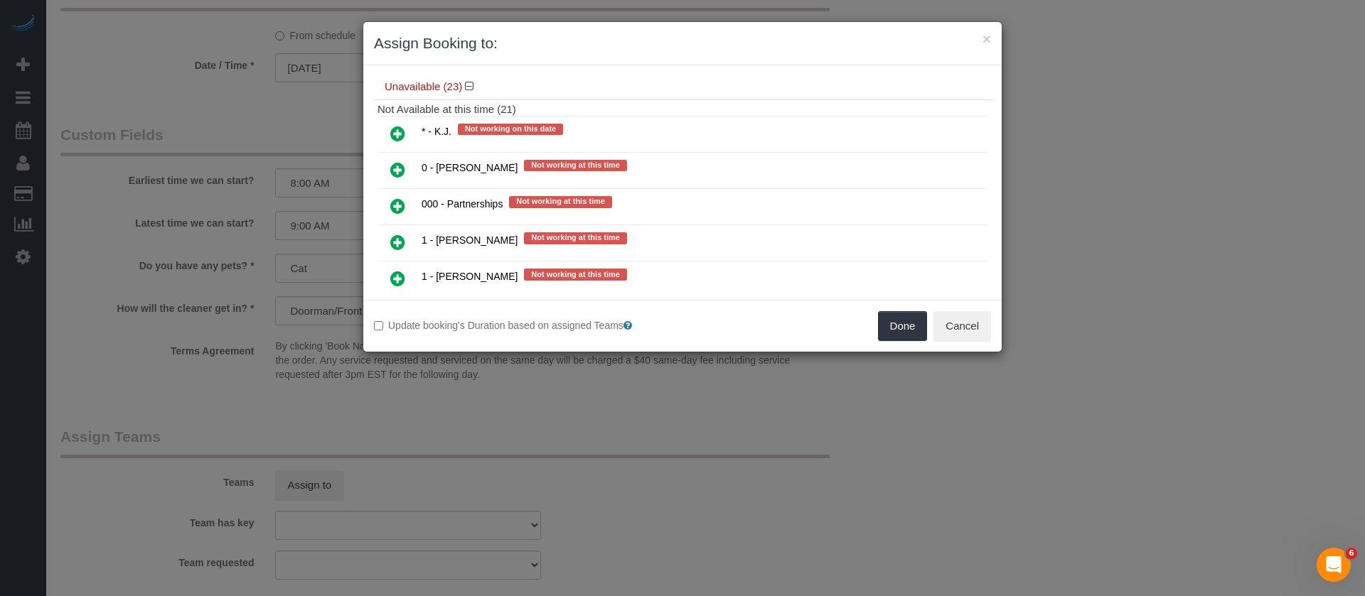
drag, startPoint x: 396, startPoint y: 208, endPoint x: 497, endPoint y: 203, distance: 101.1
click at [396, 208] on icon at bounding box center [397, 206] width 15 height 17
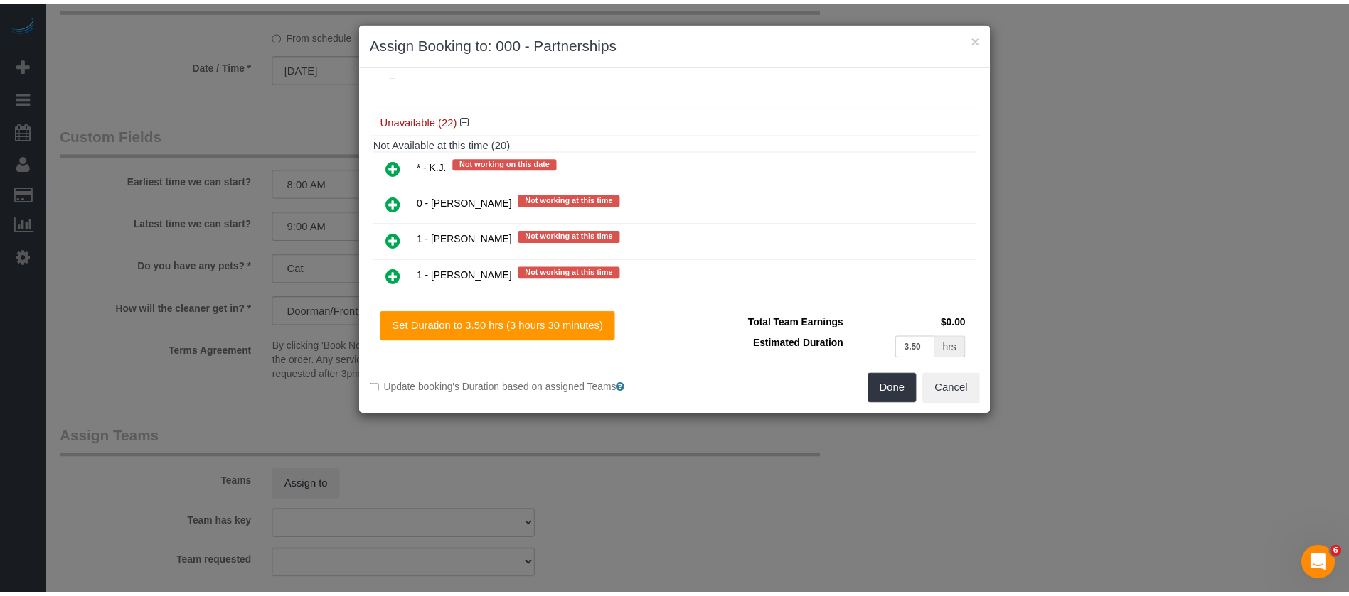
scroll to position [354, 0]
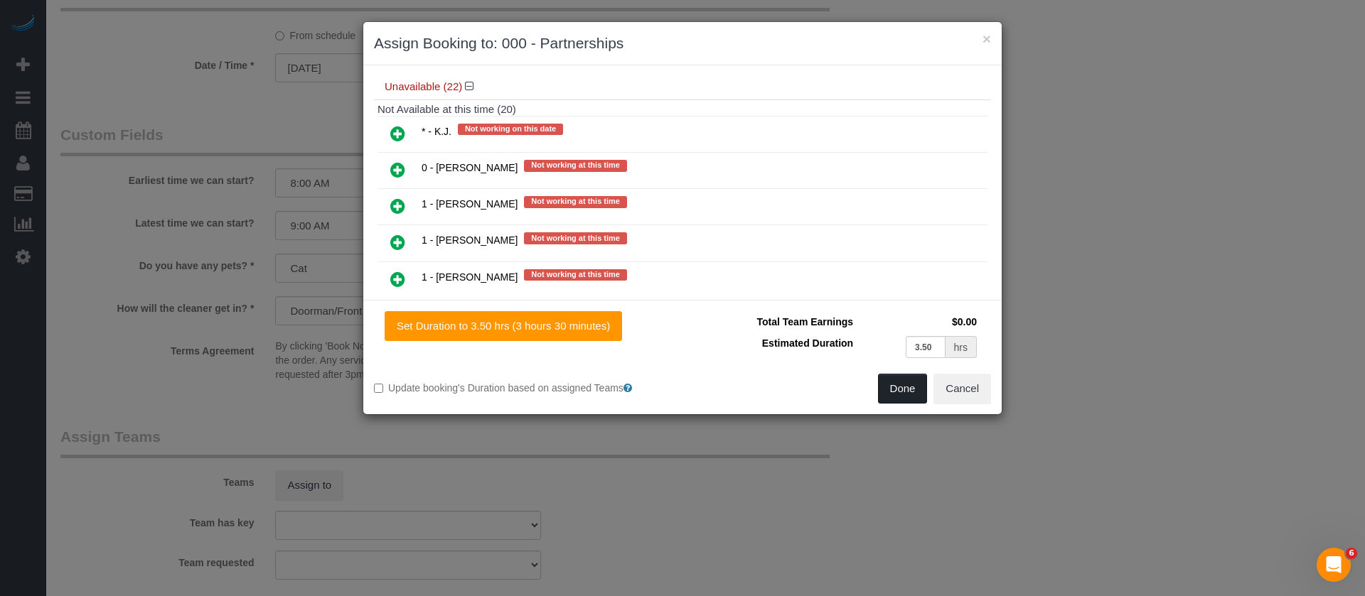
click at [894, 395] on button "Done" at bounding box center [903, 389] width 50 height 30
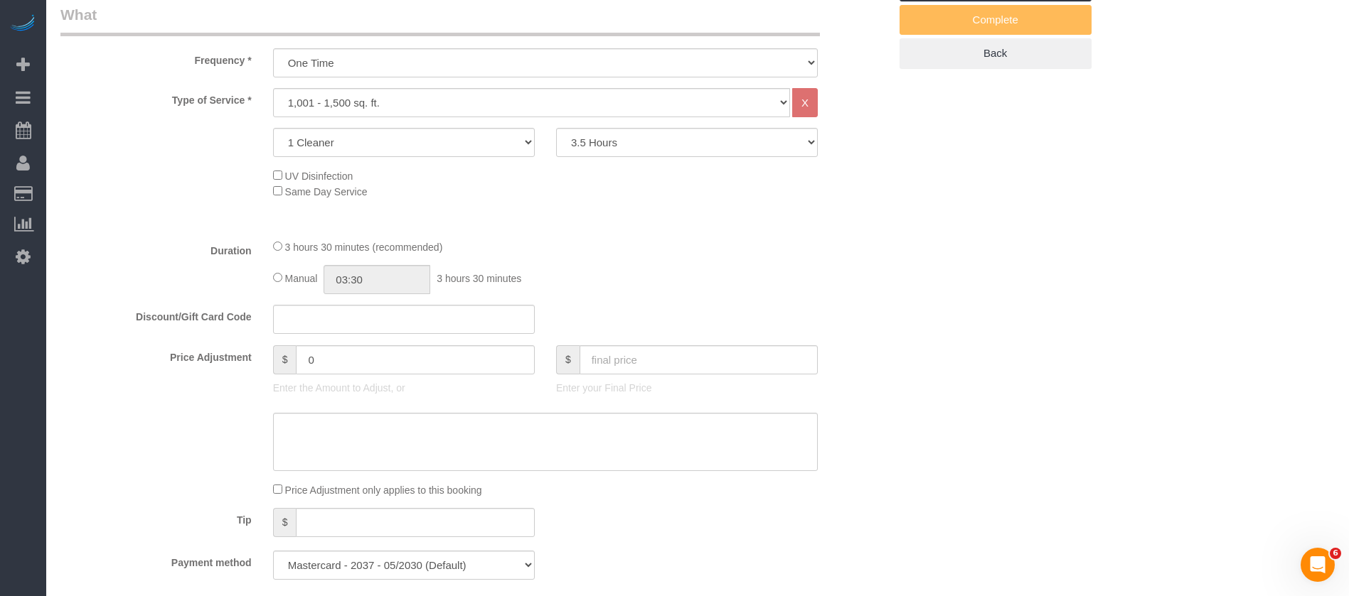
scroll to position [0, 0]
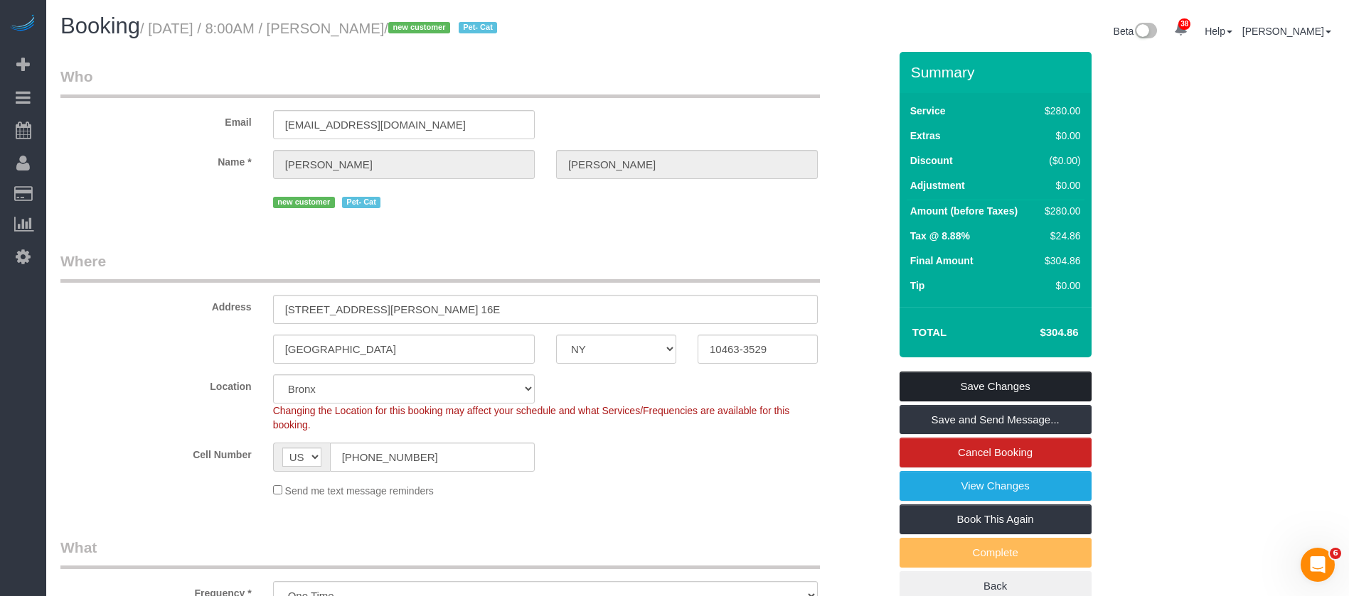
drag, startPoint x: 1011, startPoint y: 374, endPoint x: 1004, endPoint y: 373, distance: 7.1
click at [1012, 375] on link "Save Changes" at bounding box center [995, 387] width 192 height 30
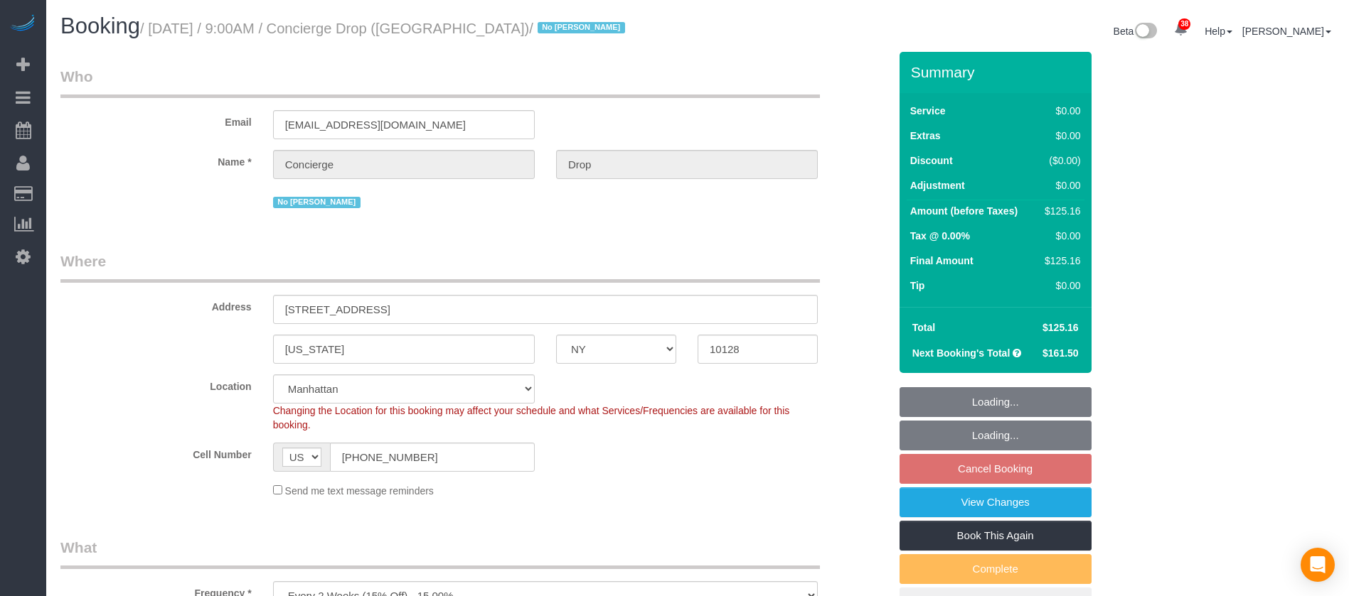
select select "NY"
select select "1"
select select "2"
select select "spot2"
select select "number:89"
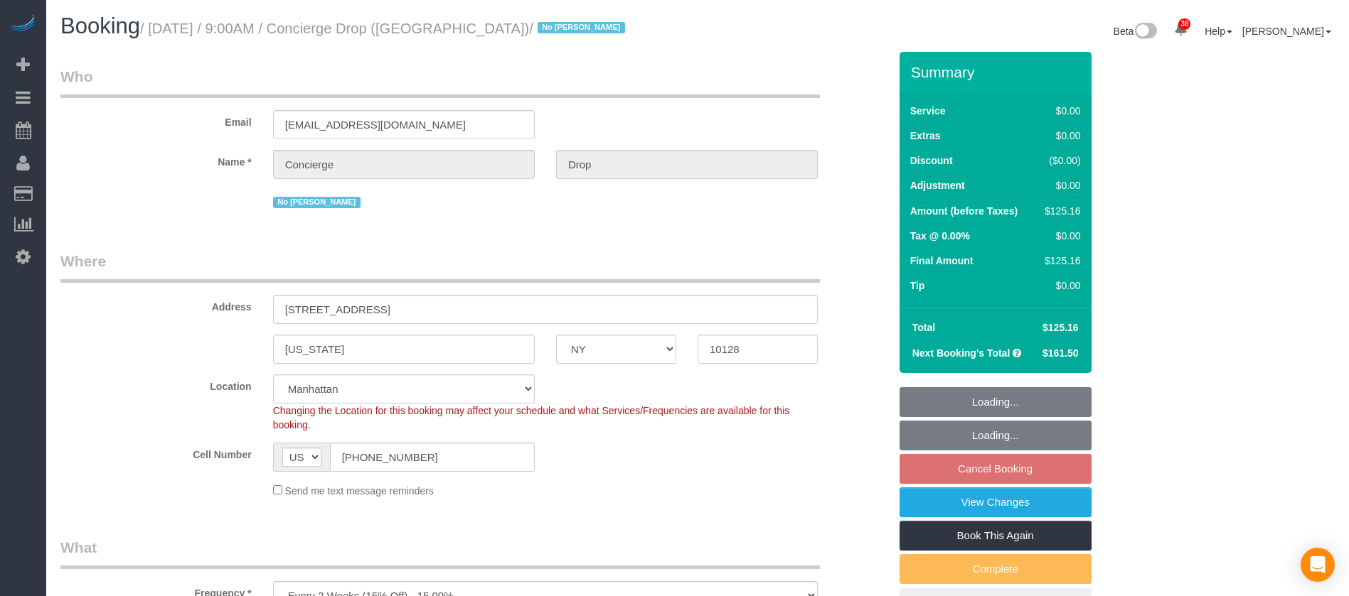
select select "number:90"
select select "number:15"
select select "number:5"
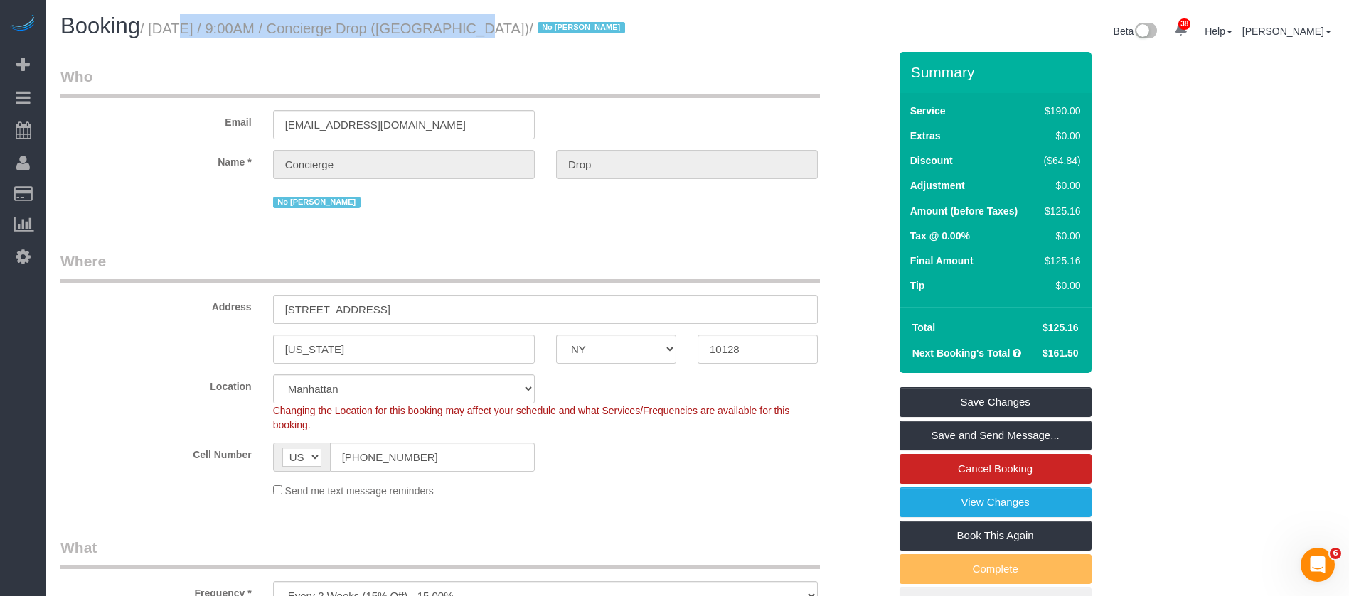
drag, startPoint x: 154, startPoint y: 28, endPoint x: 454, endPoint y: 60, distance: 302.5
click at [444, 32] on small "/ [DATE] / 9:00AM / Concierge Drop ([GEOGRAPHIC_DATA]) / No [PERSON_NAME]" at bounding box center [384, 29] width 489 height 16
copy small "[DATE] / 9:00AM / Concierge Drop"
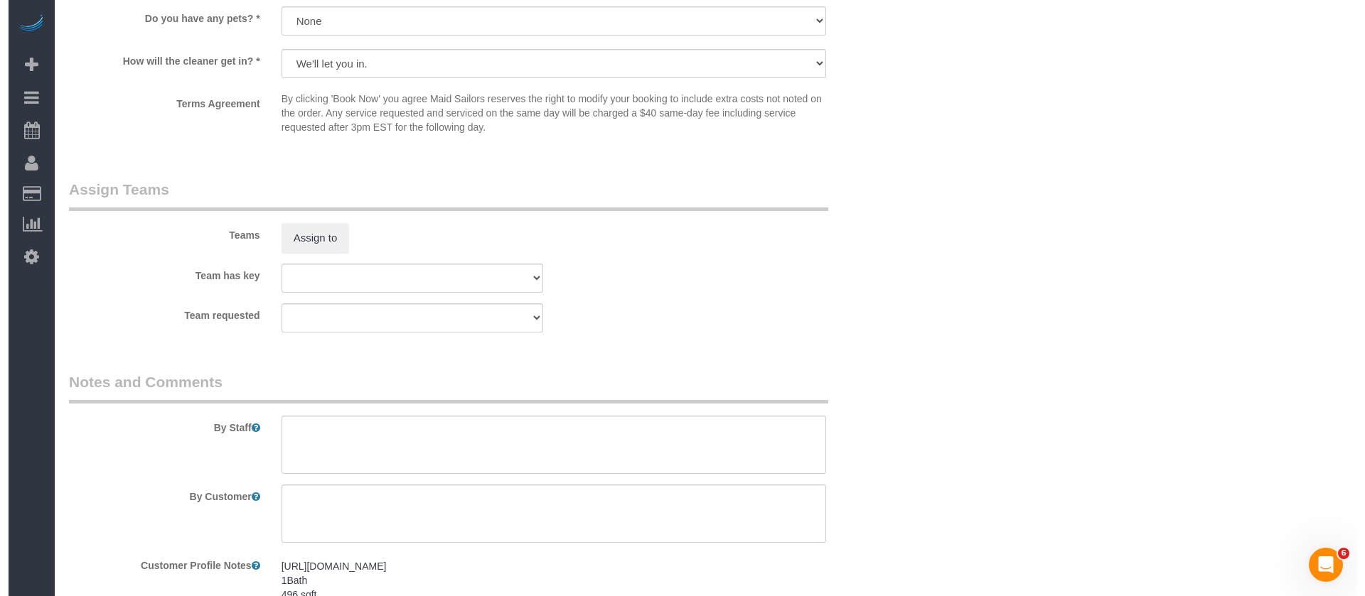
scroll to position [1706, 0]
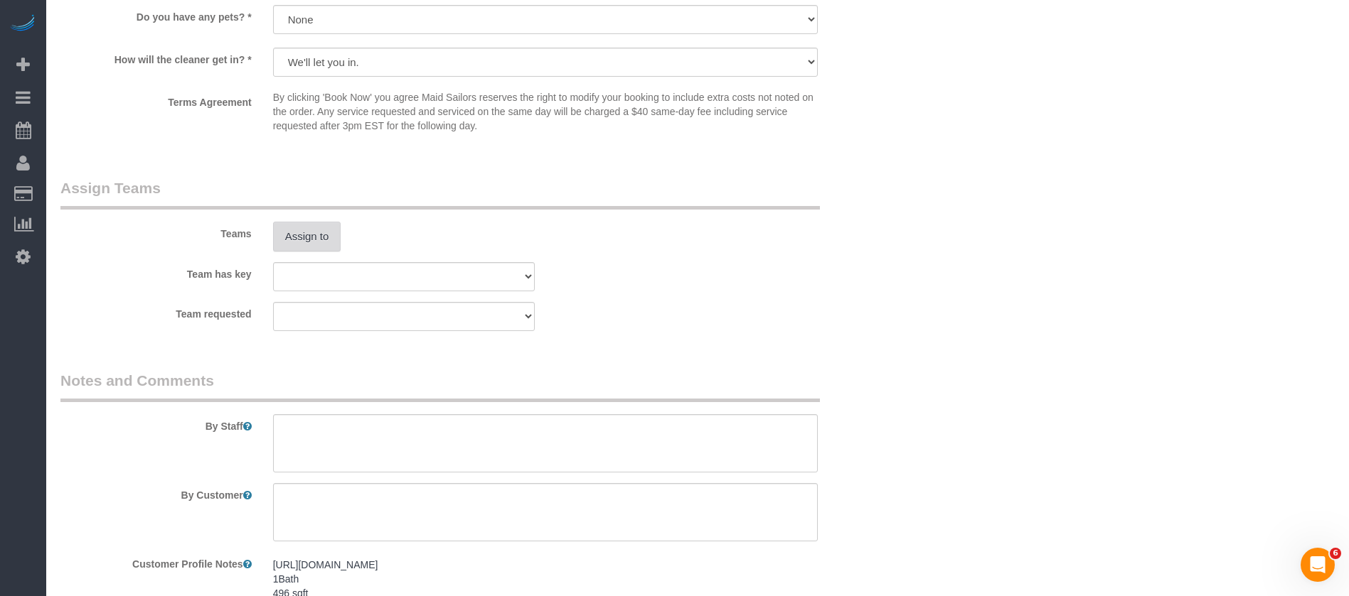
click at [283, 228] on button "Assign to" at bounding box center [307, 237] width 68 height 30
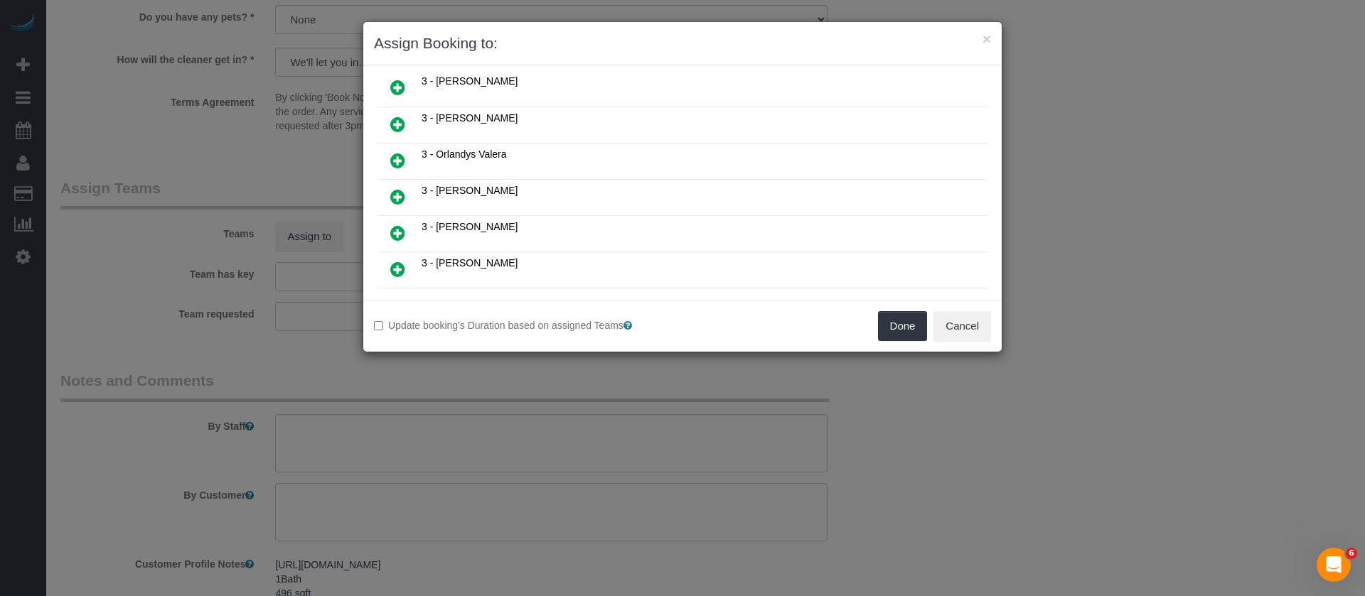
scroll to position [747, 0]
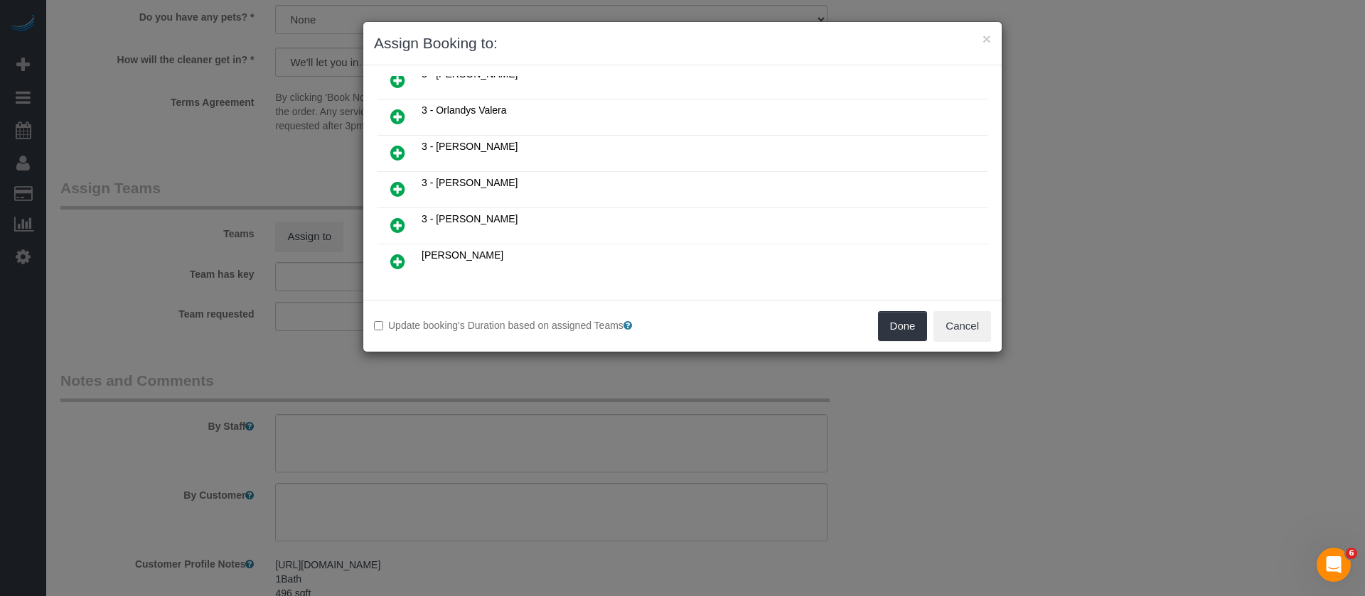
click at [401, 226] on icon at bounding box center [397, 225] width 15 height 17
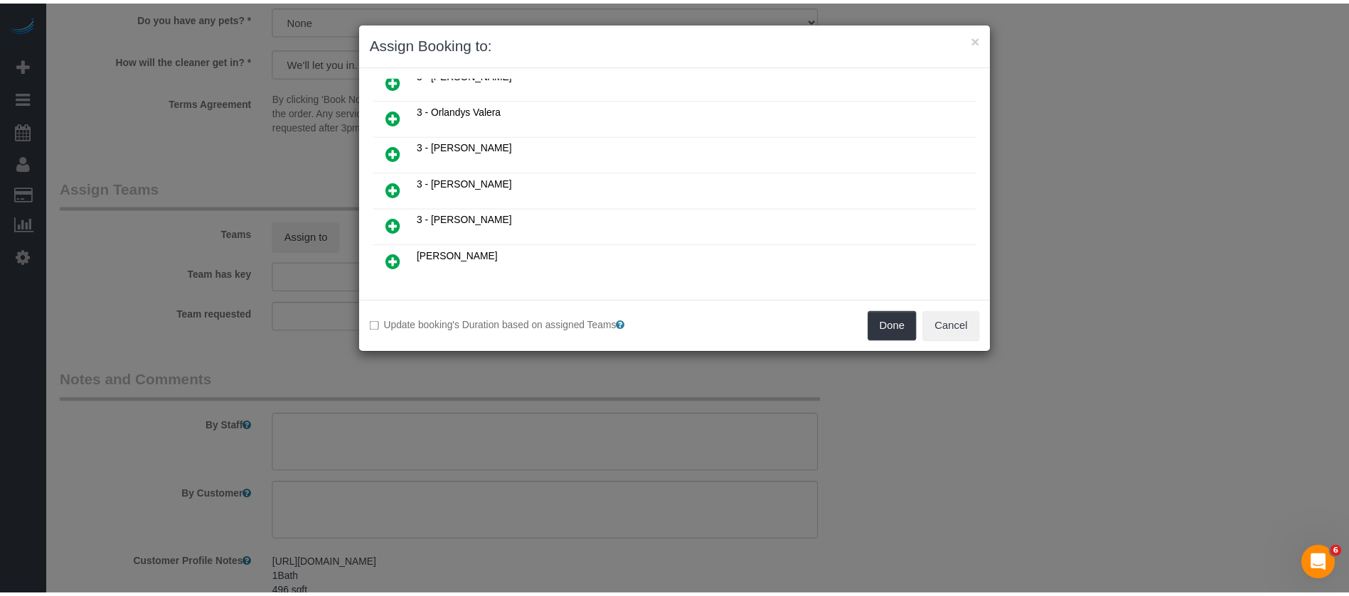
scroll to position [781, 0]
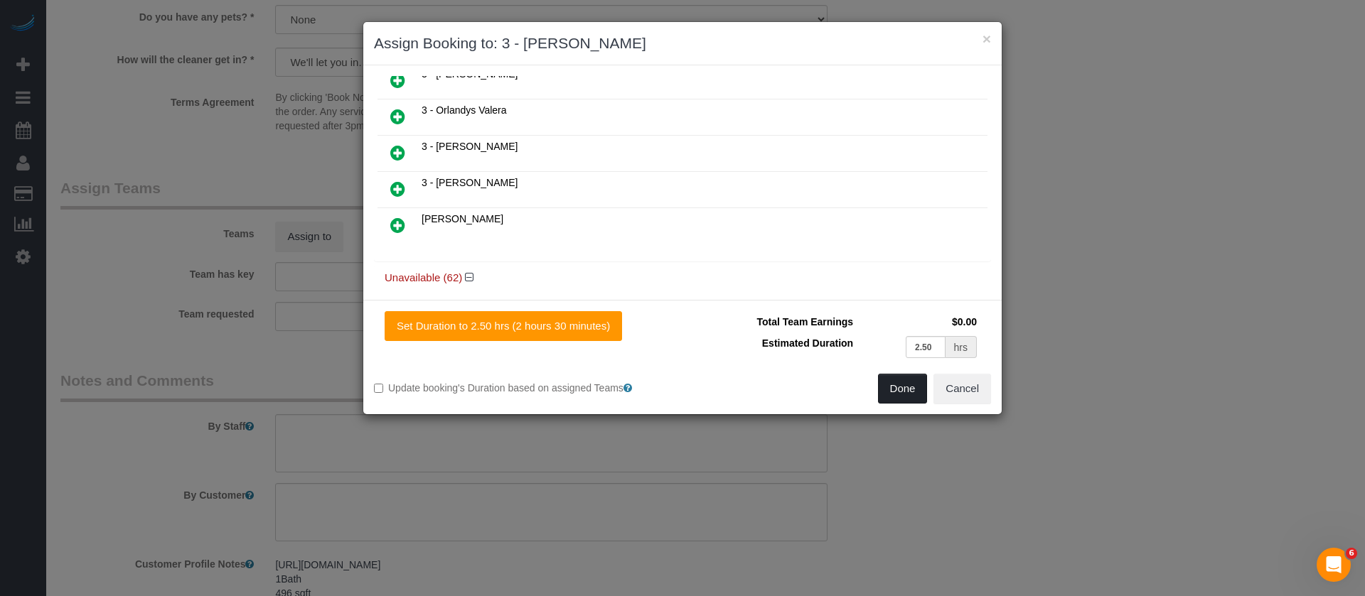
click at [905, 390] on button "Done" at bounding box center [903, 389] width 50 height 30
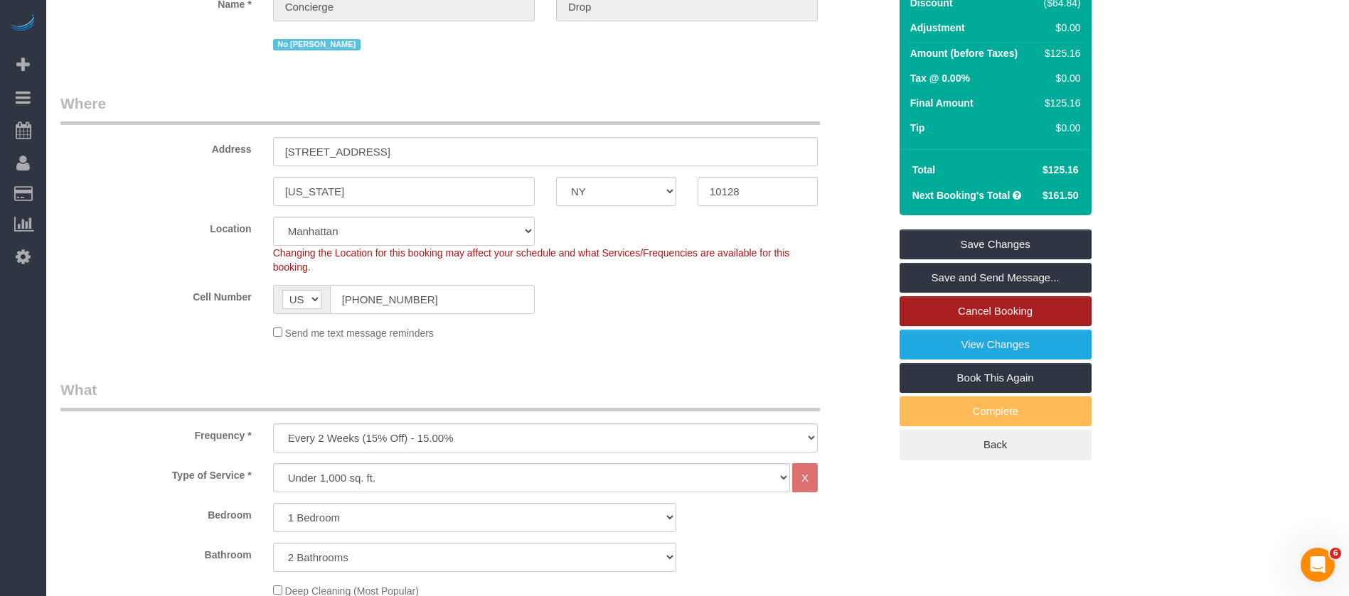
scroll to position [0, 0]
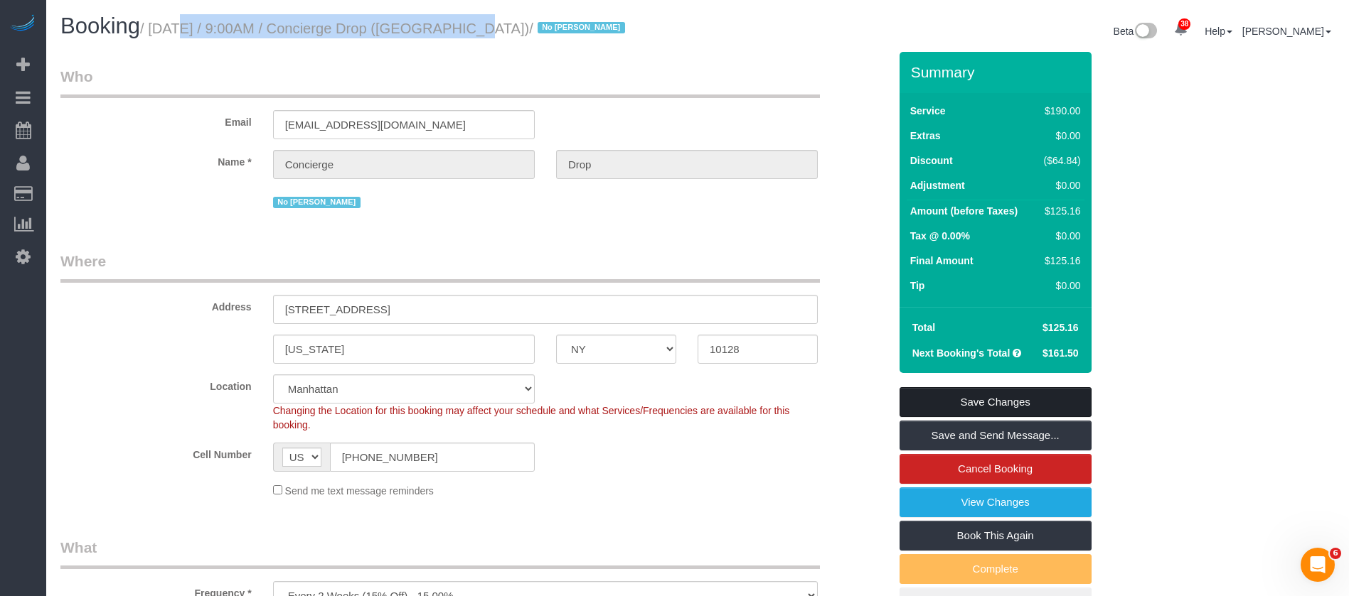
drag, startPoint x: 1047, startPoint y: 397, endPoint x: 1015, endPoint y: 378, distance: 37.7
click at [1047, 397] on link "Save Changes" at bounding box center [995, 402] width 192 height 30
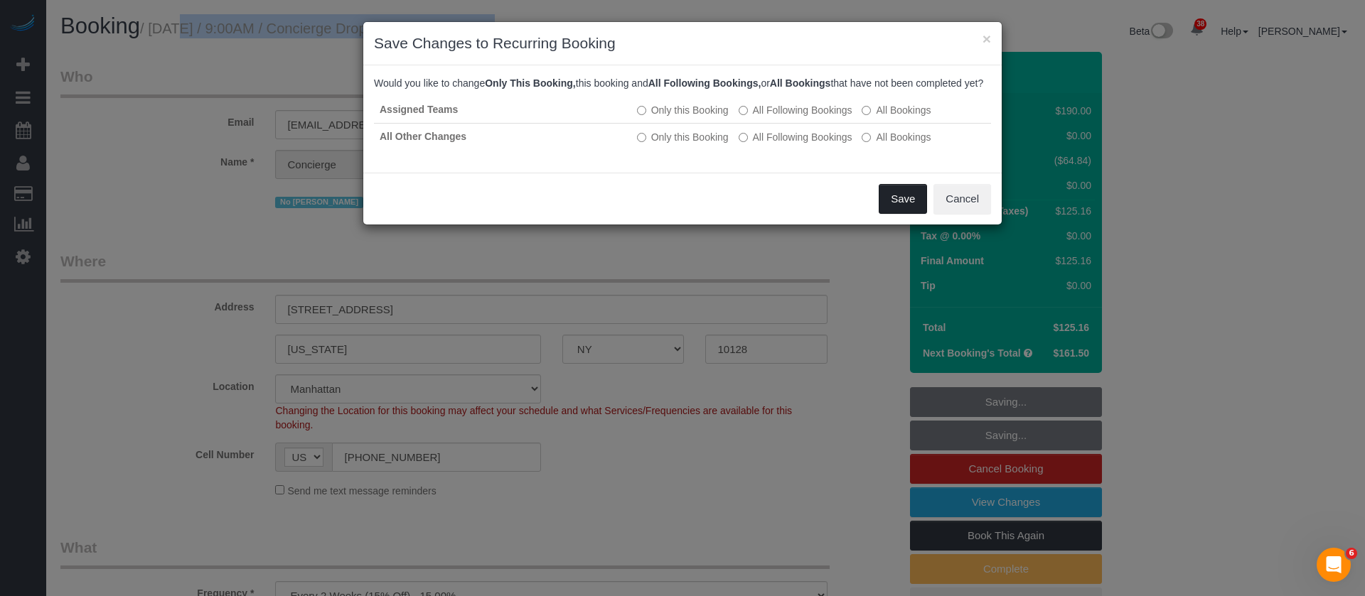
click at [892, 205] on button "Save" at bounding box center [903, 199] width 48 height 30
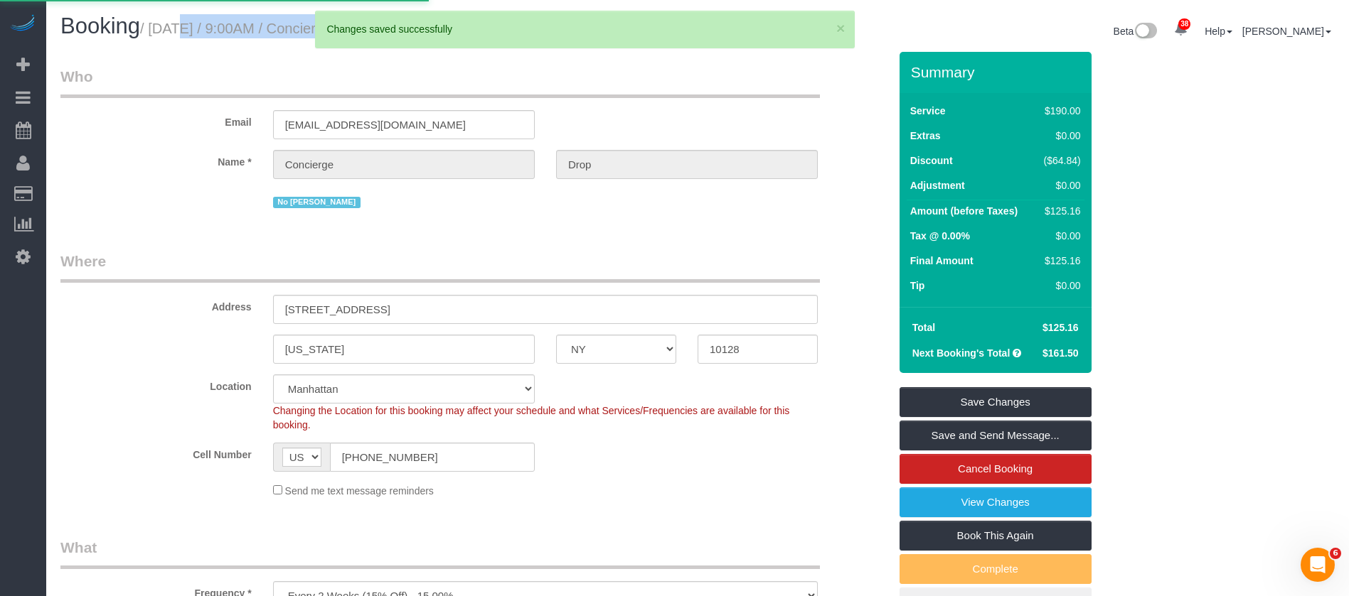
select select "**********"
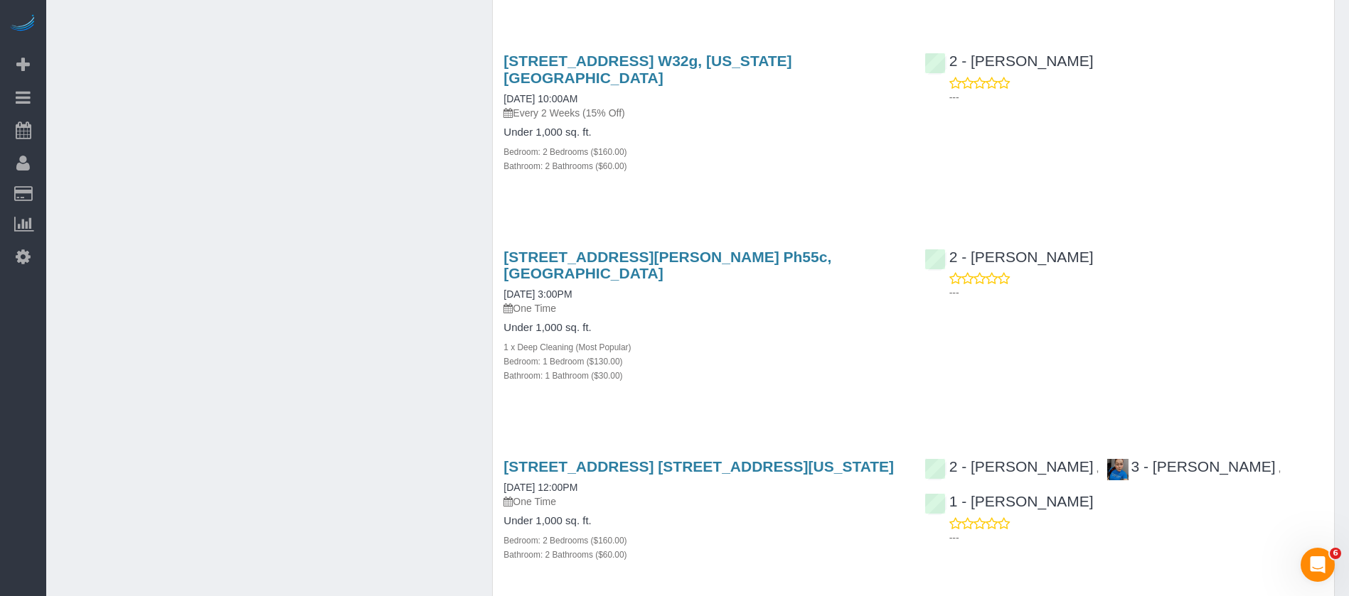
scroll to position [2026, 0]
